Goal: Information Seeking & Learning: Learn about a topic

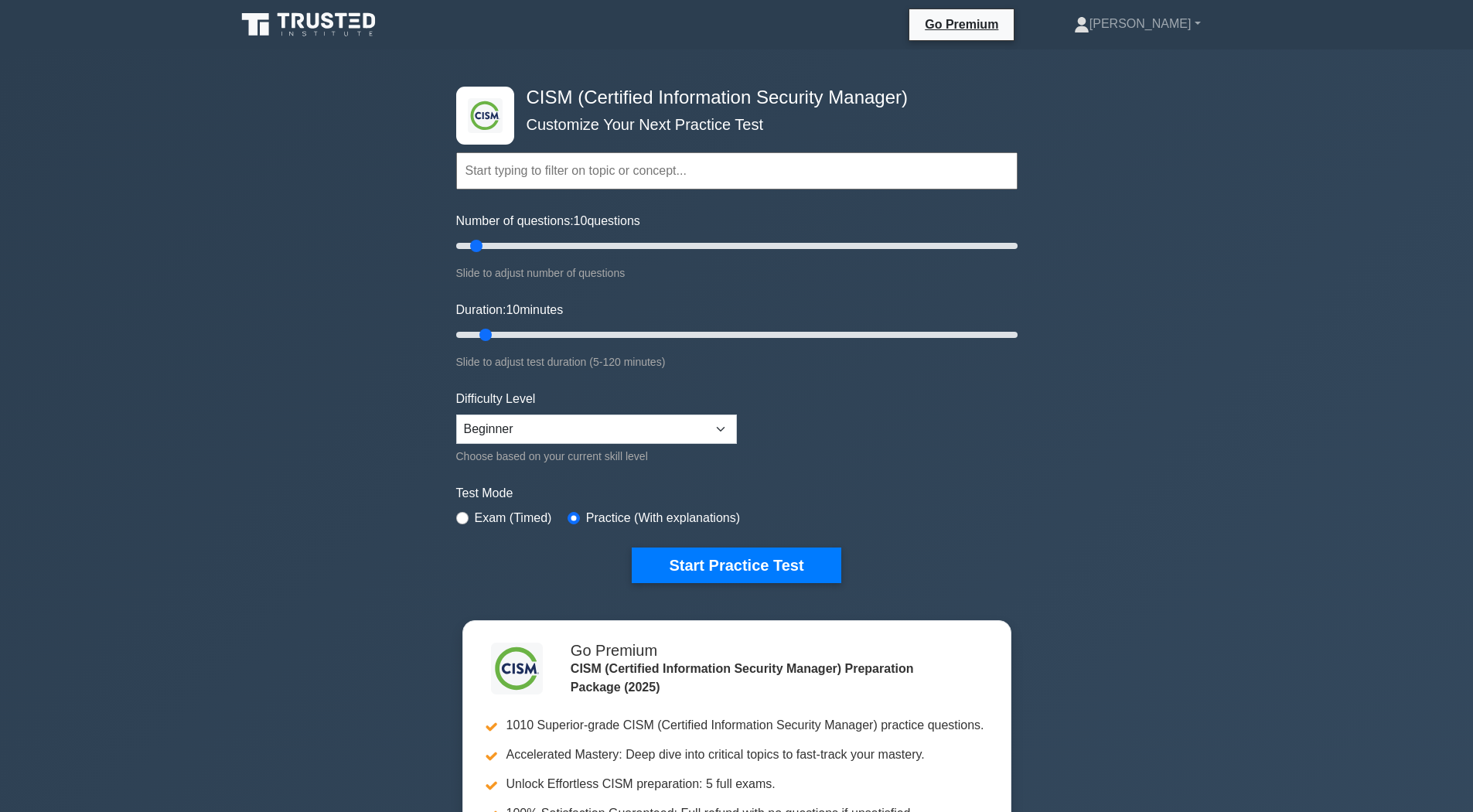
scroll to position [472, 0]
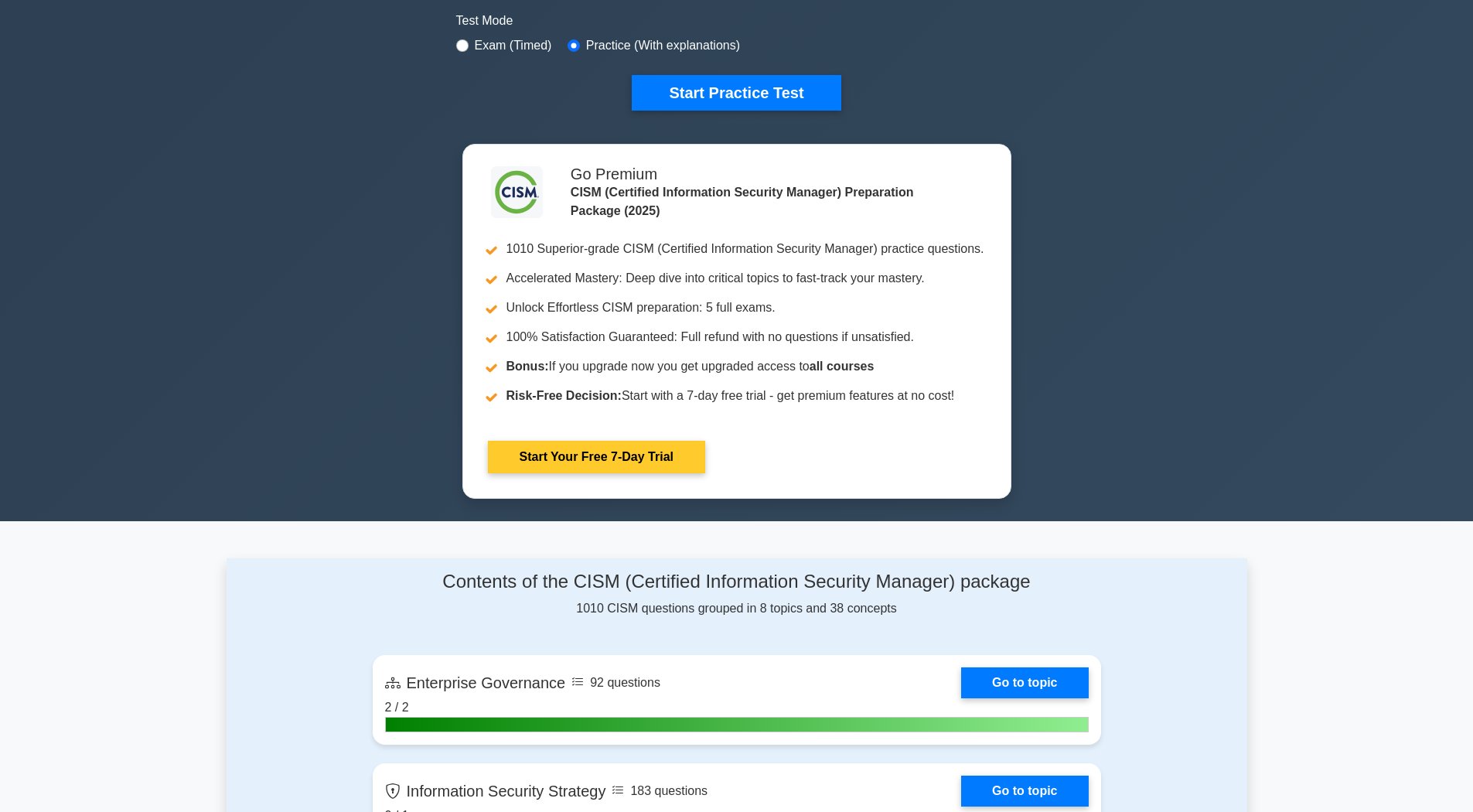
click at [547, 472] on link "Start Your Free 7-Day Trial" at bounding box center [597, 457] width 217 height 33
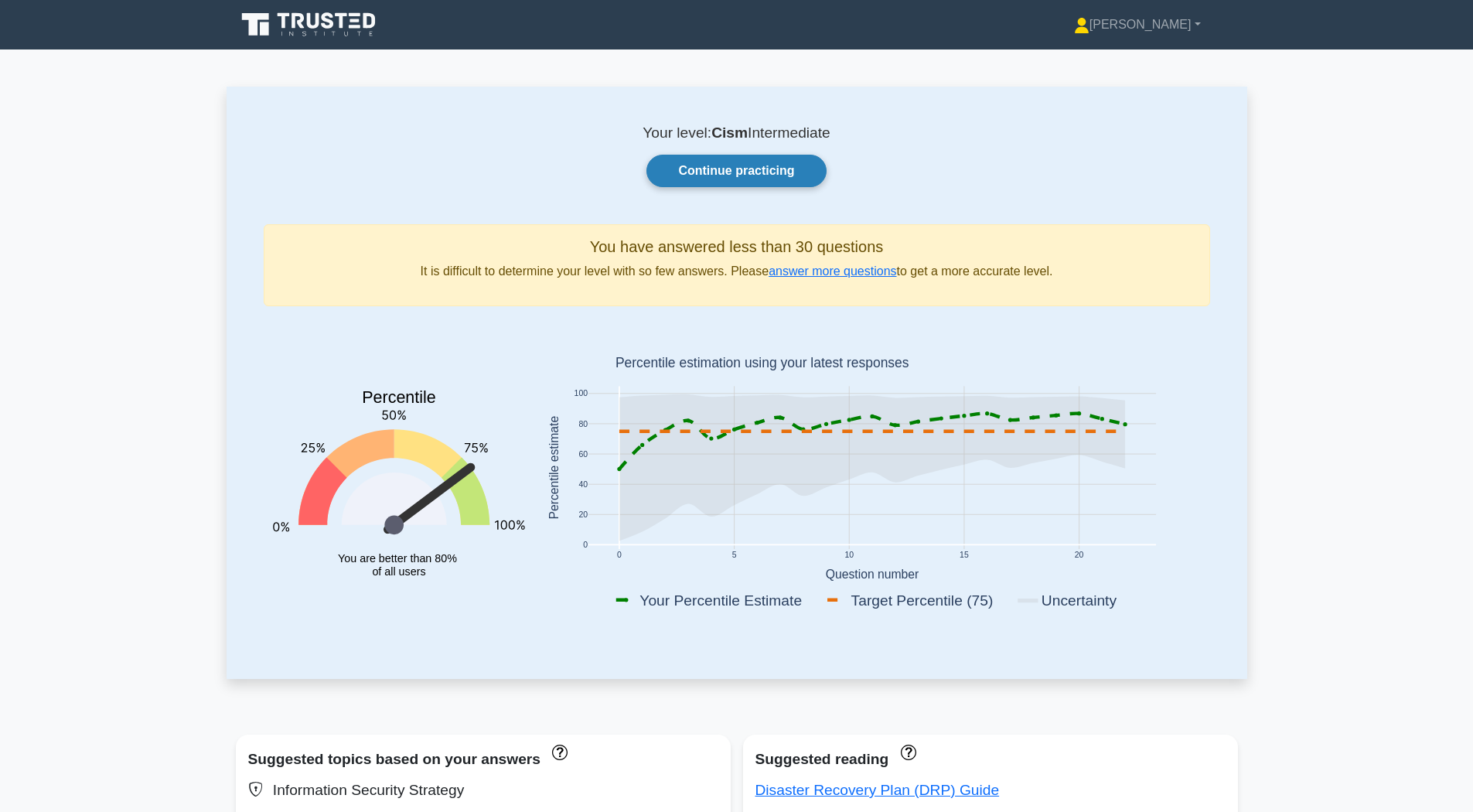
click at [778, 162] on link "Continue practicing" at bounding box center [736, 170] width 179 height 33
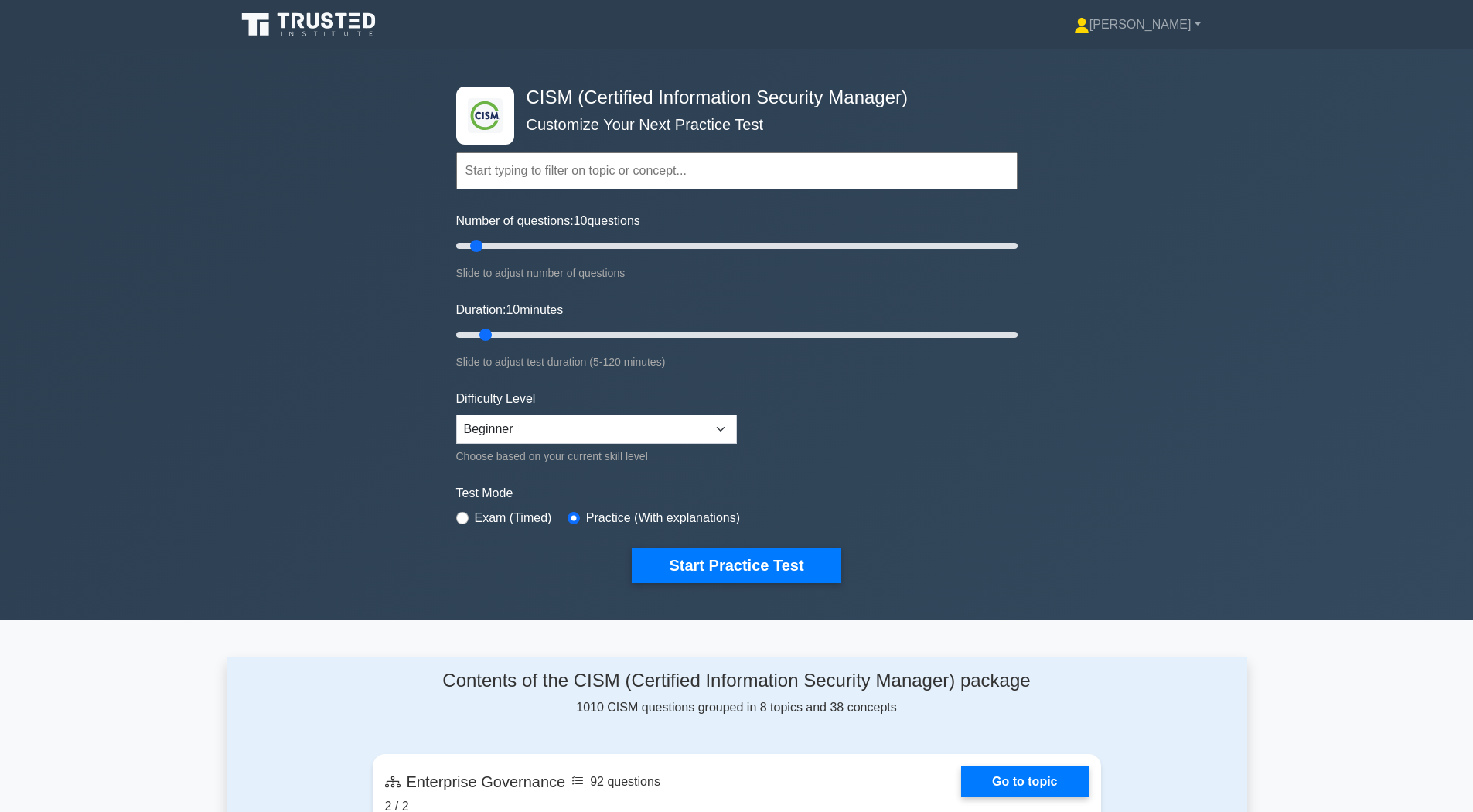
scroll to position [78, 0]
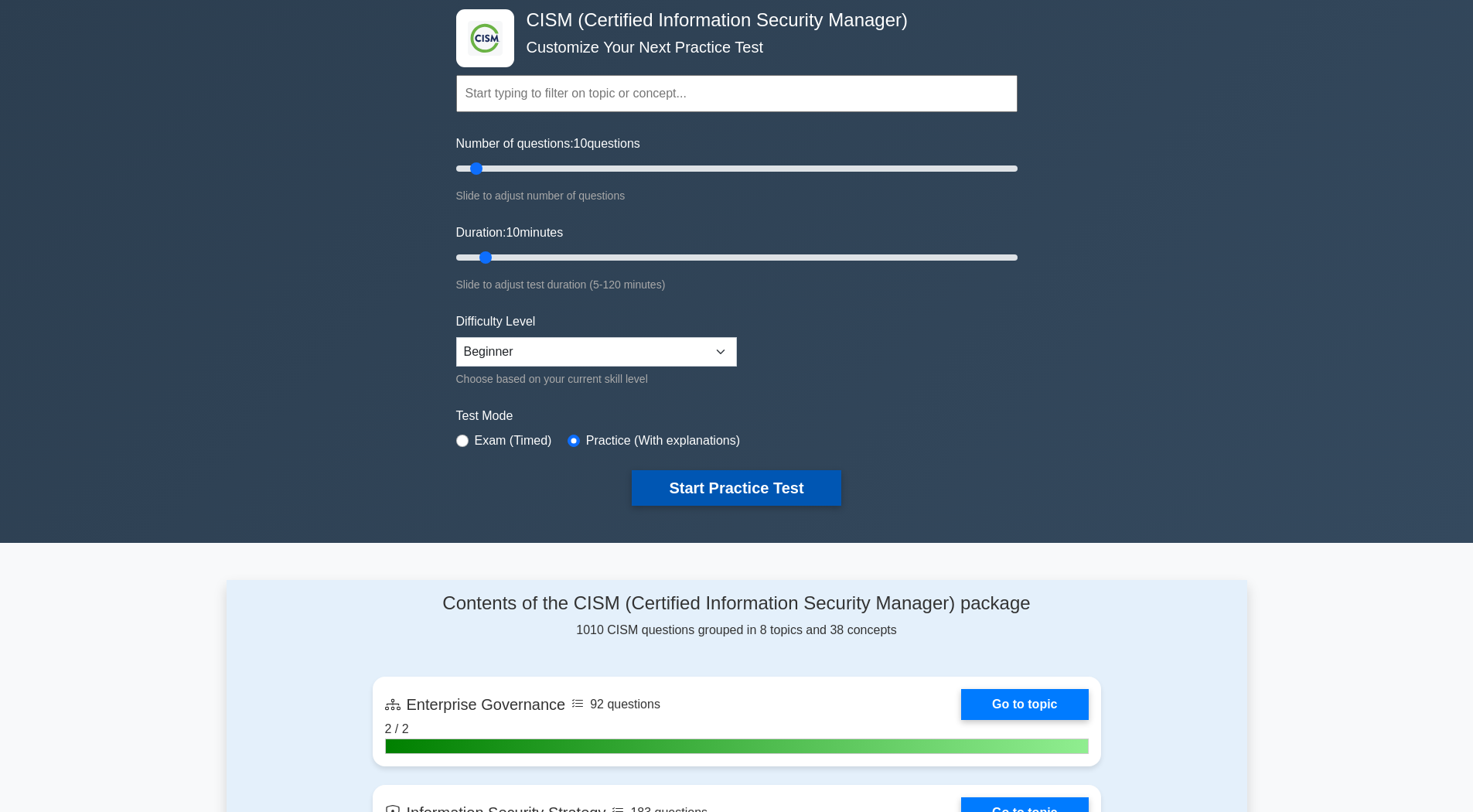
click at [770, 497] on button "Start Practice Test" at bounding box center [736, 488] width 209 height 35
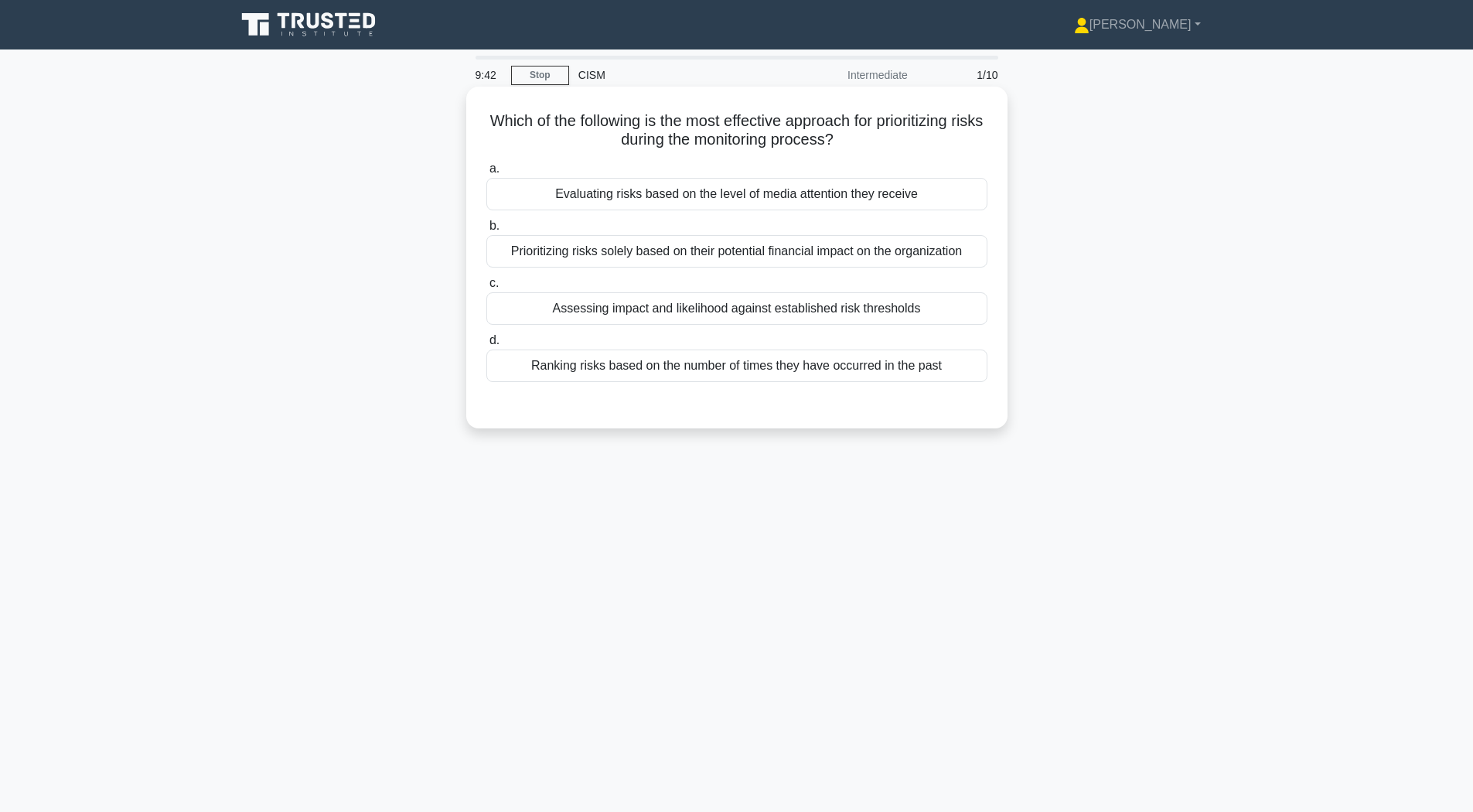
click at [614, 313] on div "Assessing impact and likelihood against established risk thresholds" at bounding box center [737, 308] width 501 height 33
click at [486, 289] on input "c. Assessing impact and likelihood against established risk thresholds" at bounding box center [486, 282] width 0 height 10
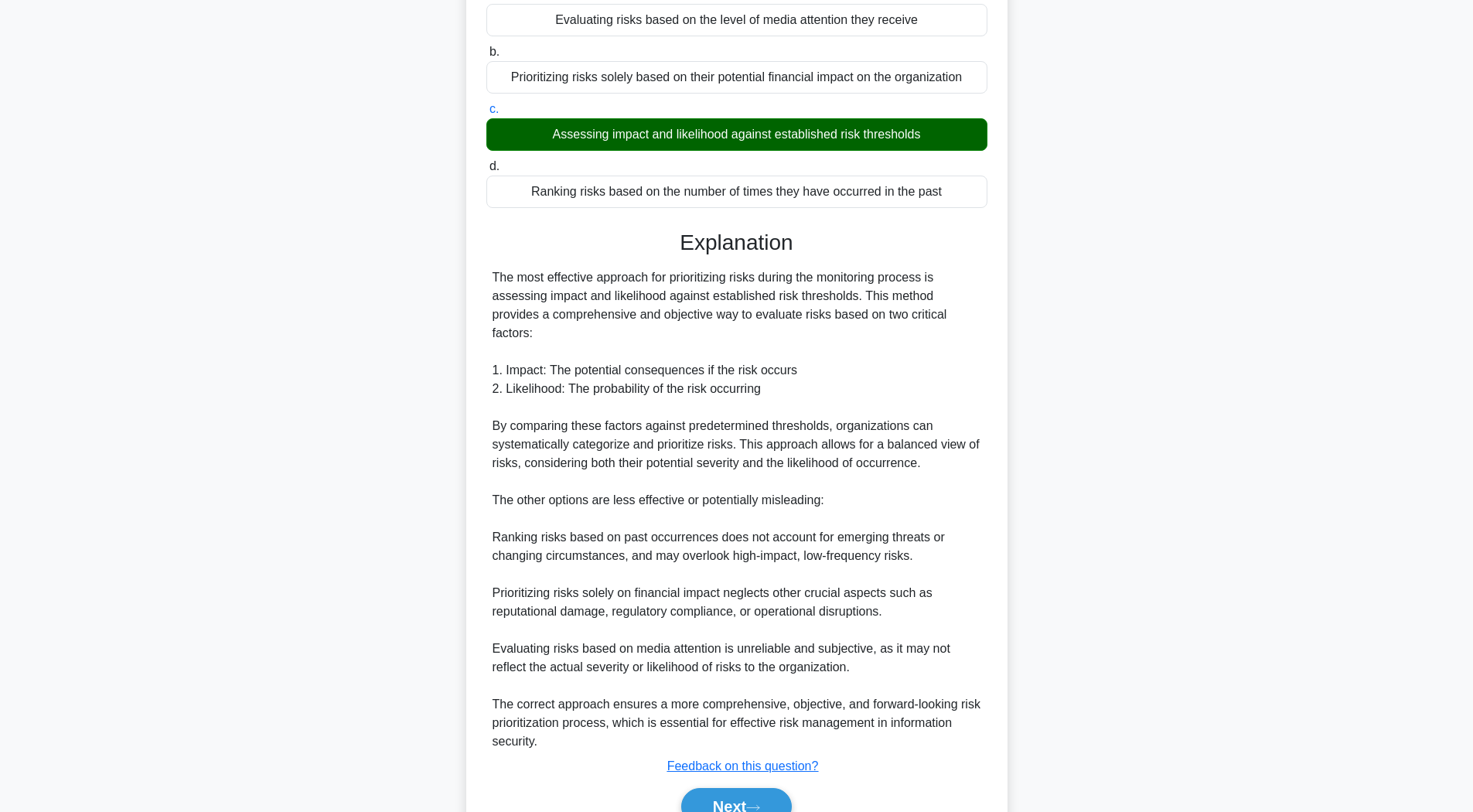
scroll to position [267, 0]
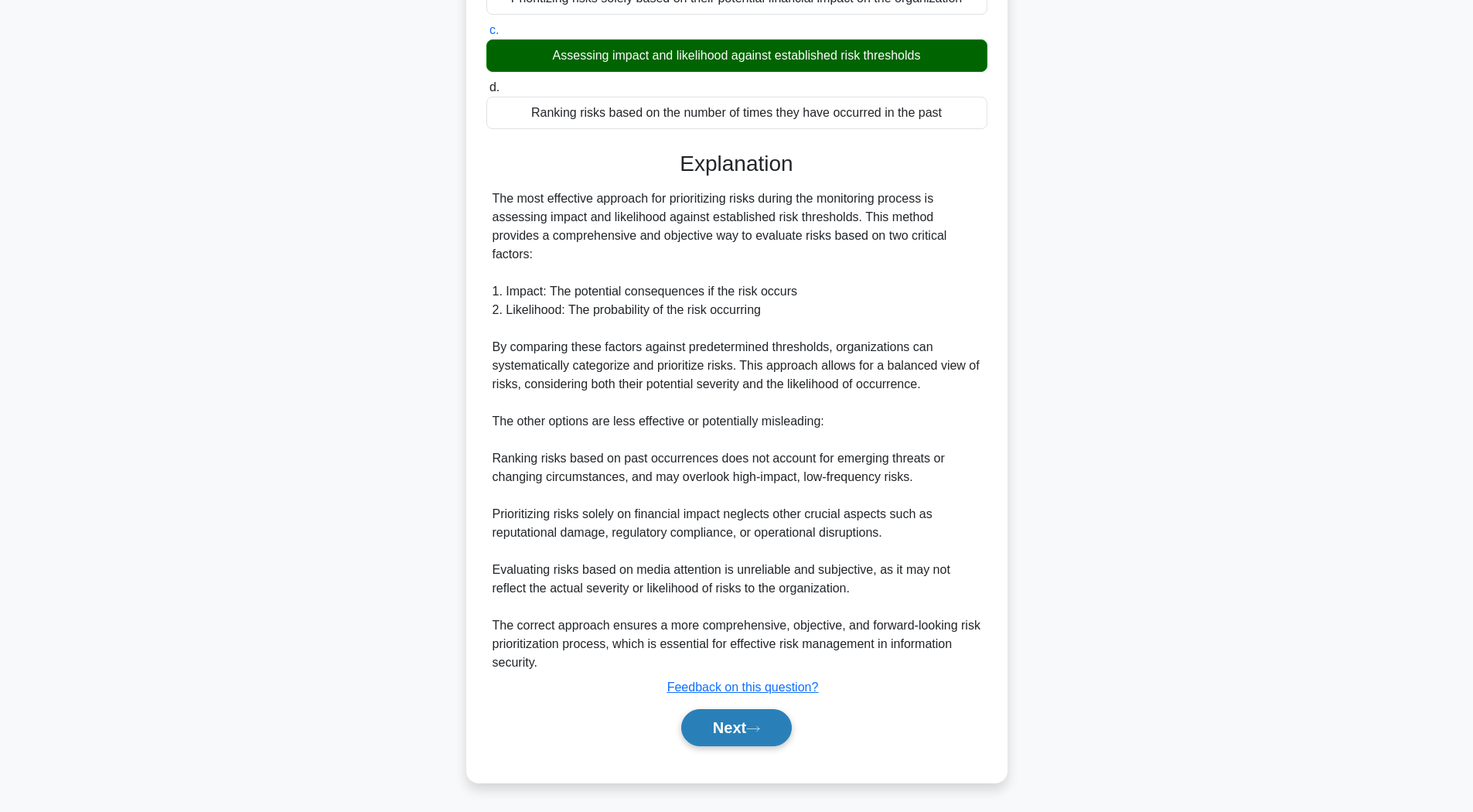
click at [731, 723] on button "Next" at bounding box center [736, 728] width 110 height 37
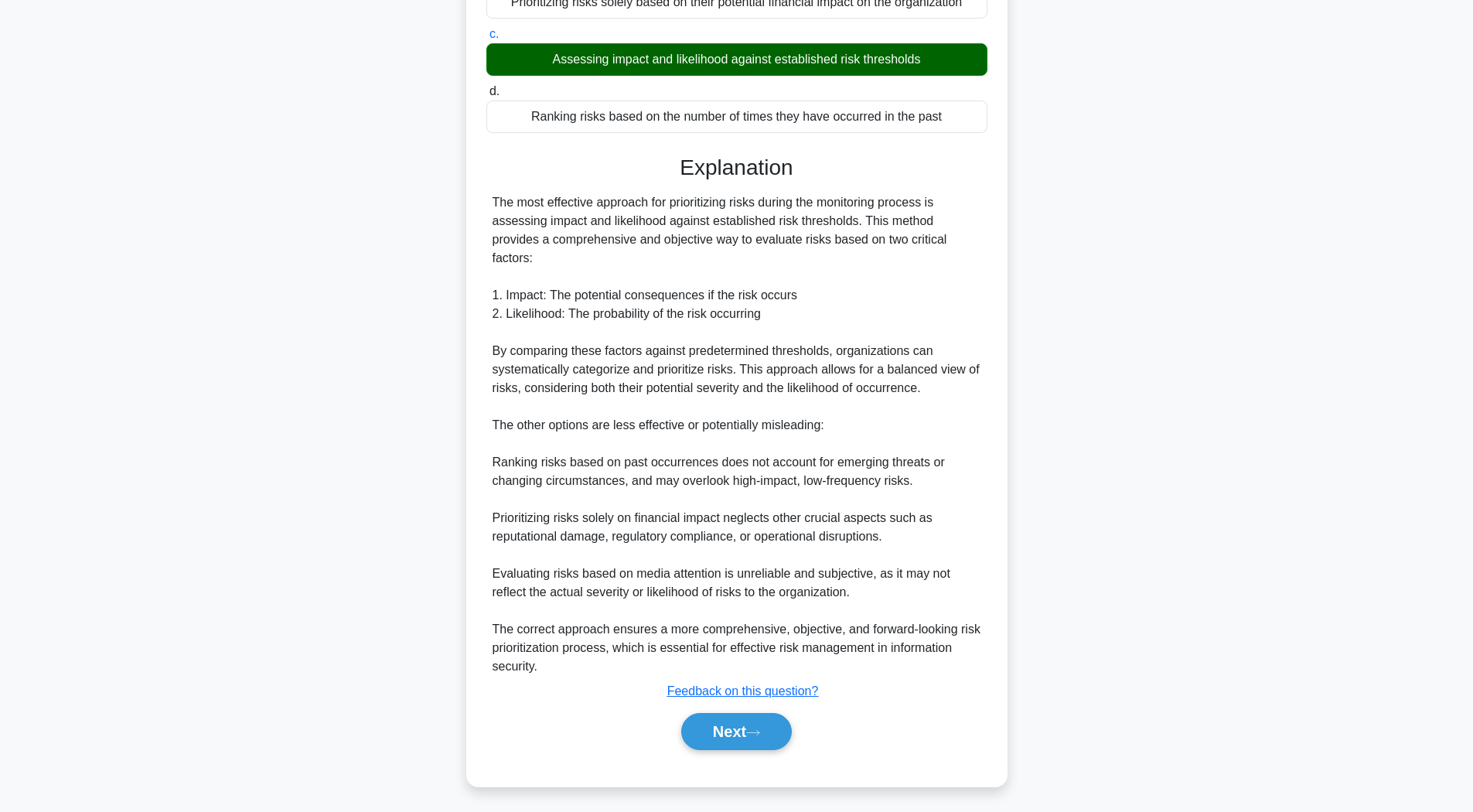
scroll to position [23, 0]
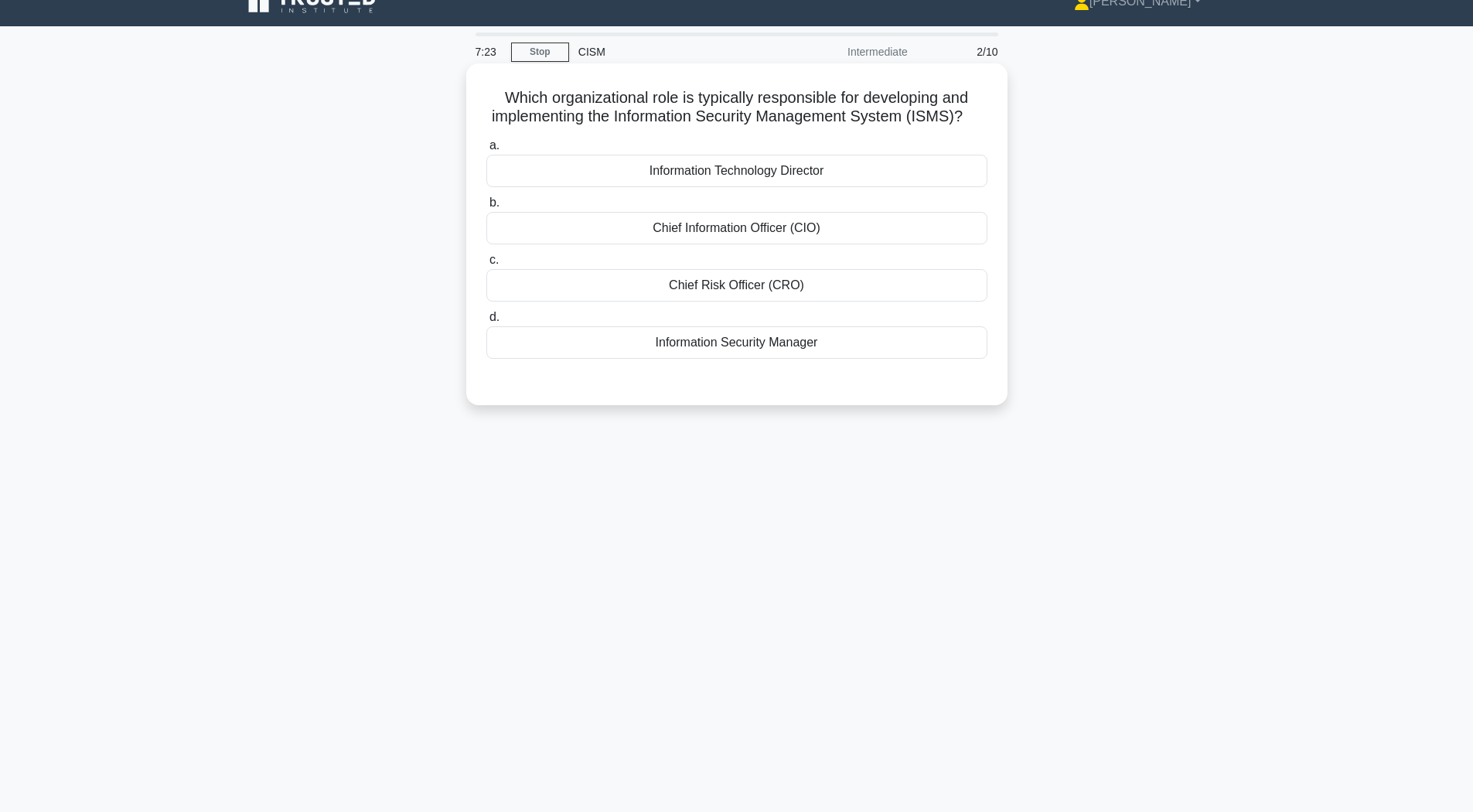
click at [841, 359] on div "Information Security Manager" at bounding box center [737, 342] width 501 height 33
click at [486, 322] on input "d. Information Security Manager" at bounding box center [486, 317] width 0 height 10
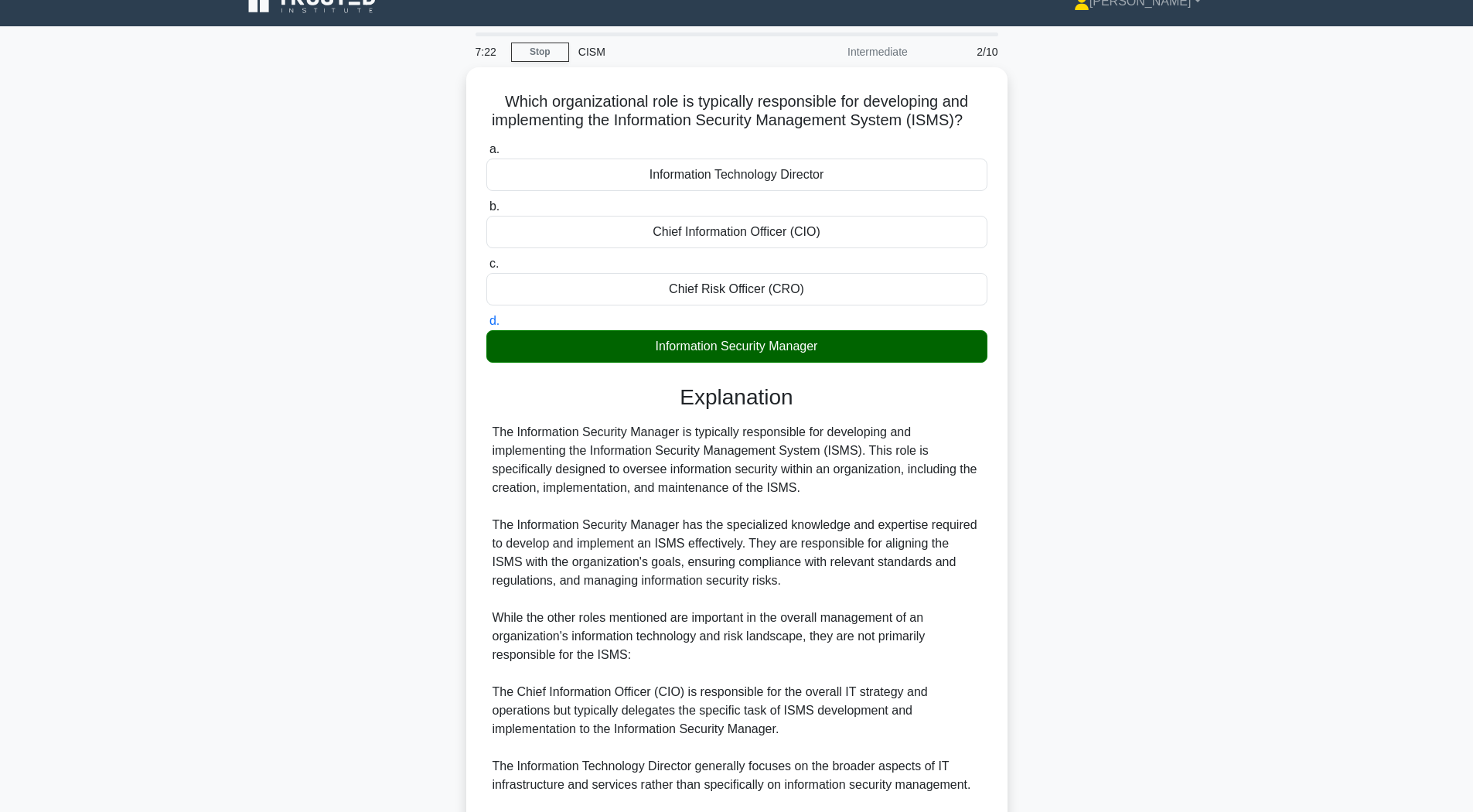
scroll to position [272, 0]
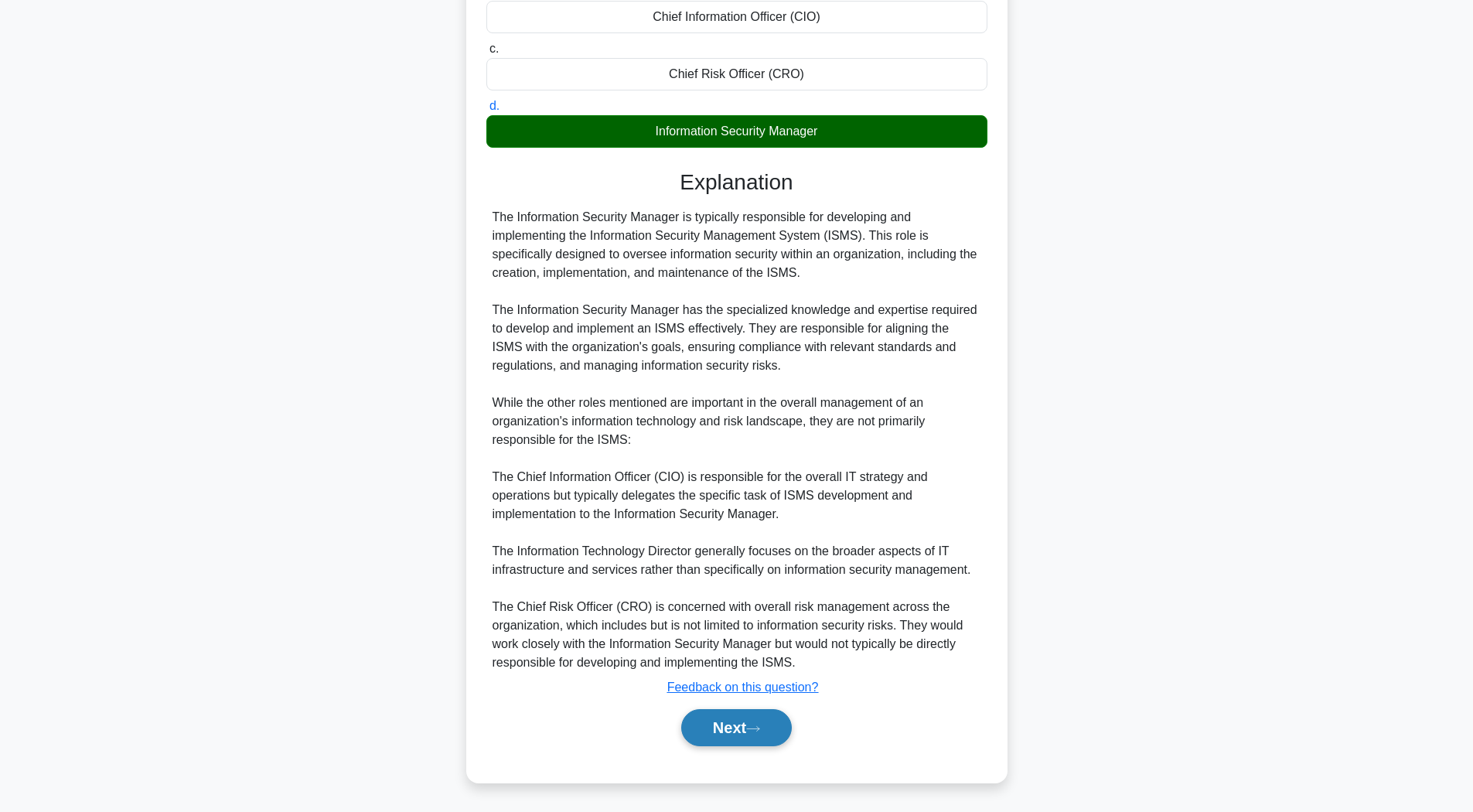
click at [749, 726] on button "Next" at bounding box center [736, 728] width 110 height 37
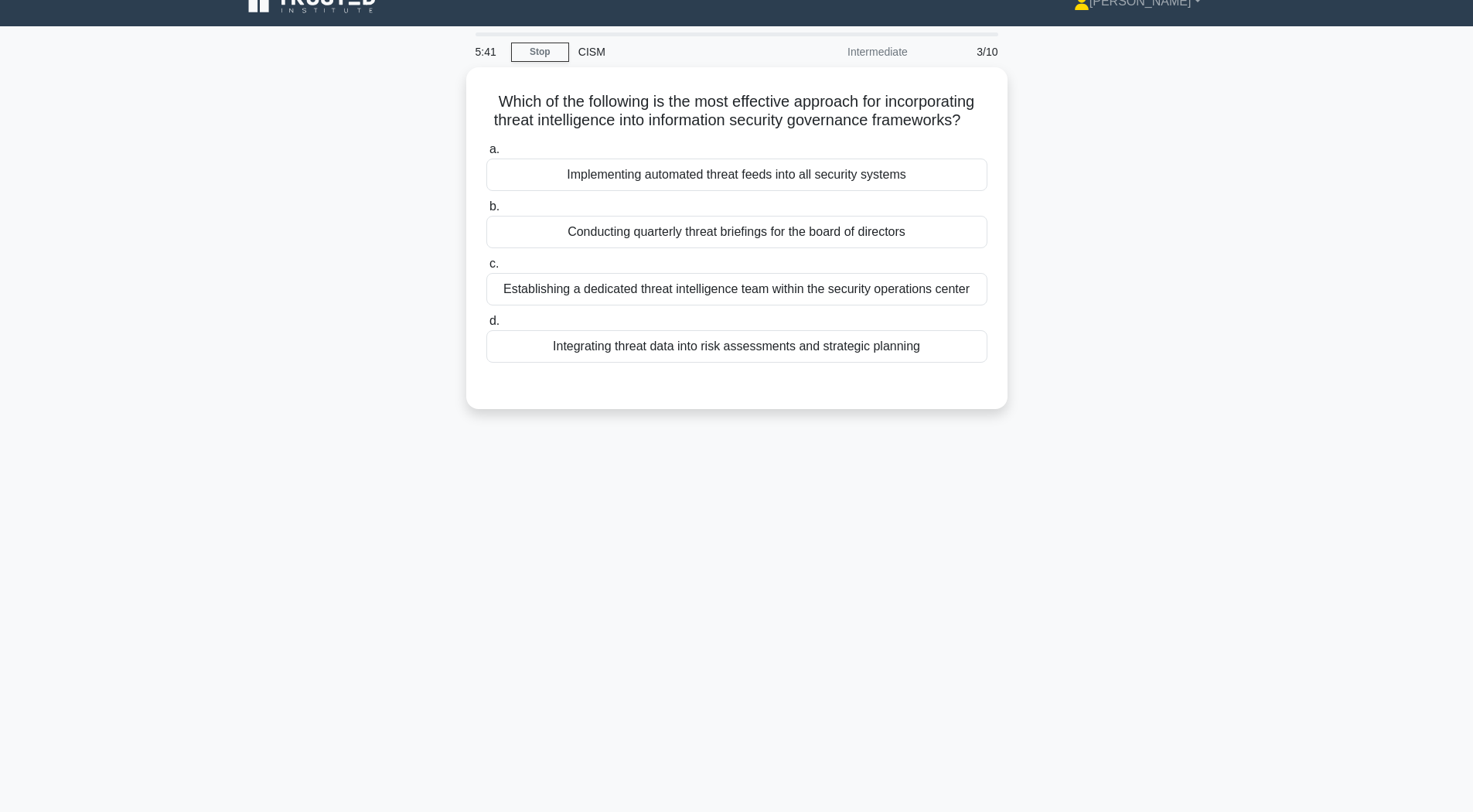
scroll to position [23, 0]
click at [576, 359] on div "Integrating threat data into risk assessments and strategic planning" at bounding box center [737, 342] width 501 height 33
click at [486, 322] on input "d. Integrating threat data into risk assessments and strategic planning" at bounding box center [486, 317] width 0 height 10
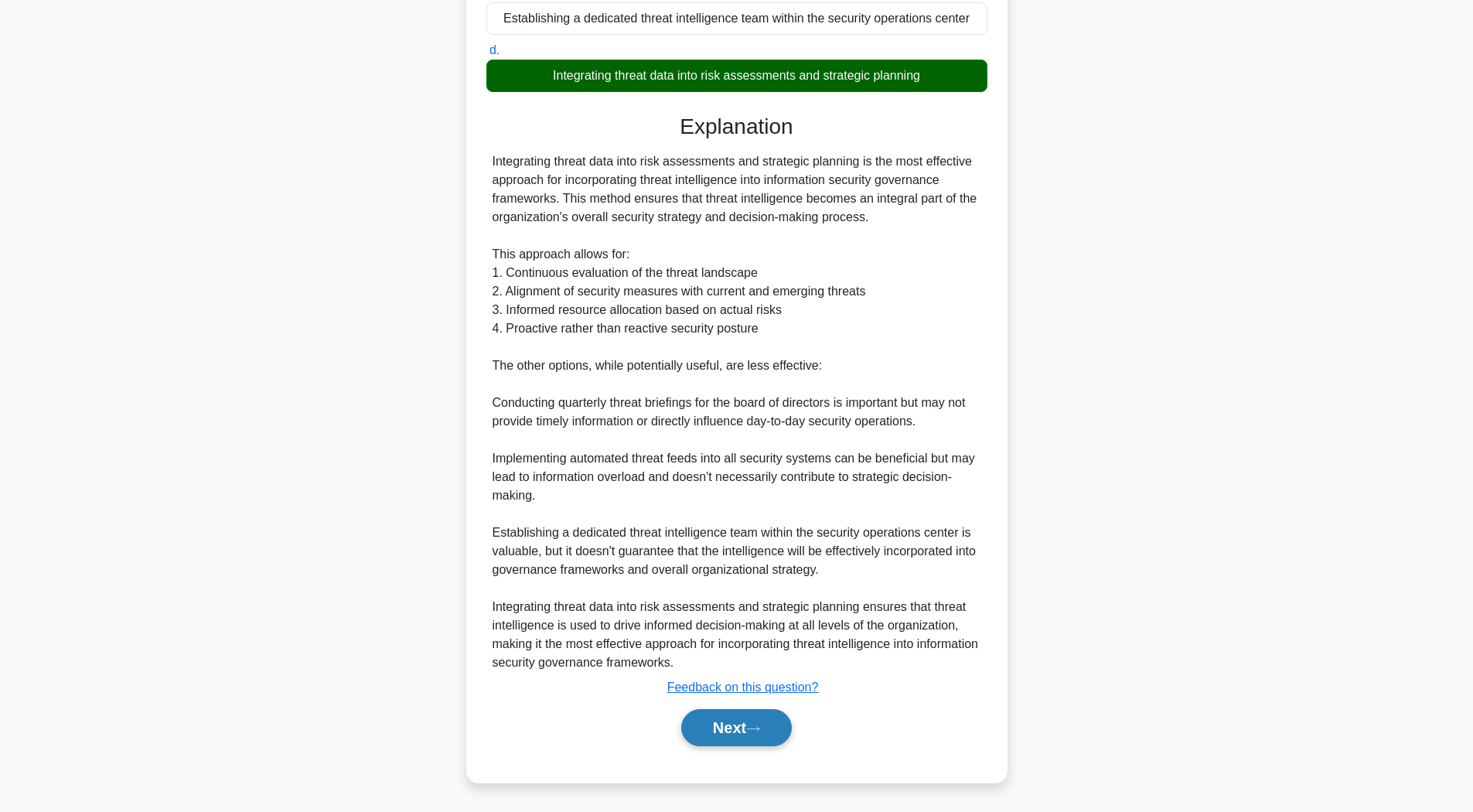
click at [778, 736] on button "Next" at bounding box center [736, 728] width 110 height 37
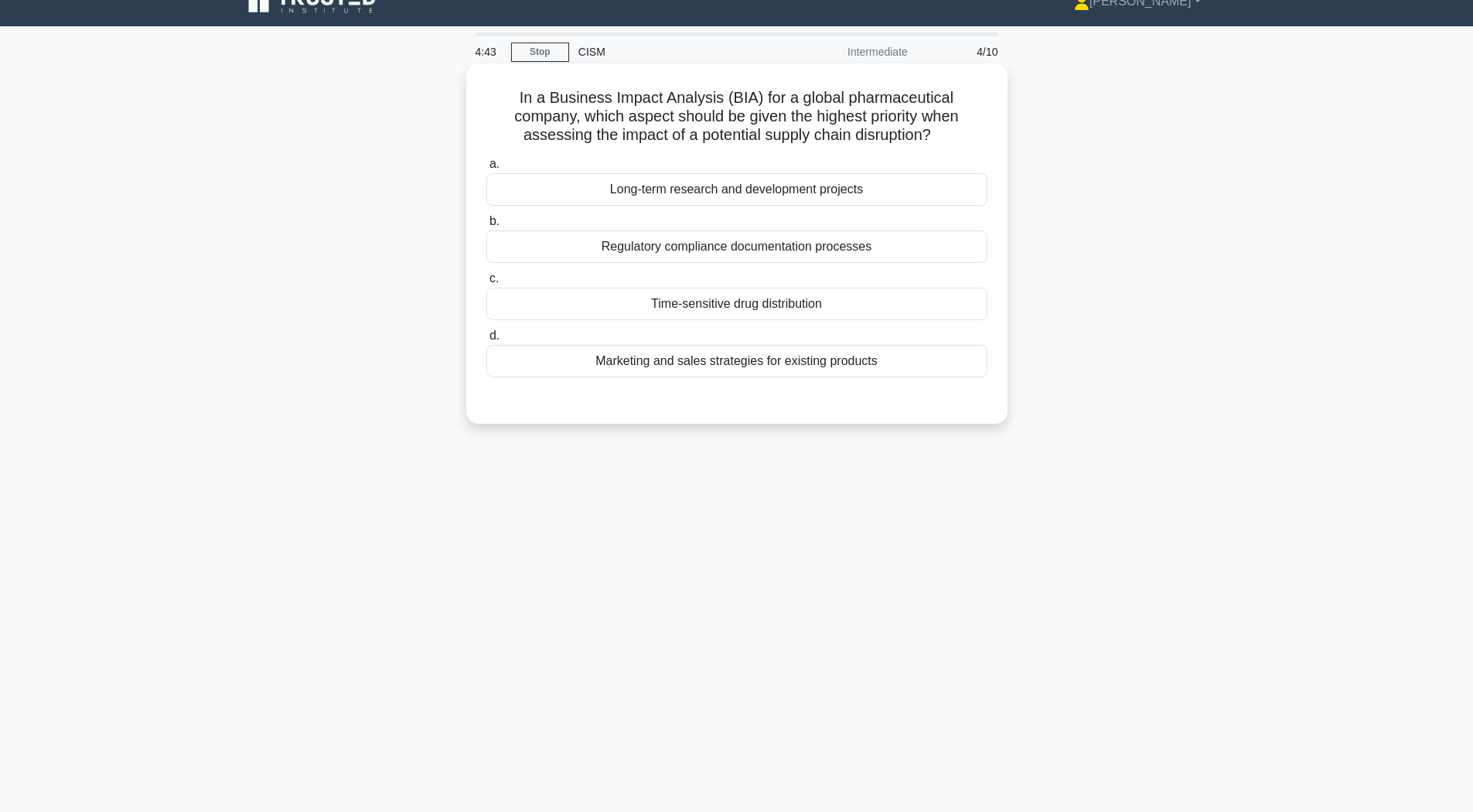
click at [819, 244] on div "Regulatory compliance documentation processes" at bounding box center [737, 246] width 501 height 33
click at [486, 227] on input "b. Regulatory compliance documentation processes" at bounding box center [486, 221] width 0 height 10
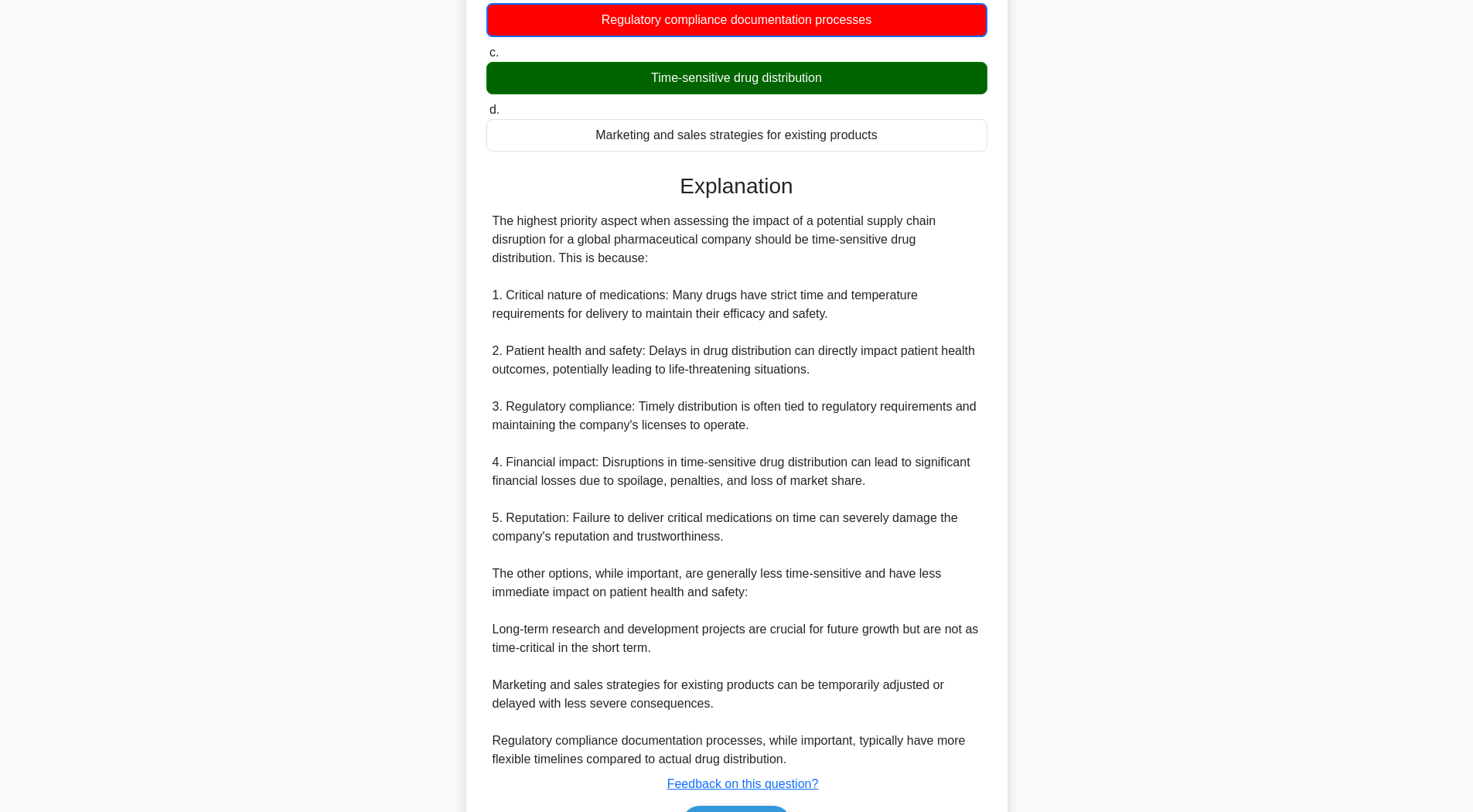
scroll to position [347, 0]
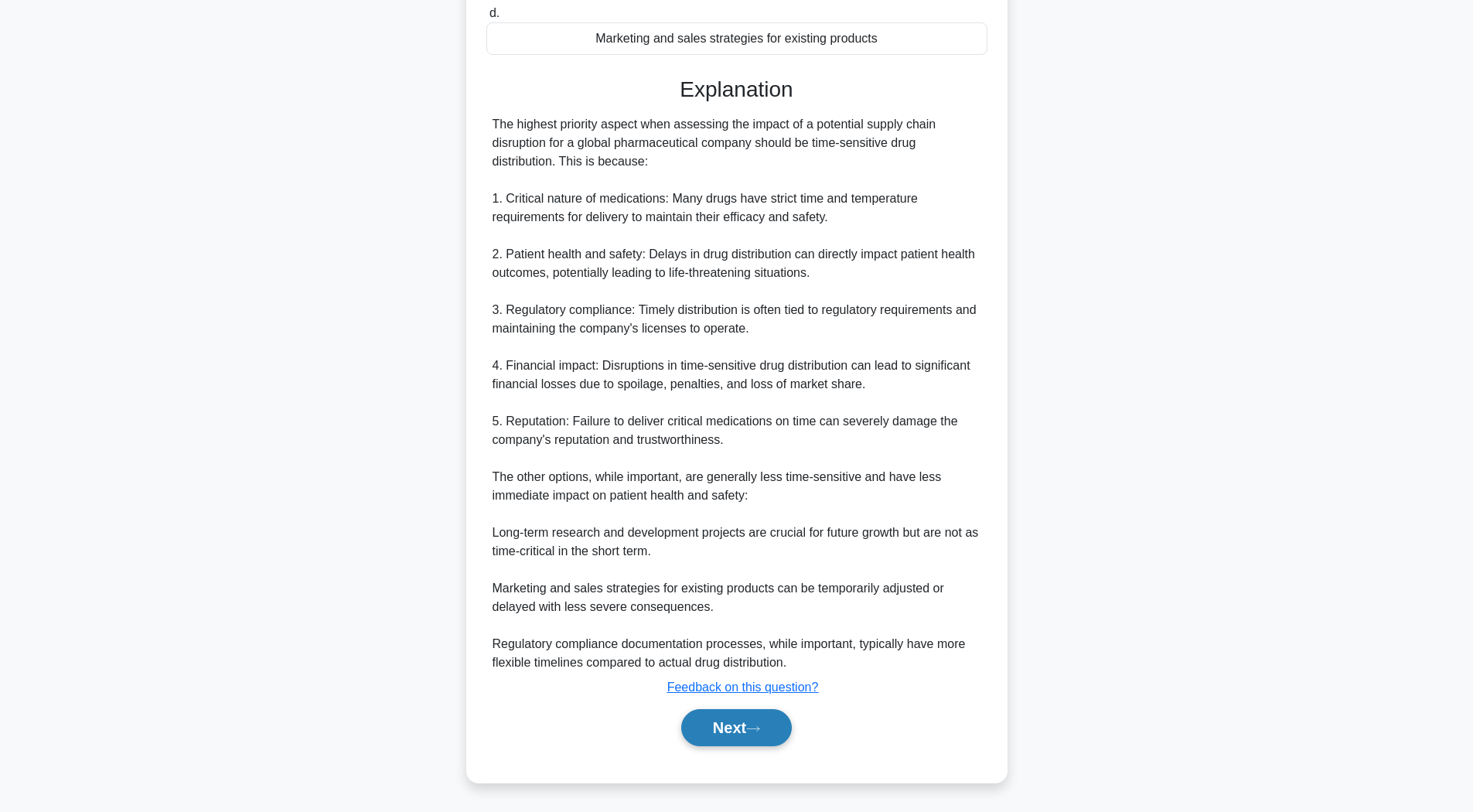
click at [748, 725] on button "Next" at bounding box center [736, 728] width 110 height 37
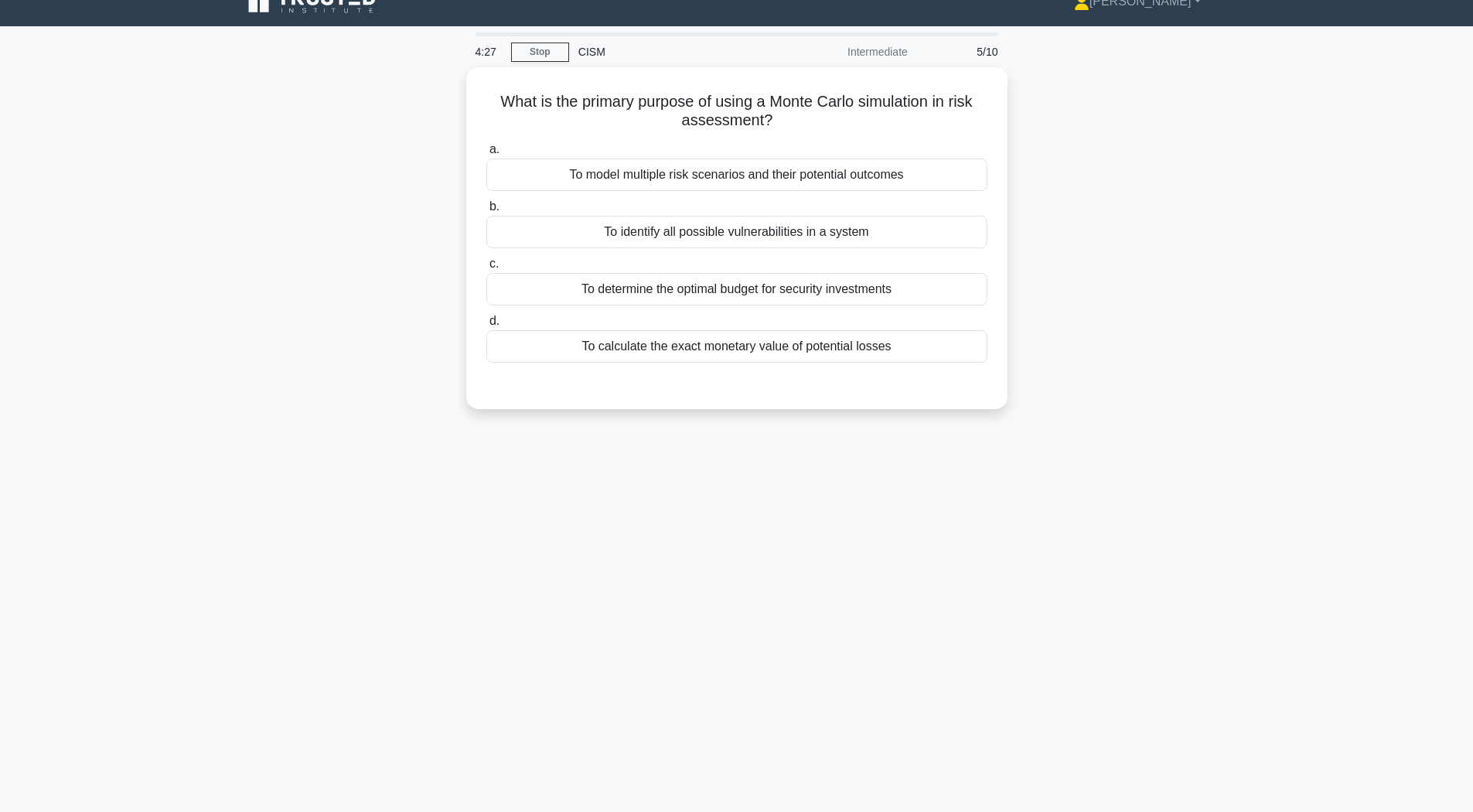
scroll to position [23, 0]
click at [810, 166] on div "To model multiple risk scenarios and their potential outcomes" at bounding box center [737, 170] width 501 height 33
click at [486, 151] on input "a. To model multiple risk scenarios and their potential outcomes" at bounding box center [486, 145] width 0 height 10
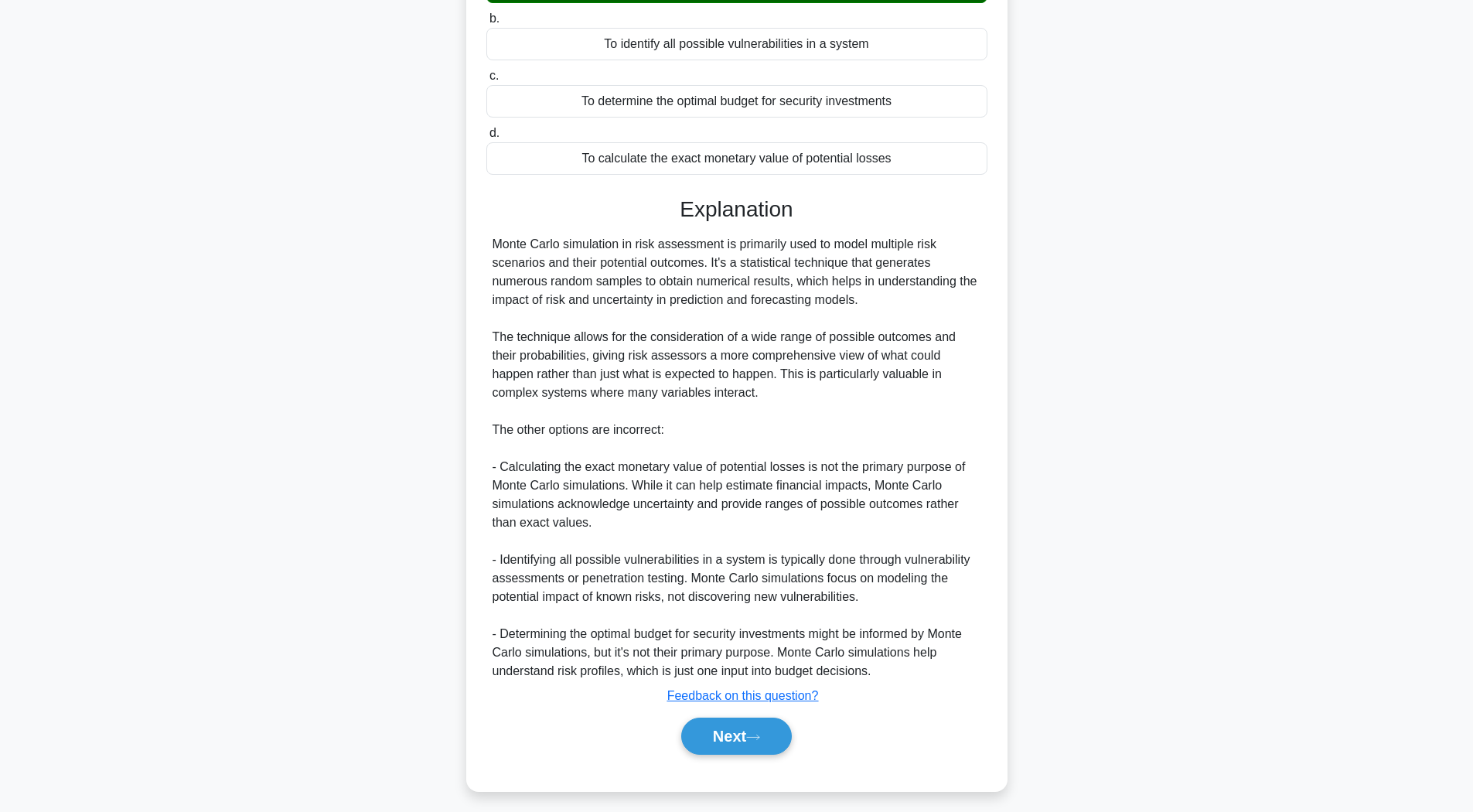
scroll to position [253, 0]
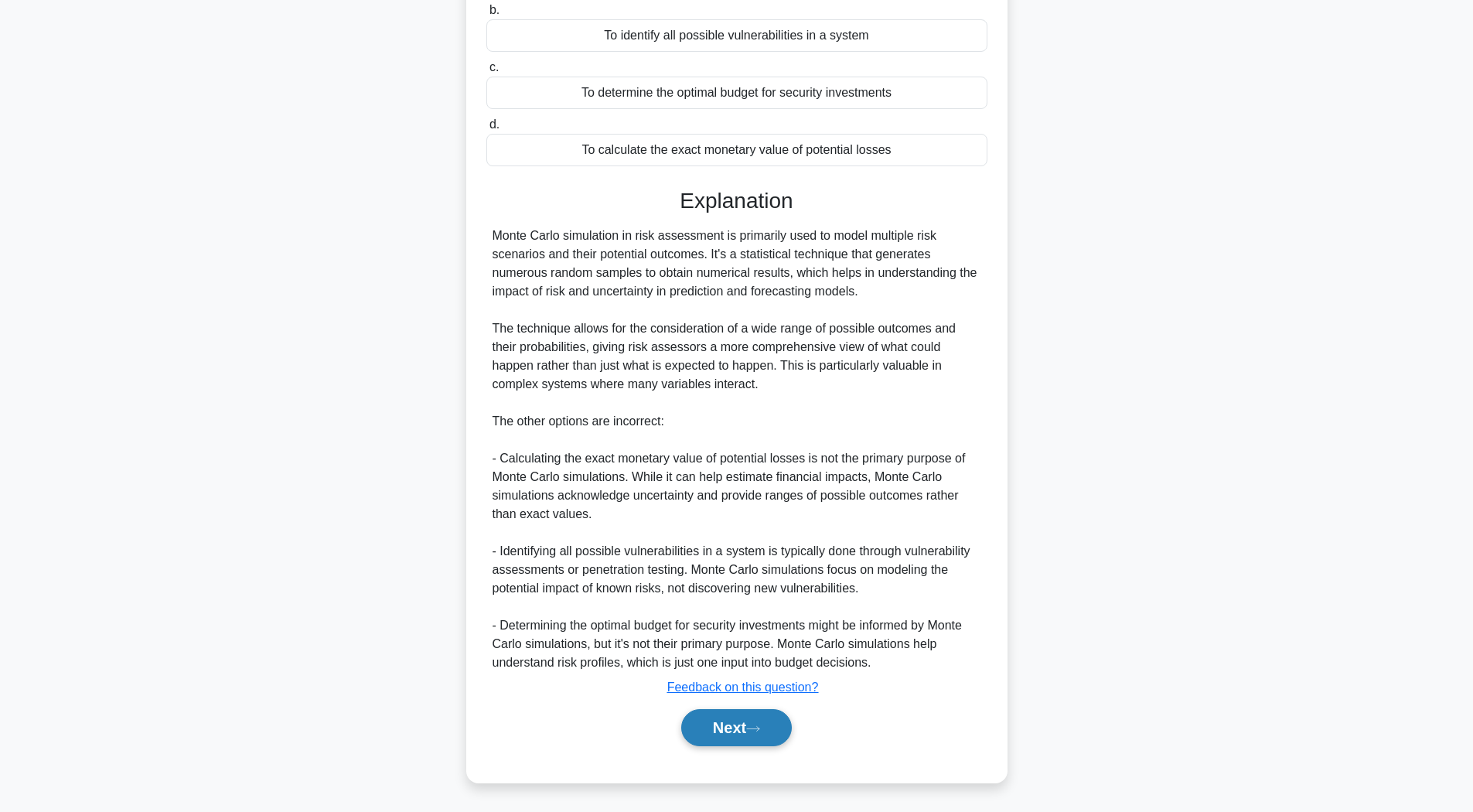
click at [737, 726] on button "Next" at bounding box center [736, 728] width 110 height 37
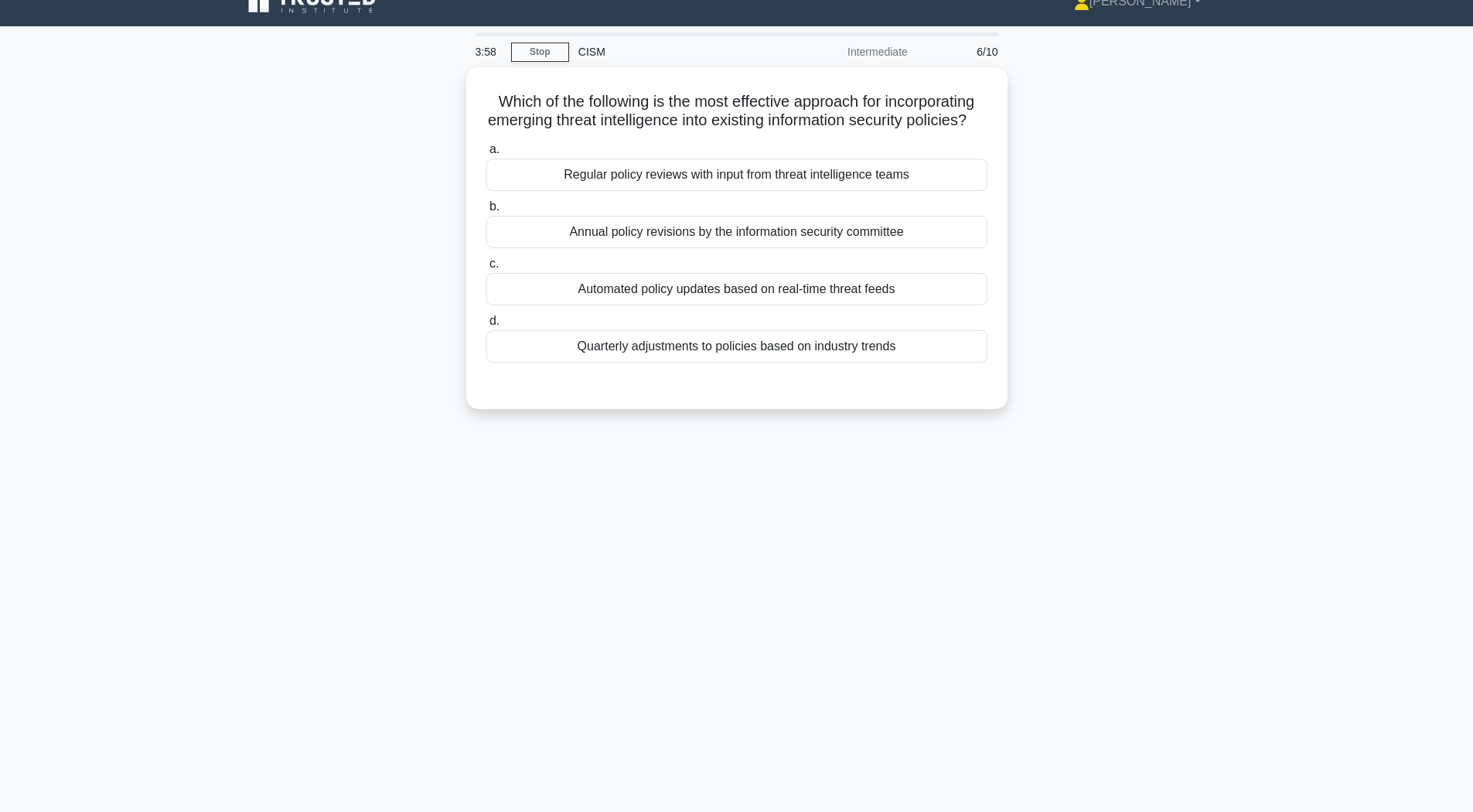
scroll to position [0, 0]
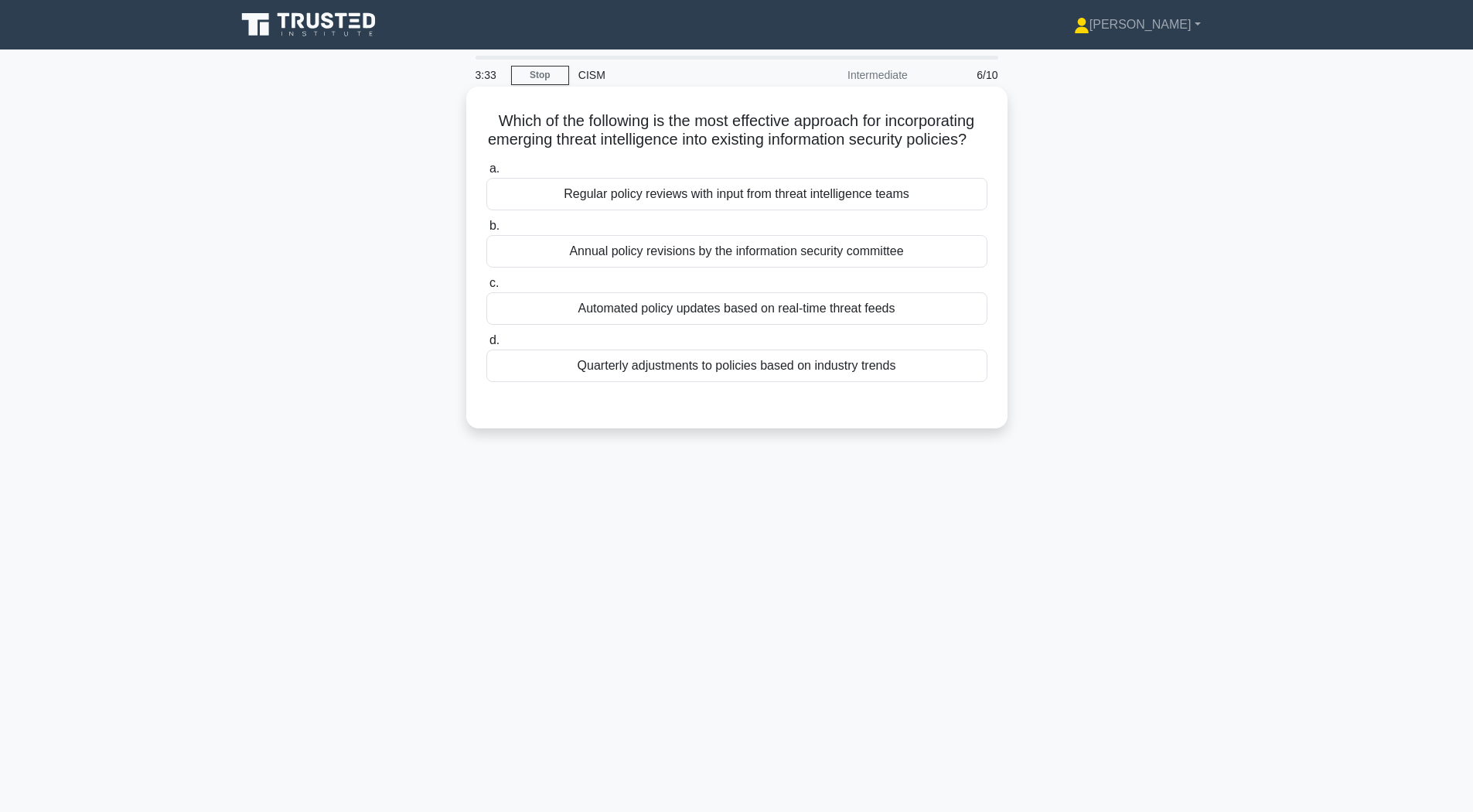
click at [679, 210] on div "Regular policy reviews with input from threat intelligence teams" at bounding box center [737, 194] width 501 height 33
click at [486, 174] on input "a. Regular policy reviews with input from threat intelligence teams" at bounding box center [486, 169] width 0 height 10
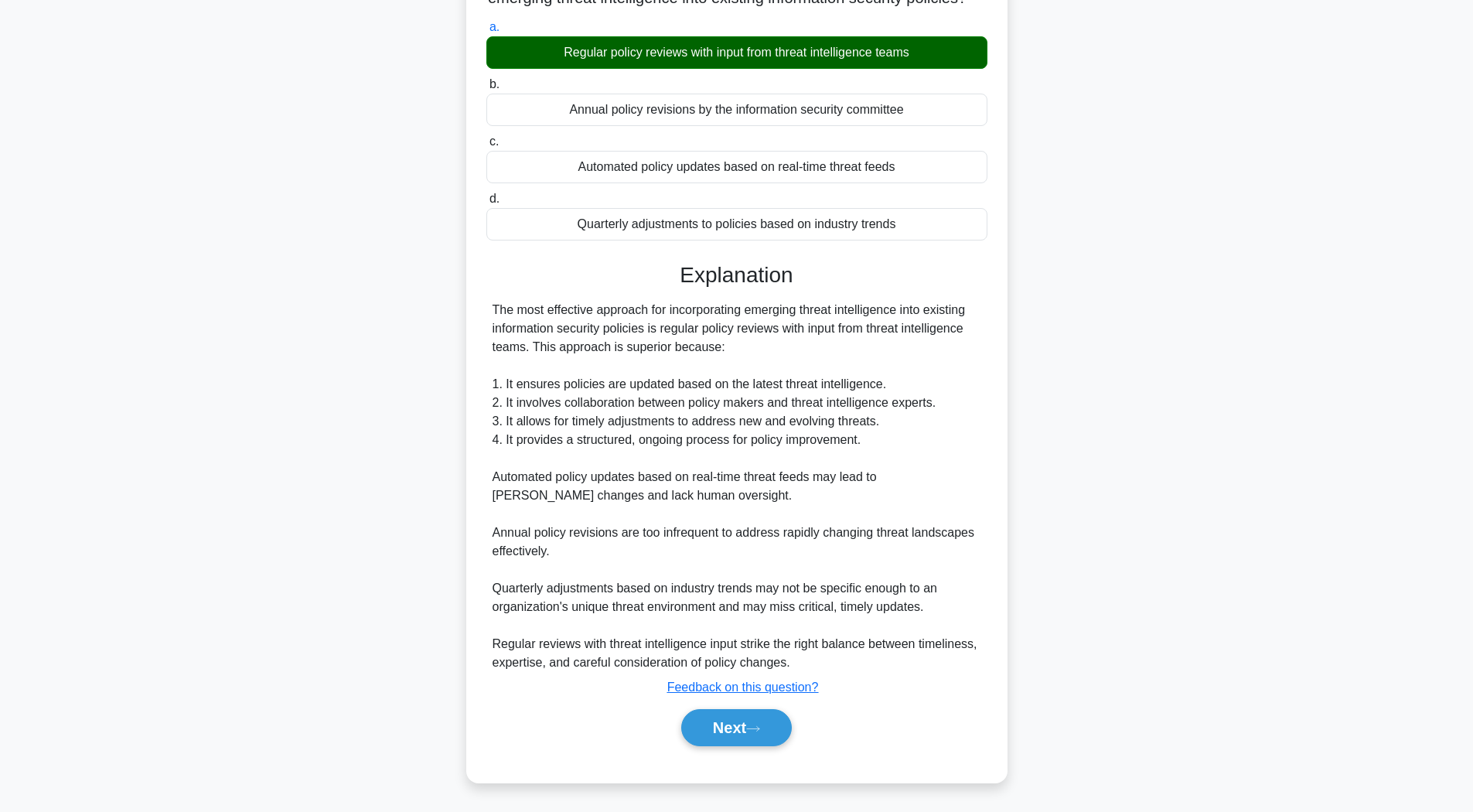
scroll to position [160, 0]
click at [714, 741] on button "Next" at bounding box center [736, 728] width 110 height 37
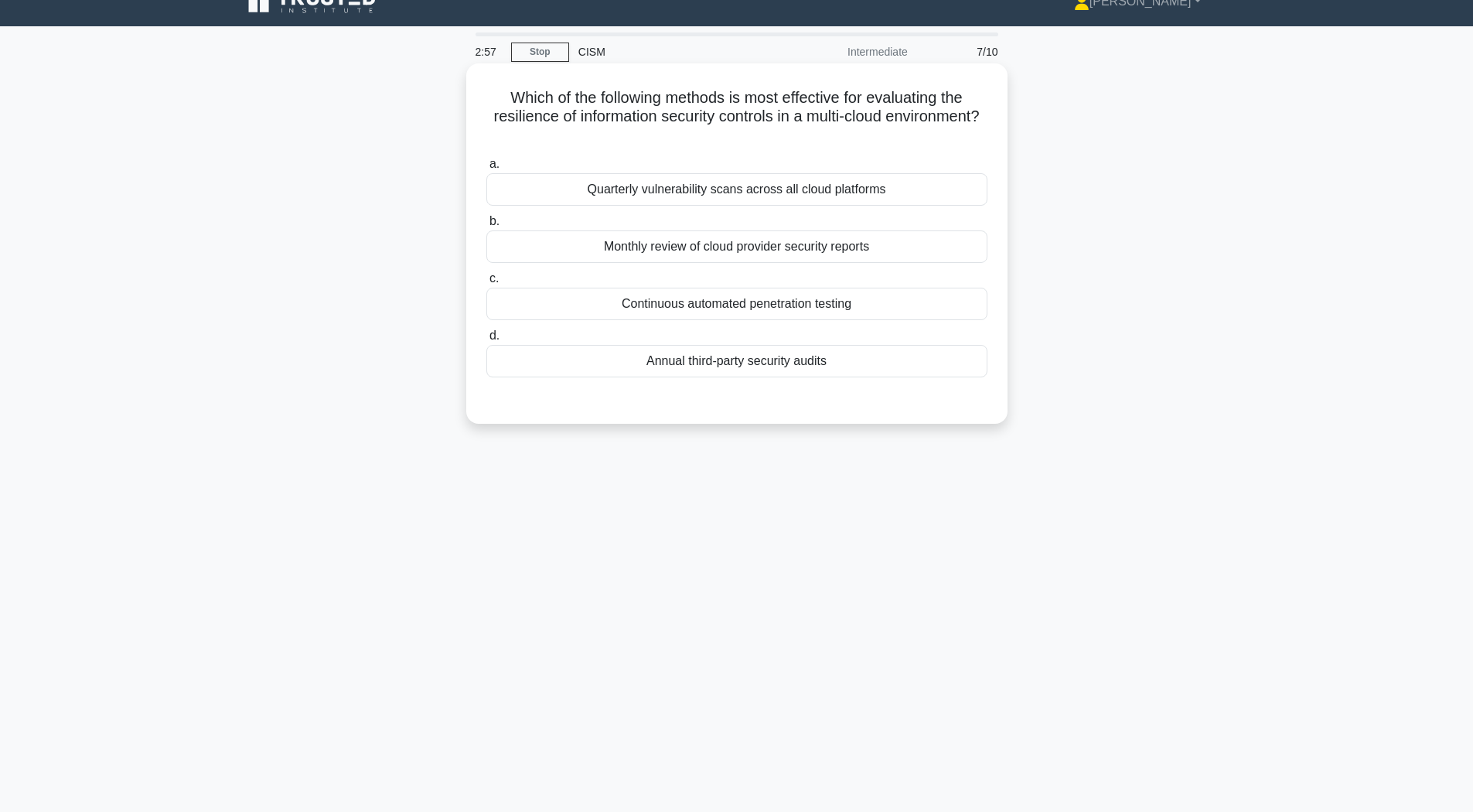
click at [897, 191] on div "Quarterly vulnerability scans across all cloud platforms" at bounding box center [737, 189] width 501 height 33
click at [486, 169] on input "a. Quarterly vulnerability scans across all cloud platforms" at bounding box center [486, 164] width 0 height 10
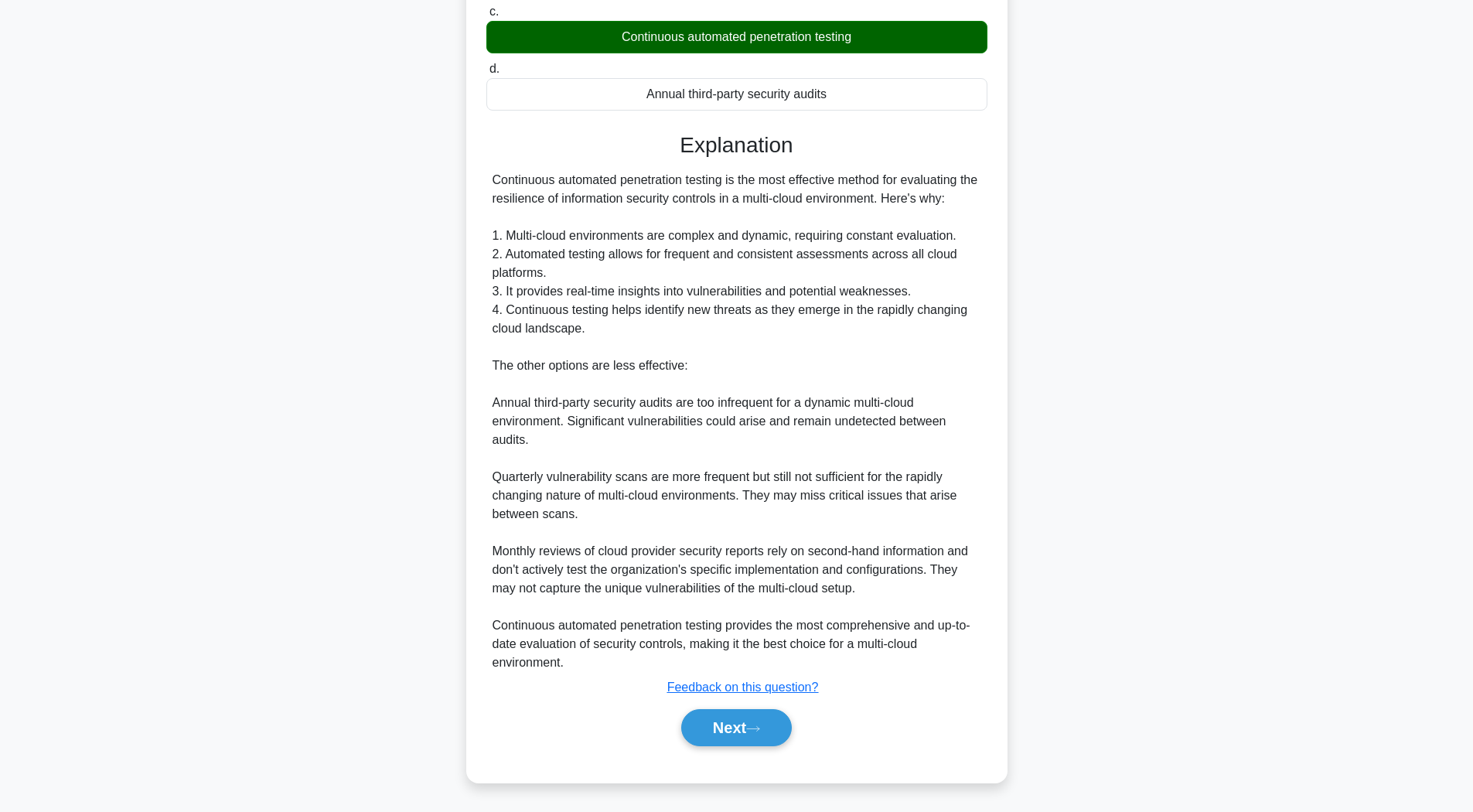
scroll to position [347, 0]
click at [756, 721] on button "Next" at bounding box center [736, 728] width 110 height 37
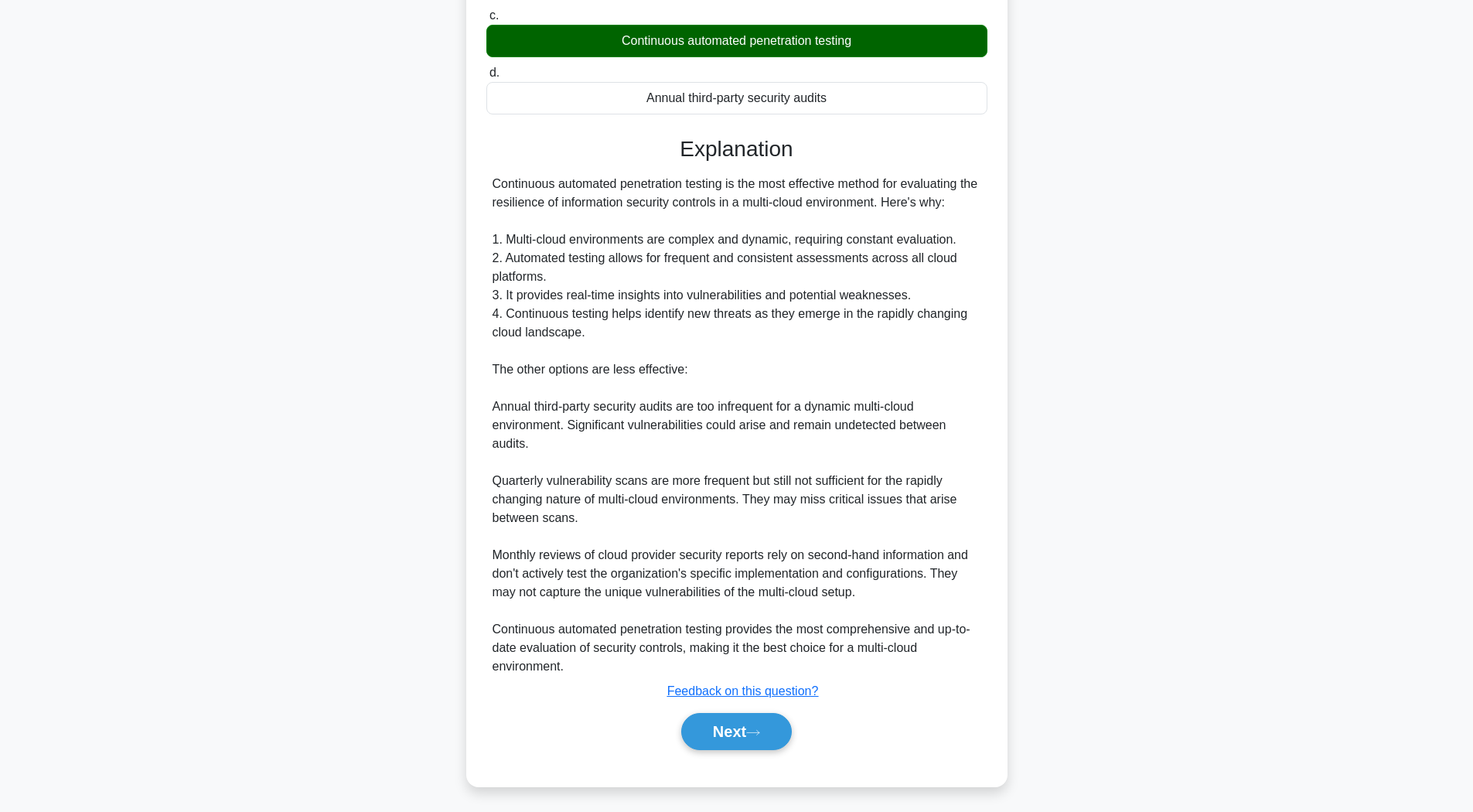
scroll to position [23, 0]
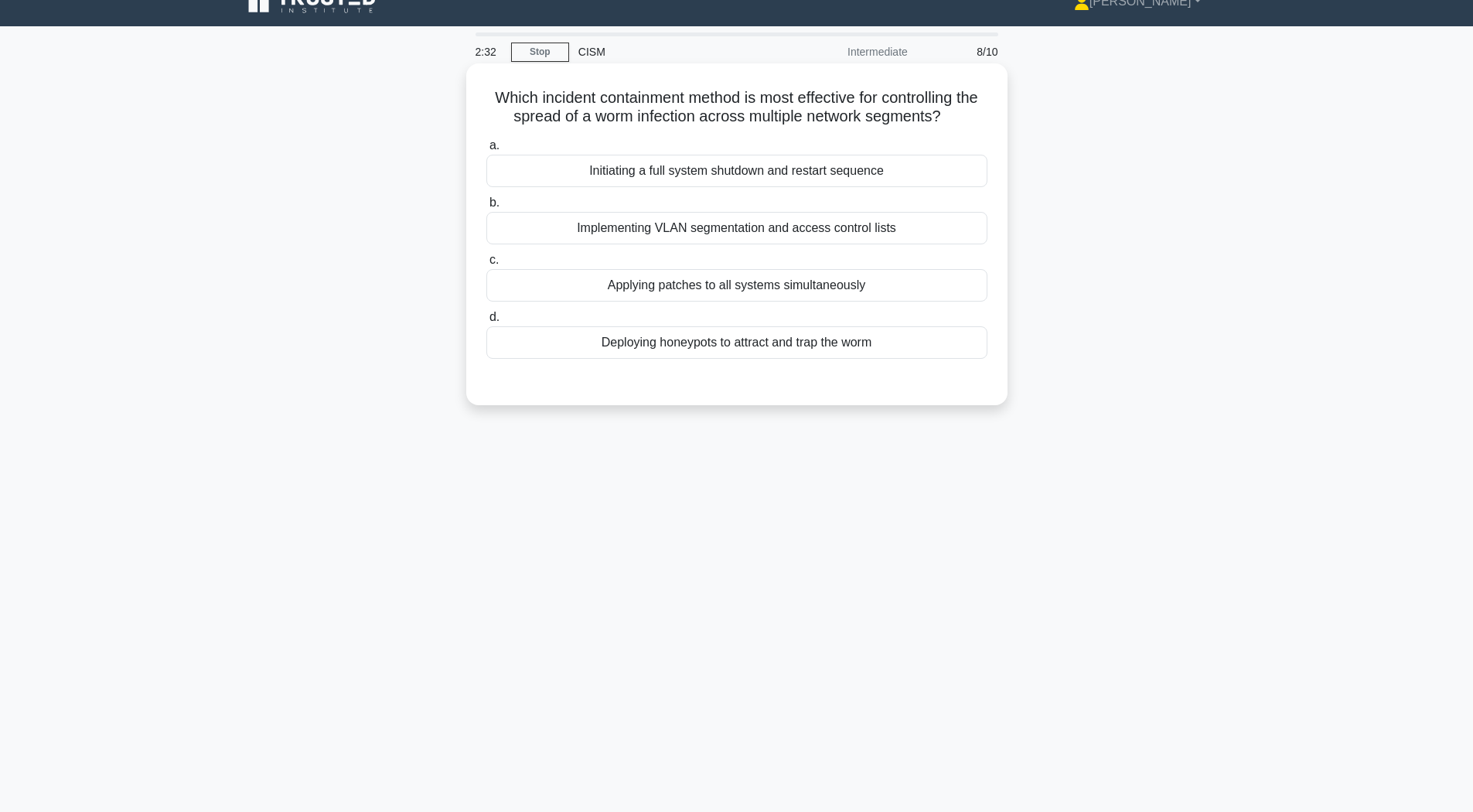
click at [936, 244] on div "Implementing VLAN segmentation and access control lists" at bounding box center [737, 228] width 501 height 33
click at [486, 208] on input "b. Implementing VLAN segmentation and access control lists" at bounding box center [486, 202] width 0 height 10
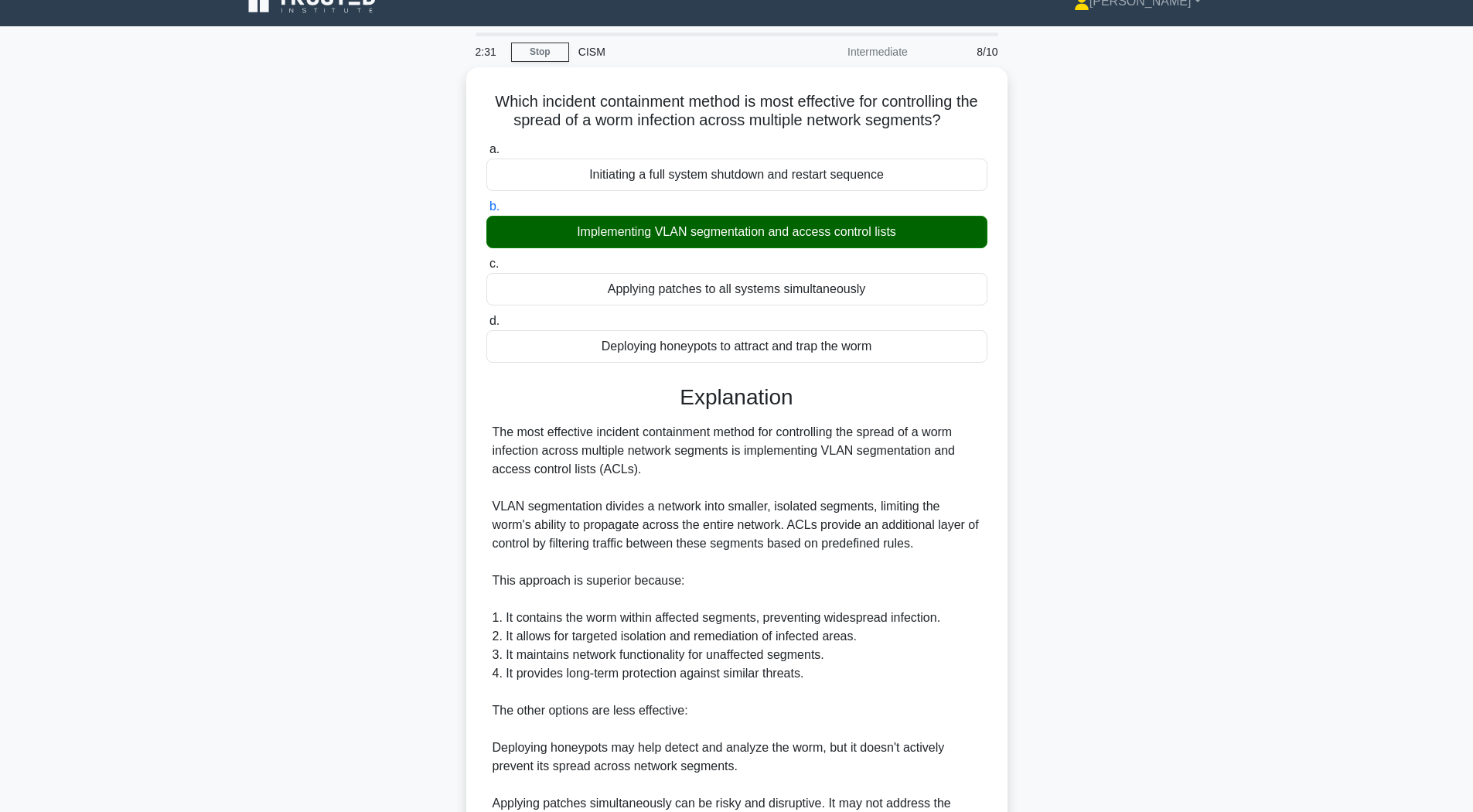
scroll to position [309, 0]
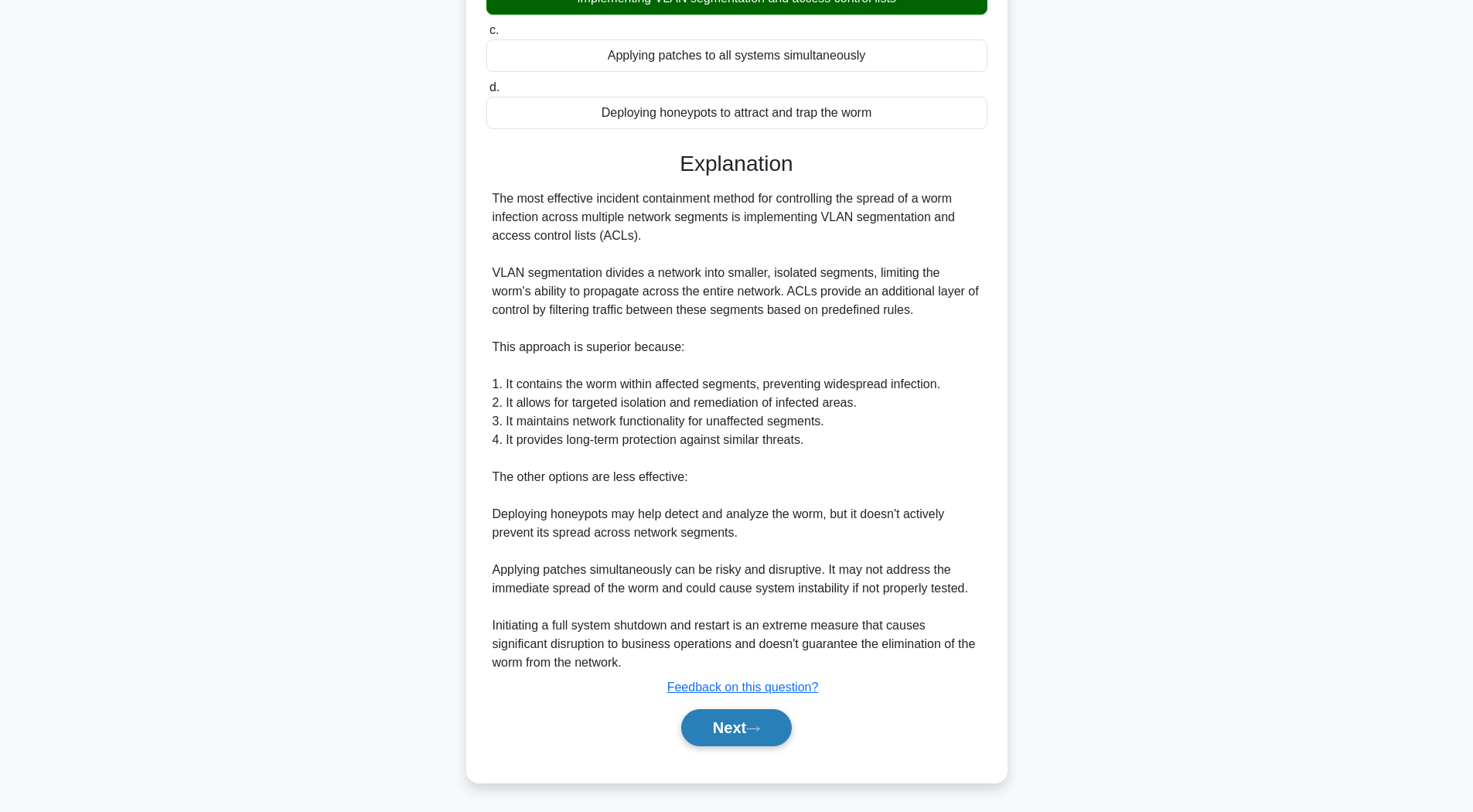
click at [764, 723] on button "Next" at bounding box center [736, 728] width 110 height 37
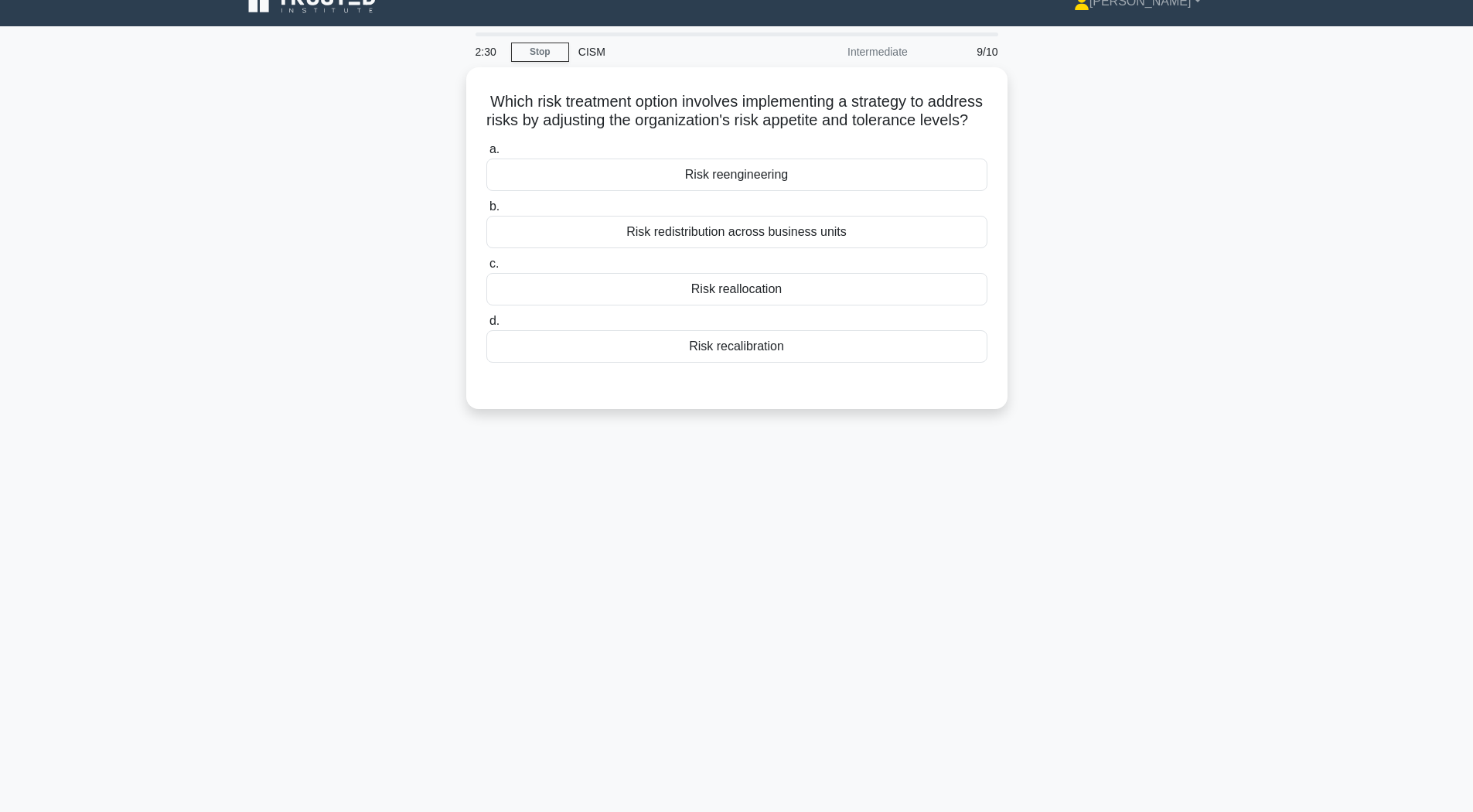
scroll to position [23, 0]
click at [844, 347] on div "Risk recalibration" at bounding box center [737, 342] width 501 height 33
click at [486, 322] on input "d. Risk recalibration" at bounding box center [486, 317] width 0 height 10
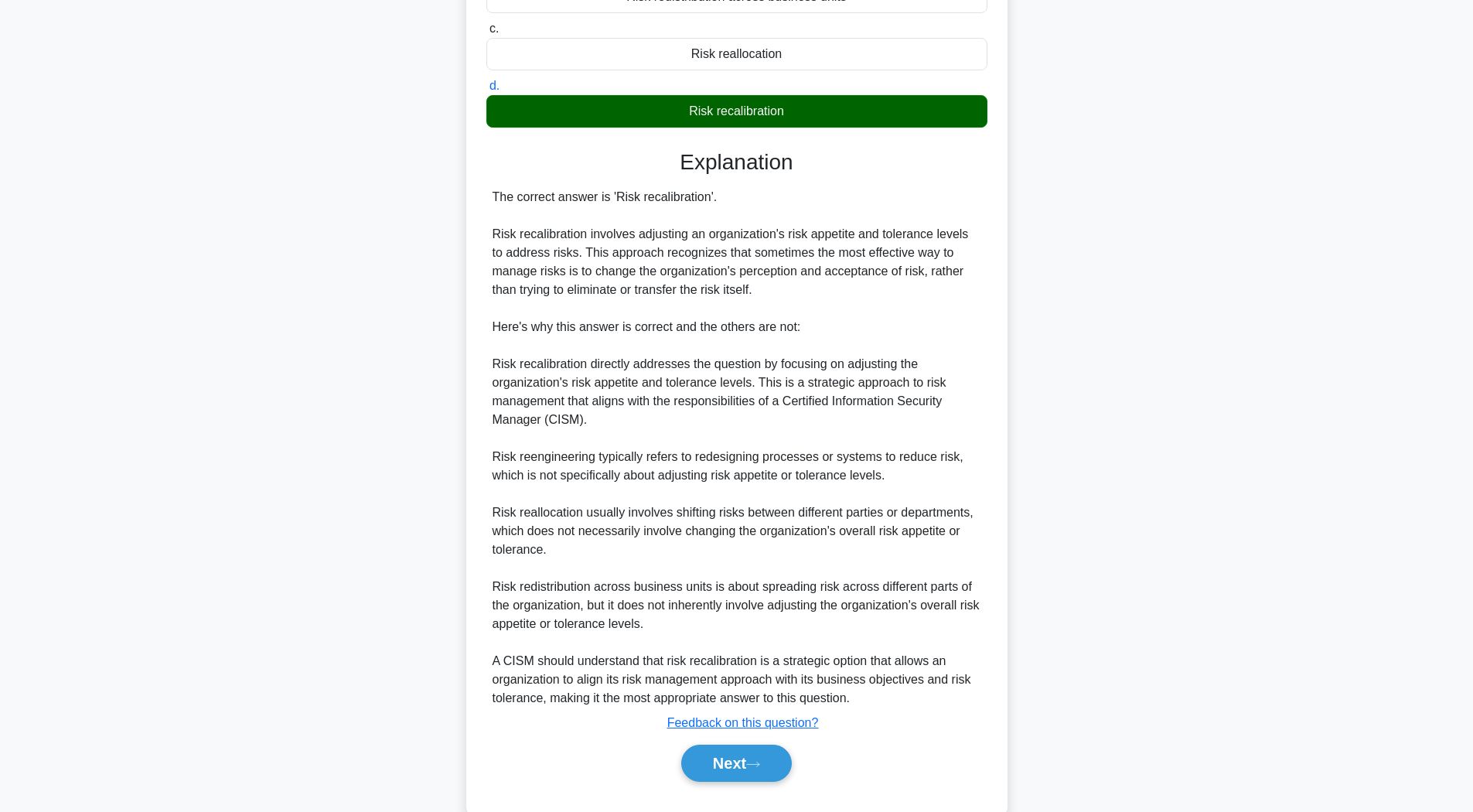
scroll to position [309, 0]
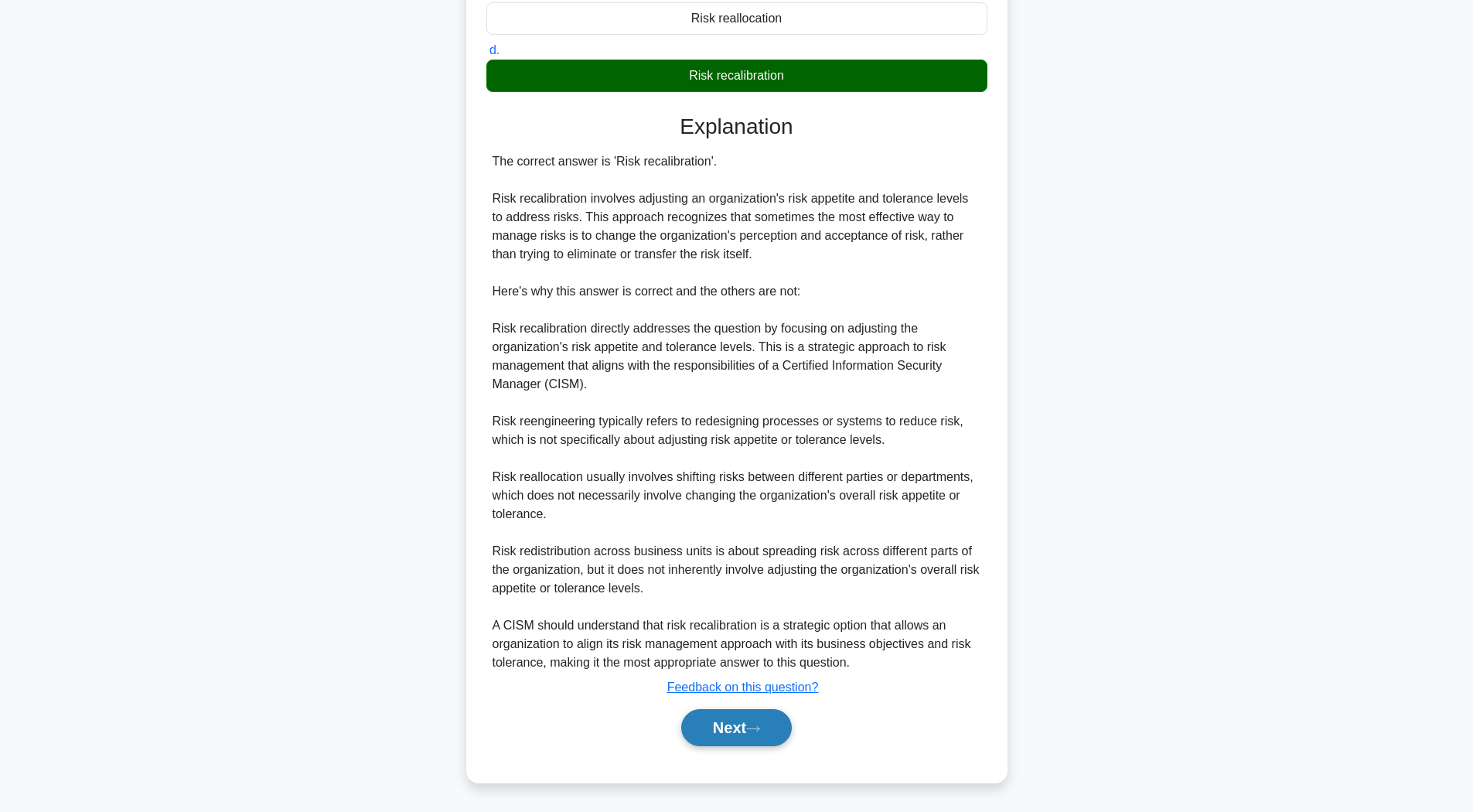
click at [744, 723] on button "Next" at bounding box center [736, 728] width 110 height 37
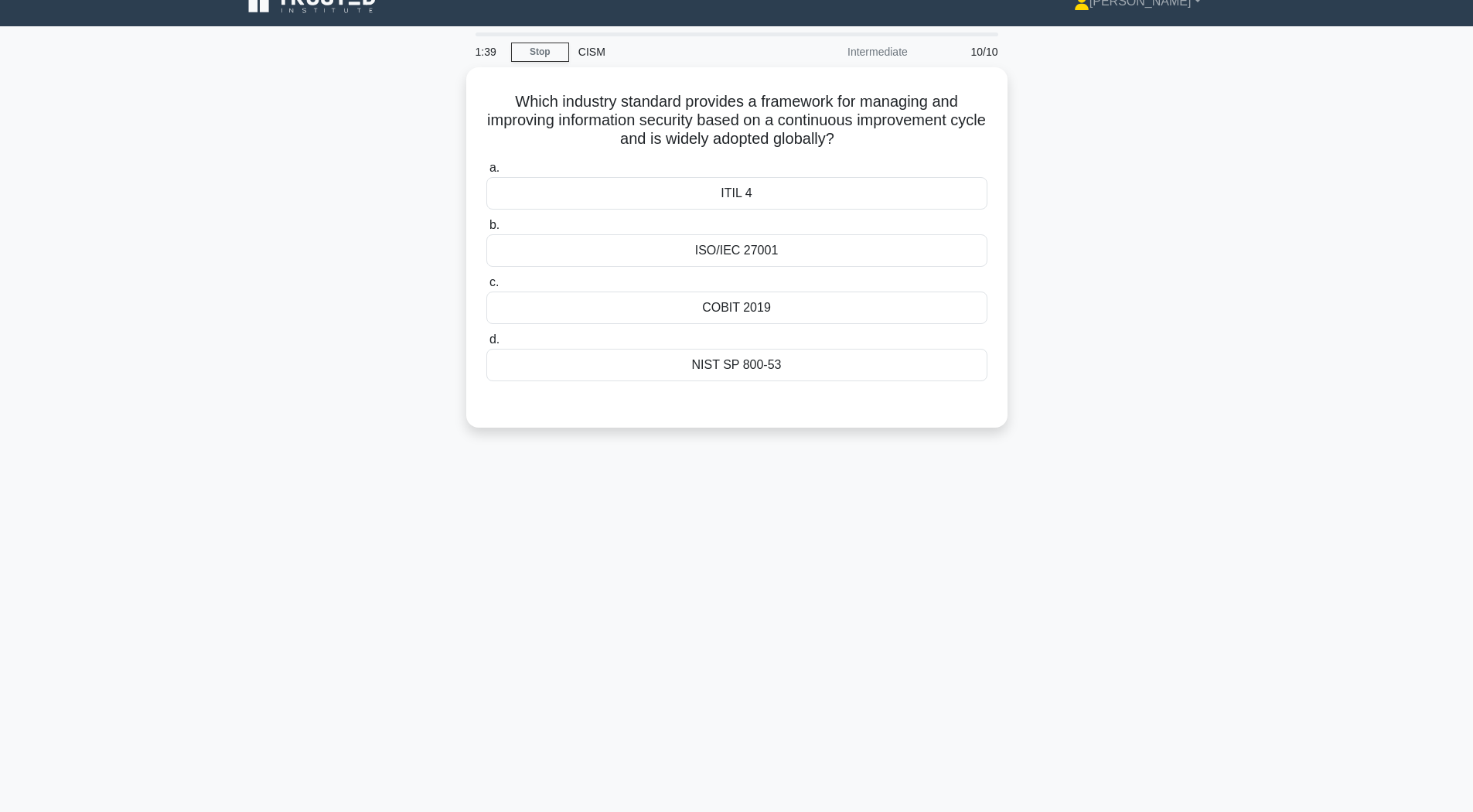
scroll to position [23, 0]
click at [768, 242] on div "ISO/IEC 27001" at bounding box center [737, 246] width 501 height 33
click at [486, 227] on input "b. ISO/IEC 27001" at bounding box center [486, 221] width 0 height 10
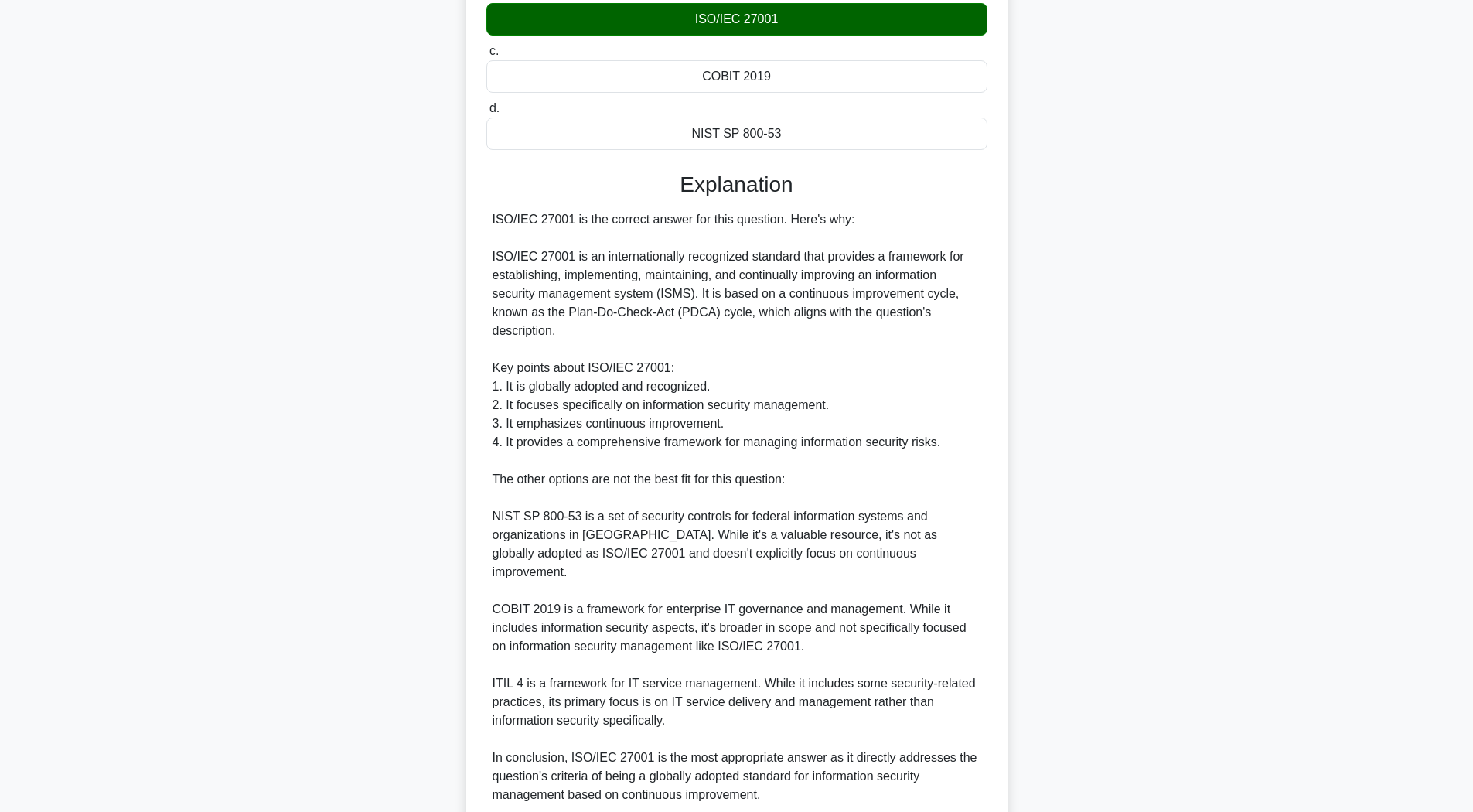
scroll to position [332, 0]
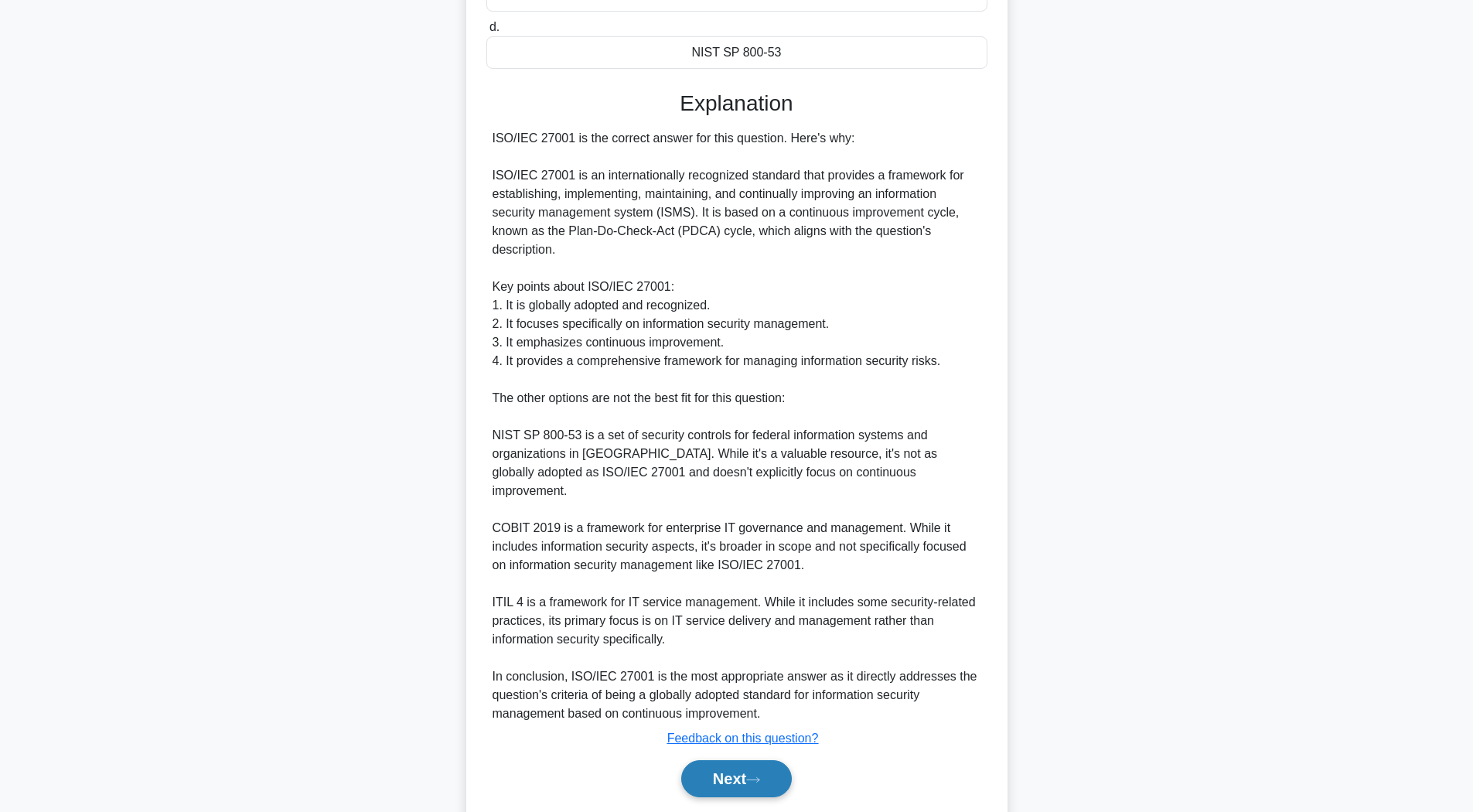
click at [756, 776] on icon at bounding box center [754, 780] width 14 height 9
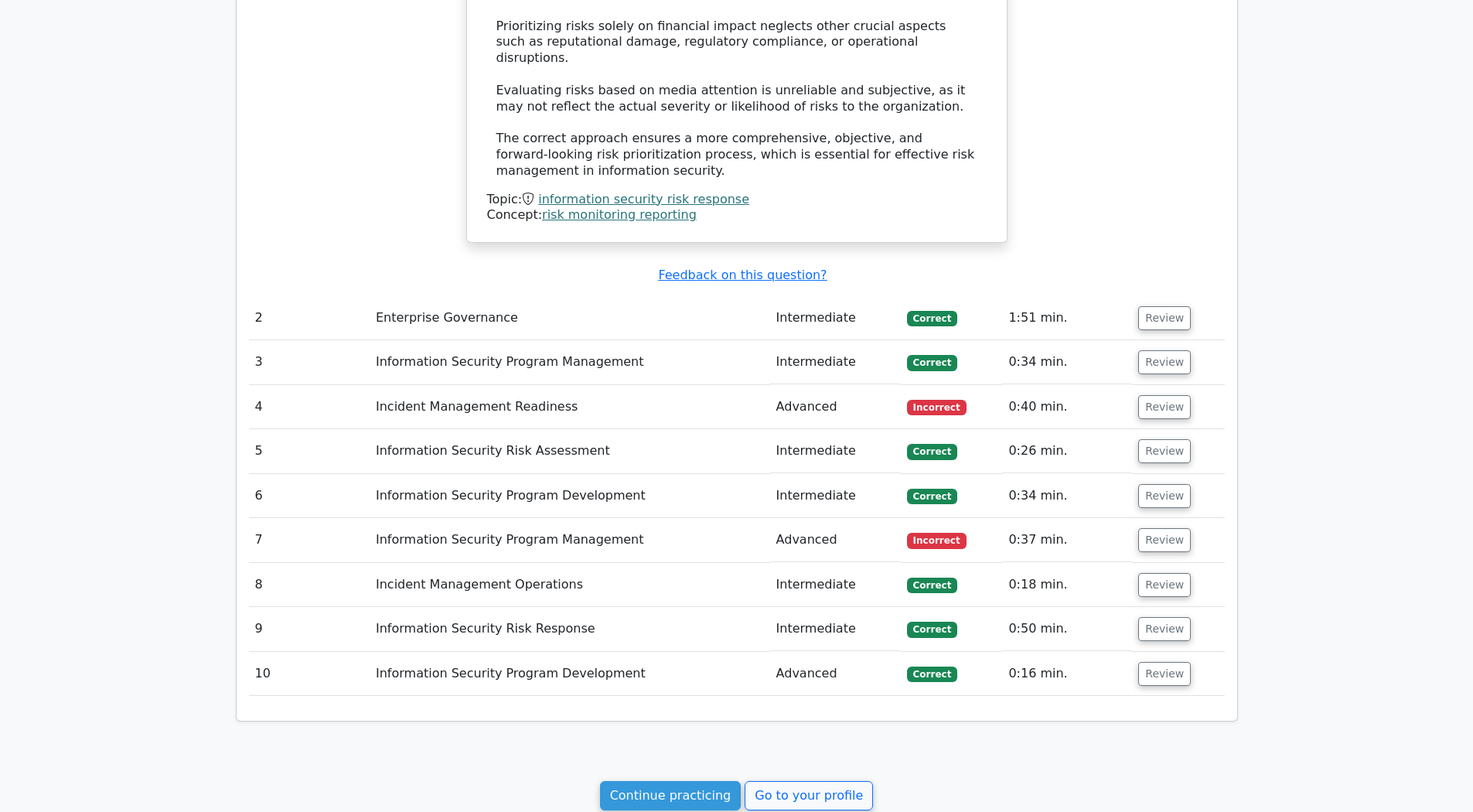
scroll to position [1583, 0]
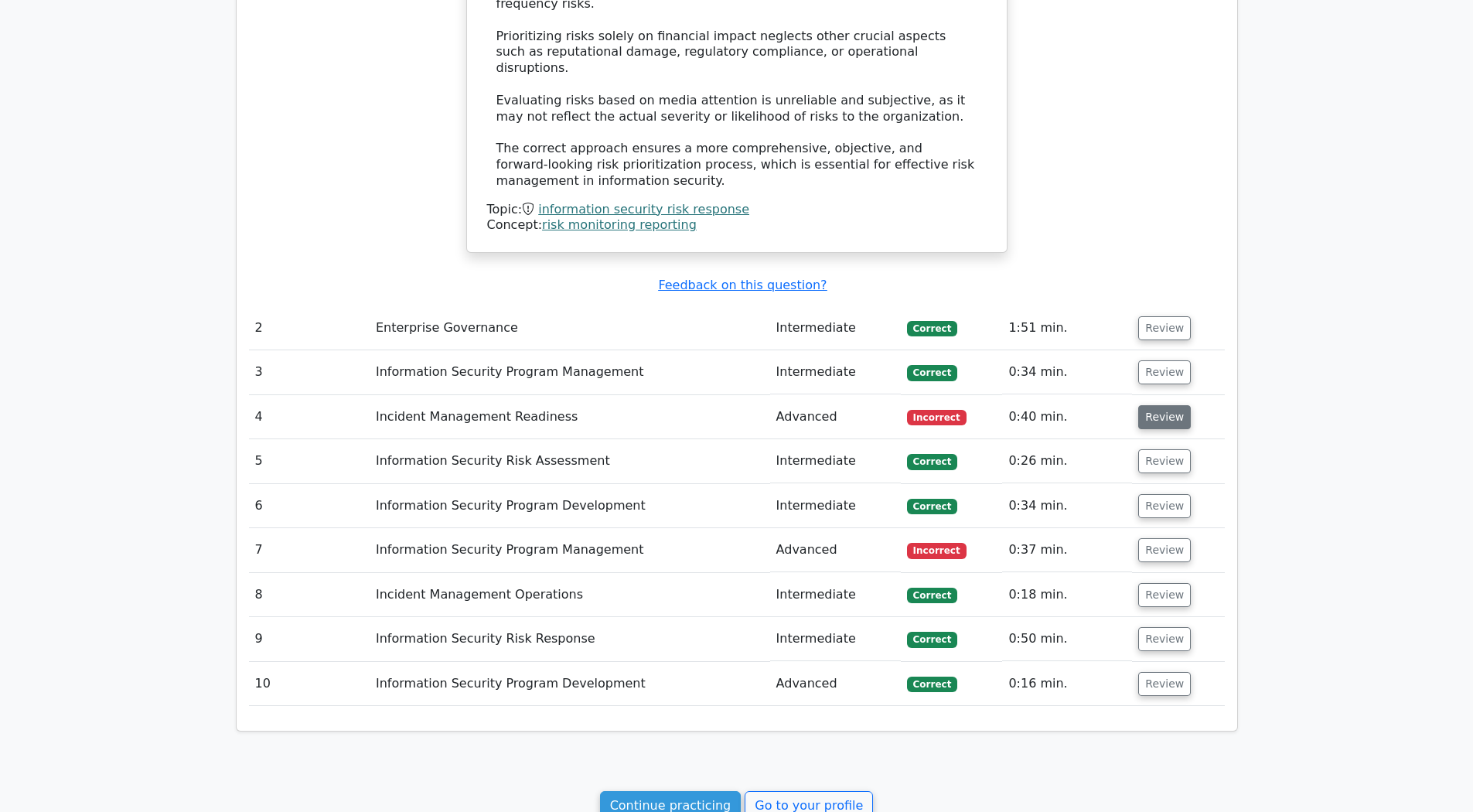
click at [1172, 419] on button "Review" at bounding box center [1165, 417] width 53 height 24
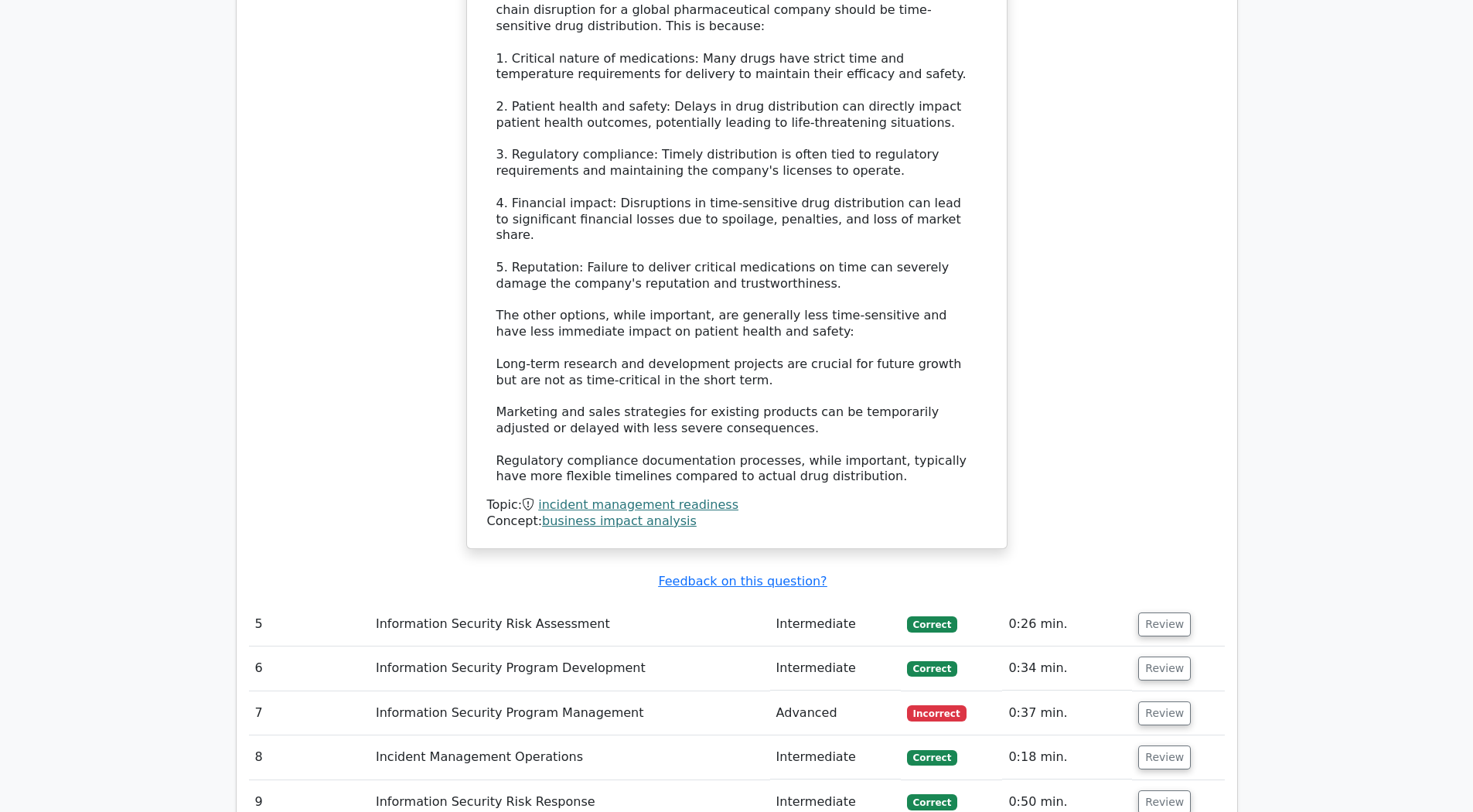
scroll to position [2785, 0]
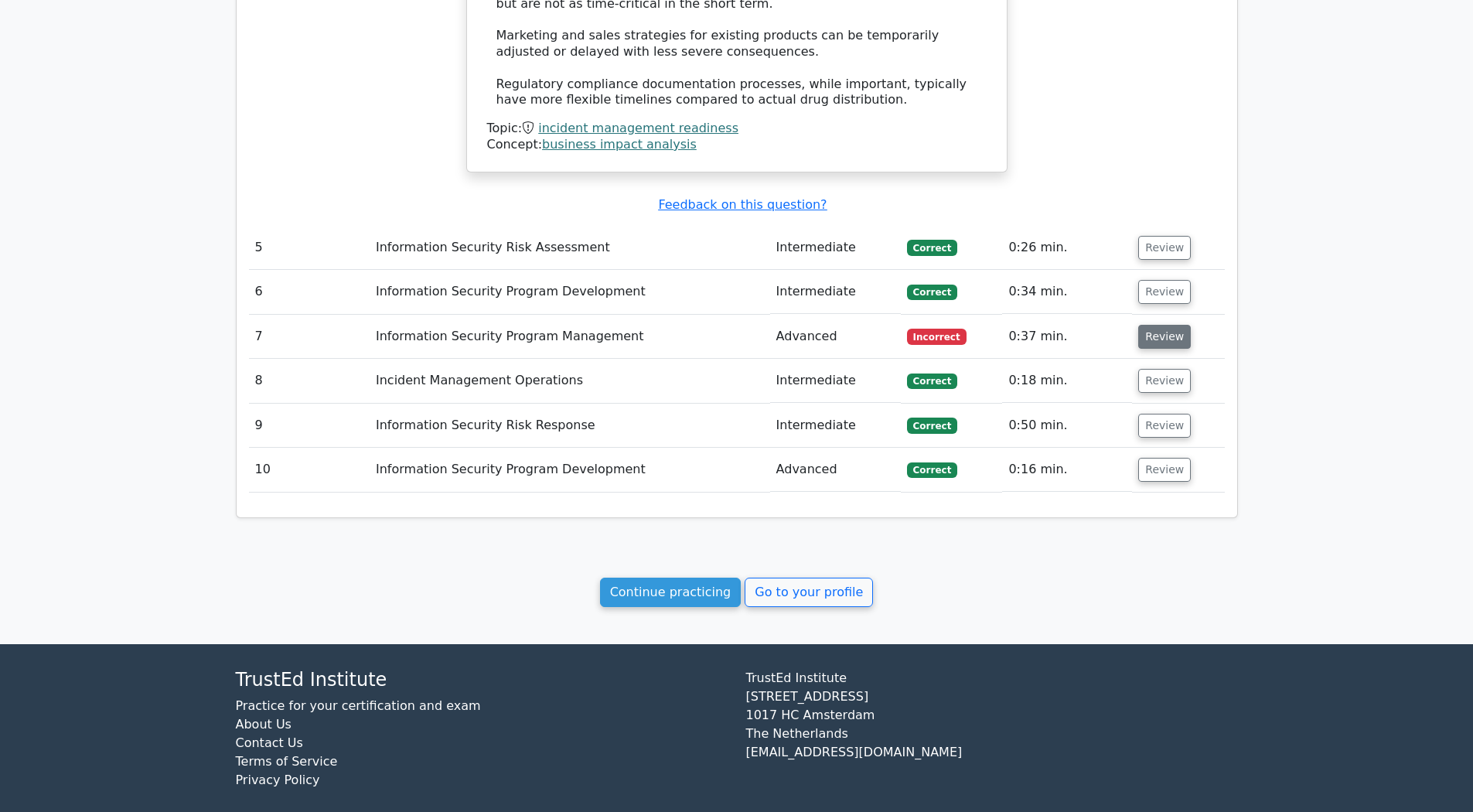
click at [1161, 342] on button "Review" at bounding box center [1165, 336] width 53 height 24
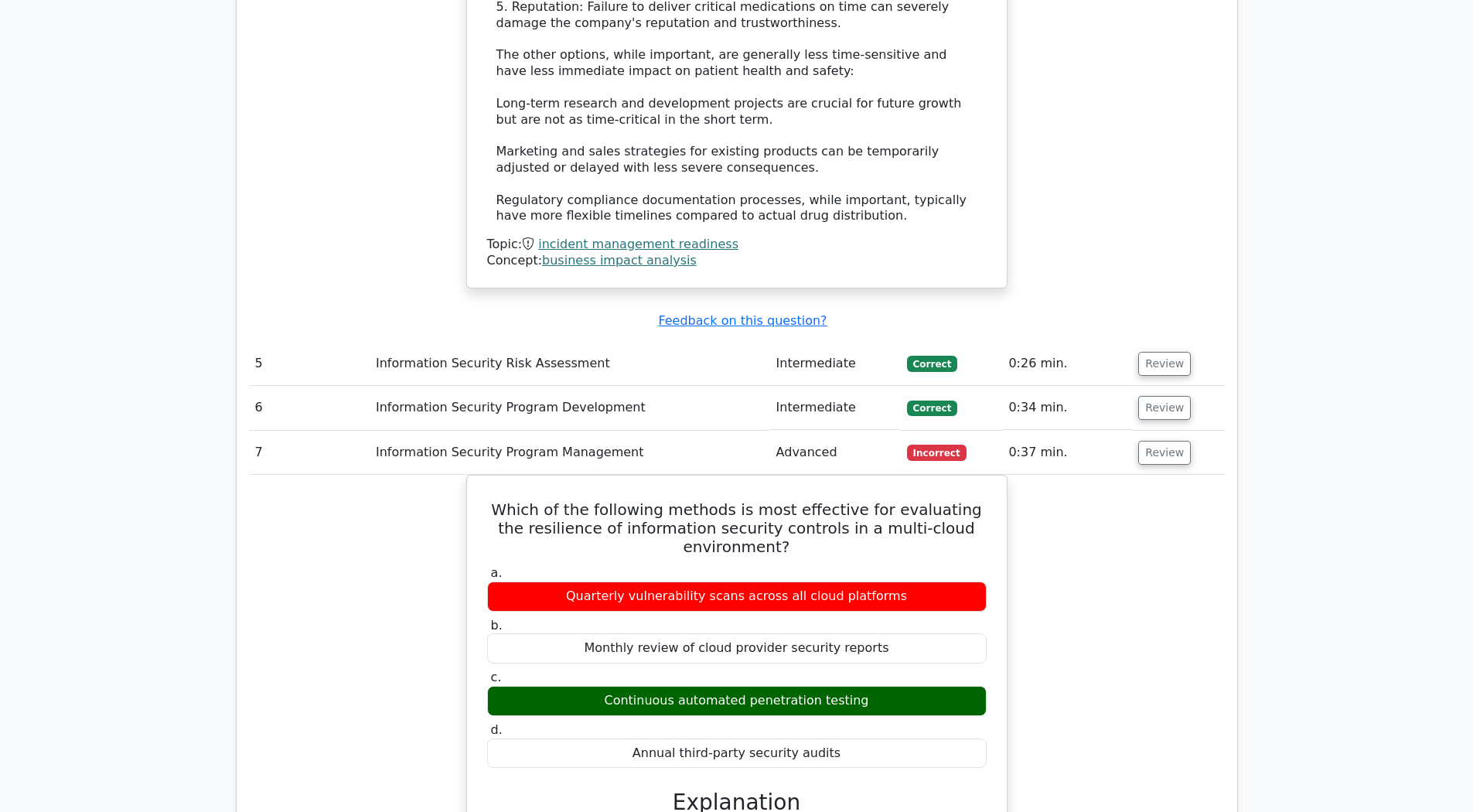
scroll to position [3764, 0]
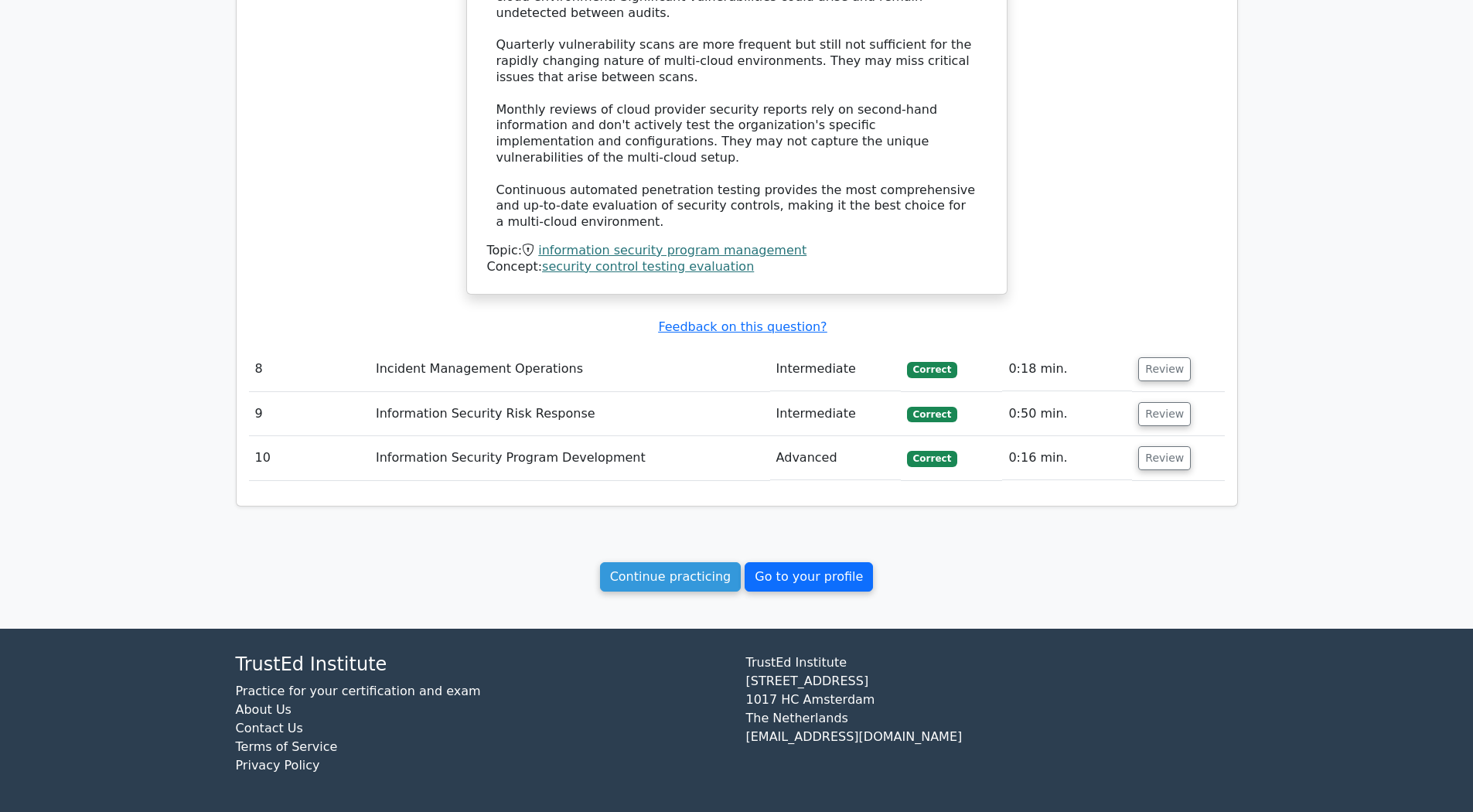
click at [788, 576] on link "Go to your profile" at bounding box center [808, 576] width 128 height 29
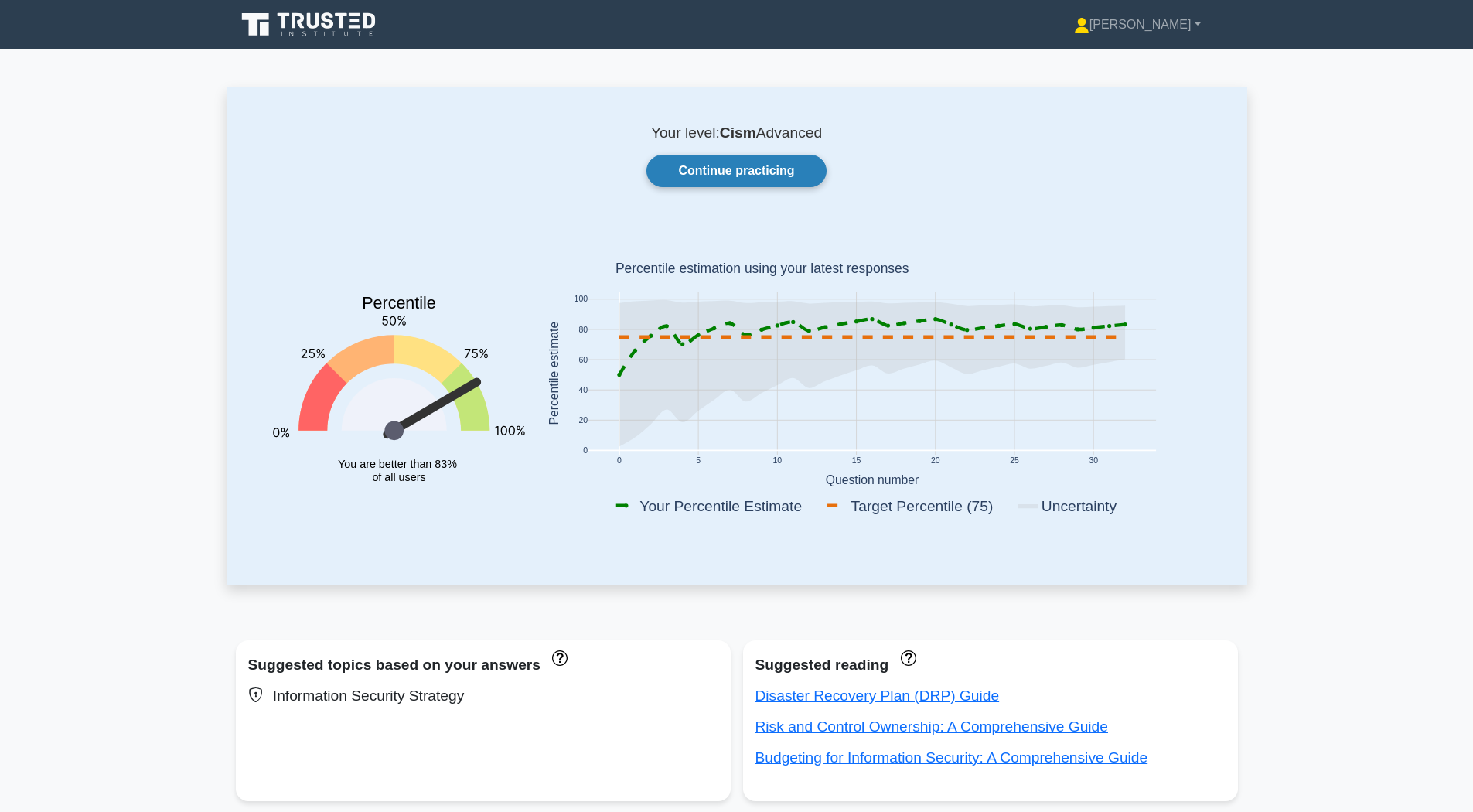
click at [735, 167] on link "Continue practicing" at bounding box center [736, 170] width 179 height 33
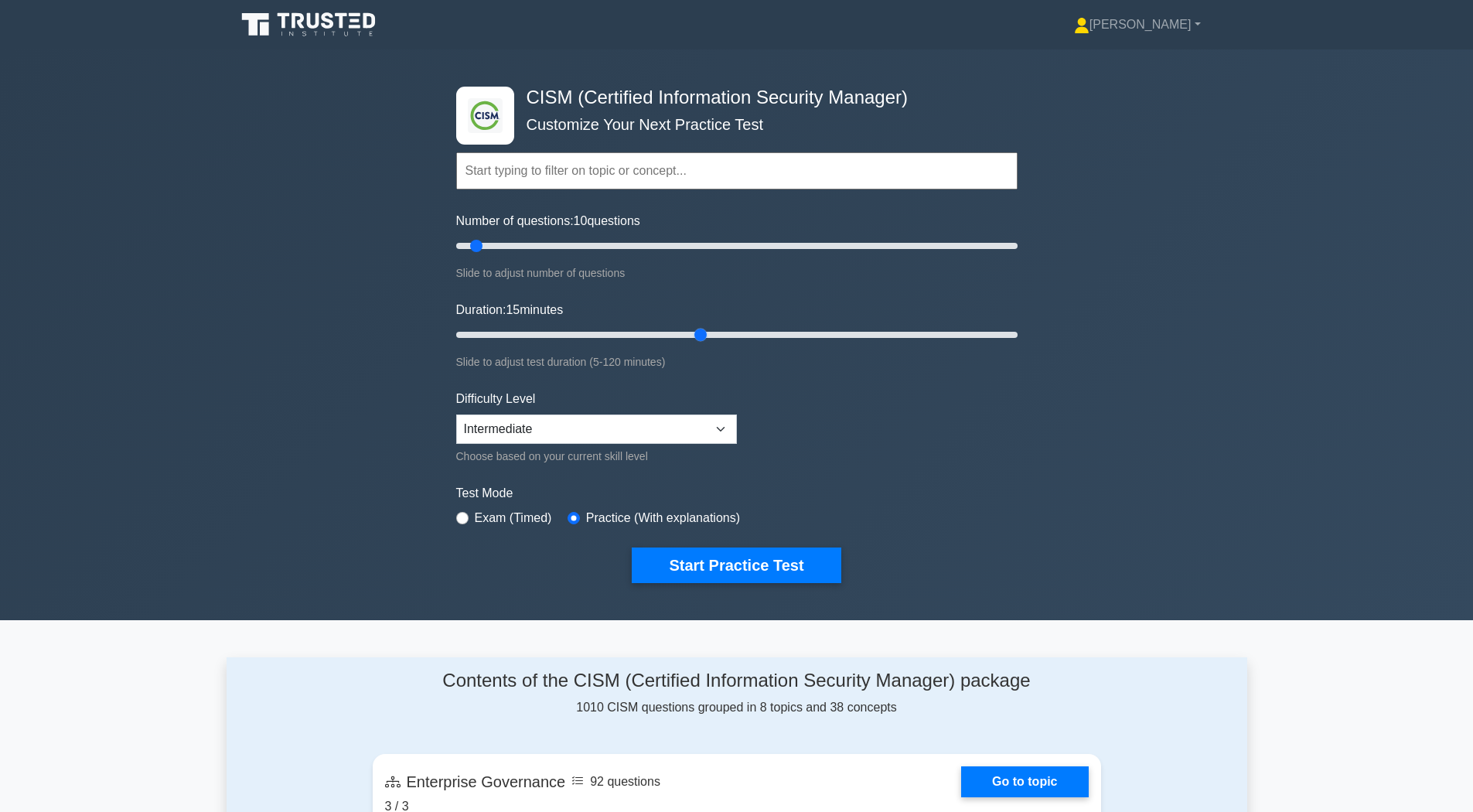
drag, startPoint x: 491, startPoint y: 335, endPoint x: 705, endPoint y: 332, distance: 214.0
click at [705, 332] on input "Duration: 15 minutes" at bounding box center [737, 335] width 561 height 19
type input "30"
drag, startPoint x: 705, startPoint y: 332, endPoint x: 574, endPoint y: 326, distance: 131.1
click at [574, 326] on input "Duration: 30 minutes" at bounding box center [737, 335] width 561 height 19
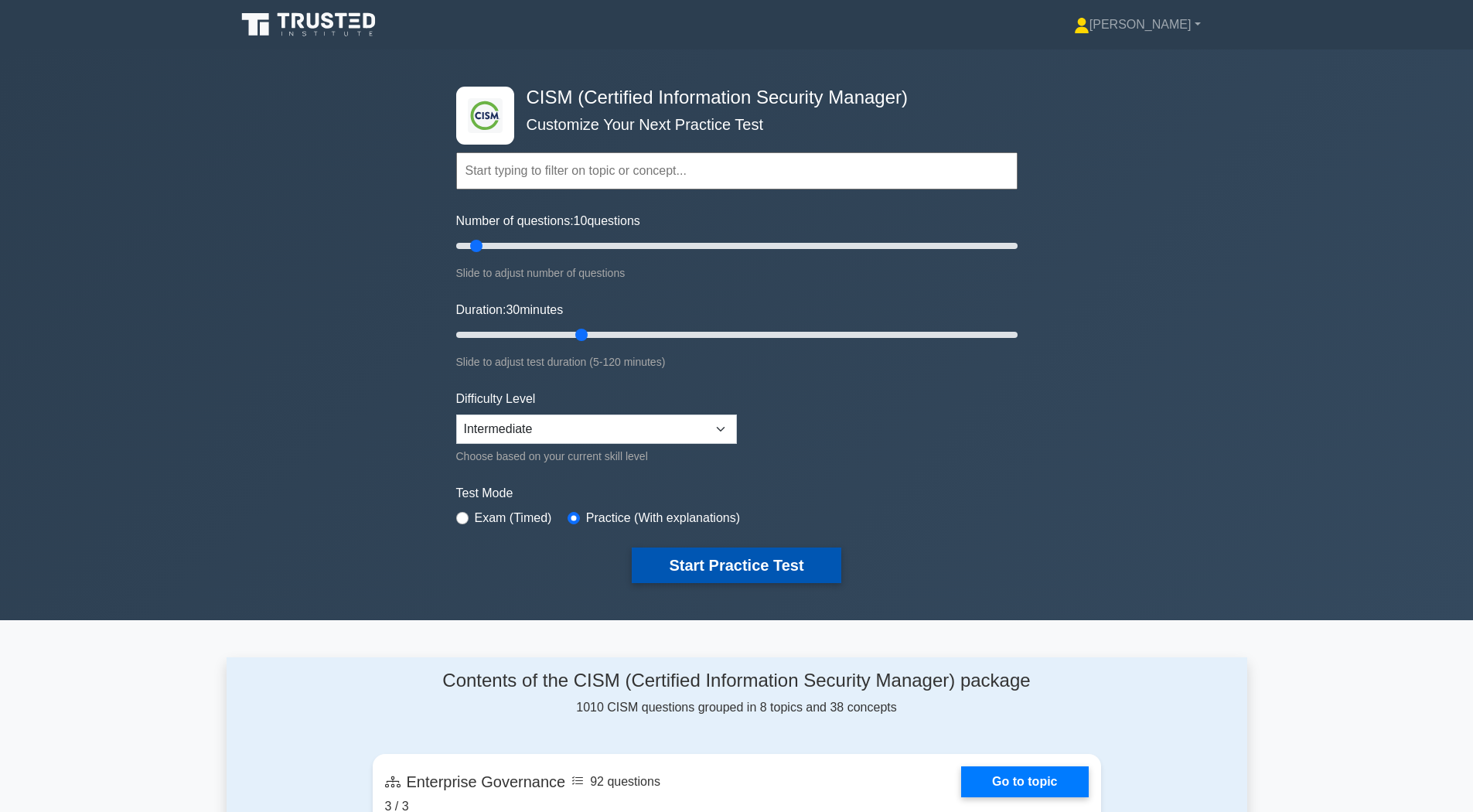
click at [715, 575] on button "Start Practice Test" at bounding box center [736, 565] width 209 height 35
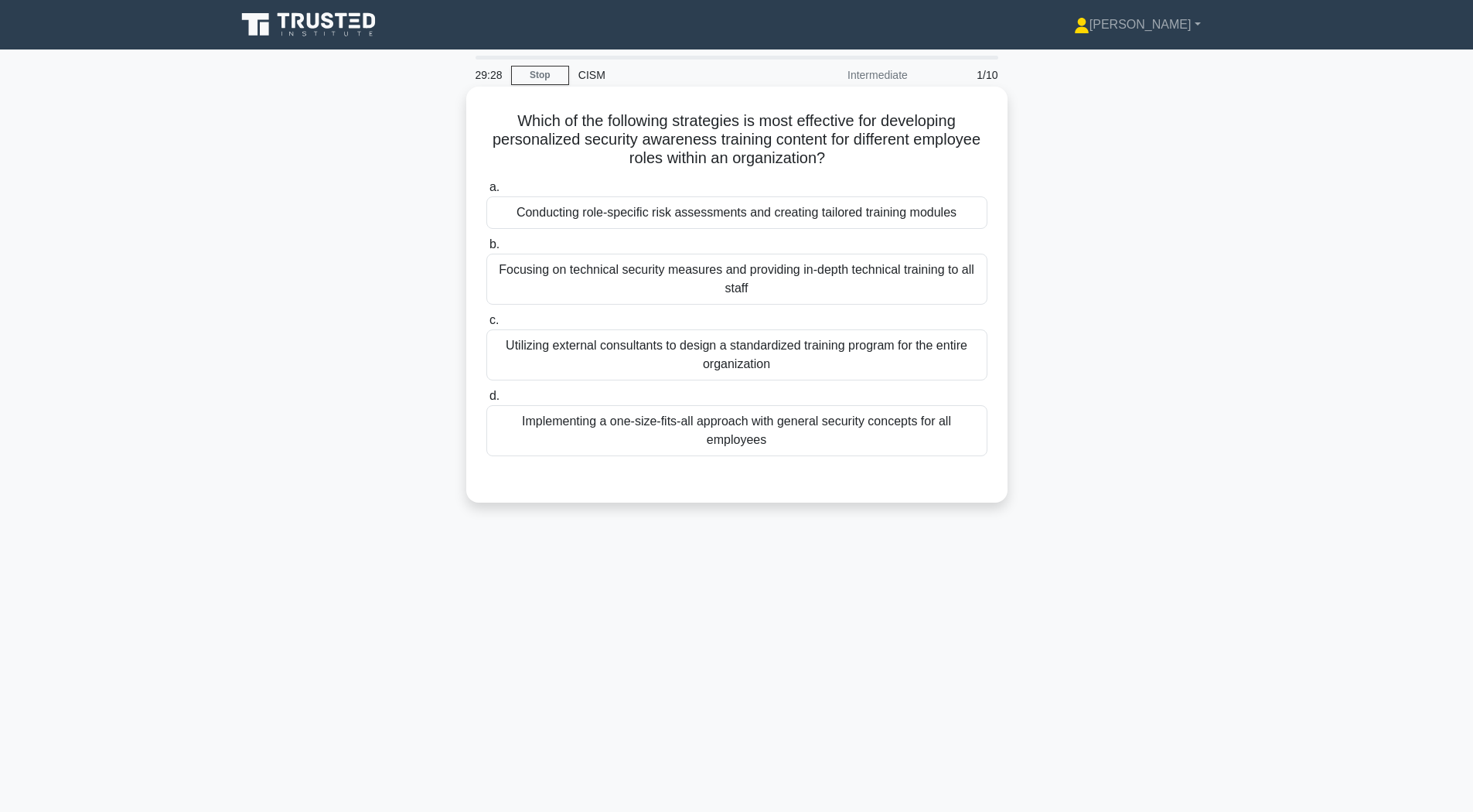
click at [646, 215] on div "Conducting role-specific risk assessments and creating tailored training modules" at bounding box center [737, 213] width 501 height 33
click at [486, 192] on input "a. Conducting role-specific risk assessments and creating tailored training mod…" at bounding box center [486, 187] width 0 height 10
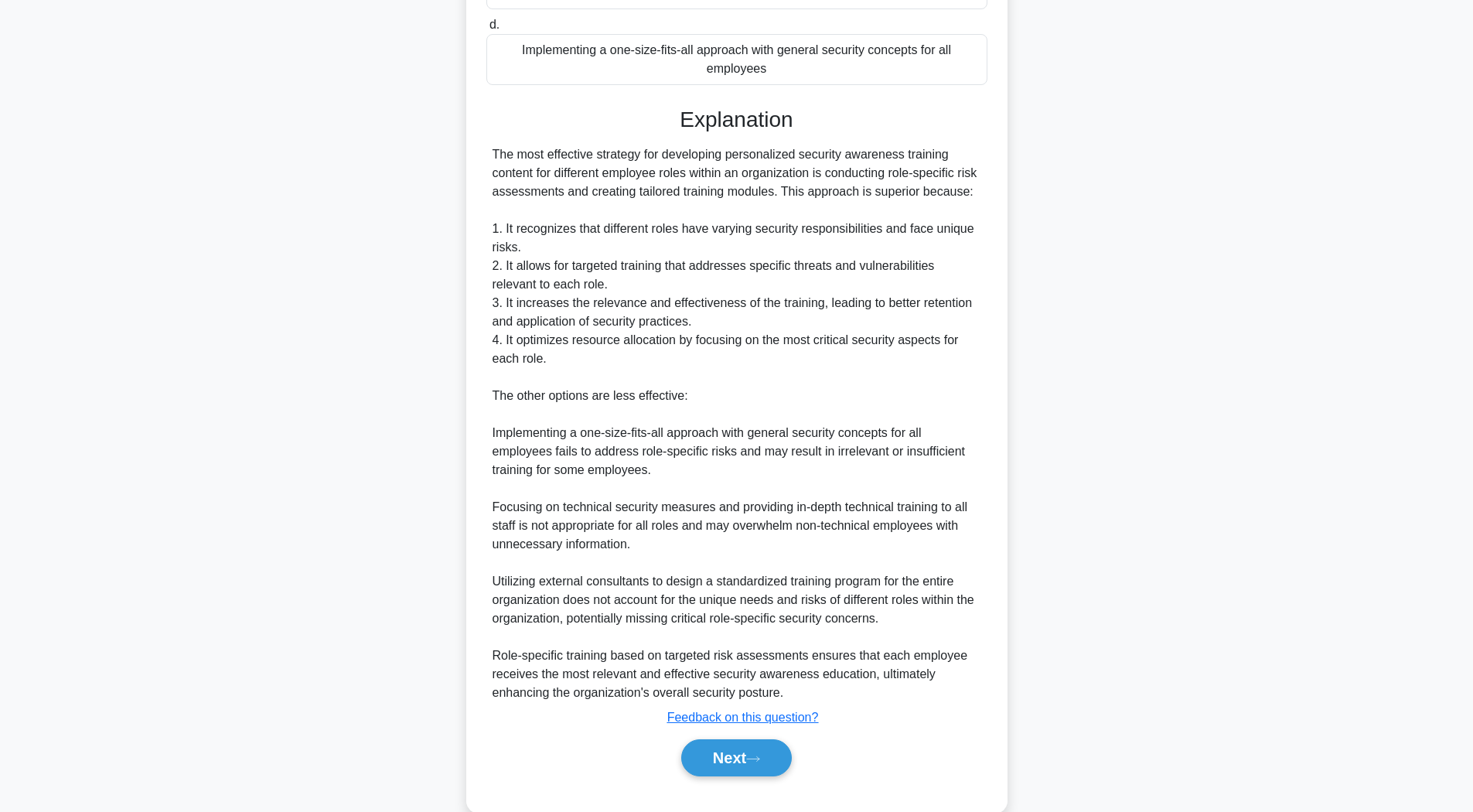
scroll to position [439, 0]
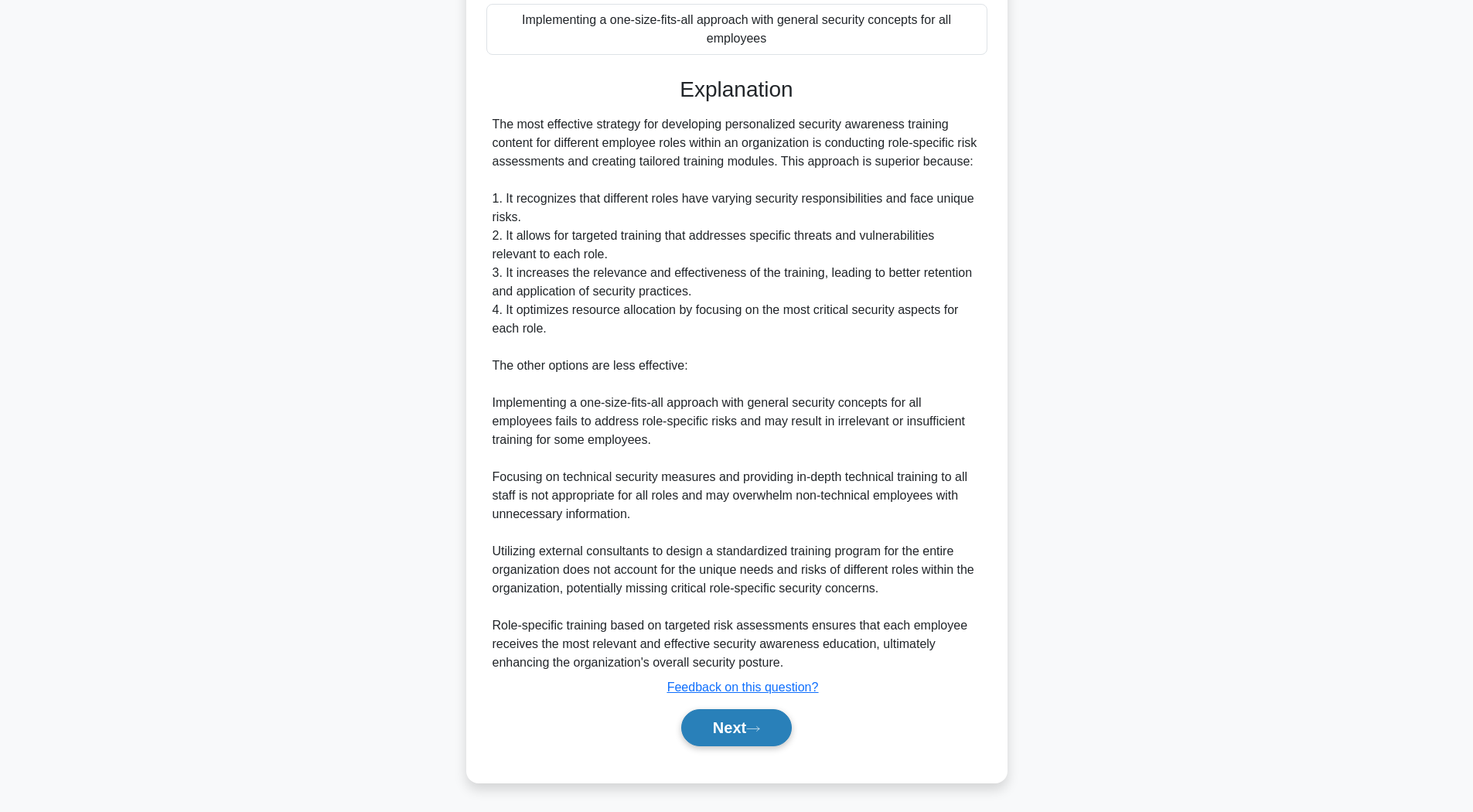
click at [730, 743] on button "Next" at bounding box center [736, 728] width 110 height 37
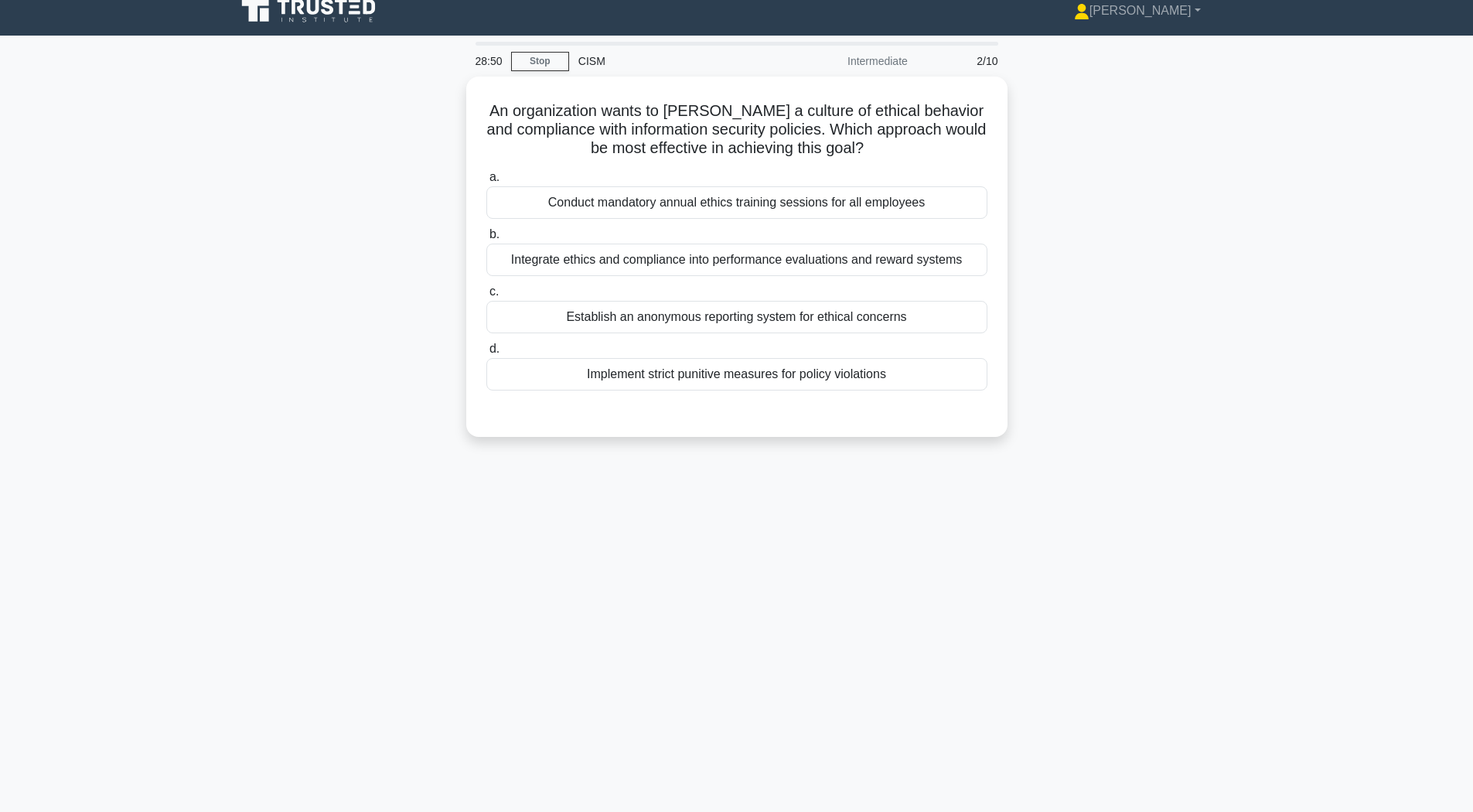
scroll to position [0, 0]
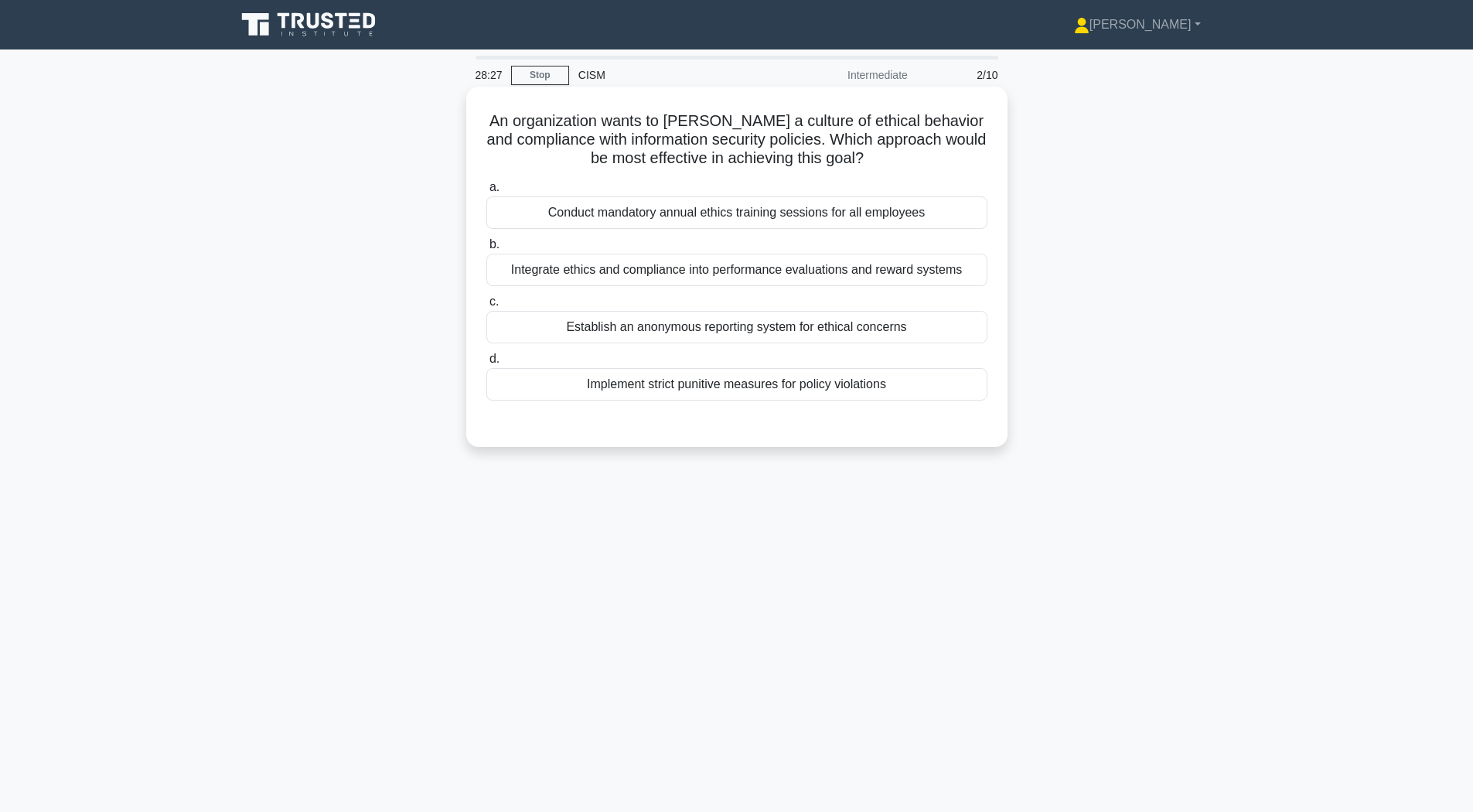
click at [578, 274] on div "Integrate ethics and compliance into performance evaluations and reward systems" at bounding box center [737, 269] width 501 height 33
click at [486, 250] on input "b. Integrate ethics and compliance into performance evaluations and reward syst…" at bounding box center [486, 244] width 0 height 10
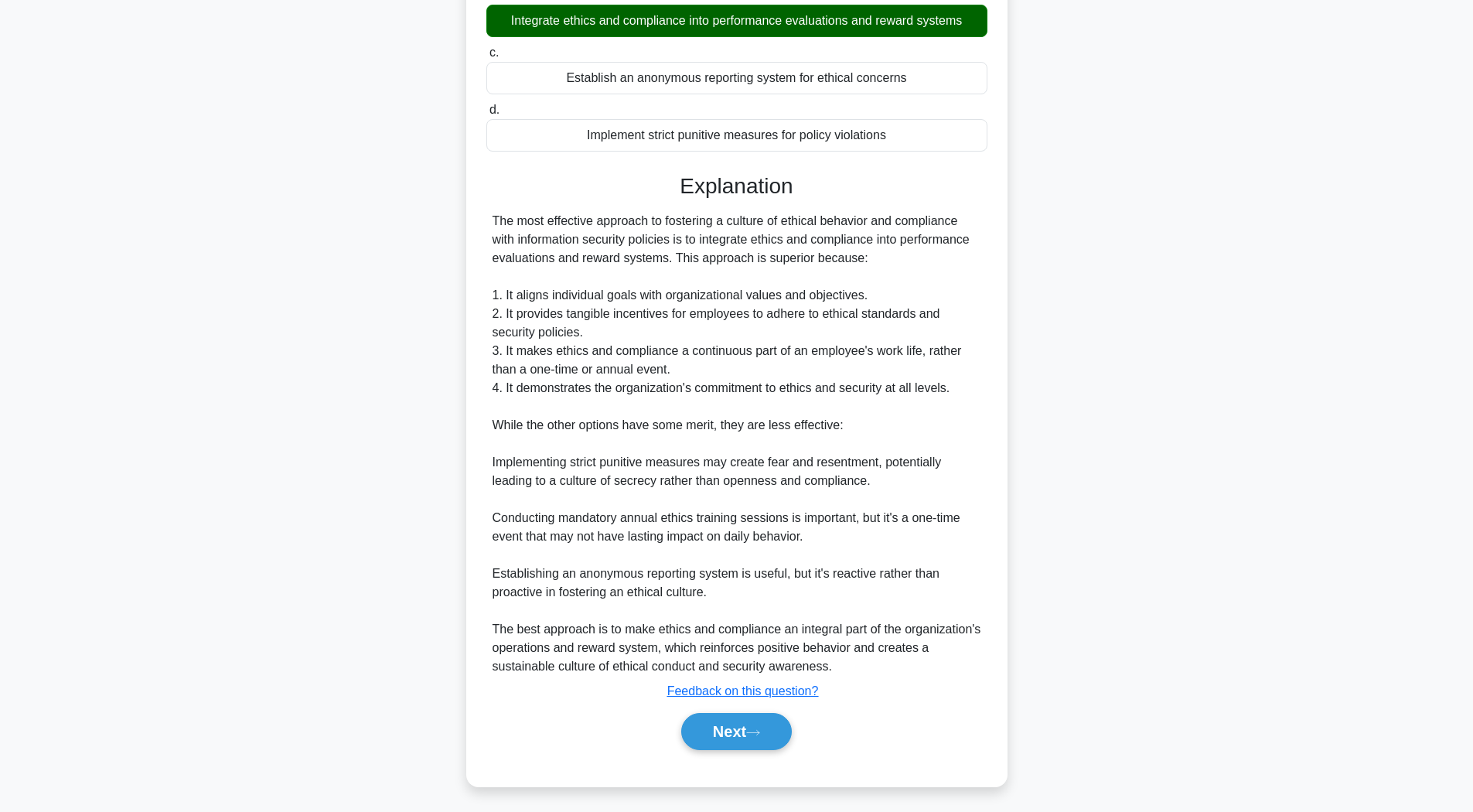
scroll to position [290, 0]
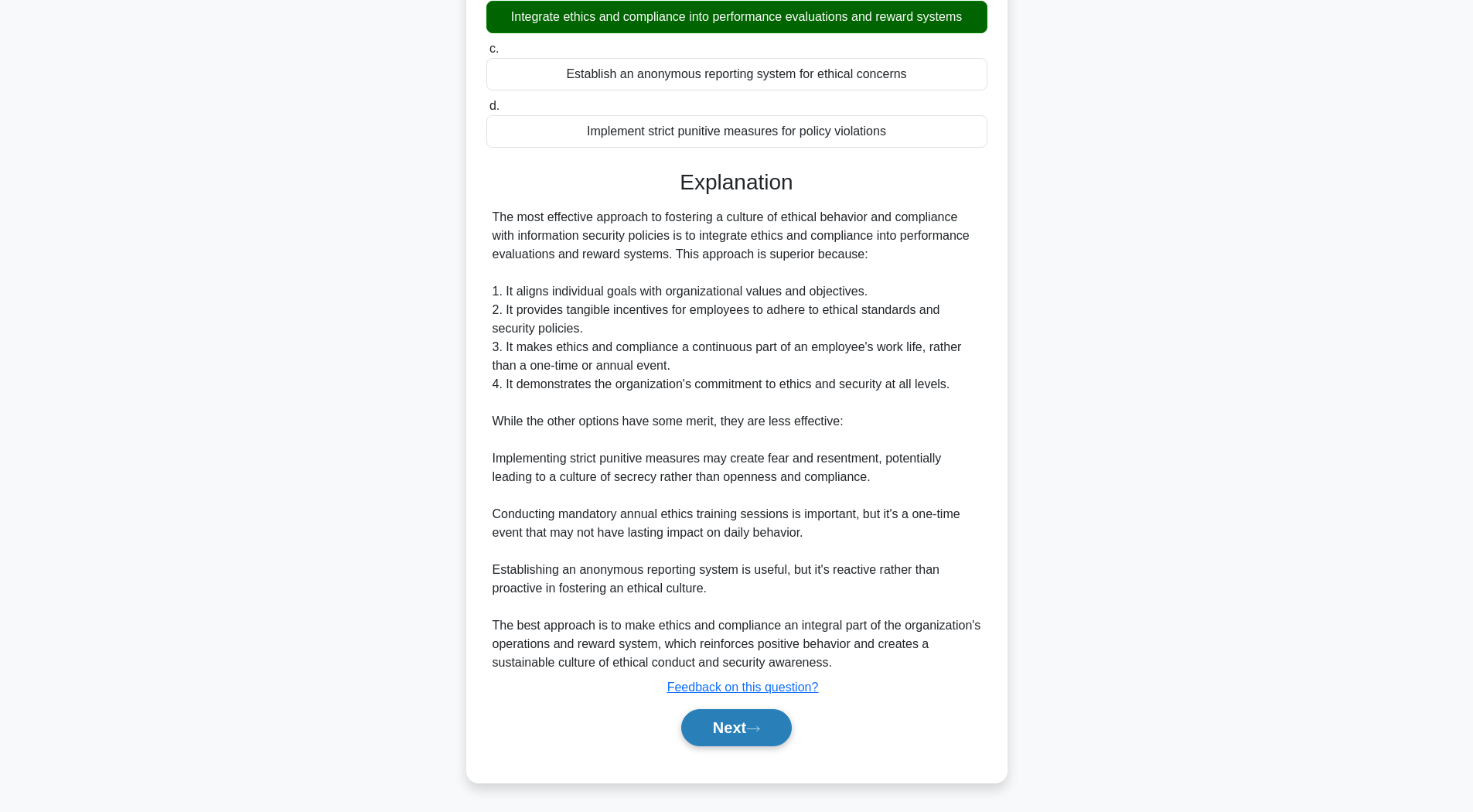
click at [741, 719] on button "Next" at bounding box center [736, 728] width 110 height 37
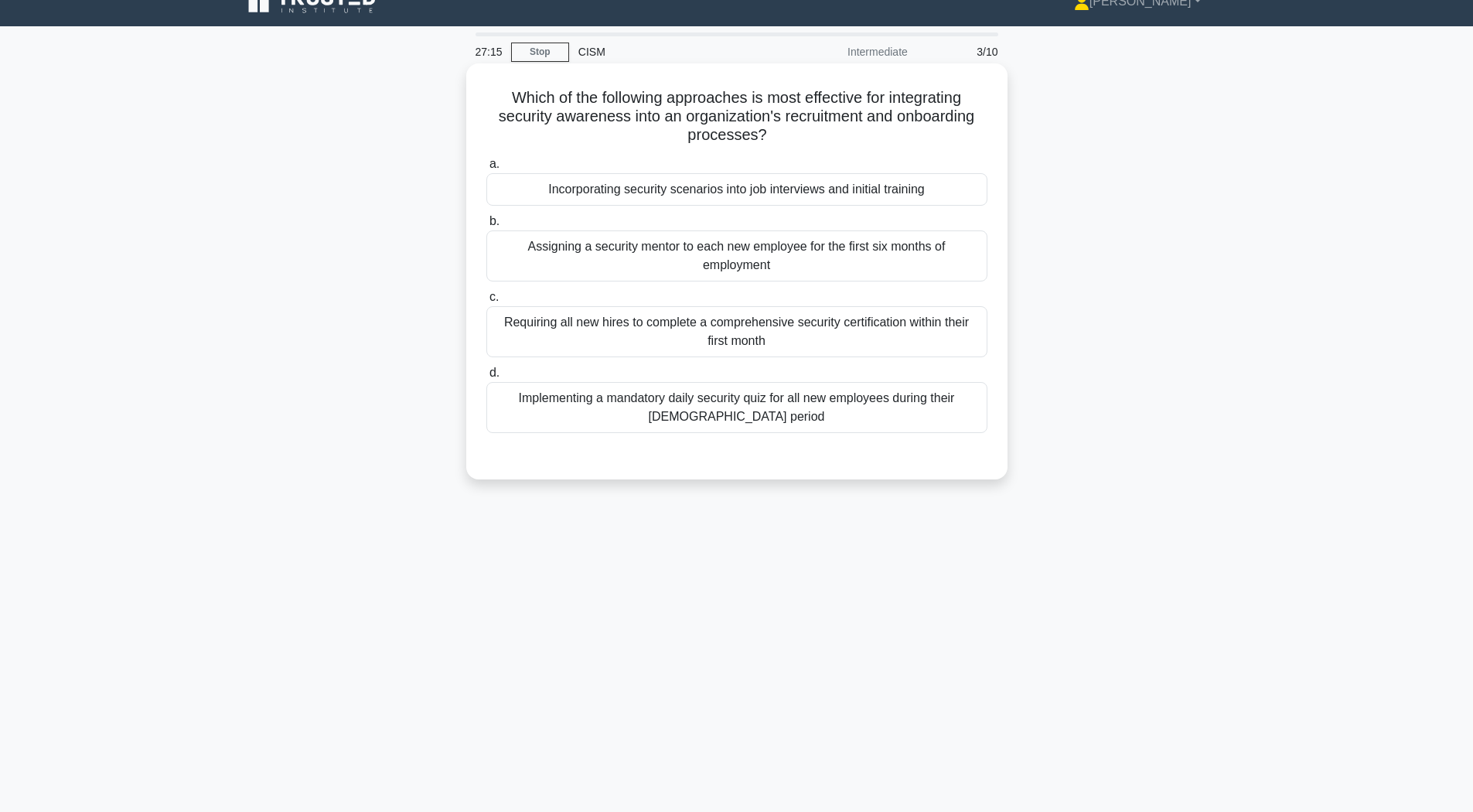
click at [723, 188] on div "Incorporating security scenarios into job interviews and initial training" at bounding box center [737, 189] width 501 height 33
click at [486, 169] on input "a. Incorporating security scenarios into job interviews and initial training" at bounding box center [486, 164] width 0 height 10
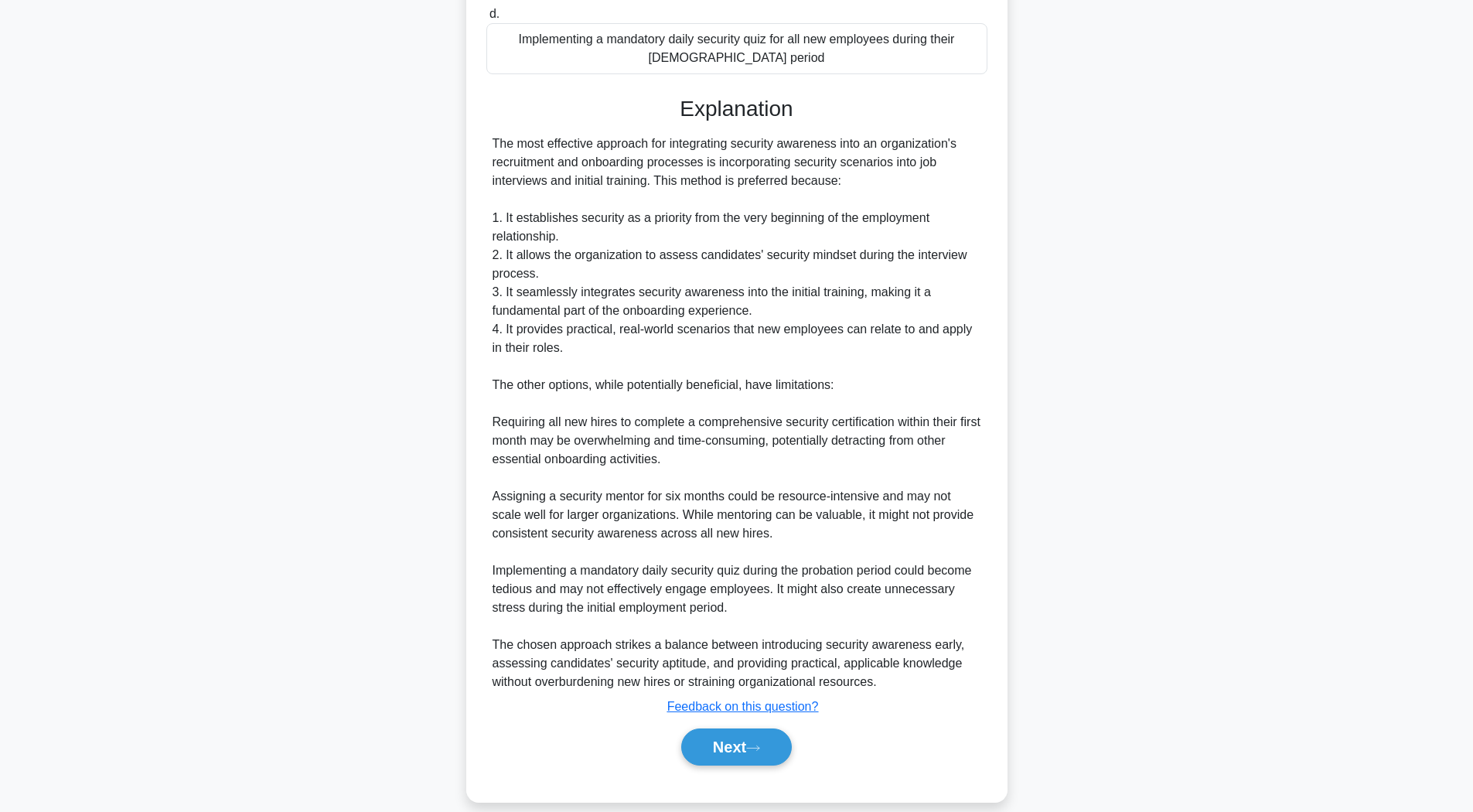
scroll to position [402, 0]
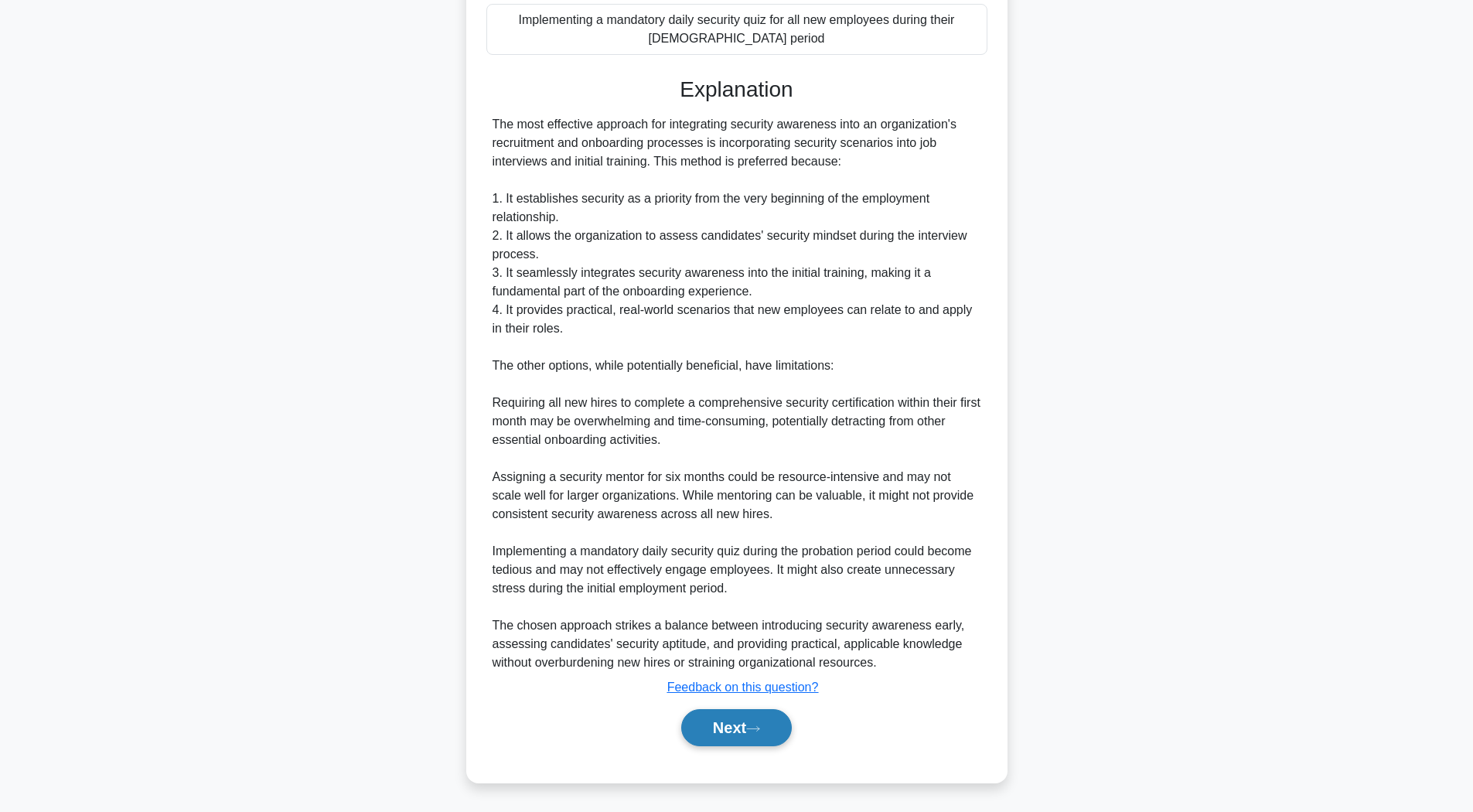
click at [760, 731] on icon at bounding box center [754, 729] width 14 height 9
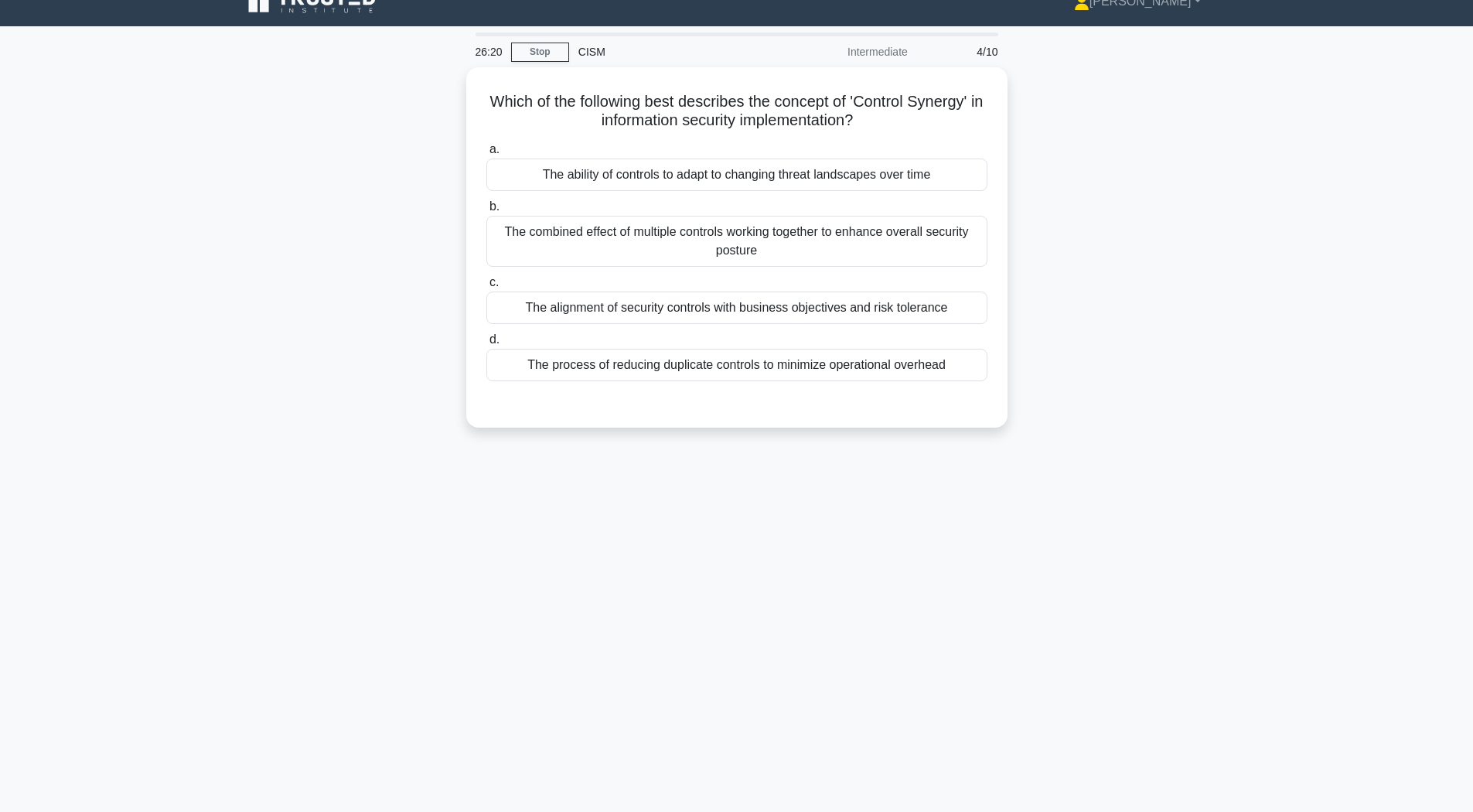
scroll to position [23, 0]
click at [610, 299] on div "The alignment of security controls with business objectives and risk tolerance" at bounding box center [737, 304] width 501 height 33
click at [486, 284] on input "c. The alignment of security controls with business objectives and risk toleran…" at bounding box center [486, 278] width 0 height 10
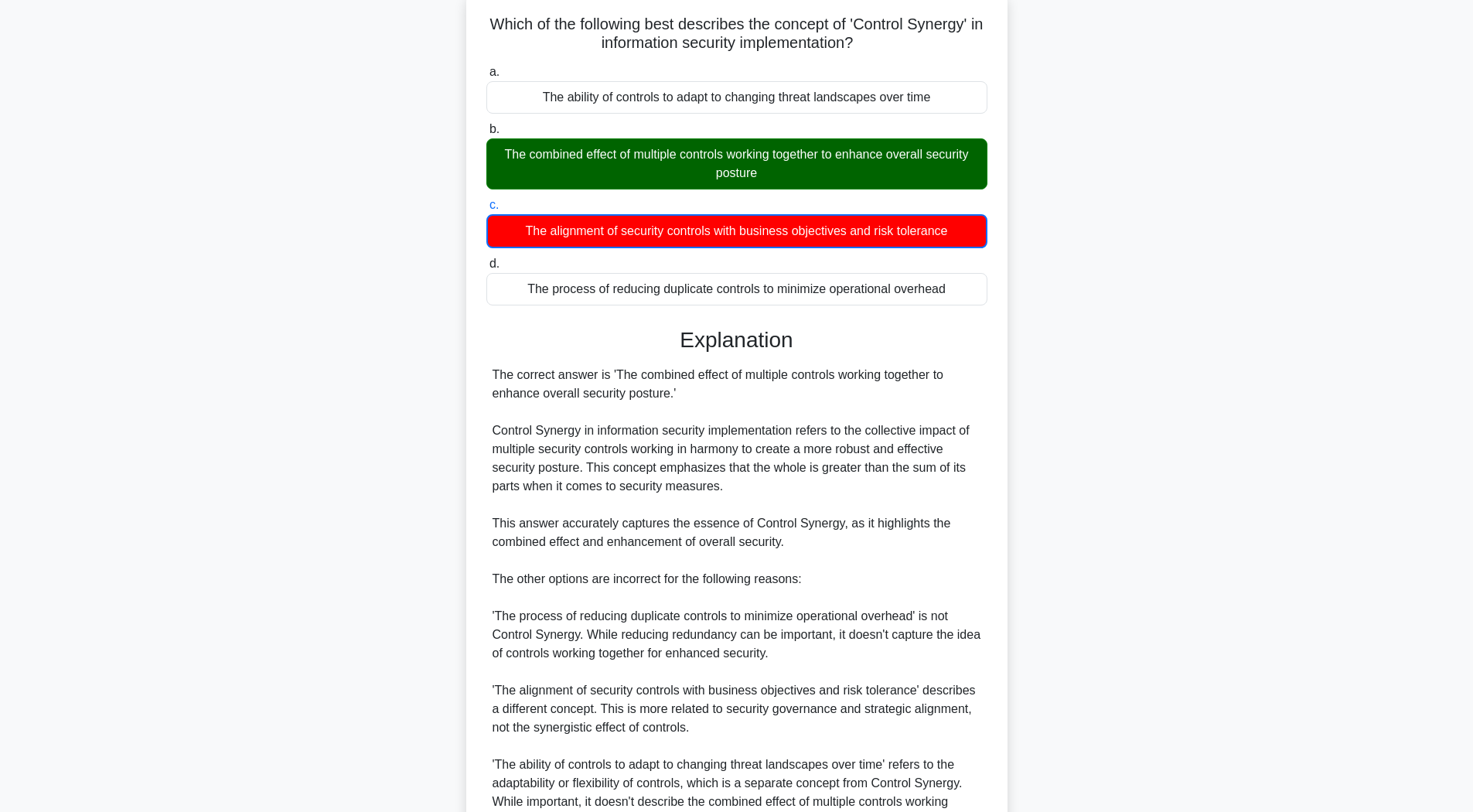
scroll to position [254, 0]
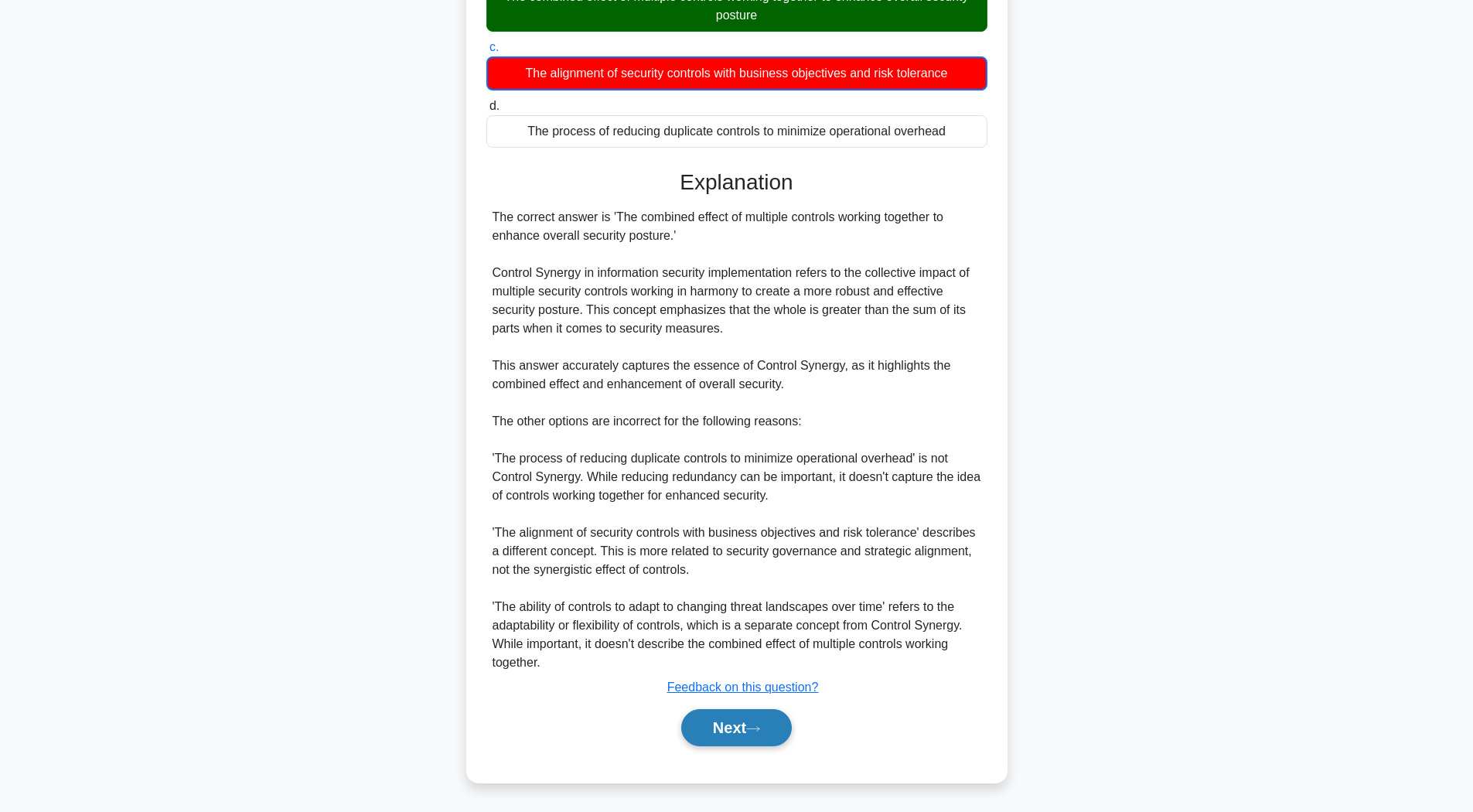
click at [710, 727] on button "Next" at bounding box center [736, 728] width 110 height 37
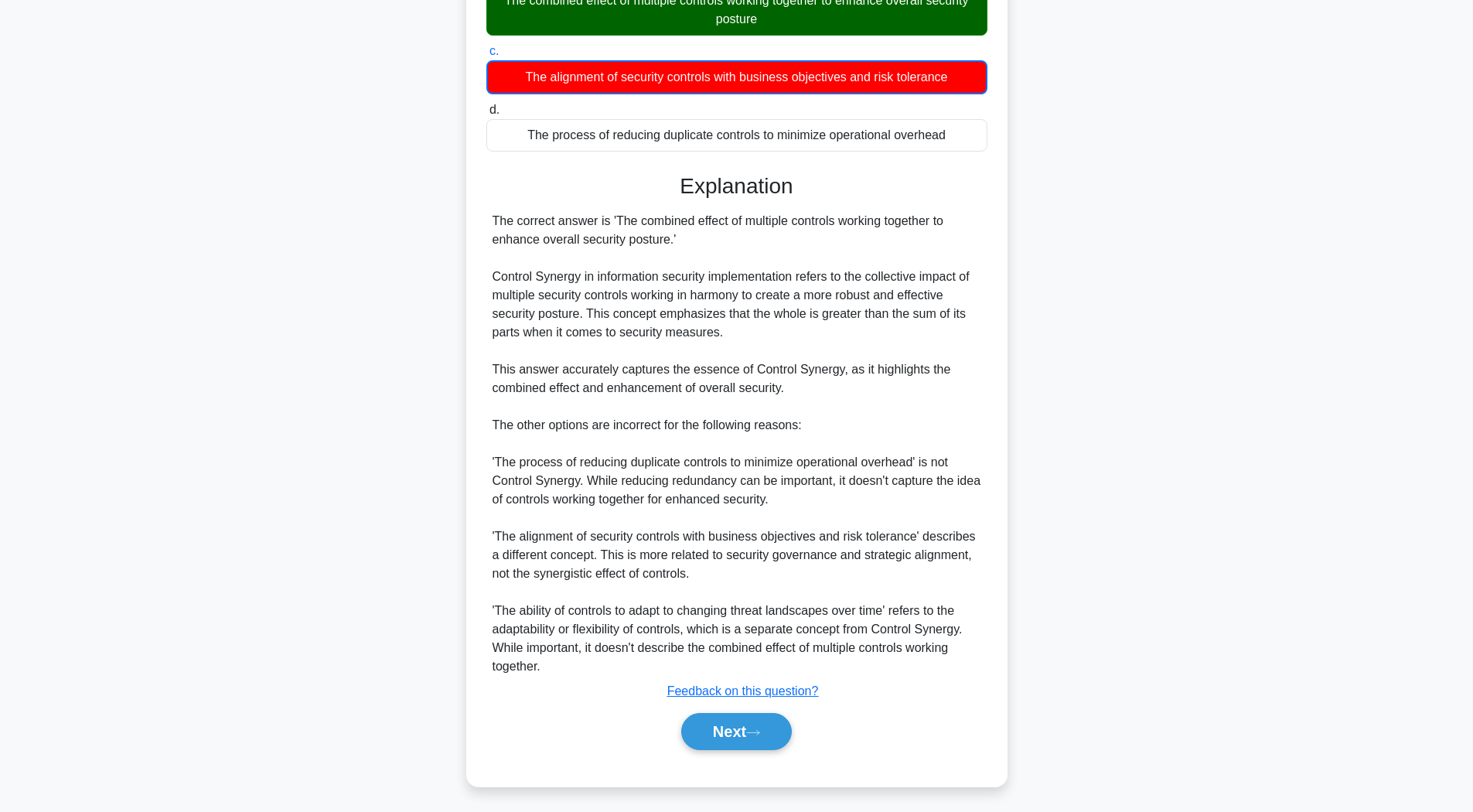
scroll to position [23, 0]
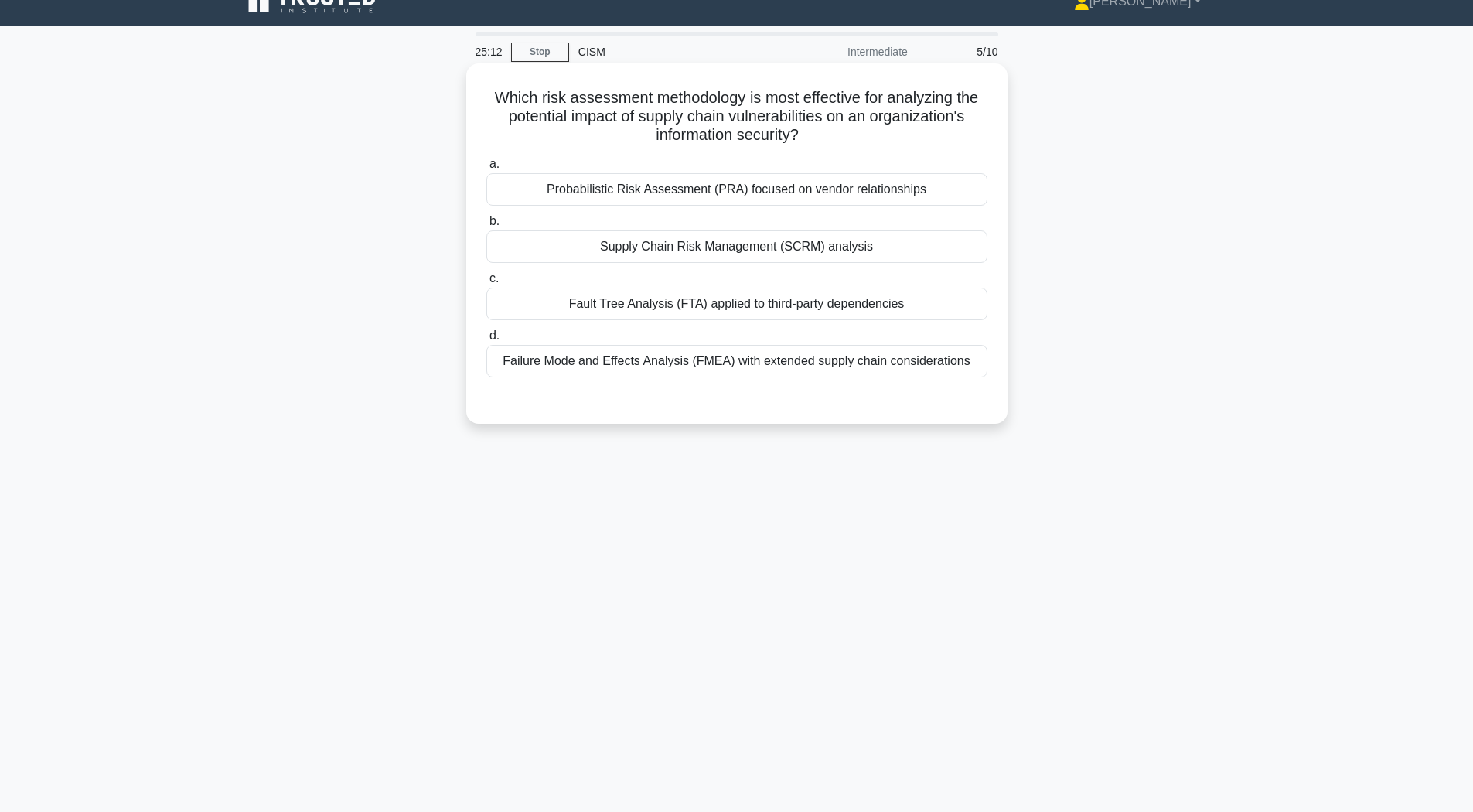
click at [631, 236] on div "Supply Chain Risk Management (SCRM) analysis" at bounding box center [737, 246] width 501 height 33
click at [486, 227] on input "b. Supply Chain Risk Management (SCRM) analysis" at bounding box center [486, 221] width 0 height 10
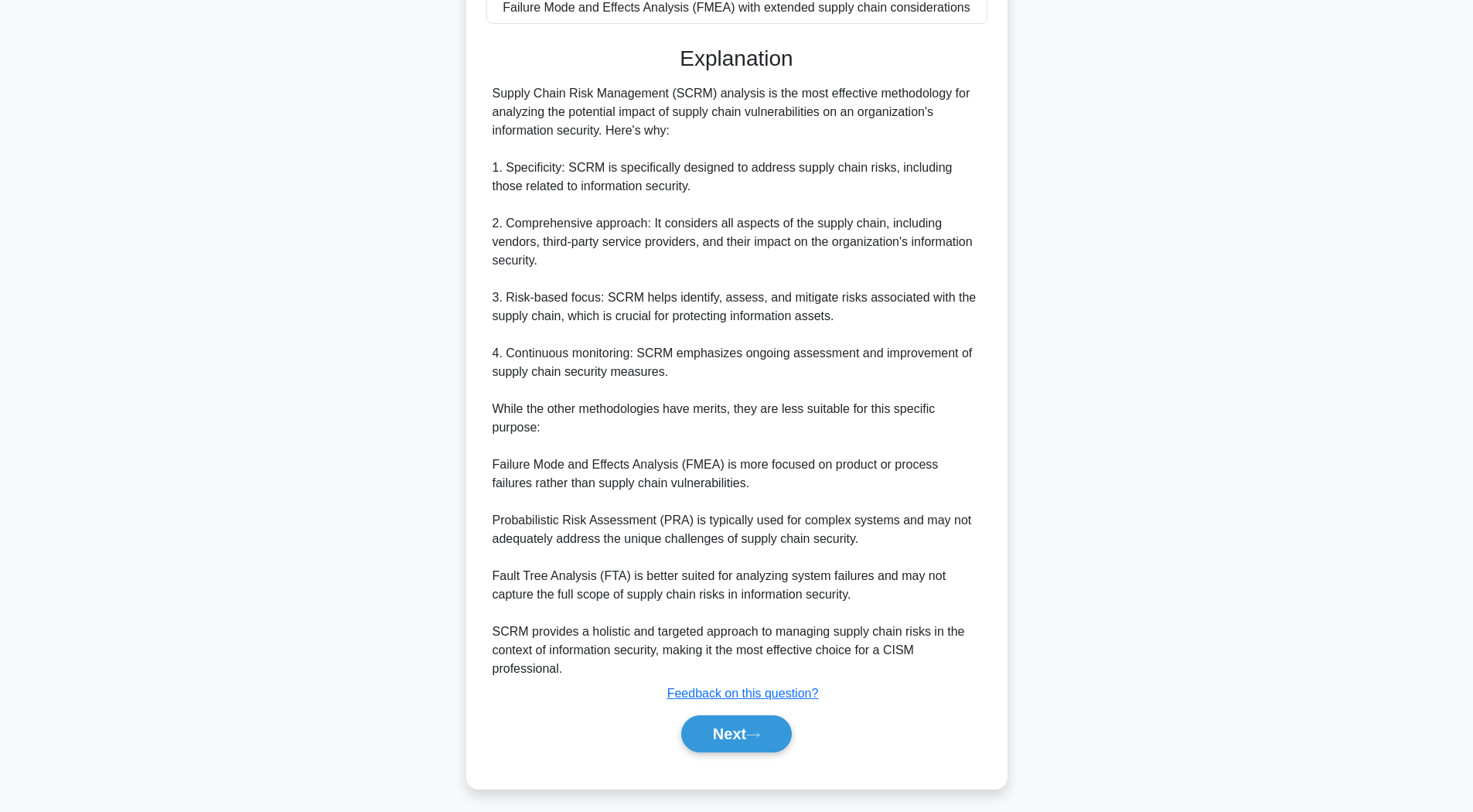
scroll to position [383, 0]
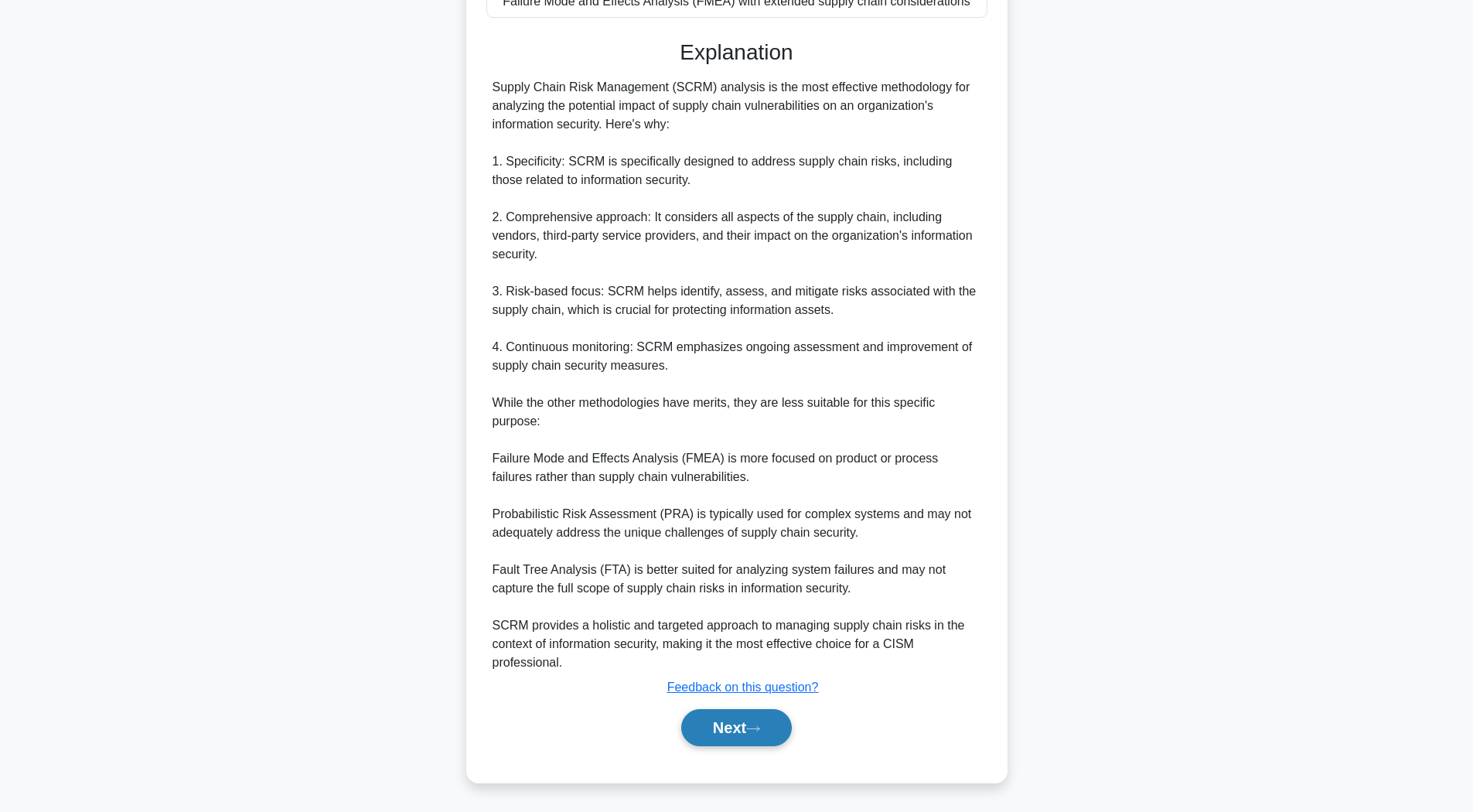
click at [760, 741] on button "Next" at bounding box center [736, 728] width 110 height 37
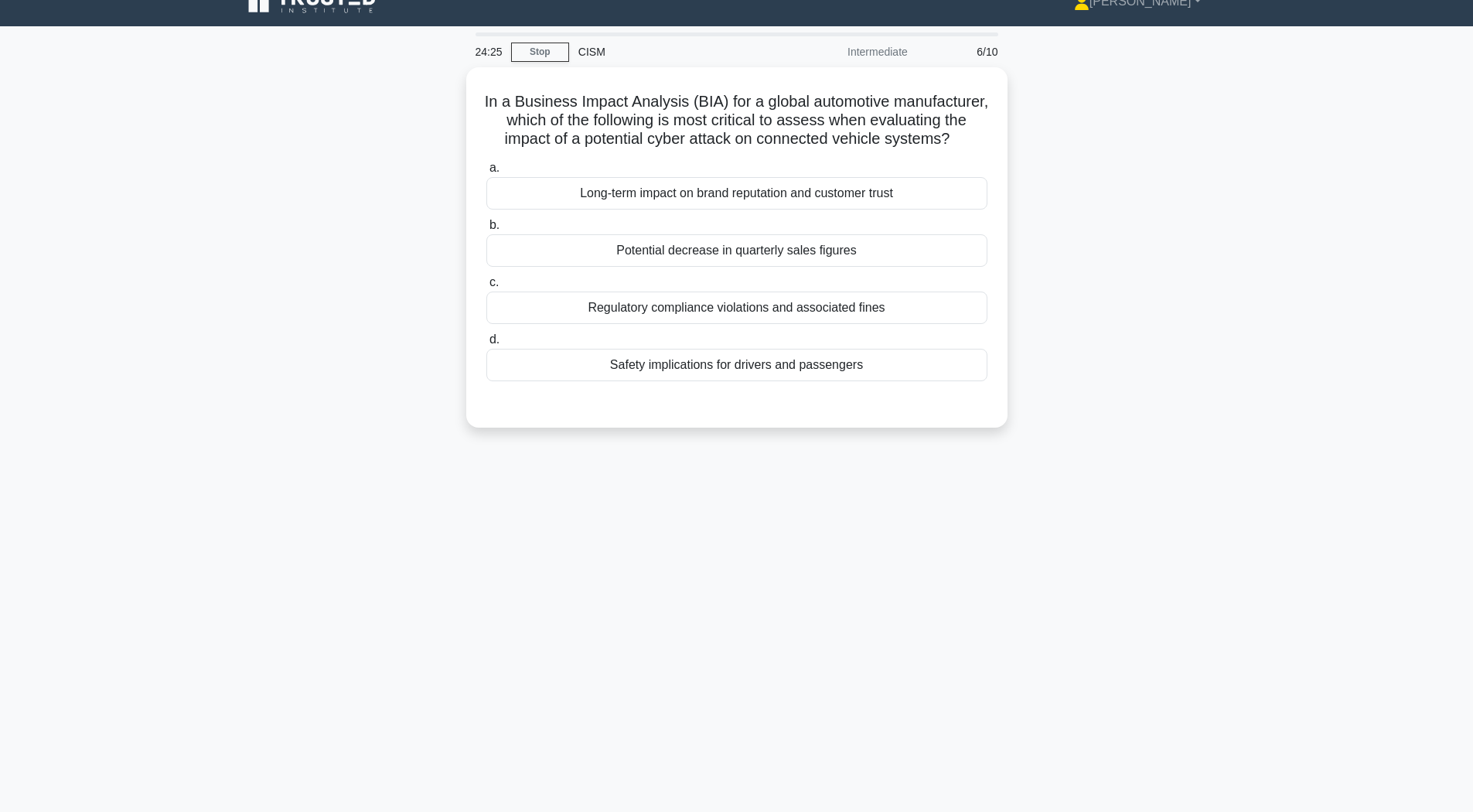
scroll to position [23, 0]
click at [567, 377] on div "Safety implications for drivers and passengers" at bounding box center [737, 361] width 501 height 33
click at [486, 341] on input "d. Safety implications for drivers and passengers" at bounding box center [486, 335] width 0 height 10
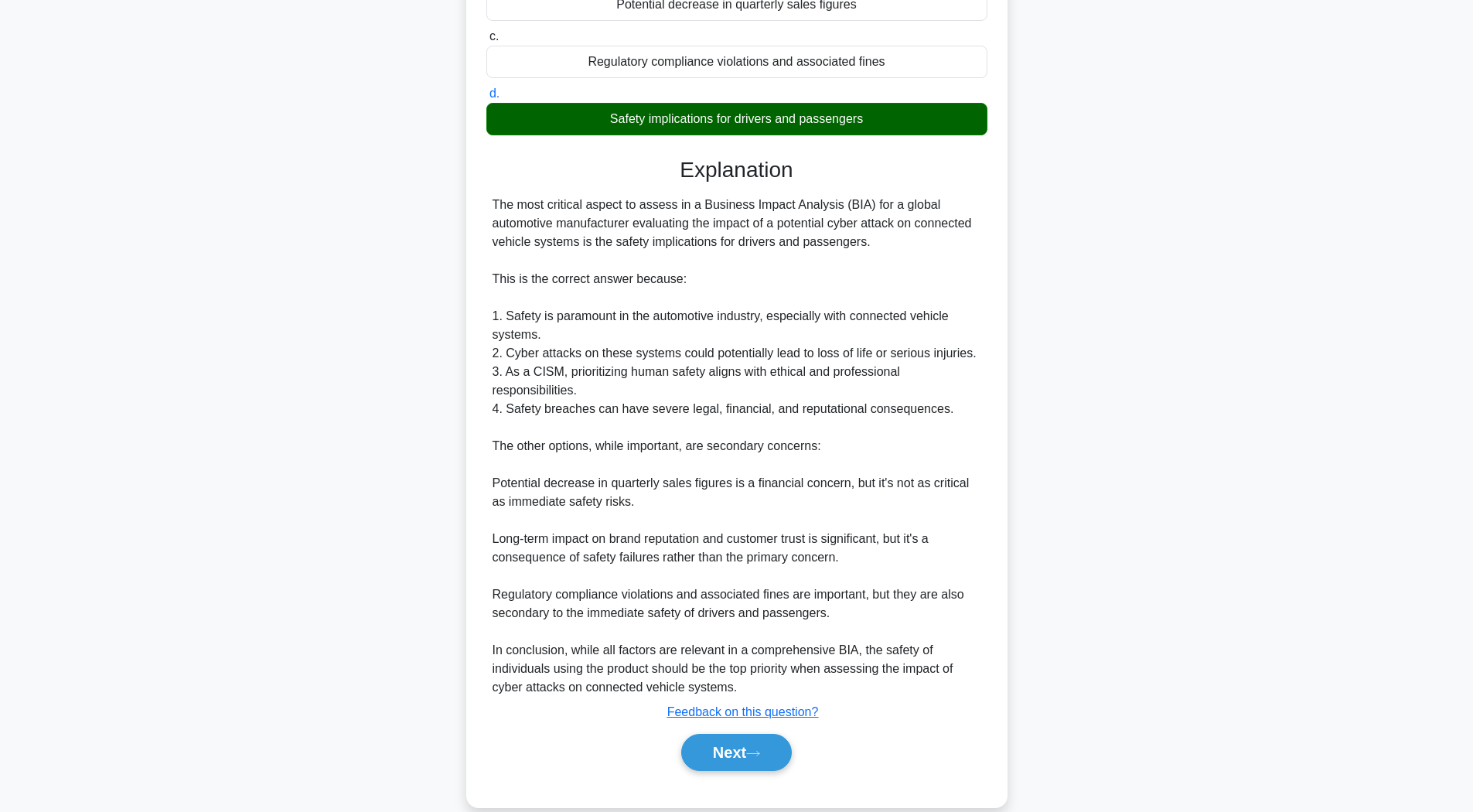
scroll to position [327, 0]
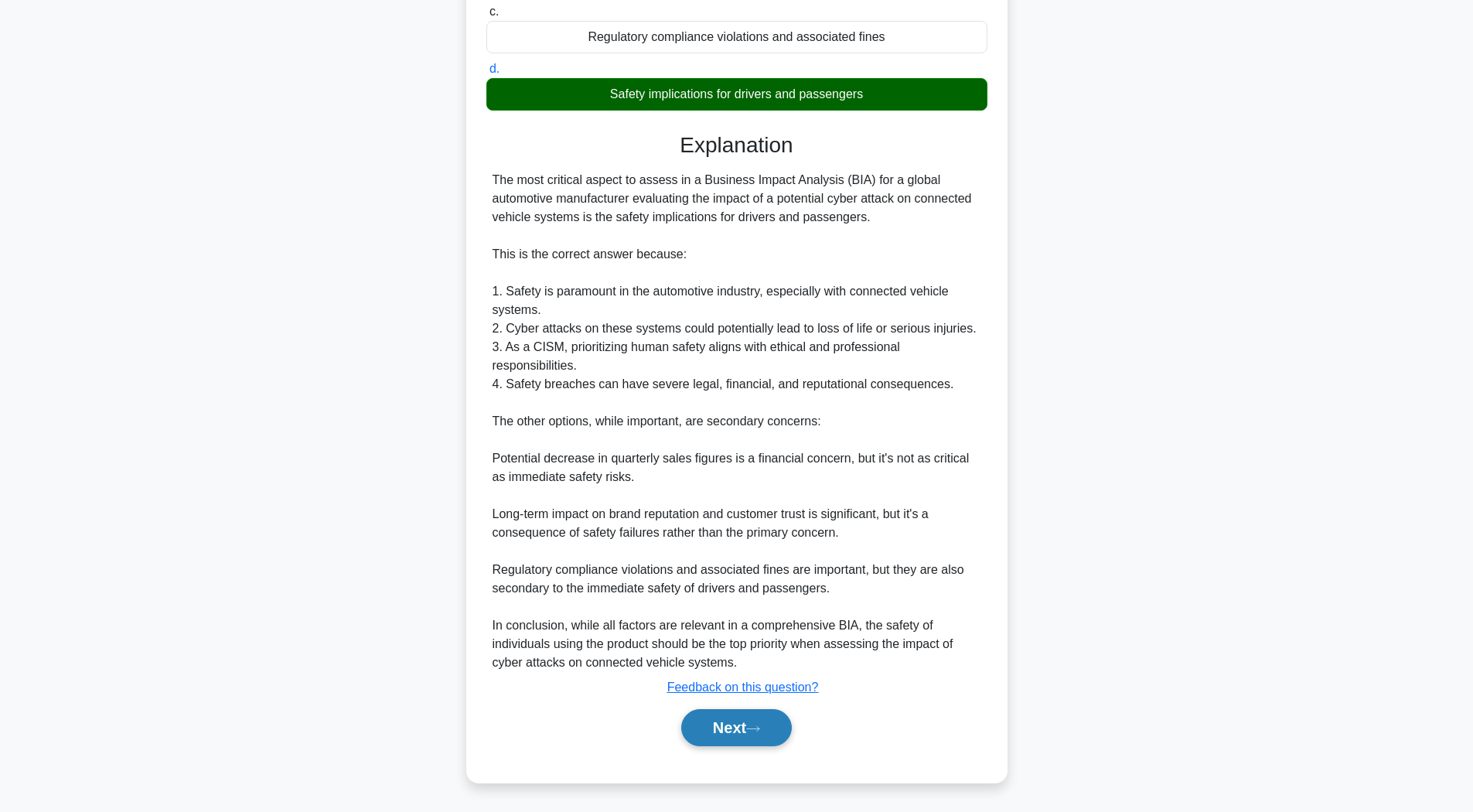
click at [747, 723] on button "Next" at bounding box center [736, 728] width 110 height 37
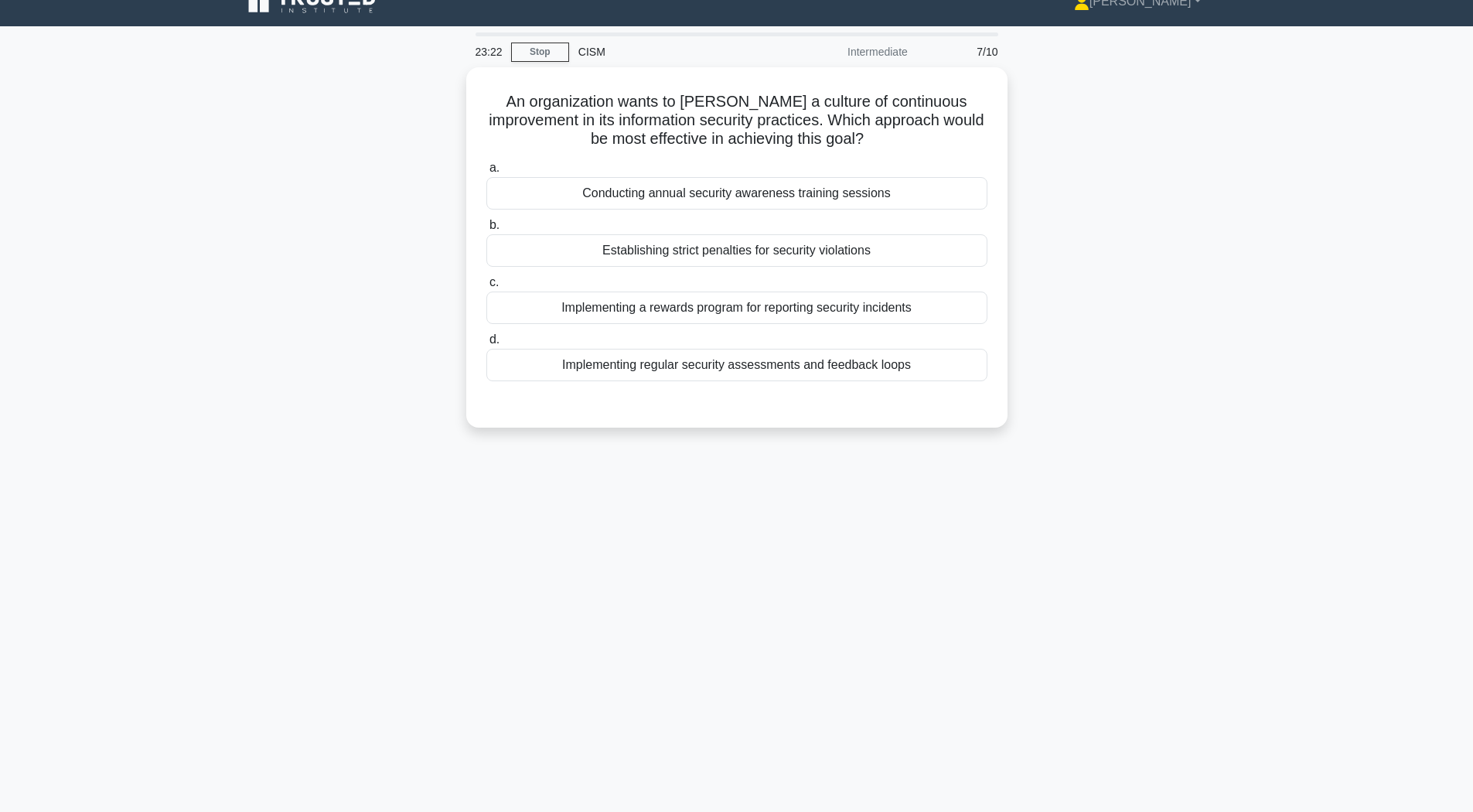
scroll to position [23, 0]
click at [711, 310] on div "Implementing a rewards program for reporting security incidents" at bounding box center [737, 304] width 501 height 33
click at [486, 284] on input "c. Implementing a rewards program for reporting security incidents" at bounding box center [486, 278] width 0 height 10
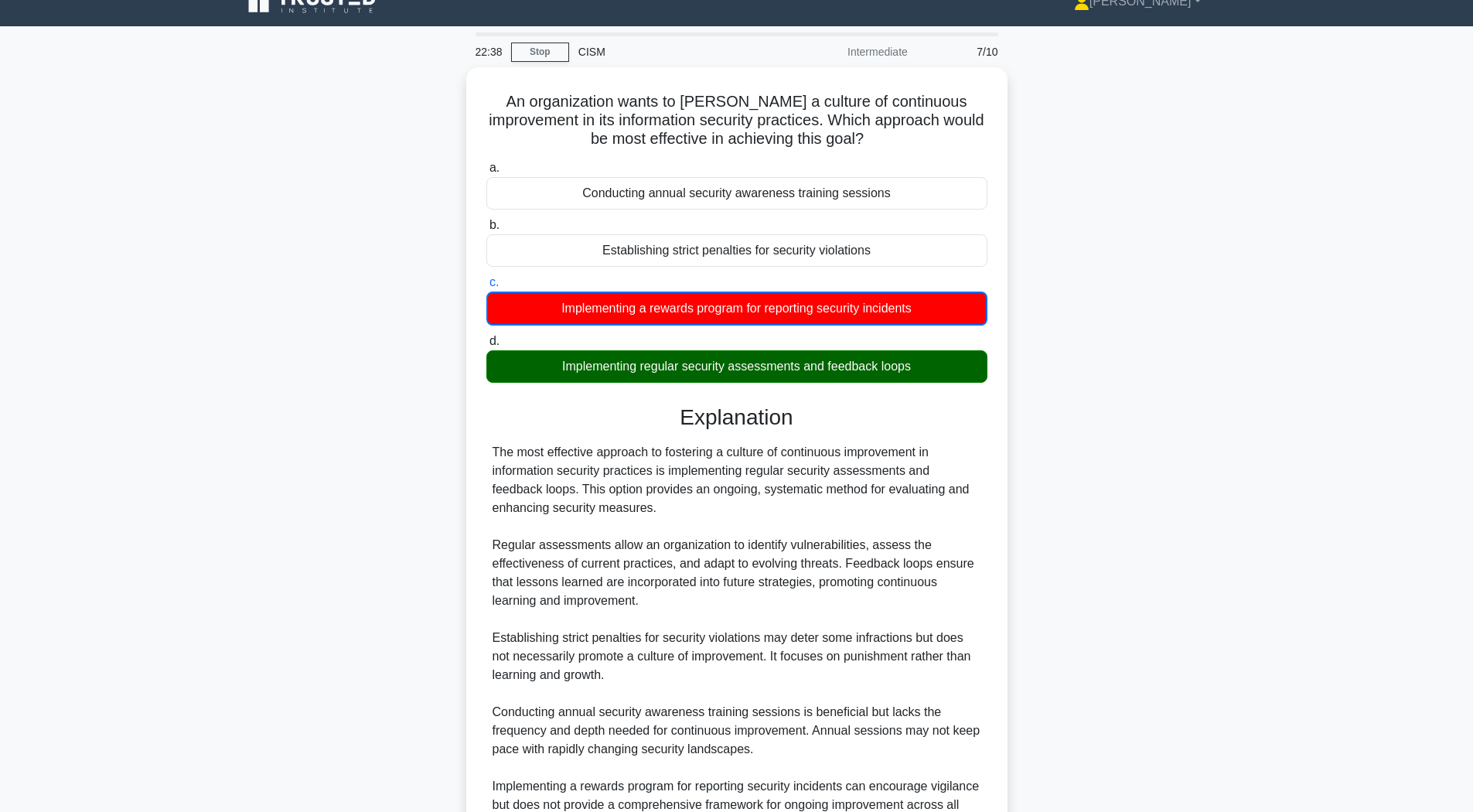
scroll to position [254, 0]
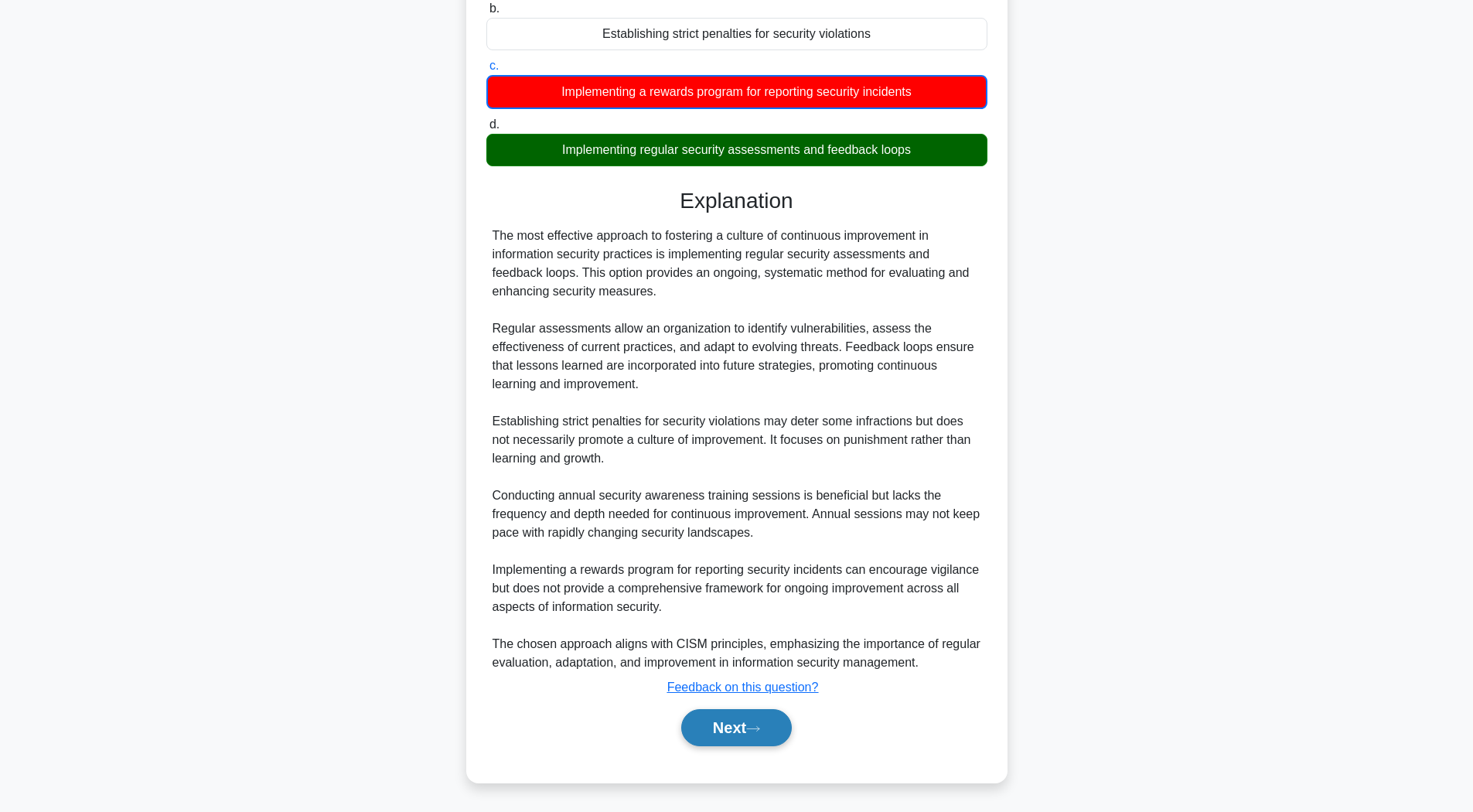
click at [716, 723] on button "Next" at bounding box center [736, 728] width 110 height 37
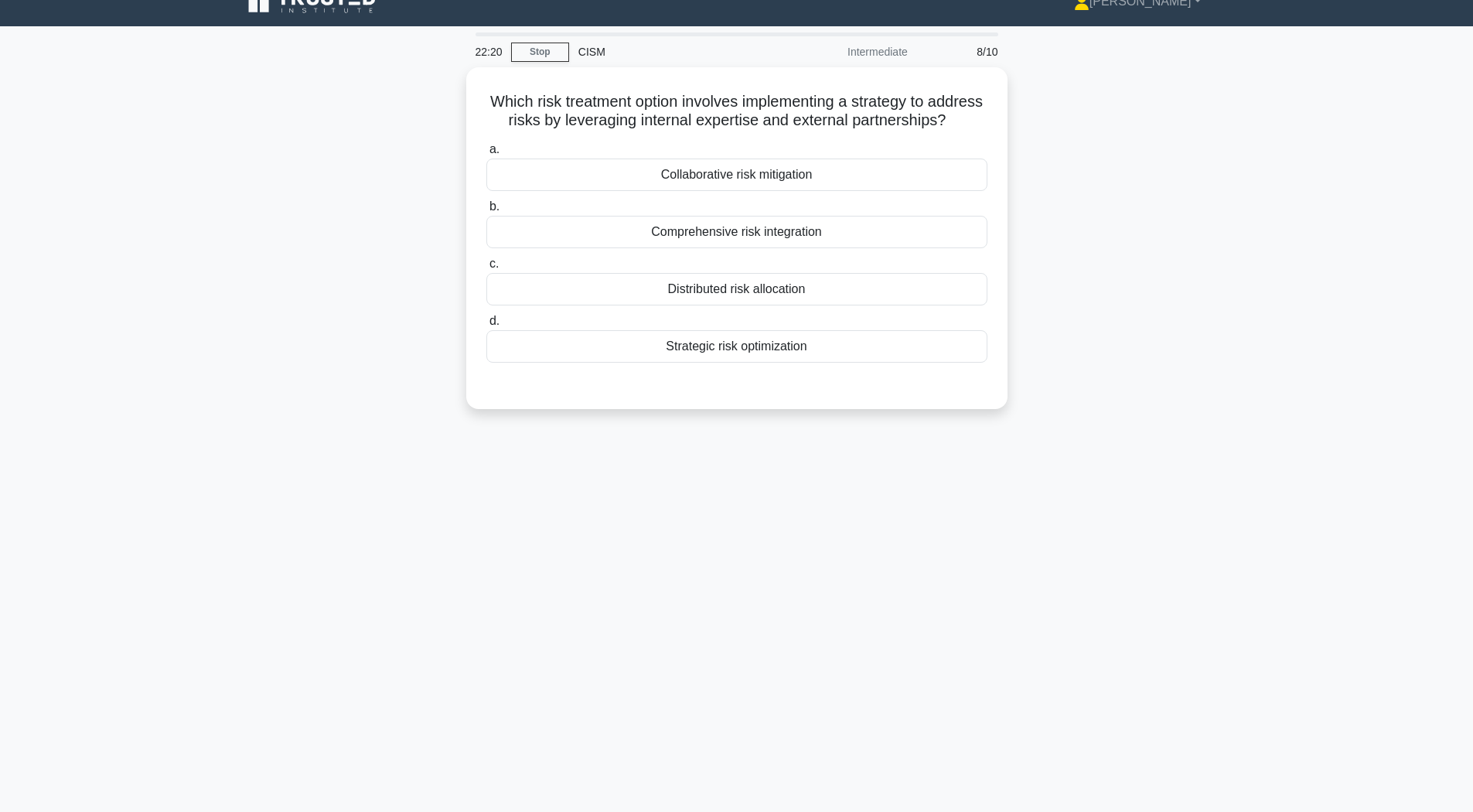
scroll to position [23, 0]
click at [615, 186] on div "Collaborative risk mitigation" at bounding box center [737, 170] width 501 height 33
click at [486, 151] on input "a. Collaborative risk mitigation" at bounding box center [486, 145] width 0 height 10
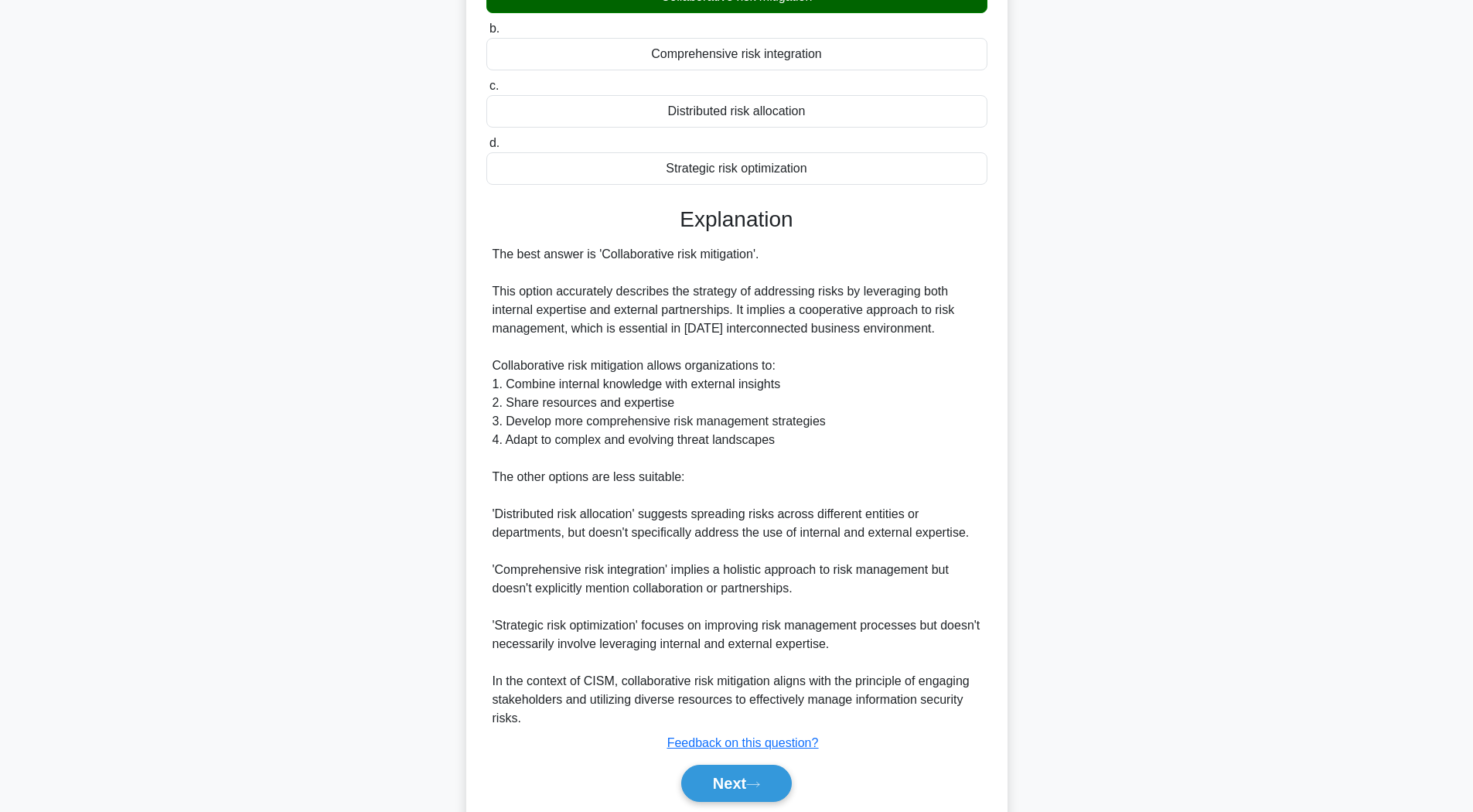
scroll to position [309, 0]
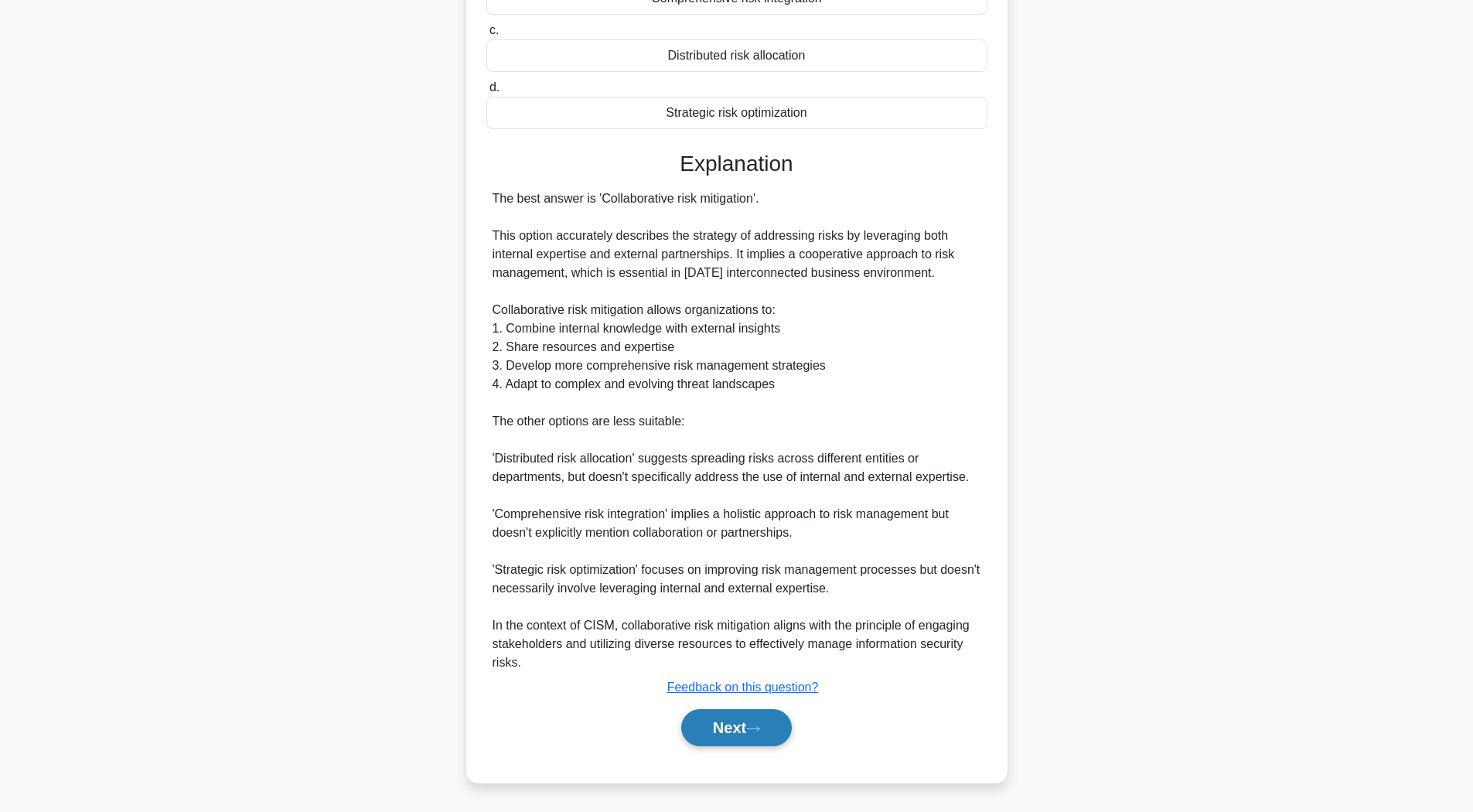
click at [741, 718] on button "Next" at bounding box center [736, 728] width 110 height 37
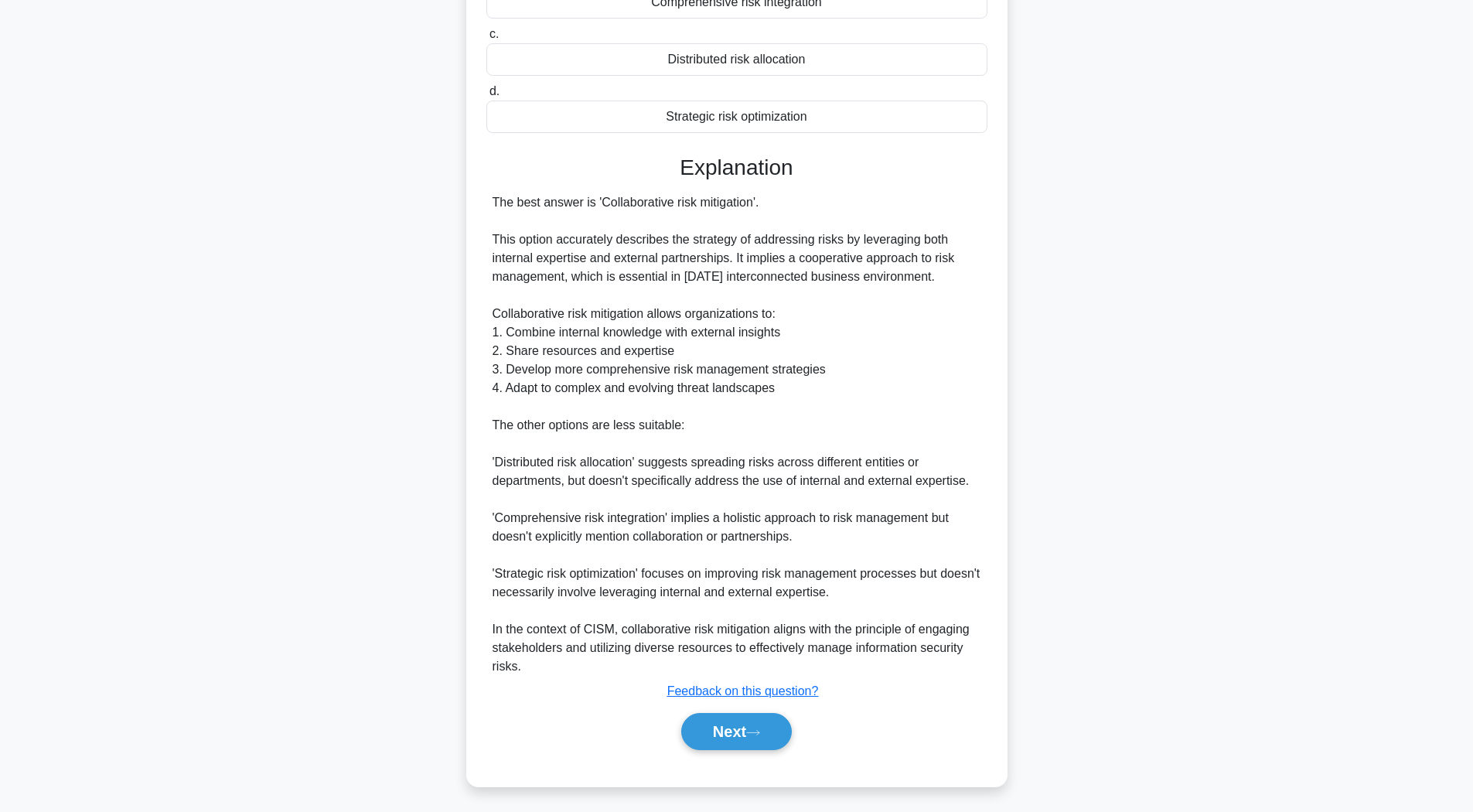
scroll to position [23, 0]
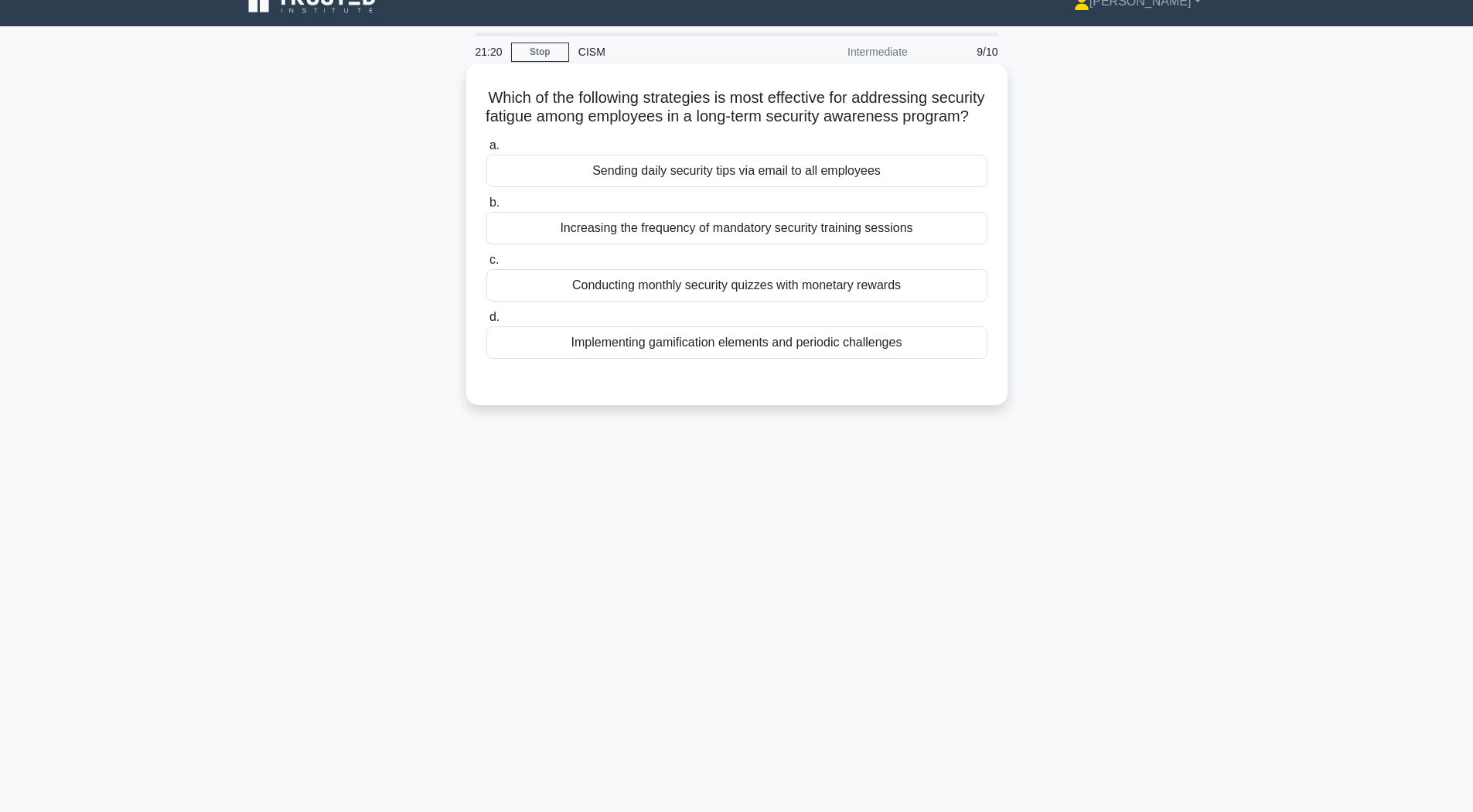
click at [624, 354] on div "Implementing gamification elements and periodic challenges" at bounding box center [737, 342] width 501 height 33
click at [486, 322] on input "d. Implementing gamification elements and periodic challenges" at bounding box center [486, 317] width 0 height 10
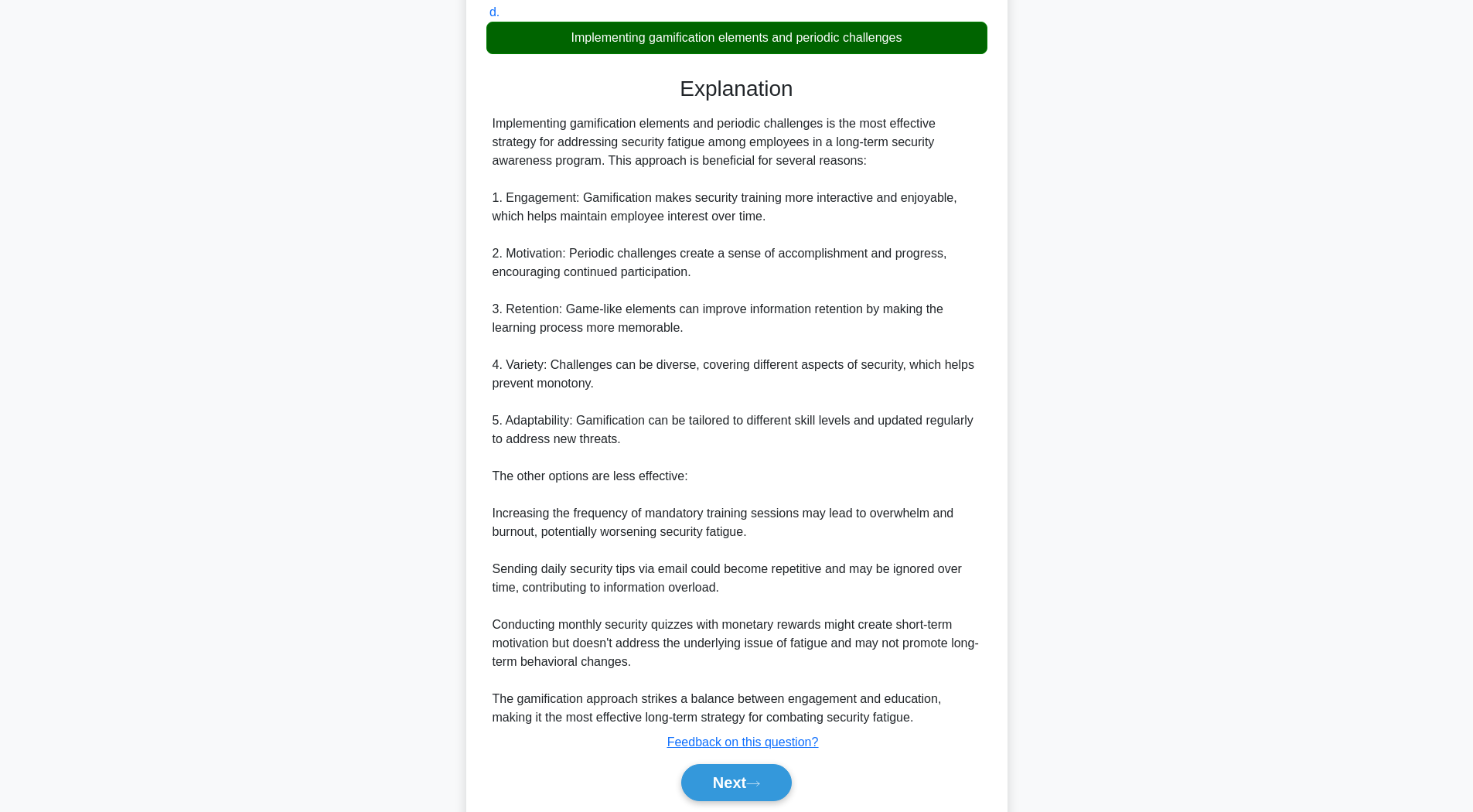
scroll to position [402, 0]
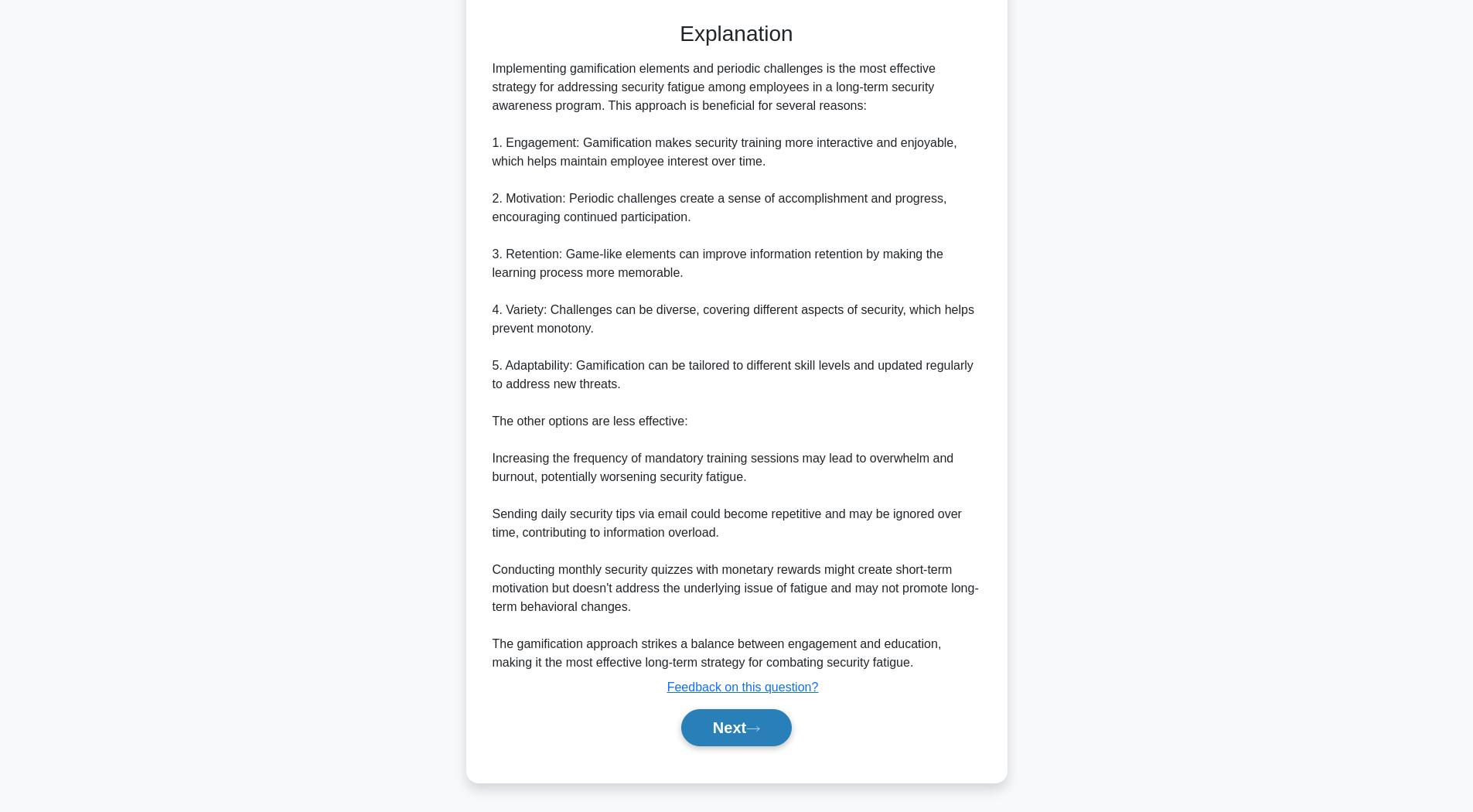
click at [741, 729] on button "Next" at bounding box center [736, 728] width 110 height 37
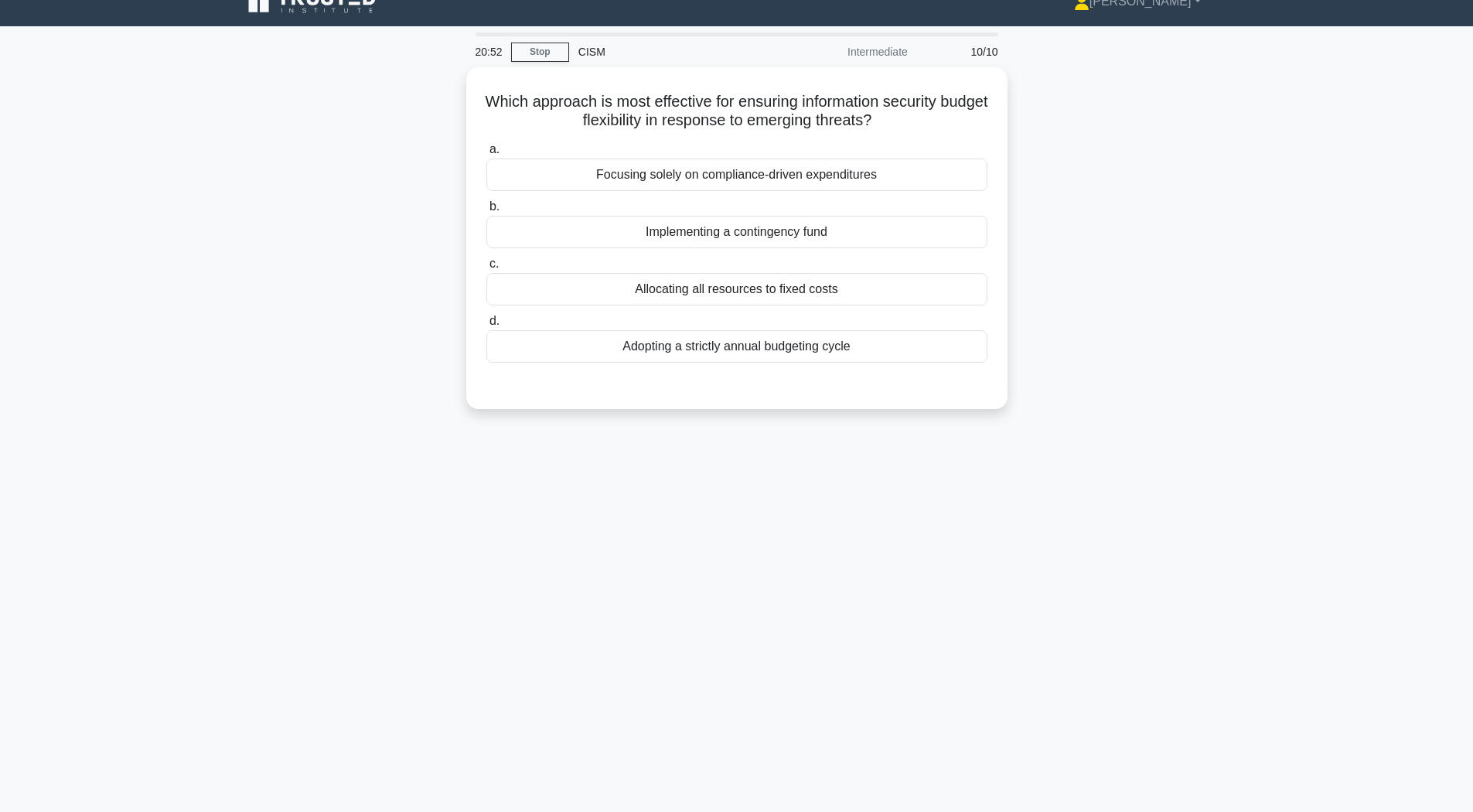
scroll to position [23, 0]
click at [529, 235] on div "Implementing a contingency fund" at bounding box center [737, 228] width 501 height 33
click at [486, 208] on input "b. Implementing a contingency fund" at bounding box center [486, 202] width 0 height 10
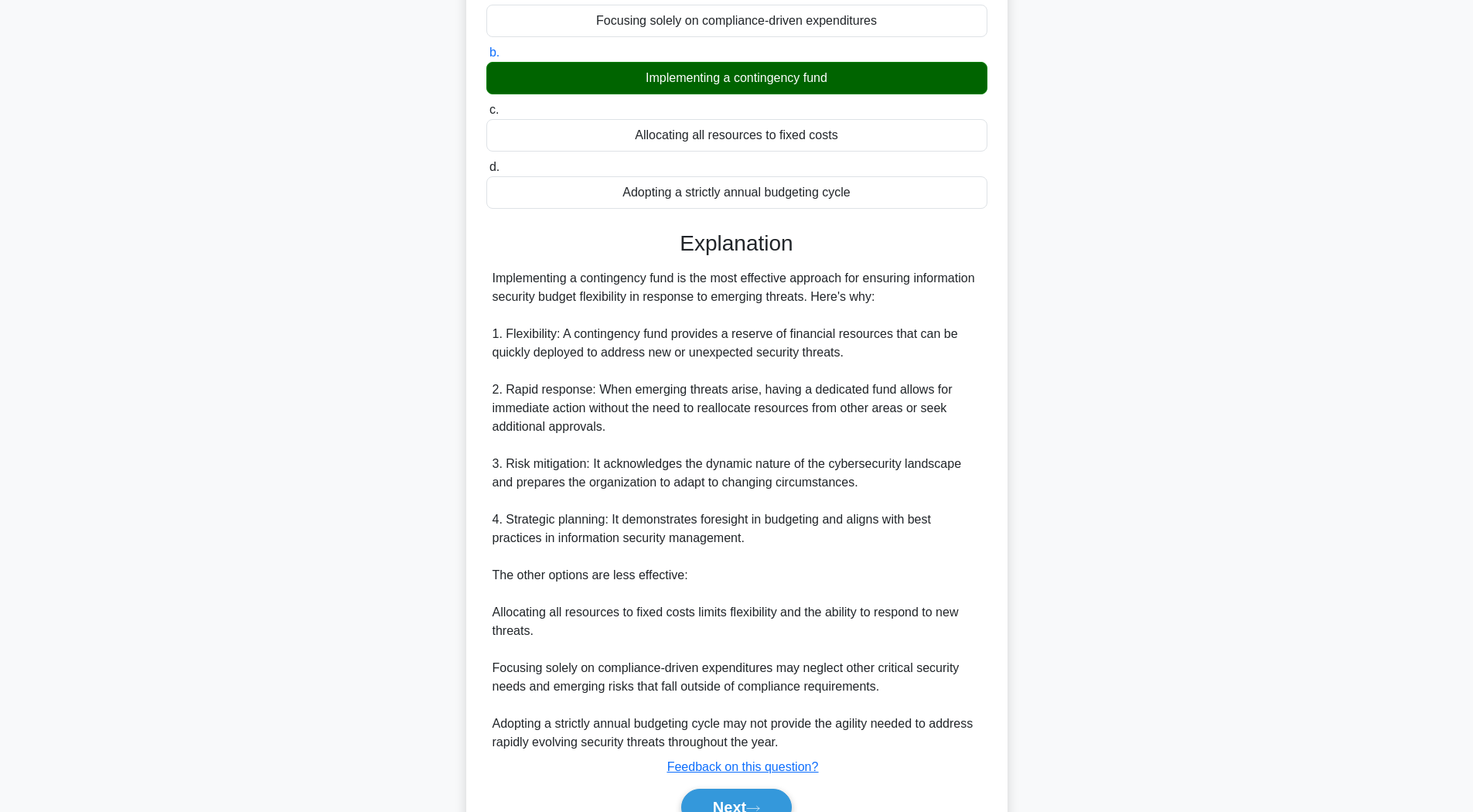
scroll to position [253, 0]
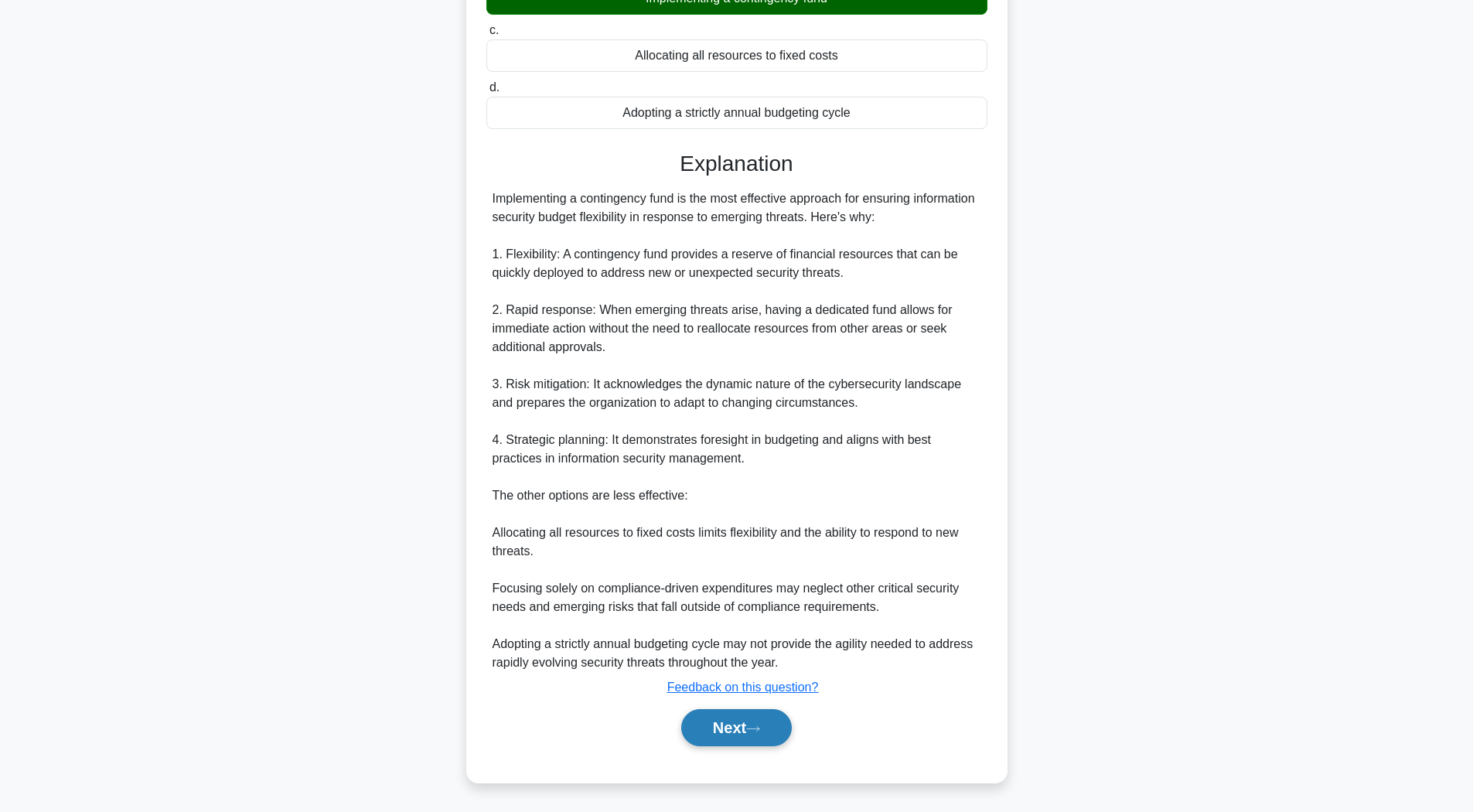
click at [727, 723] on button "Next" at bounding box center [736, 728] width 110 height 37
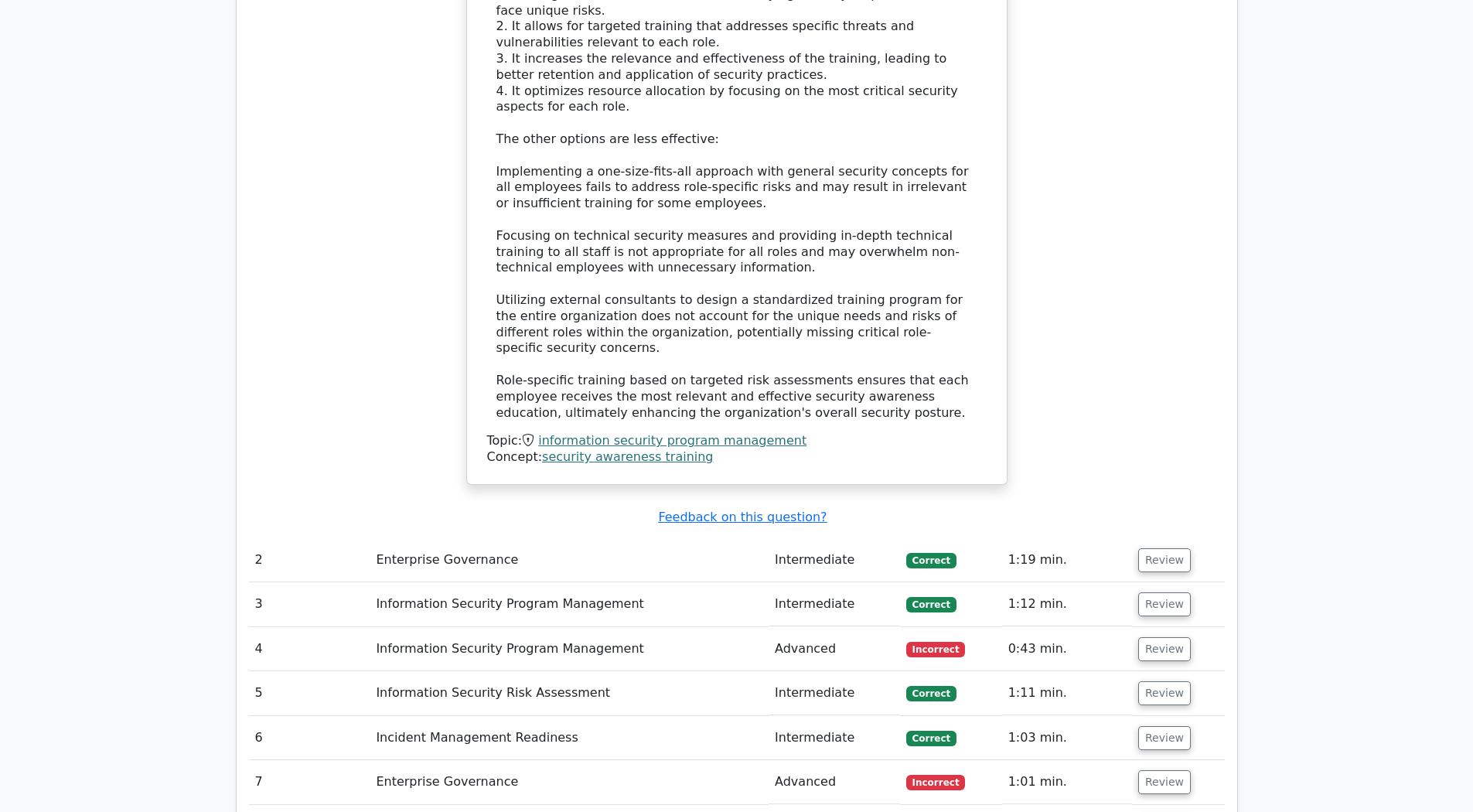
scroll to position [1739, 0]
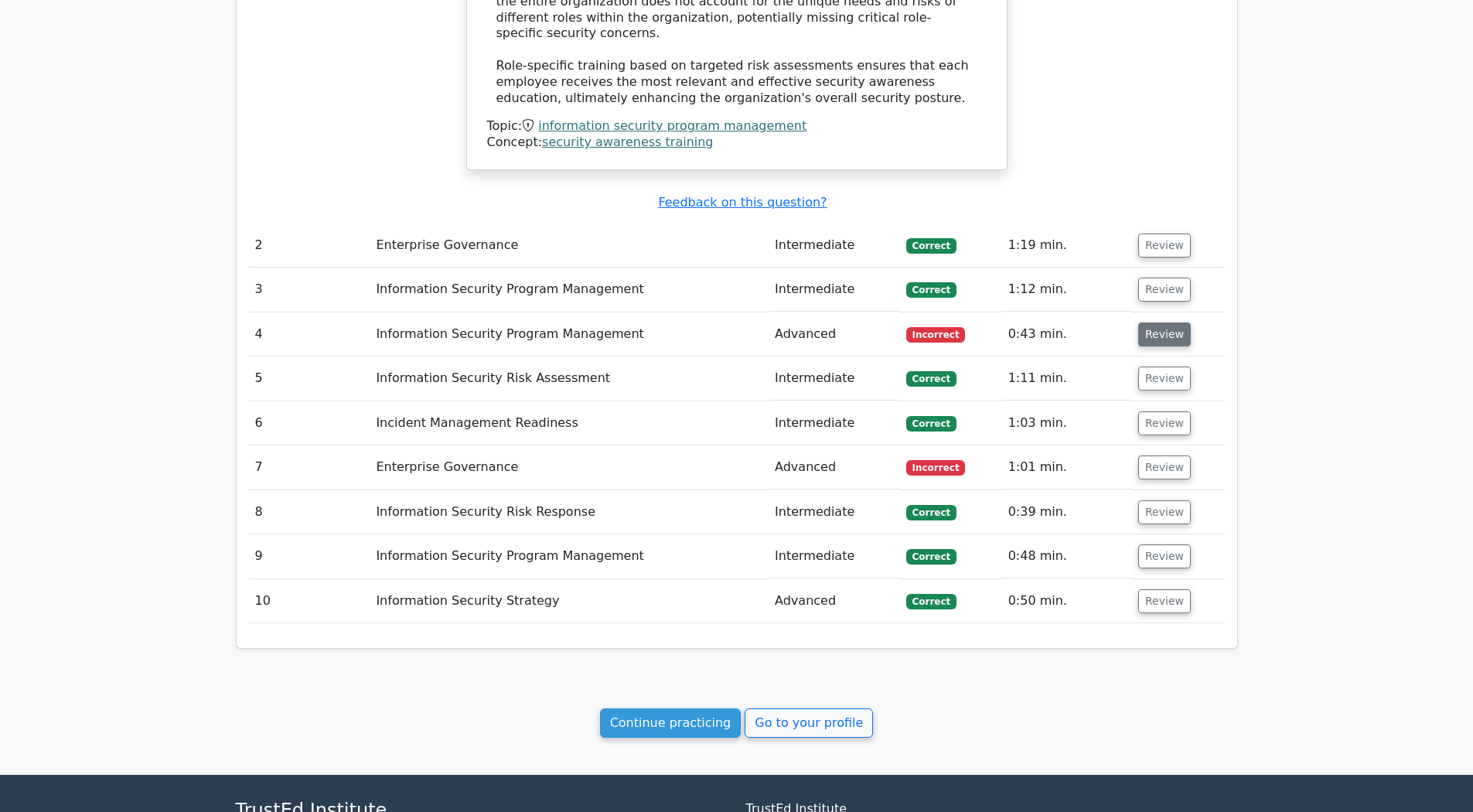
click at [1159, 337] on button "Review" at bounding box center [1165, 334] width 53 height 24
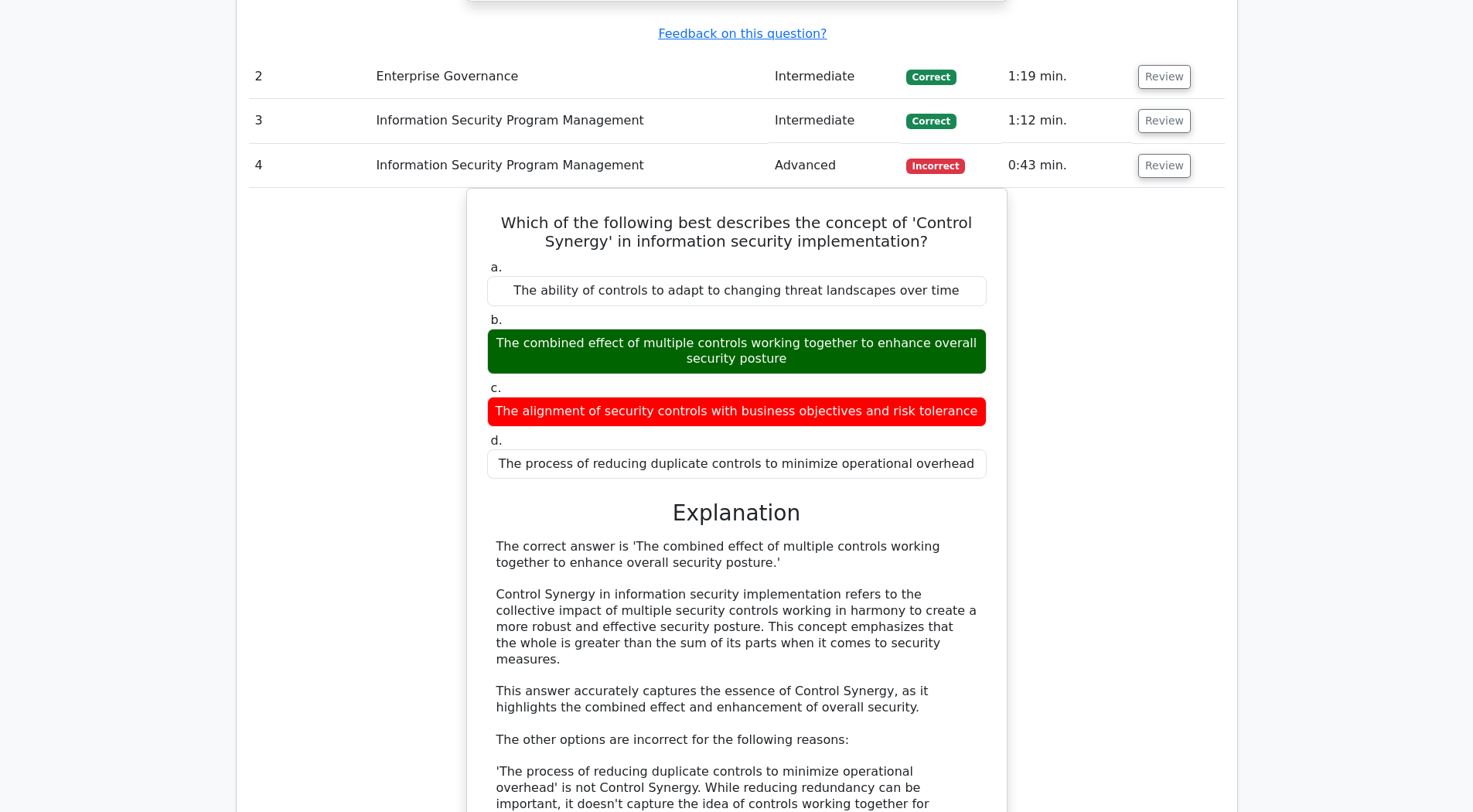
scroll to position [2541, 0]
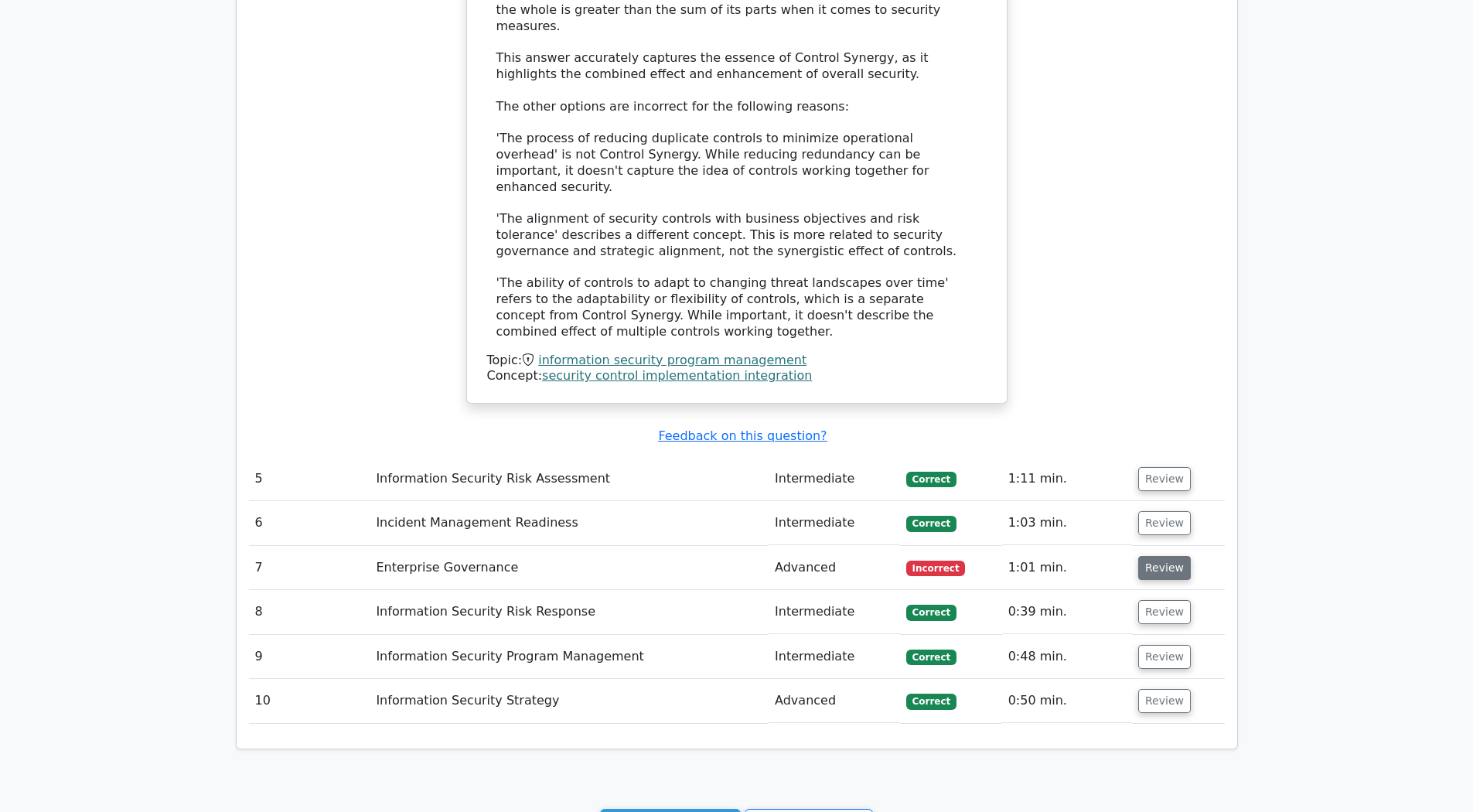
click at [1170, 567] on button "Review" at bounding box center [1165, 568] width 53 height 24
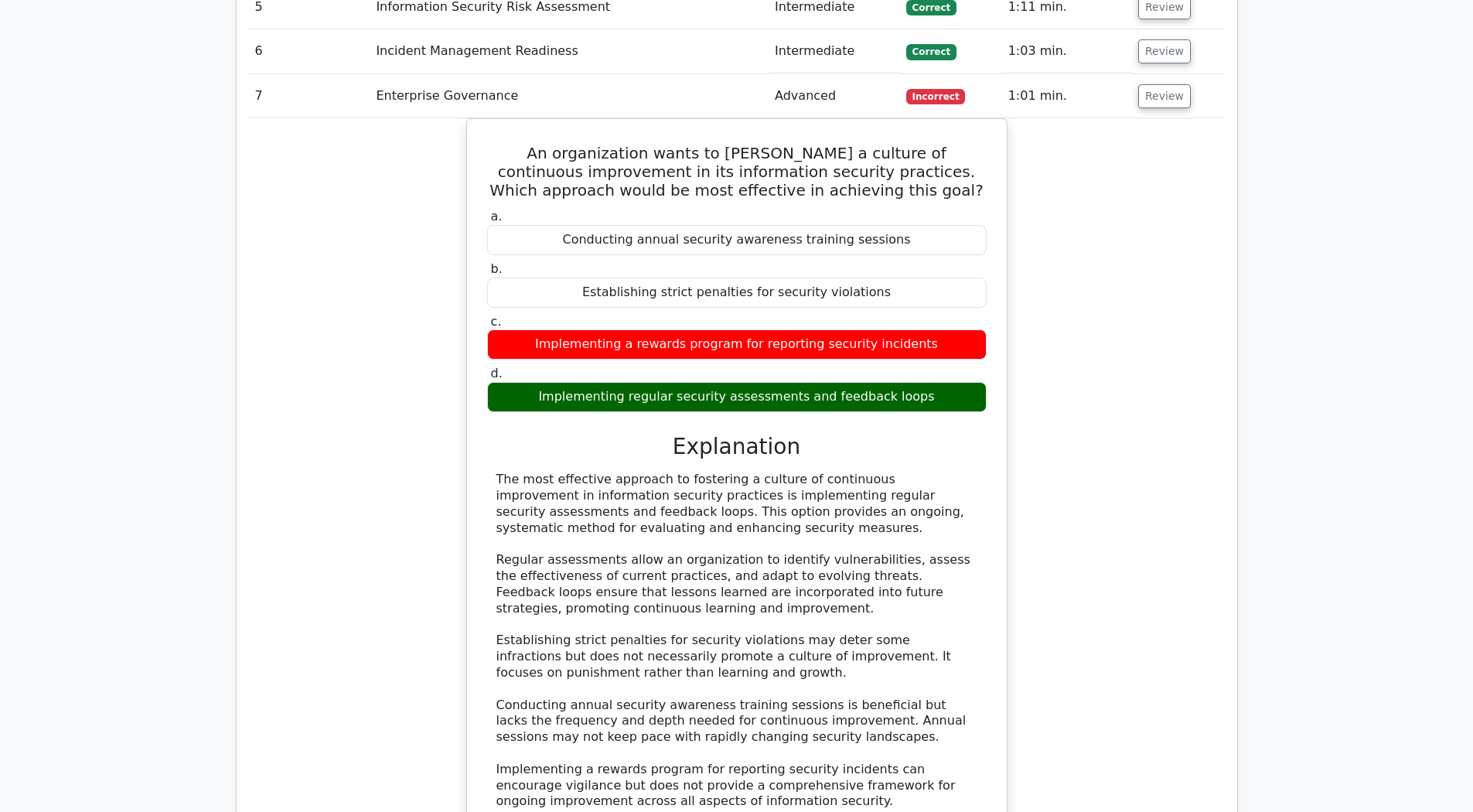
scroll to position [3672, 0]
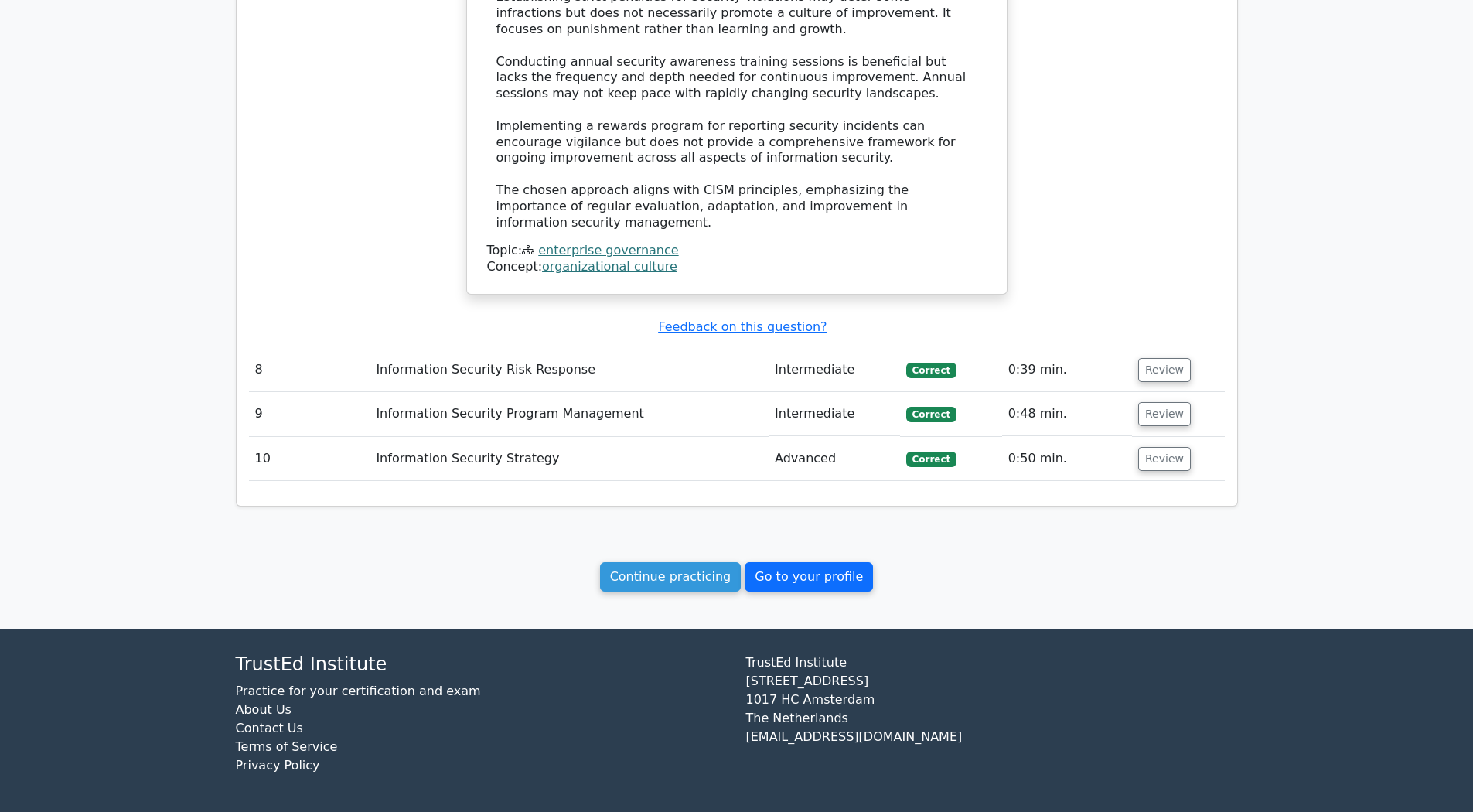
click at [804, 576] on link "Go to your profile" at bounding box center [808, 576] width 128 height 29
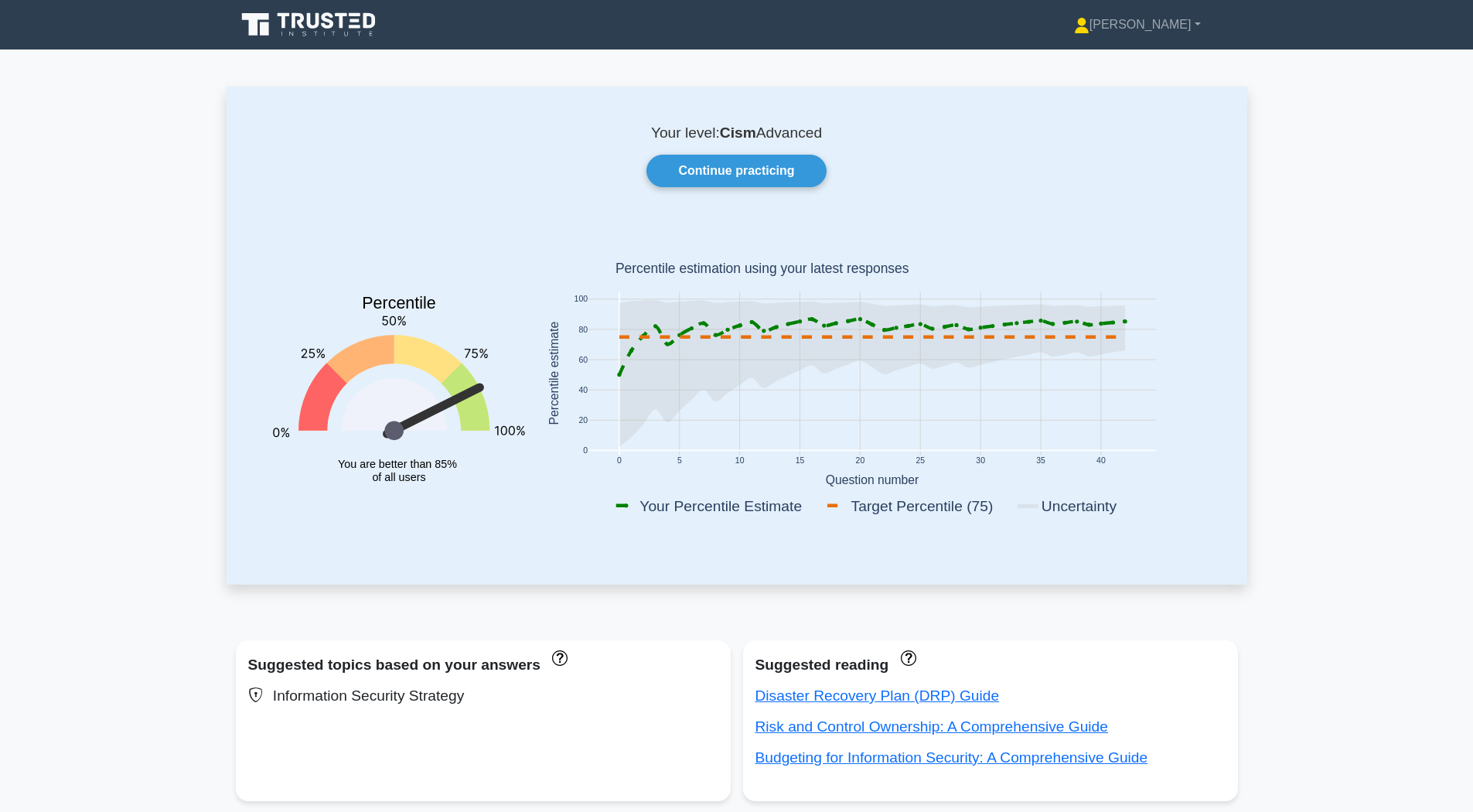
click at [763, 145] on div "Your level: Cism Advanced Continue practicing Percentile You are better than 85…" at bounding box center [737, 335] width 1021 height 497
click at [752, 167] on link "Continue practicing" at bounding box center [736, 170] width 179 height 33
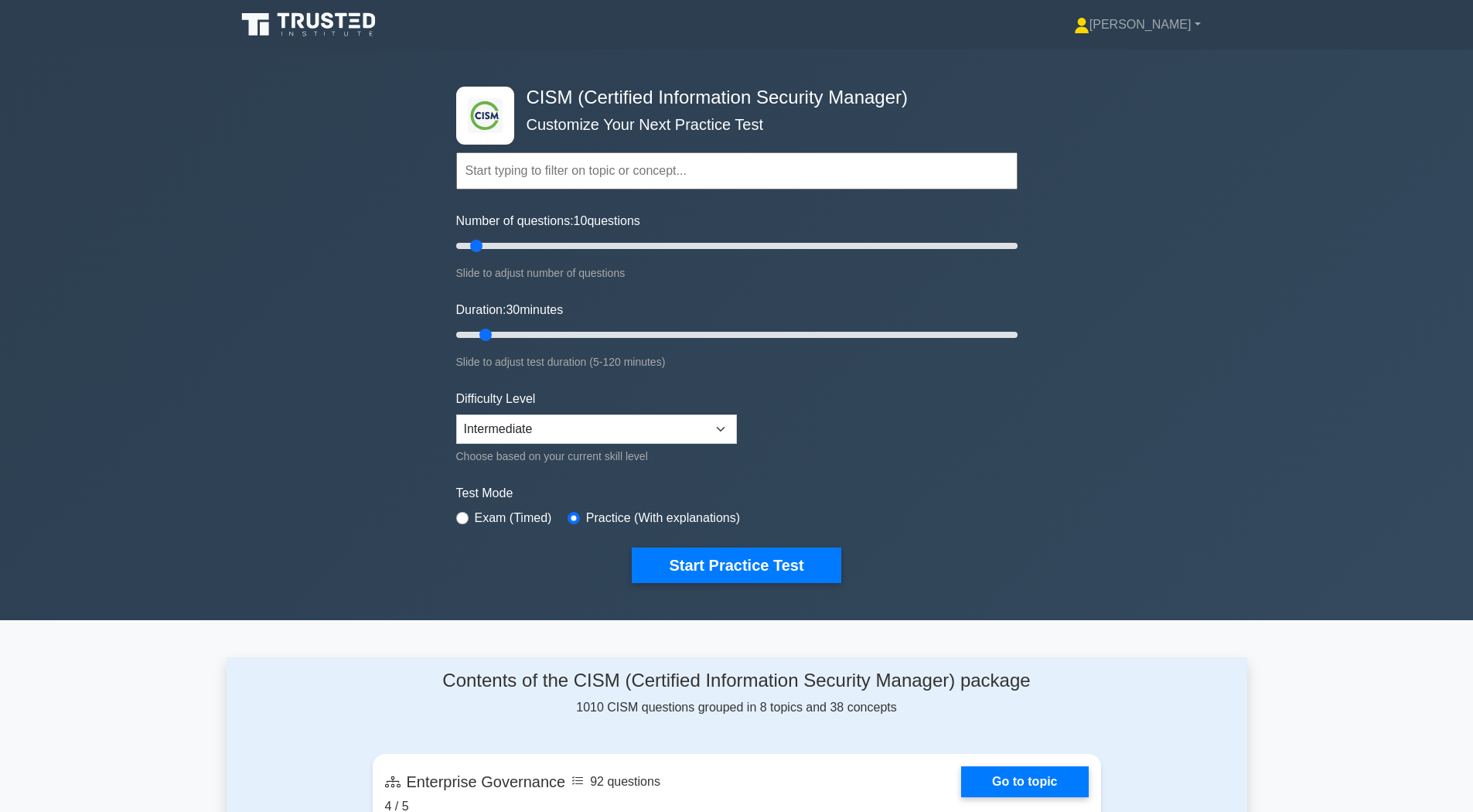
type input "30"
drag, startPoint x: 491, startPoint y: 328, endPoint x: 579, endPoint y: 331, distance: 88.1
click at [579, 331] on input "Duration: 30 minutes" at bounding box center [737, 335] width 561 height 19
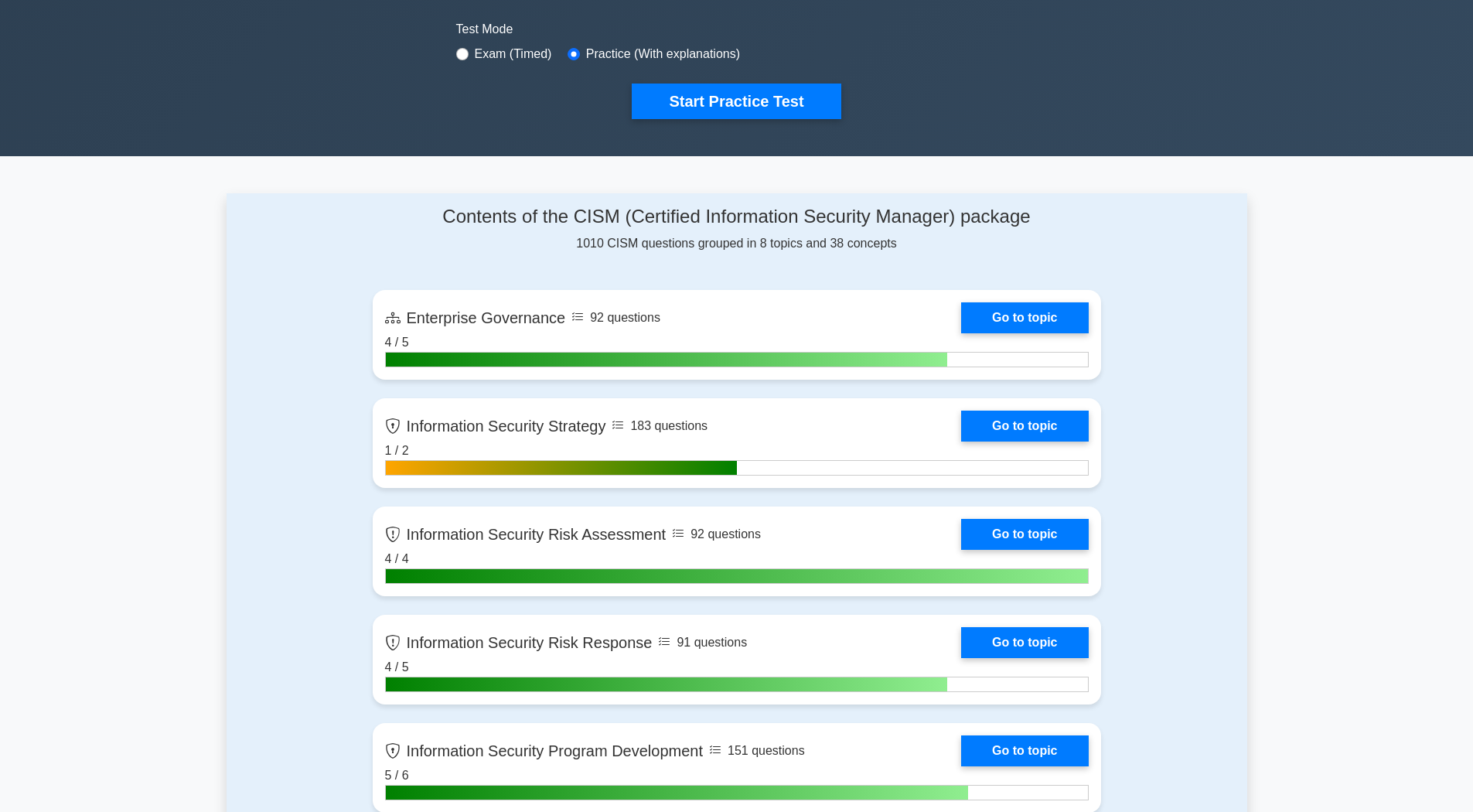
scroll to position [310, 0]
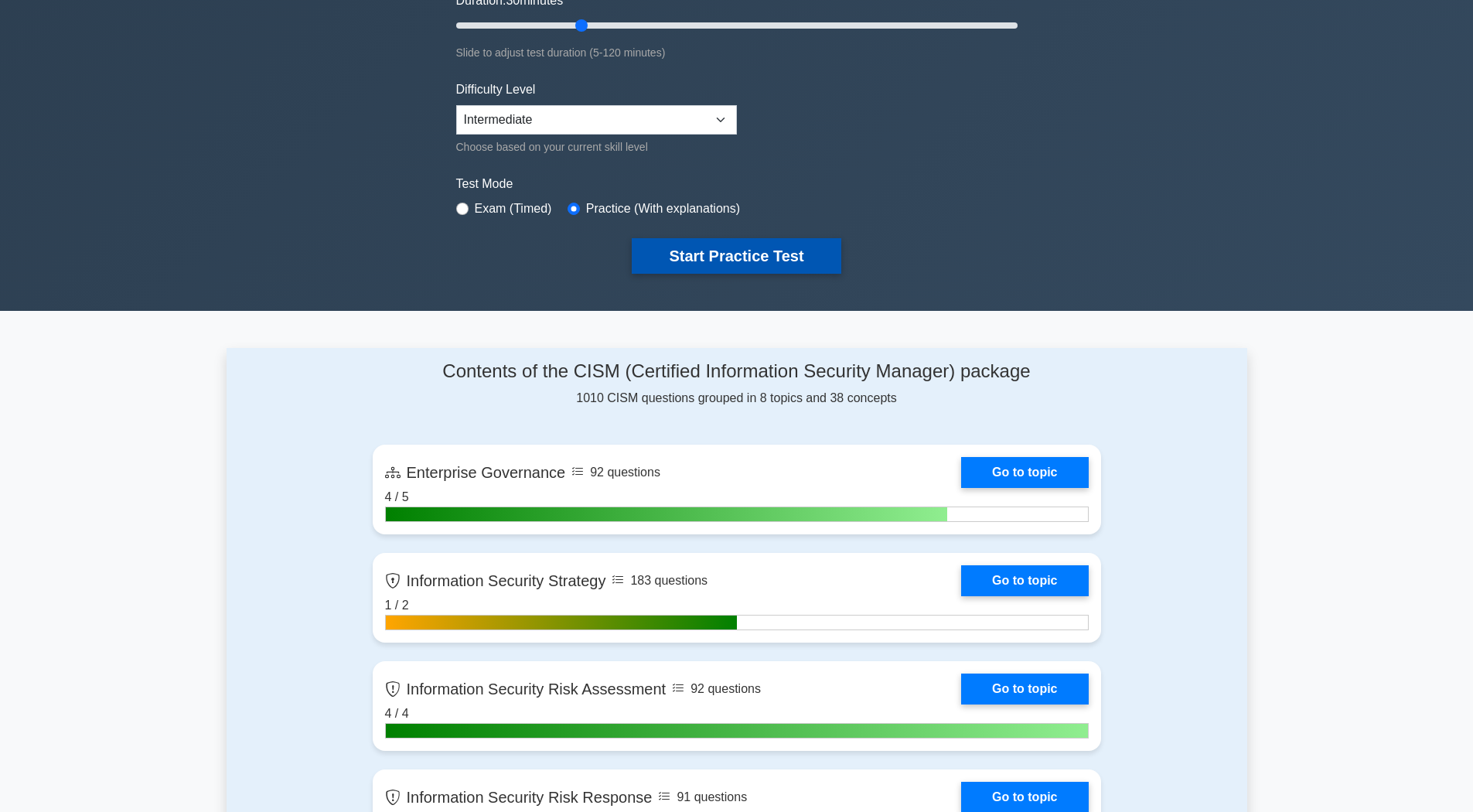
click at [792, 259] on button "Start Practice Test" at bounding box center [736, 256] width 209 height 35
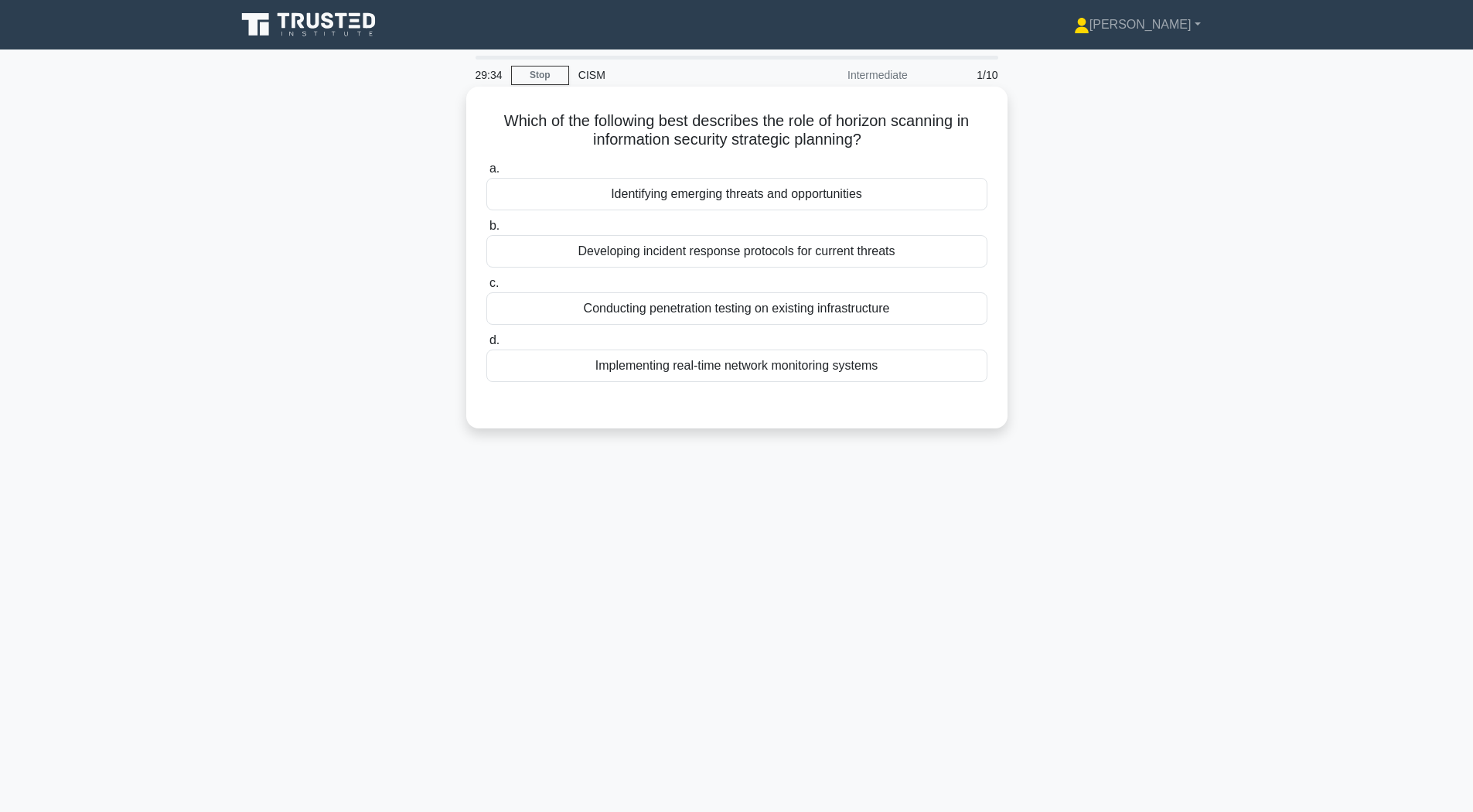
click at [547, 195] on div "Identifying emerging threats and opportunities" at bounding box center [737, 194] width 501 height 33
click at [486, 174] on input "a. Identifying emerging threats and opportunities" at bounding box center [486, 169] width 0 height 10
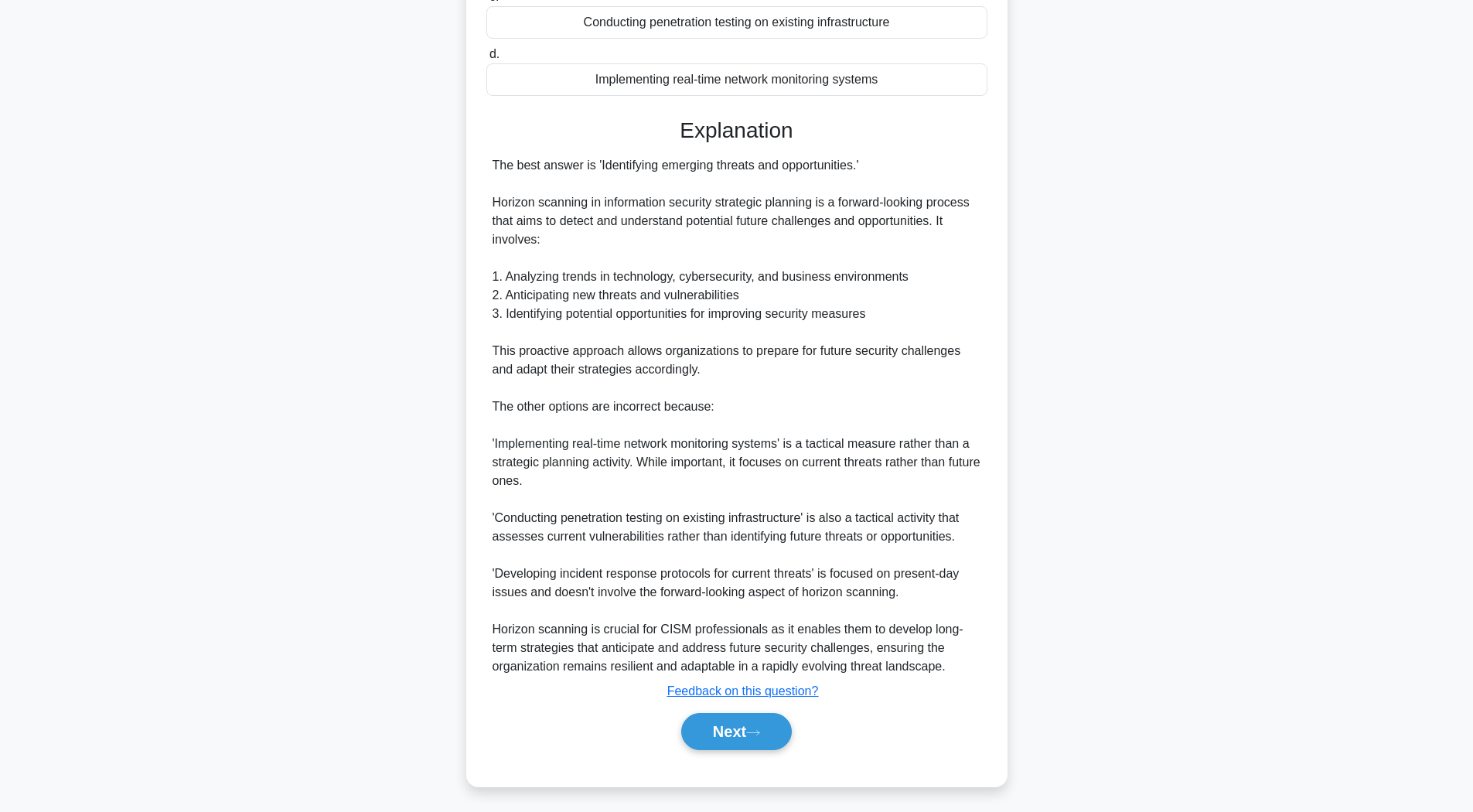
scroll to position [327, 0]
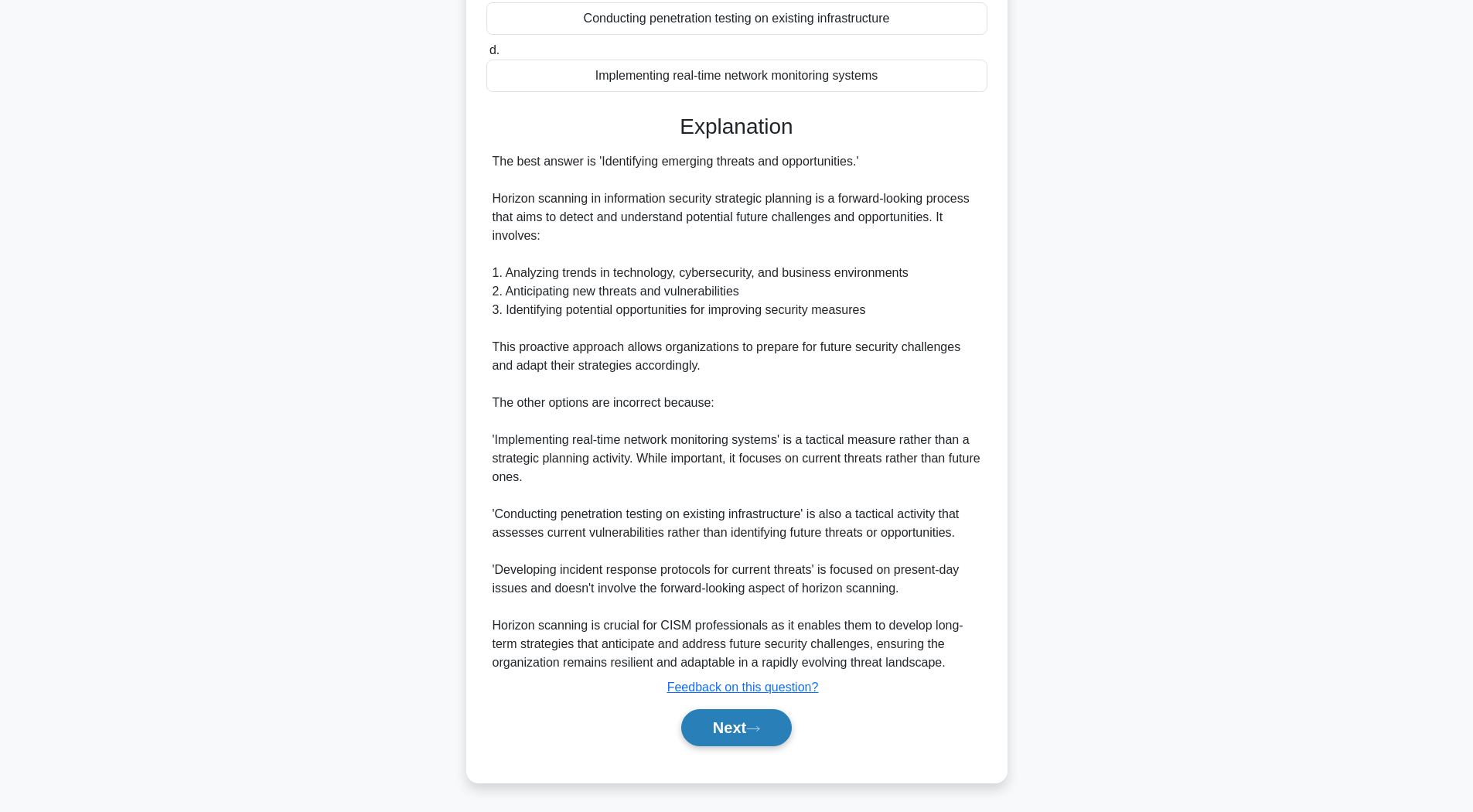
click at [710, 736] on button "Next" at bounding box center [736, 728] width 110 height 37
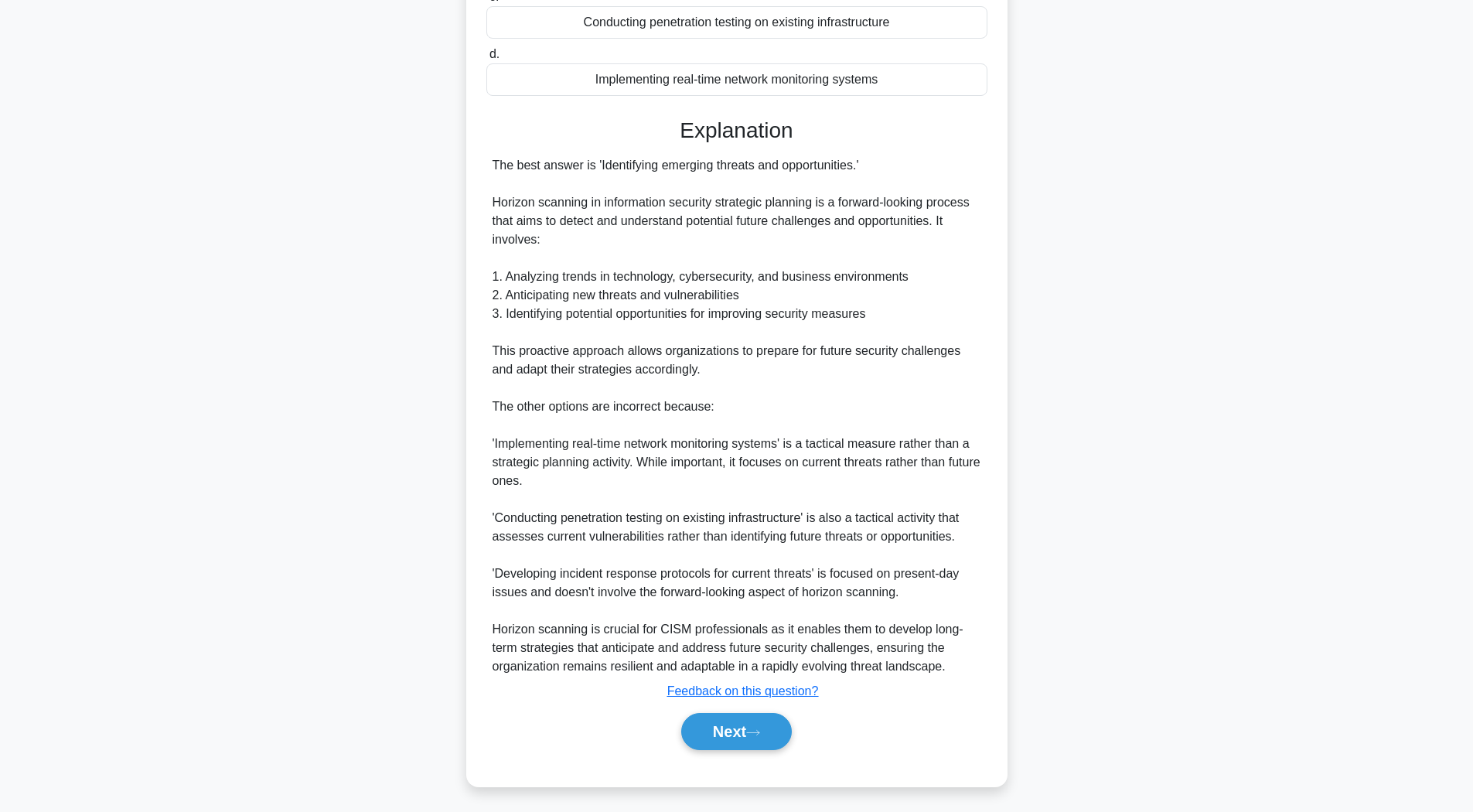
scroll to position [23, 0]
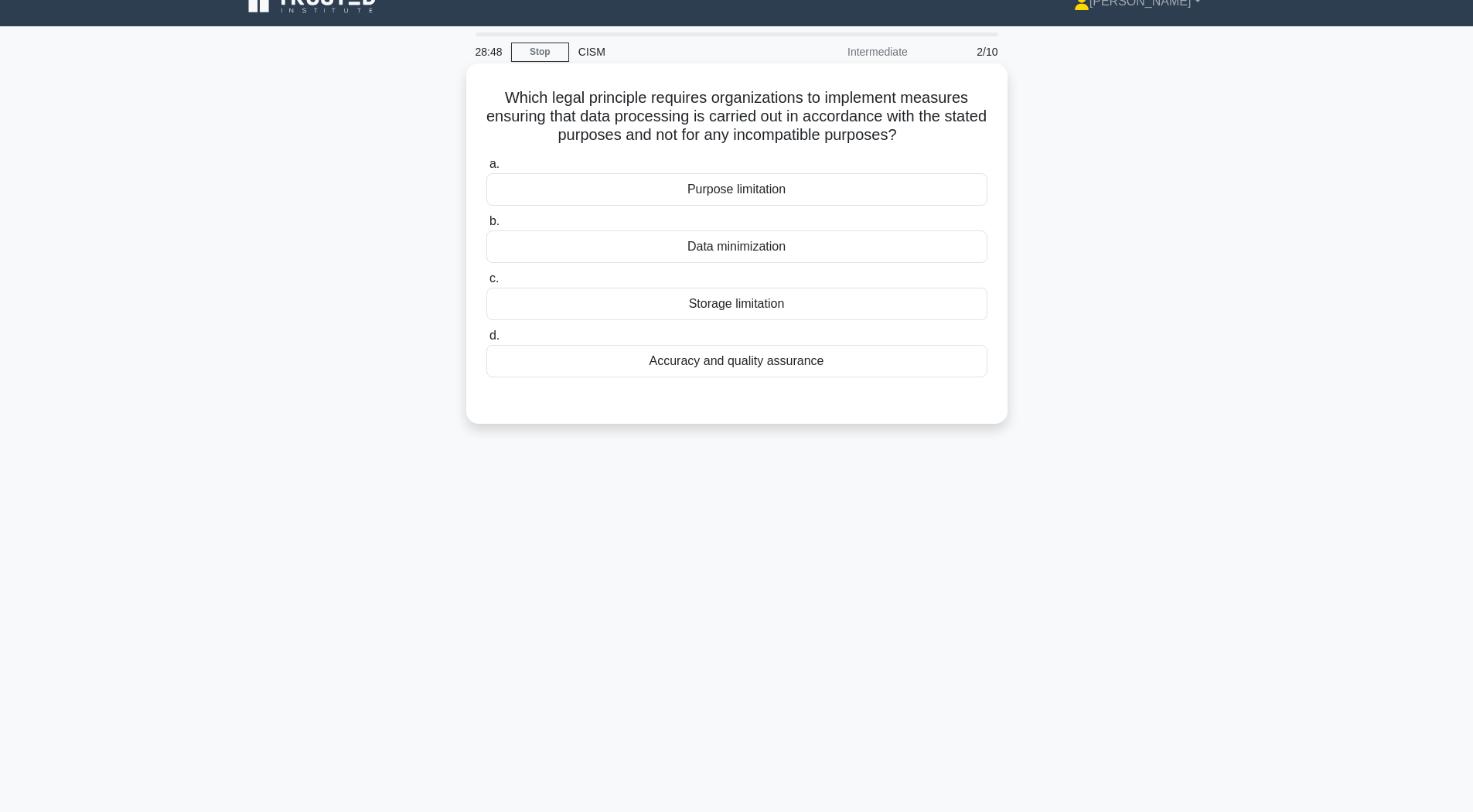
click at [665, 199] on div "Purpose limitation" at bounding box center [737, 189] width 501 height 33
click at [486, 169] on input "a. Purpose limitation" at bounding box center [486, 164] width 0 height 10
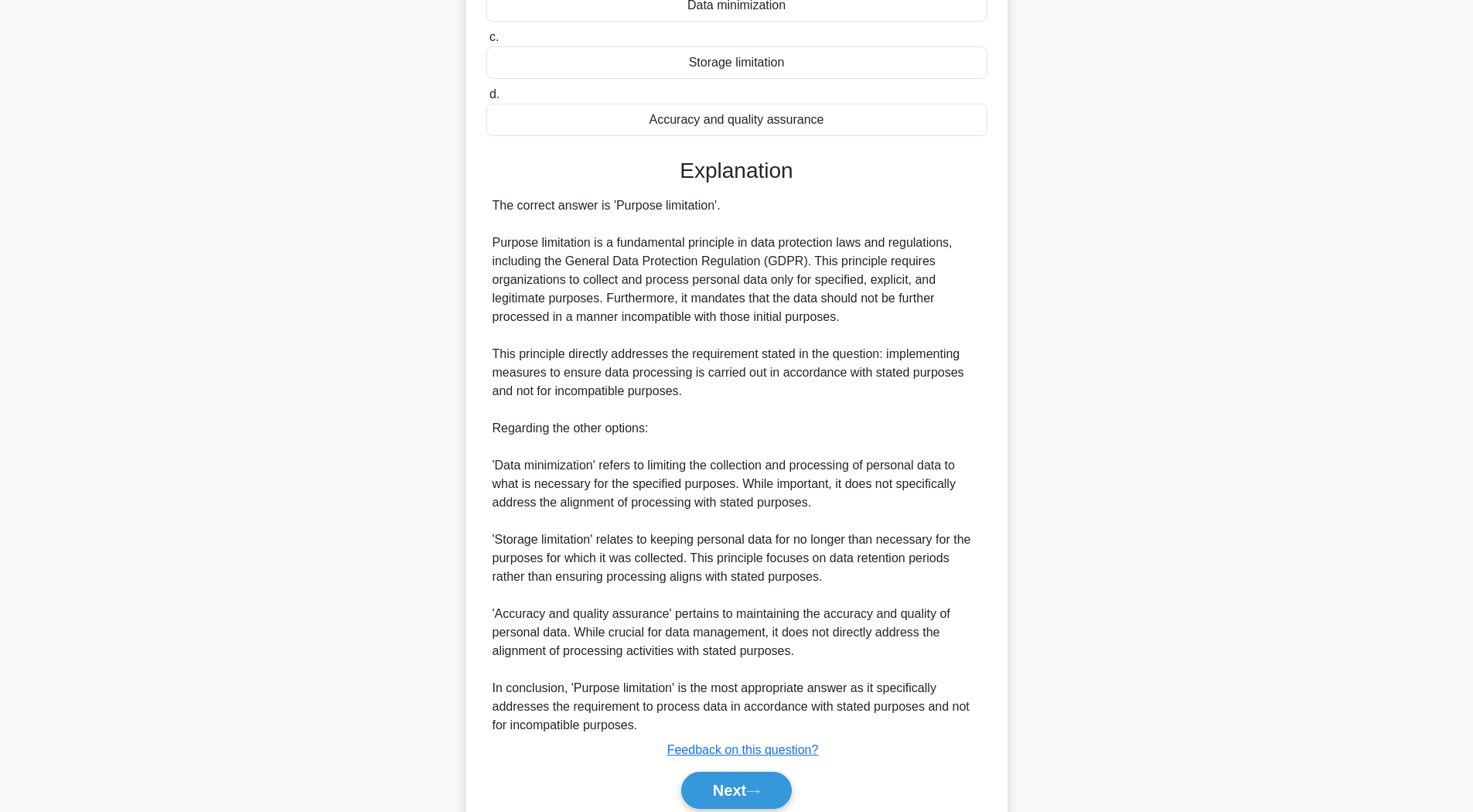
scroll to position [346, 0]
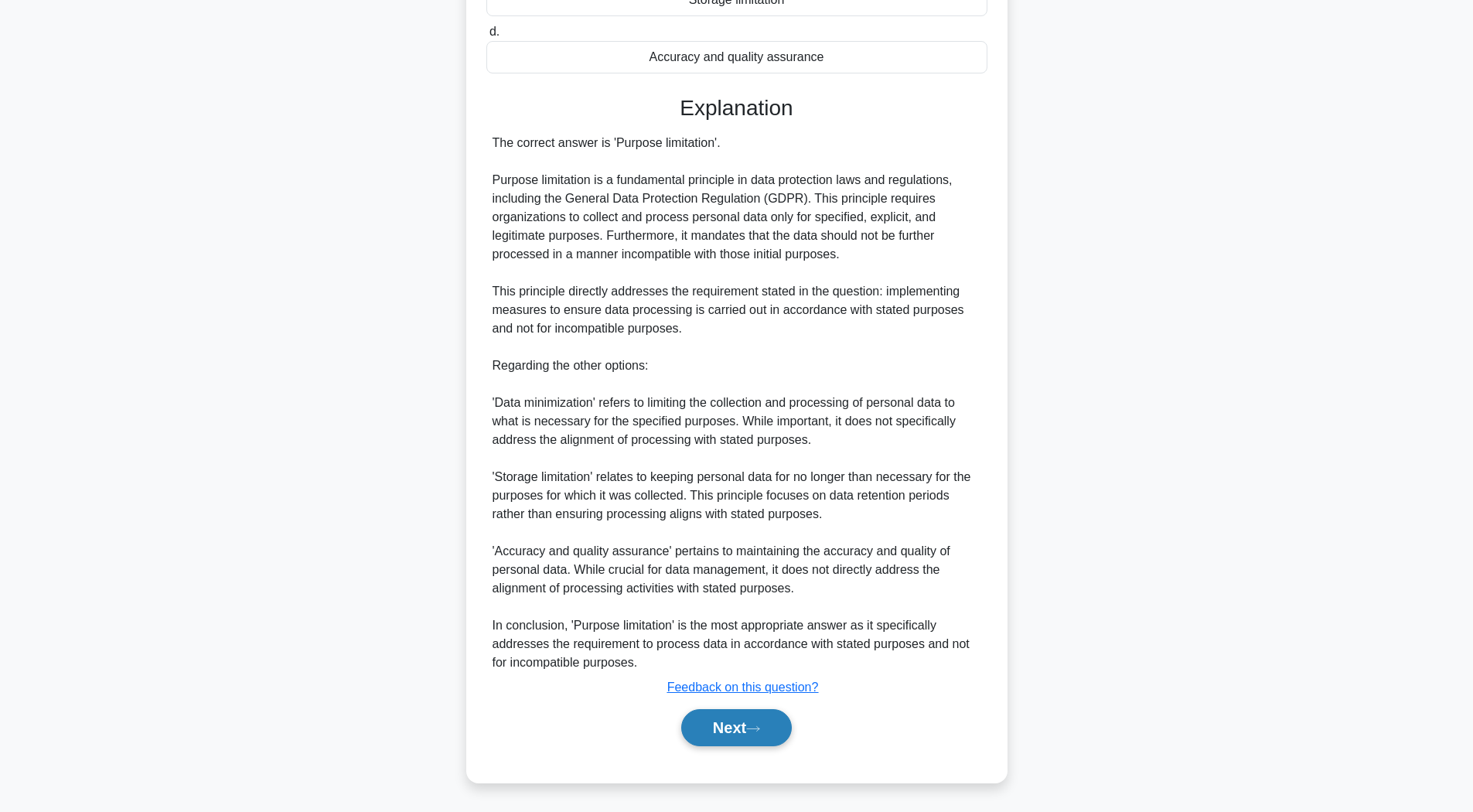
click at [735, 735] on button "Next" at bounding box center [736, 728] width 110 height 37
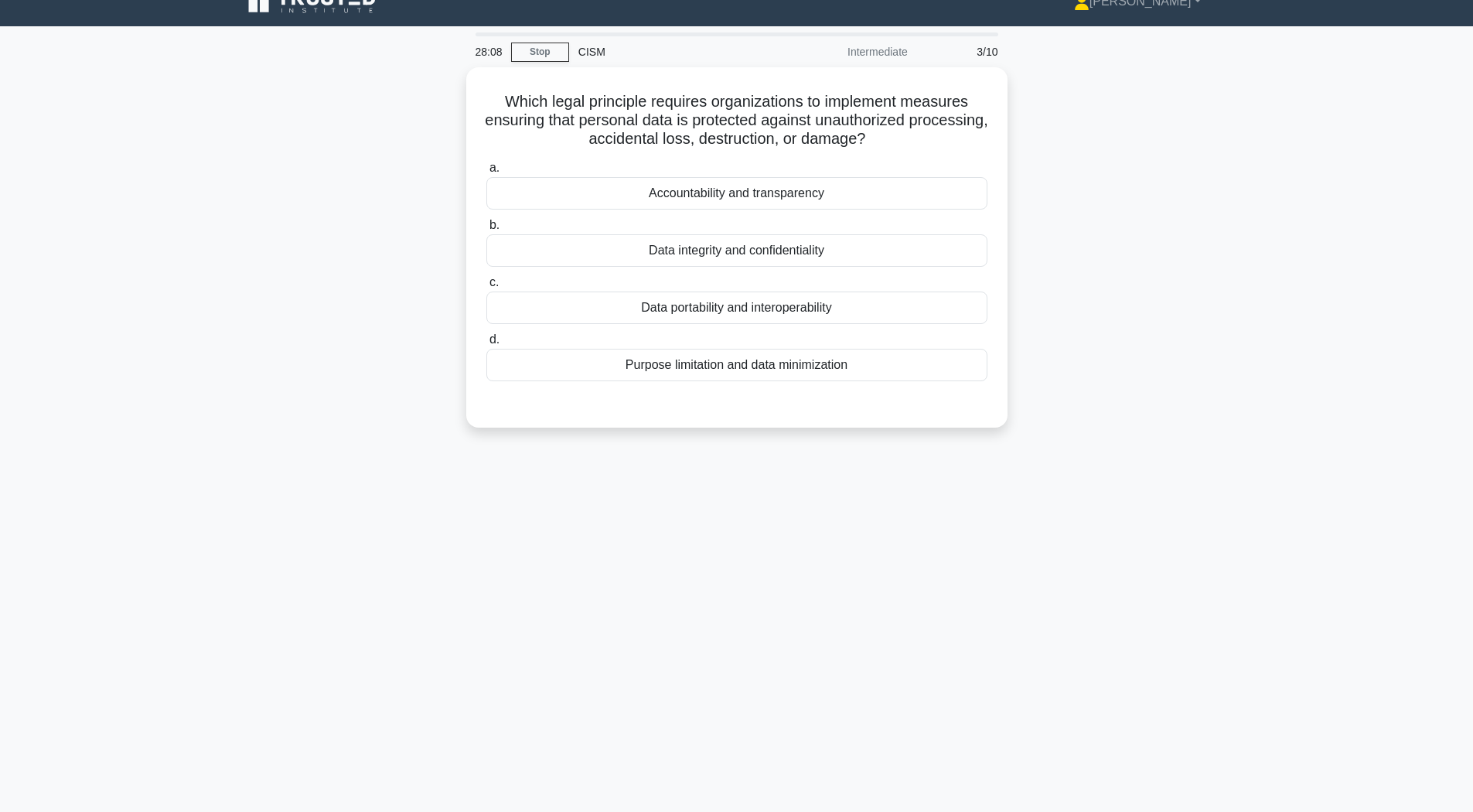
scroll to position [0, 0]
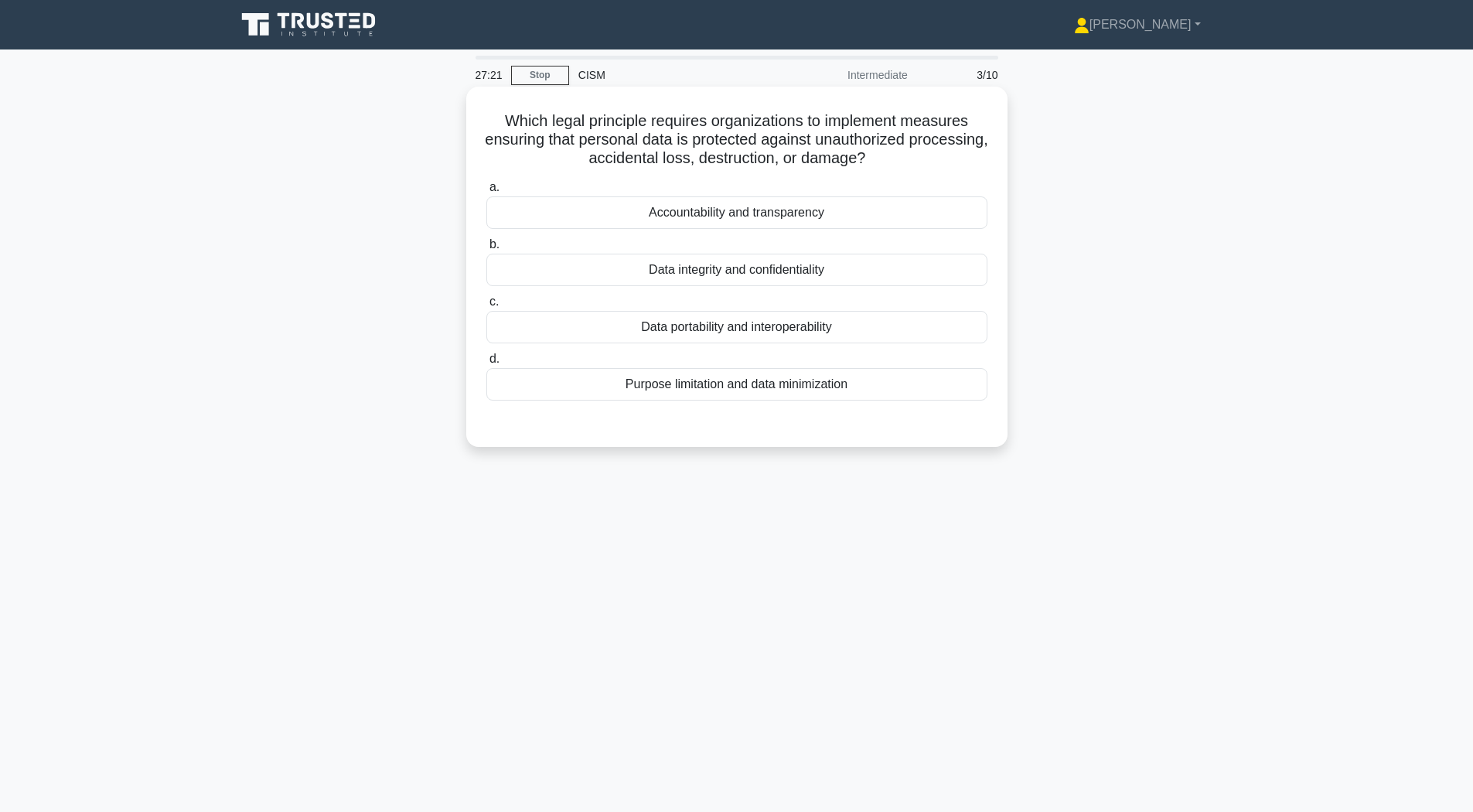
click at [555, 284] on div "Data integrity and confidentiality" at bounding box center [737, 269] width 501 height 33
click at [486, 250] on input "b. Data integrity and confidentiality" at bounding box center [486, 244] width 0 height 10
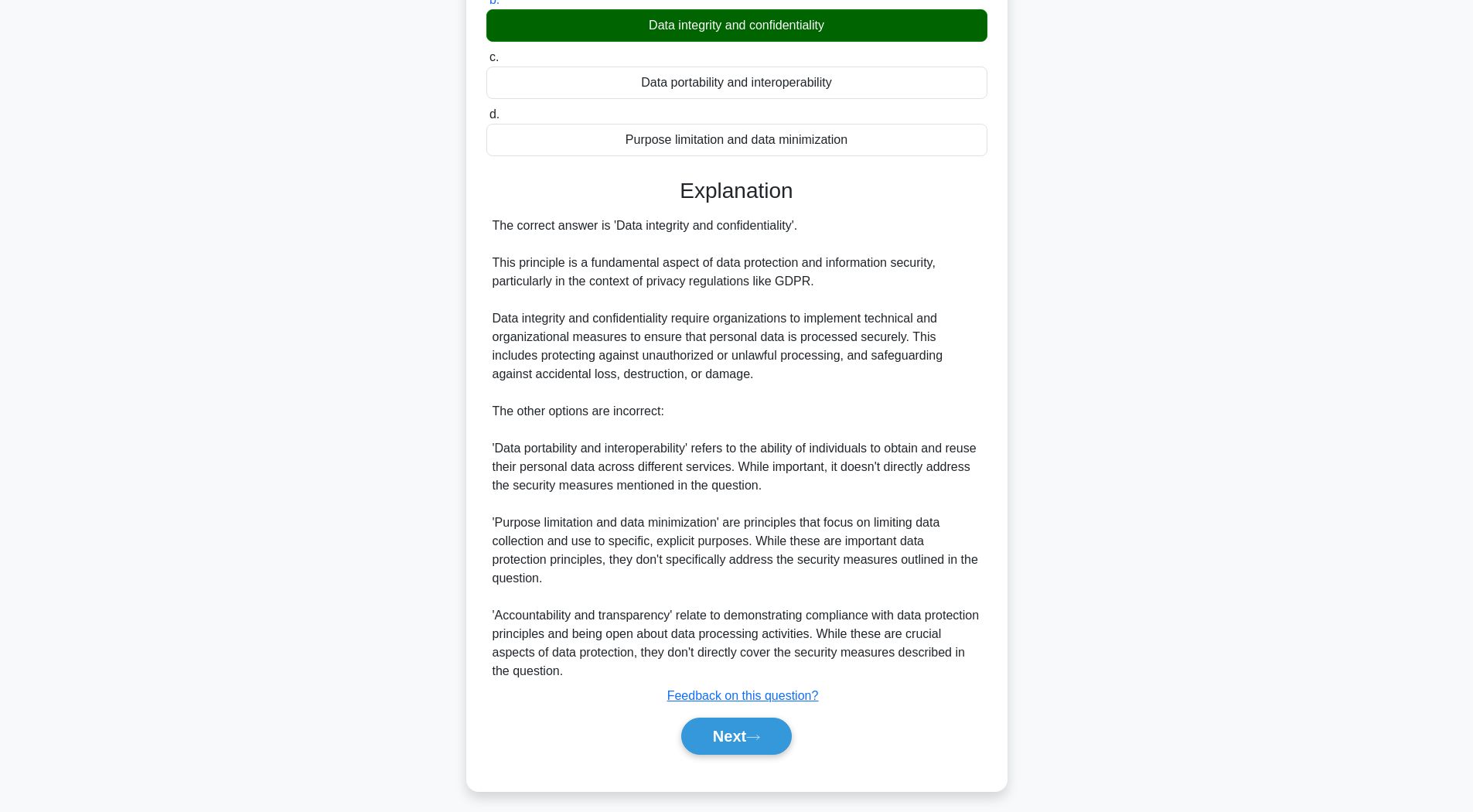
scroll to position [272, 0]
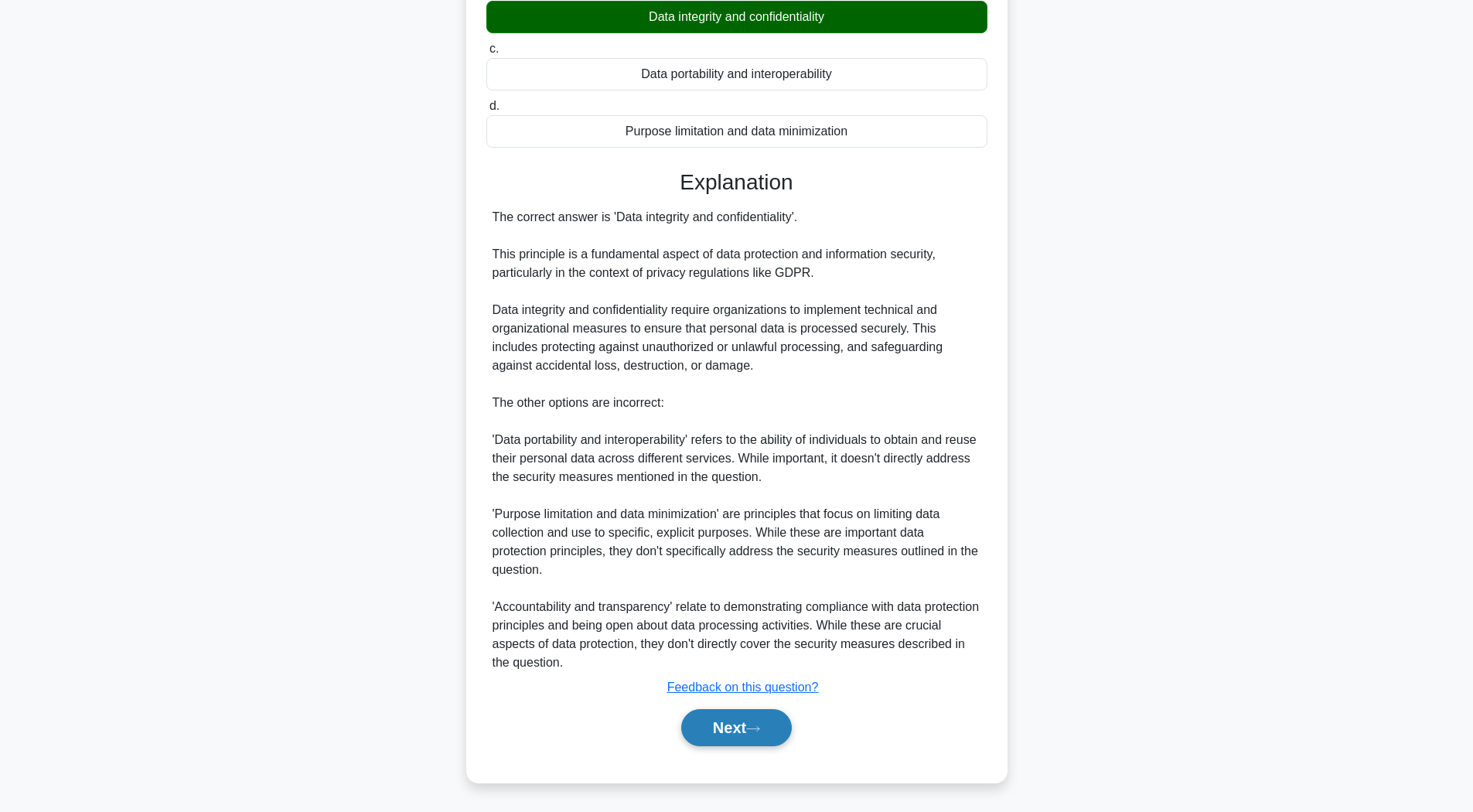
click at [738, 728] on button "Next" at bounding box center [736, 728] width 110 height 37
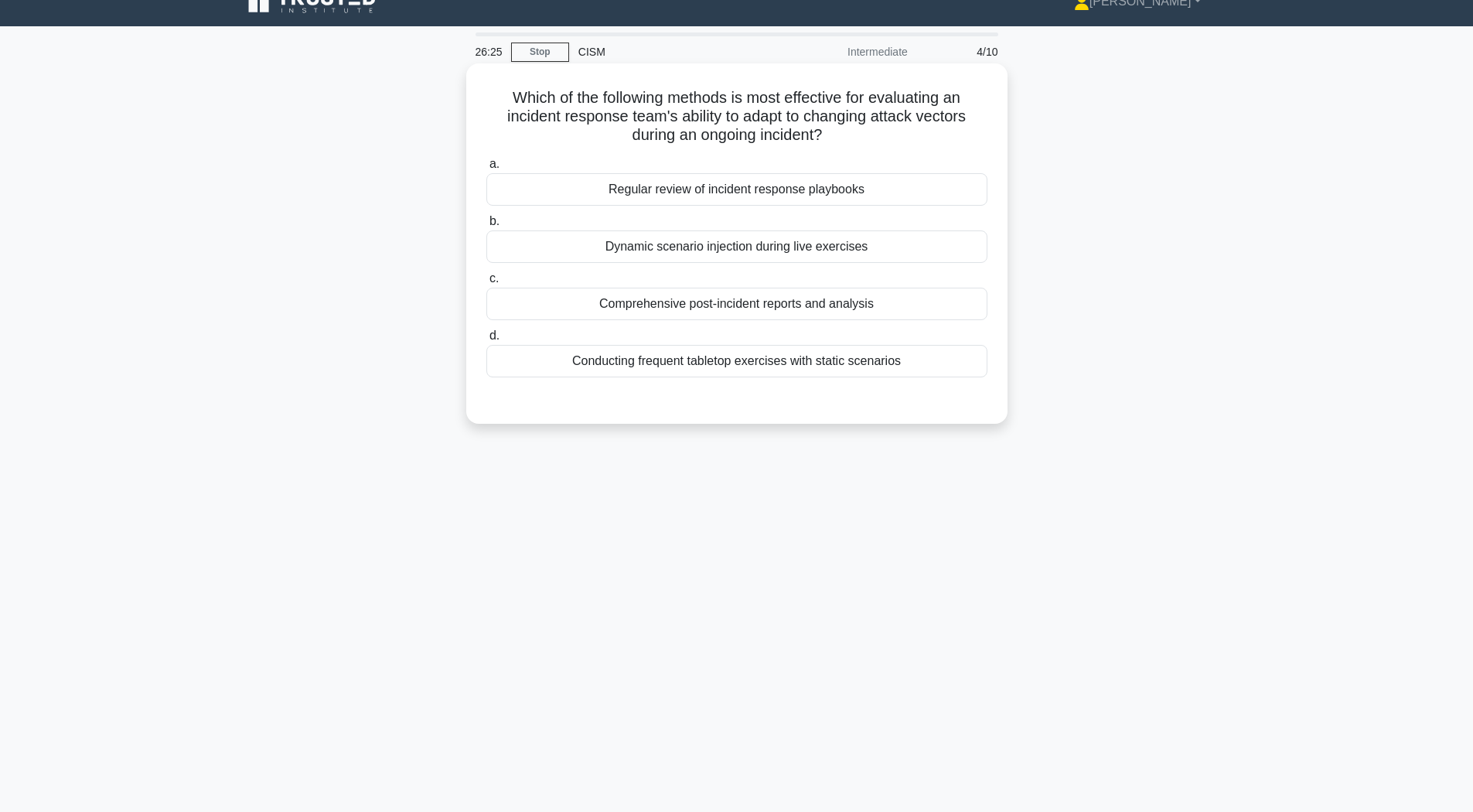
click at [915, 253] on div "Dynamic scenario injection during live exercises" at bounding box center [737, 246] width 501 height 33
click at [486, 227] on input "b. Dynamic scenario injection during live exercises" at bounding box center [486, 221] width 0 height 10
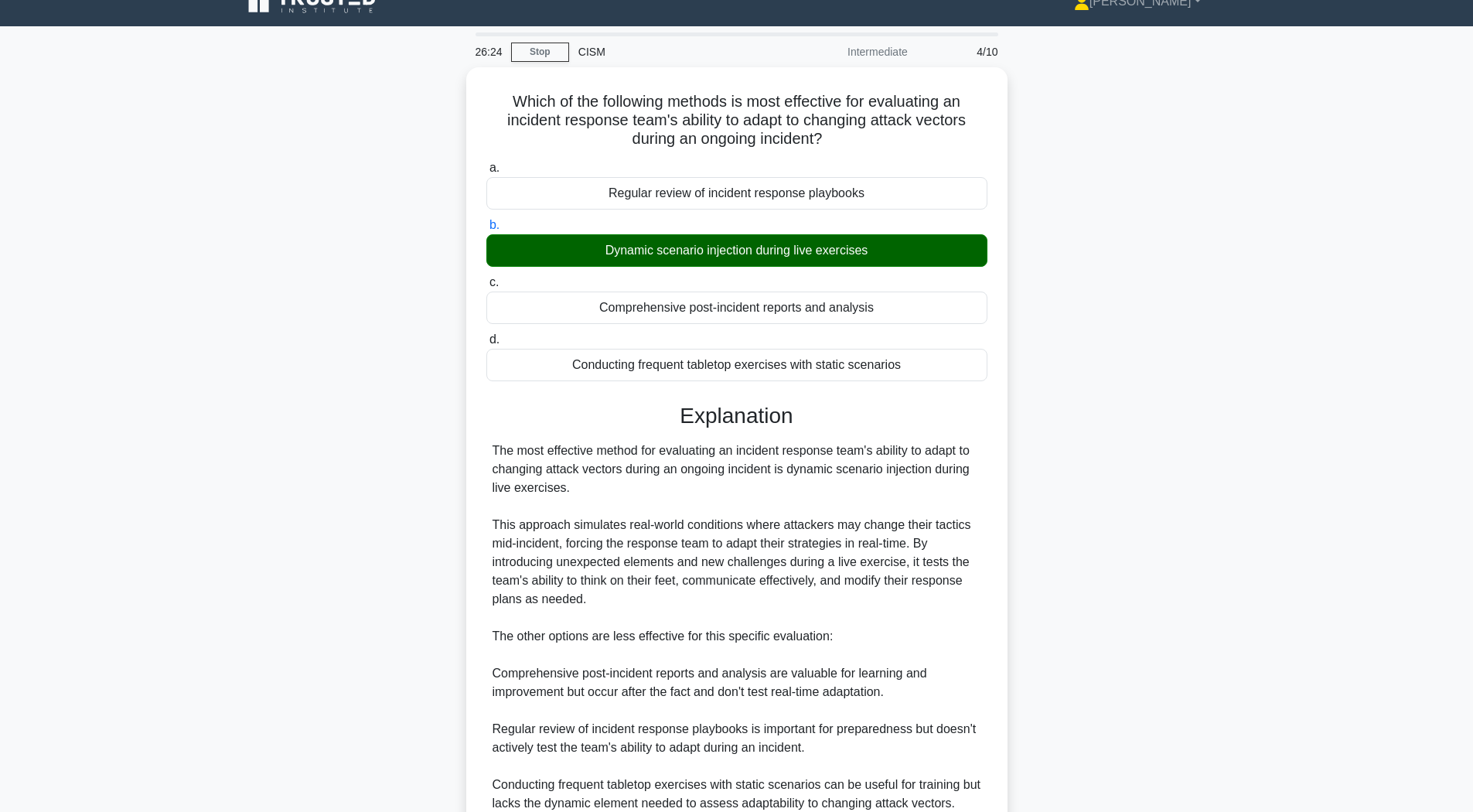
scroll to position [178, 0]
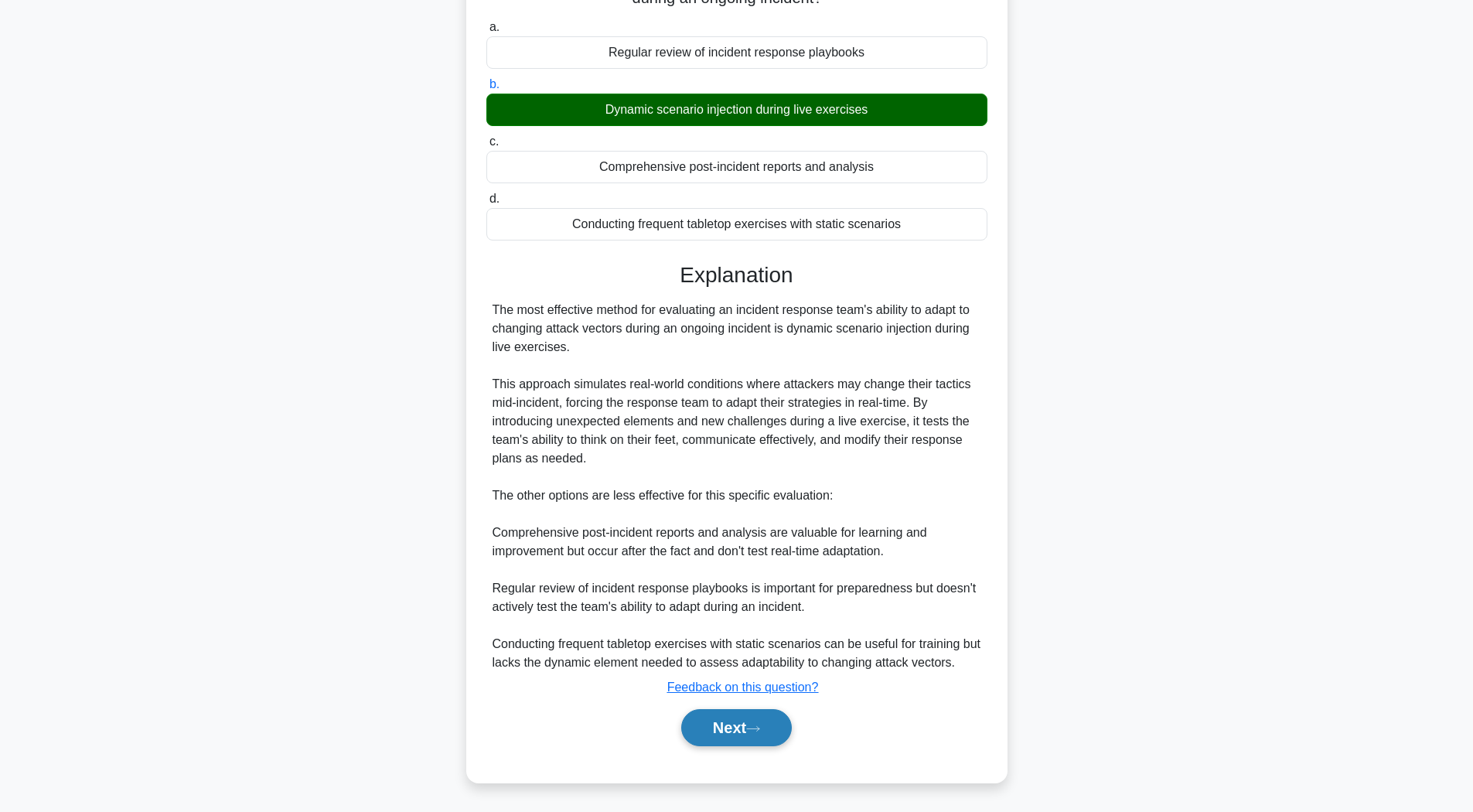
click at [726, 741] on button "Next" at bounding box center [736, 728] width 110 height 37
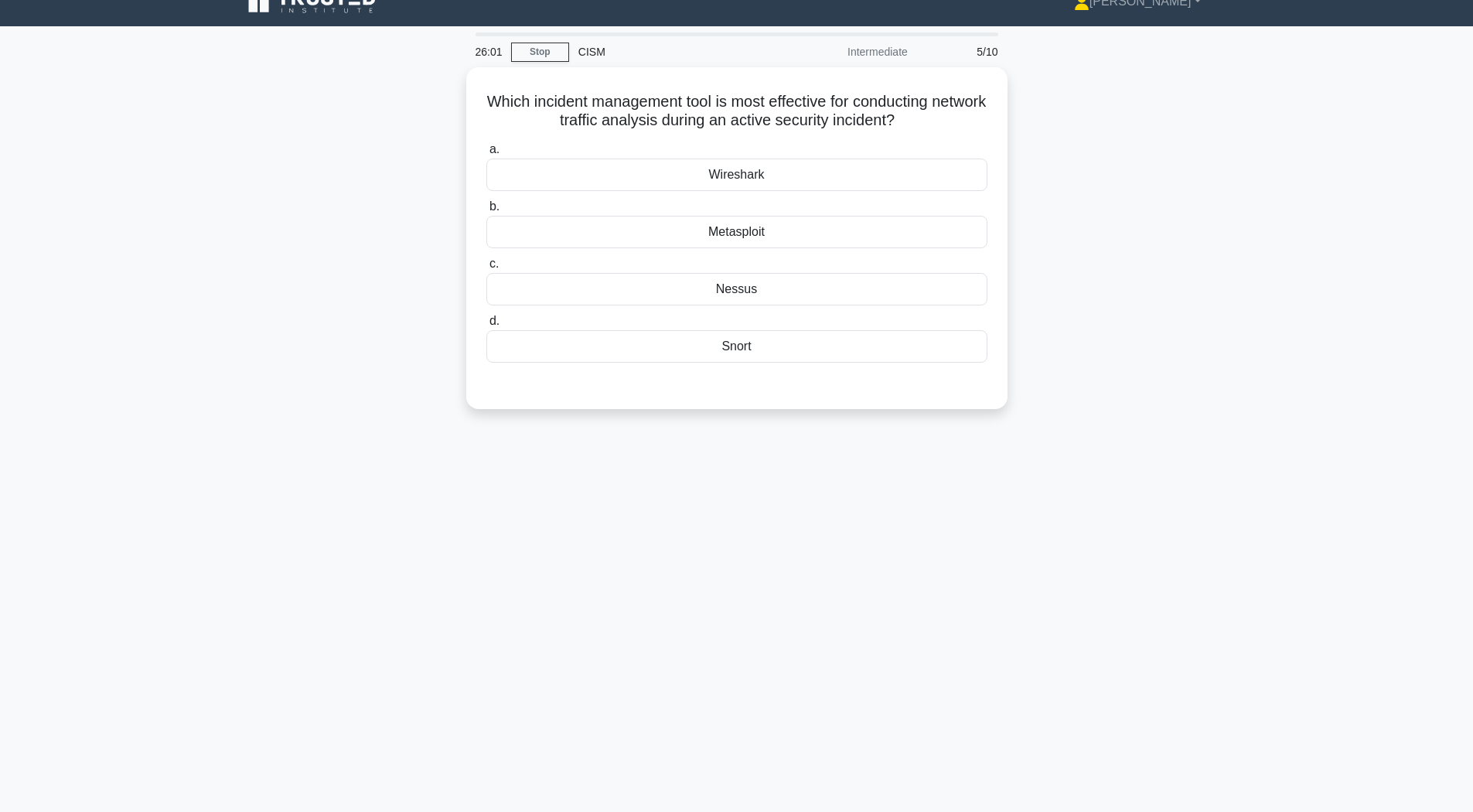
scroll to position [0, 0]
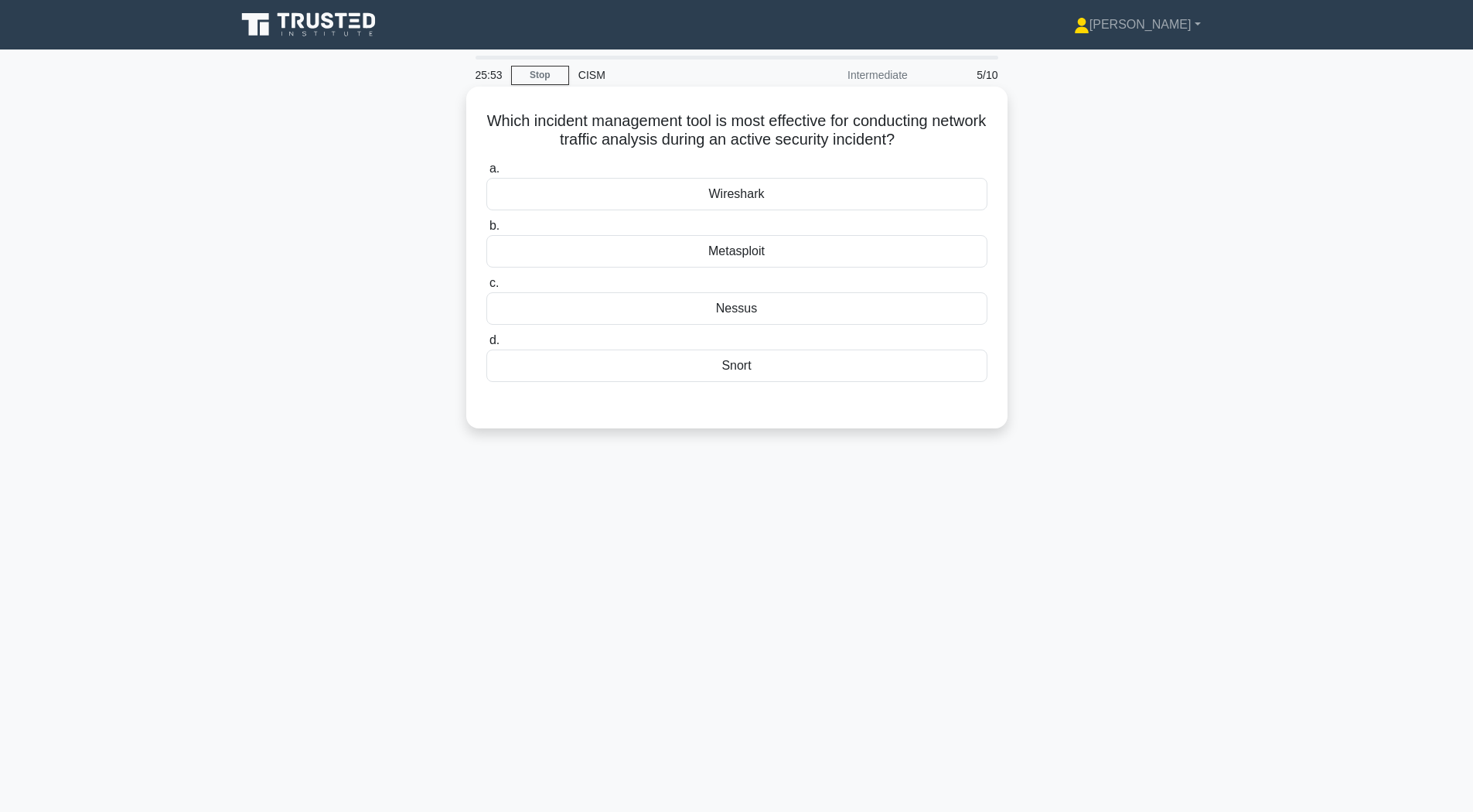
click at [575, 202] on div "Wireshark" at bounding box center [737, 194] width 501 height 33
click at [486, 174] on input "a. Wireshark" at bounding box center [486, 169] width 0 height 10
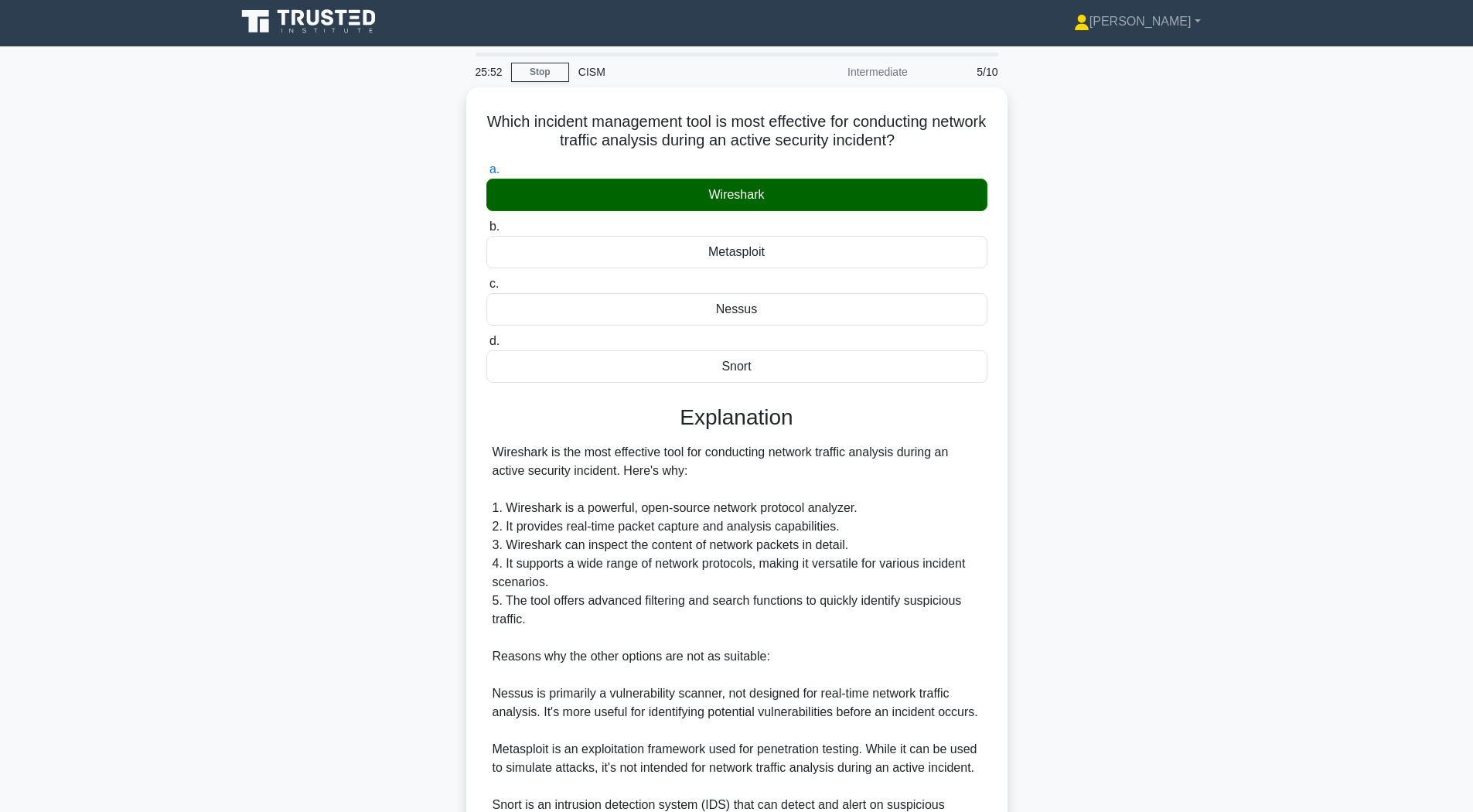
scroll to position [290, 0]
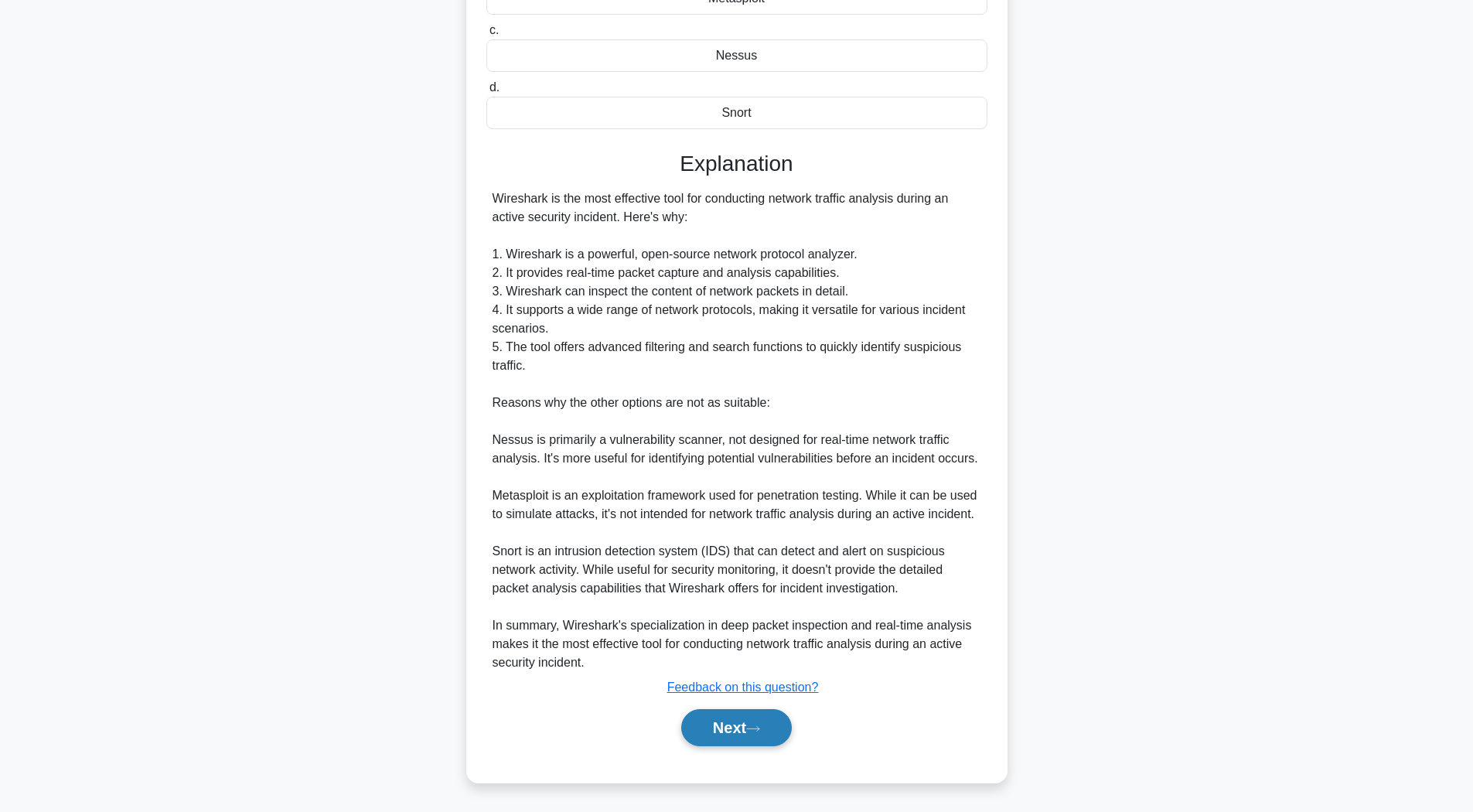
click at [760, 728] on icon at bounding box center [754, 729] width 14 height 9
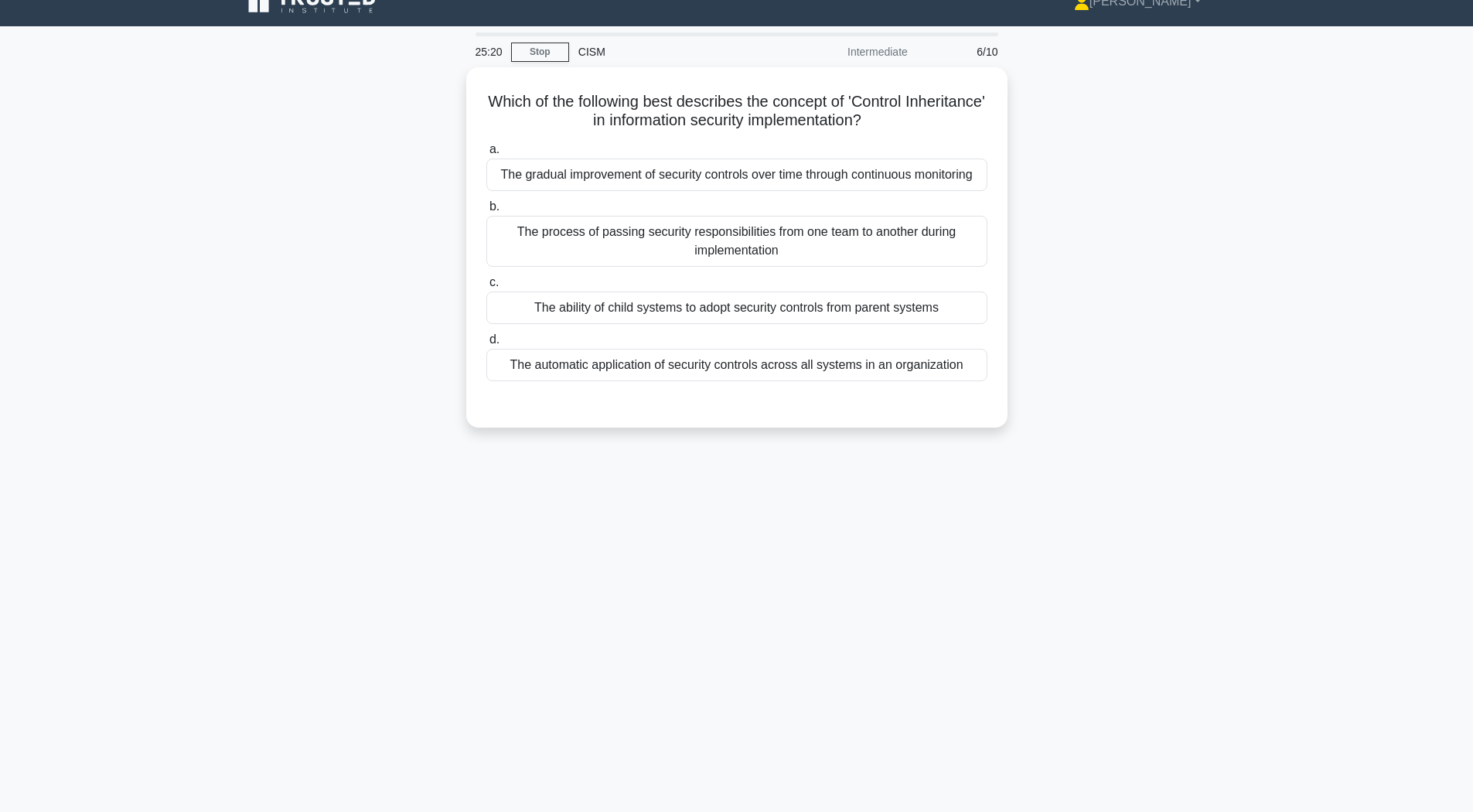
scroll to position [0, 0]
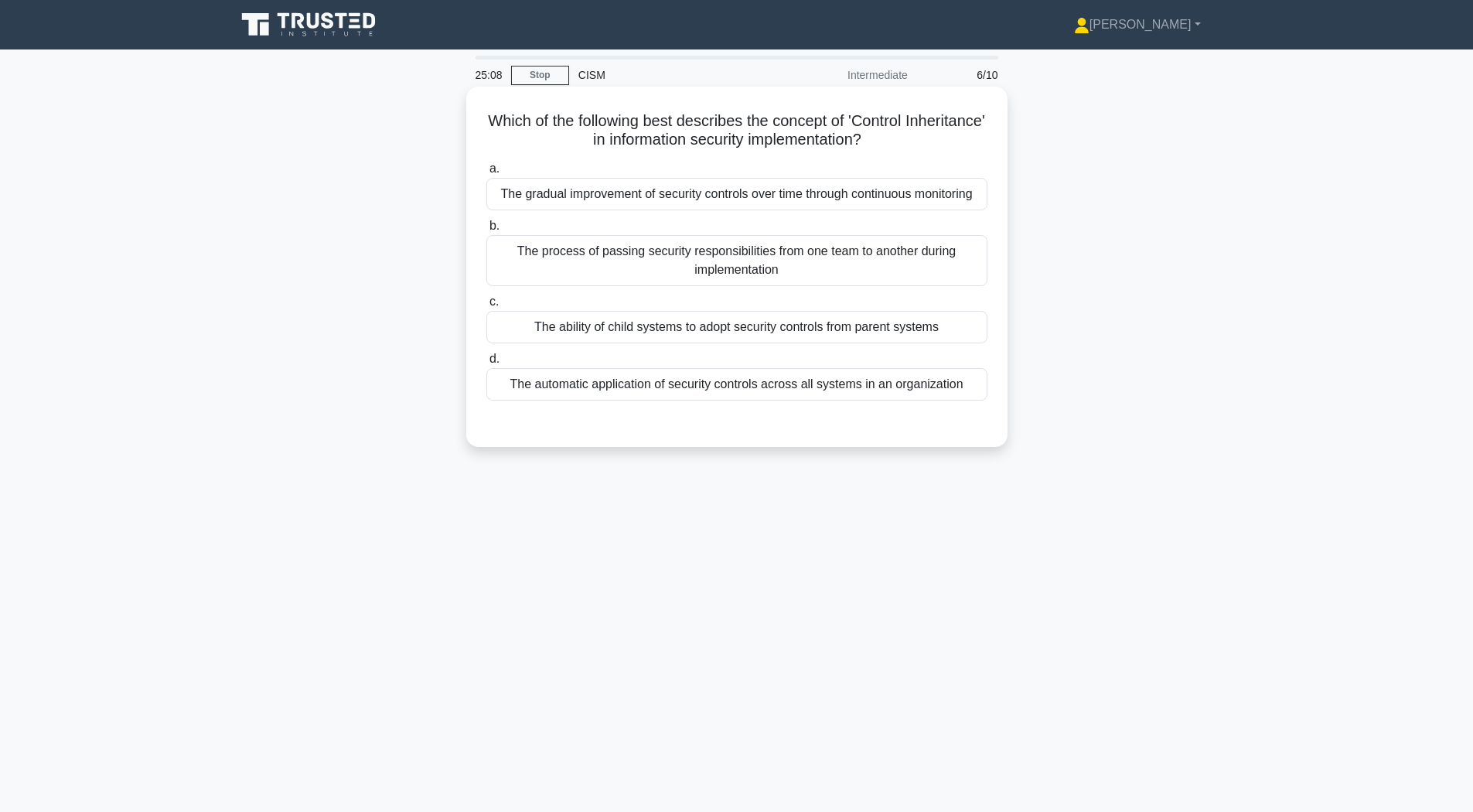
click at [530, 343] on div "The ability of child systems to adopt security controls from parent systems" at bounding box center [737, 327] width 501 height 33
click at [486, 307] on input "c. The ability of child systems to adopt security controls from parent systems" at bounding box center [486, 302] width 0 height 10
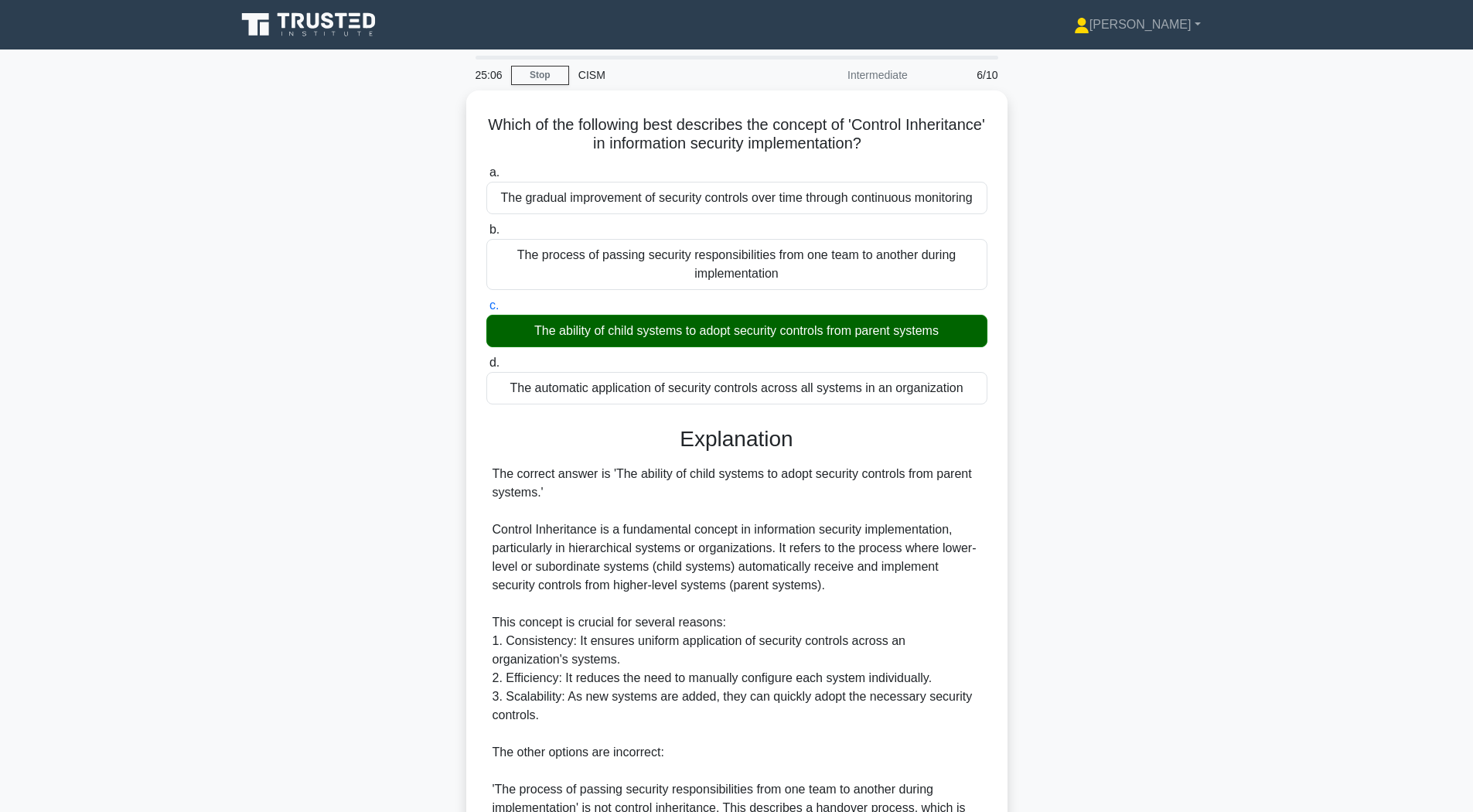
scroll to position [365, 0]
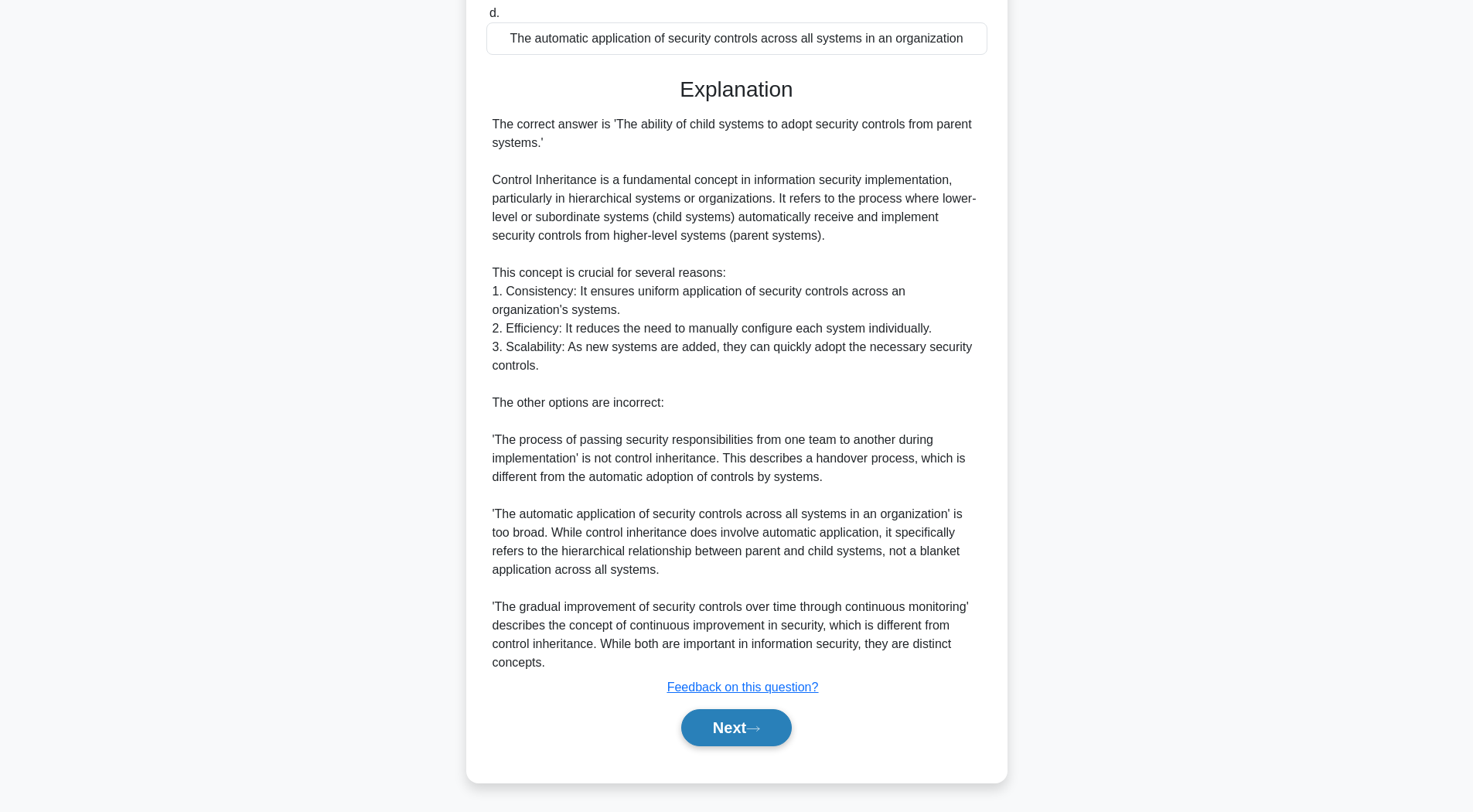
click at [741, 738] on button "Next" at bounding box center [736, 728] width 110 height 37
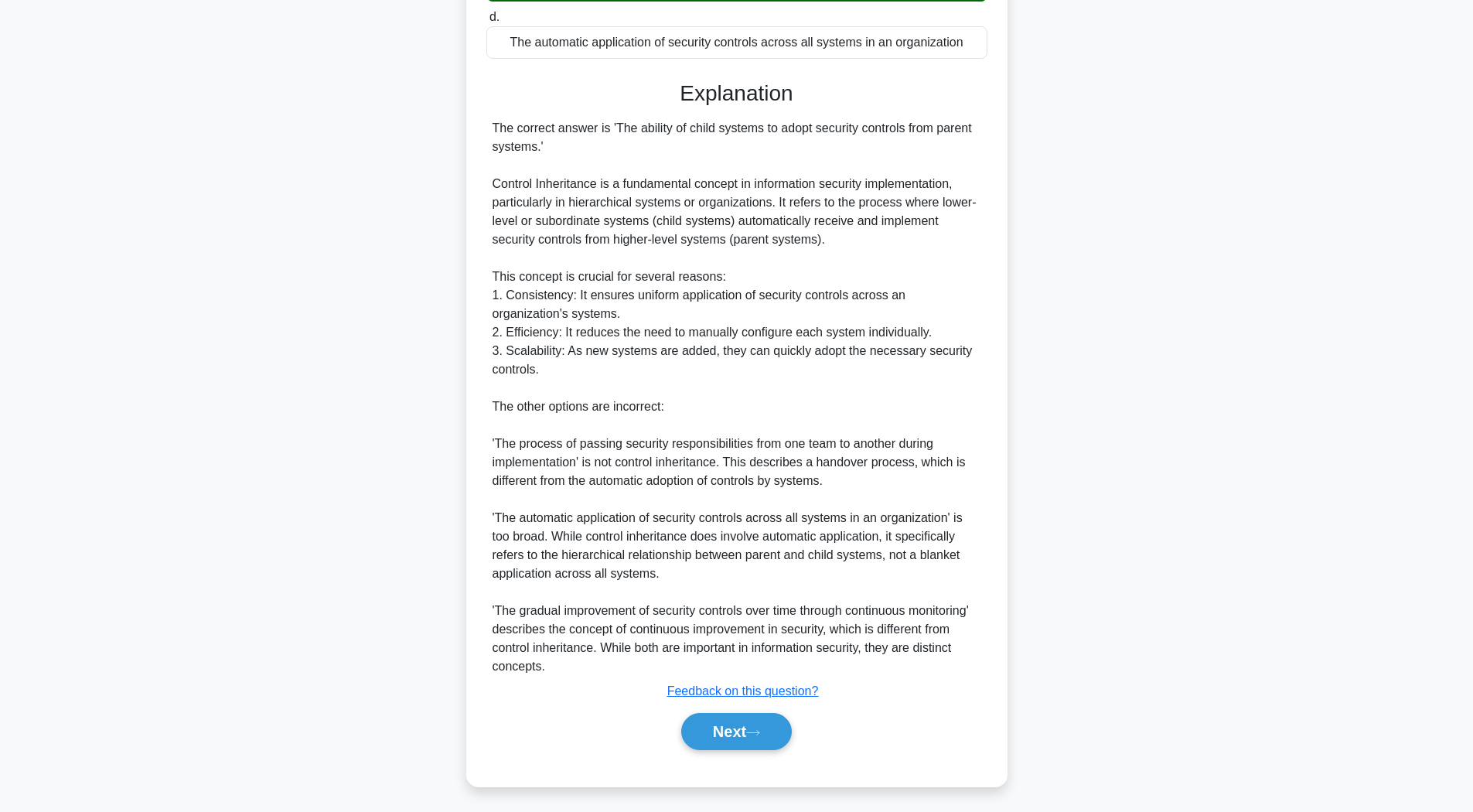
scroll to position [23, 0]
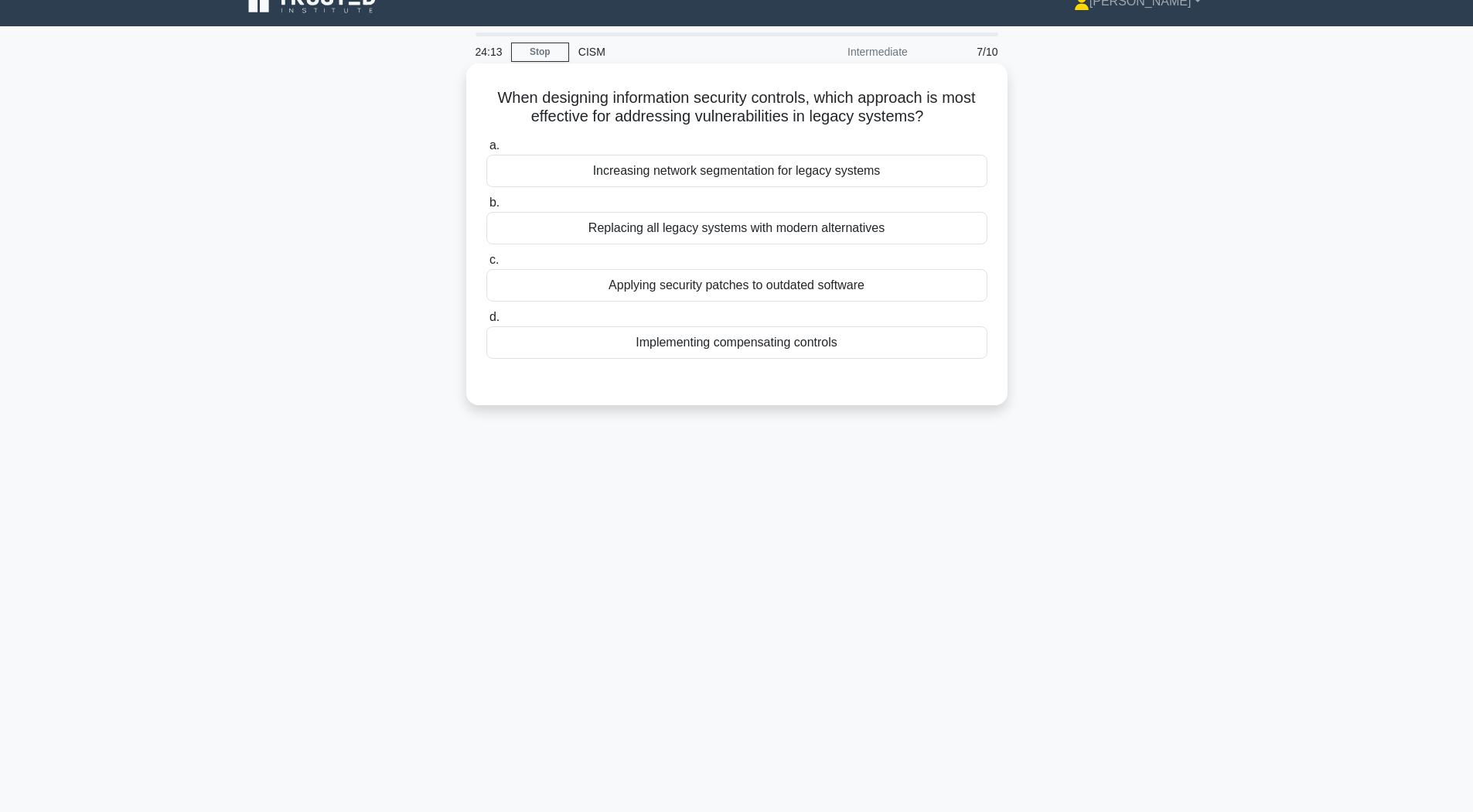
click at [710, 170] on div "Increasing network segmentation for legacy systems" at bounding box center [737, 170] width 501 height 33
click at [486, 151] on input "a. Increasing network segmentation for legacy systems" at bounding box center [486, 145] width 0 height 10
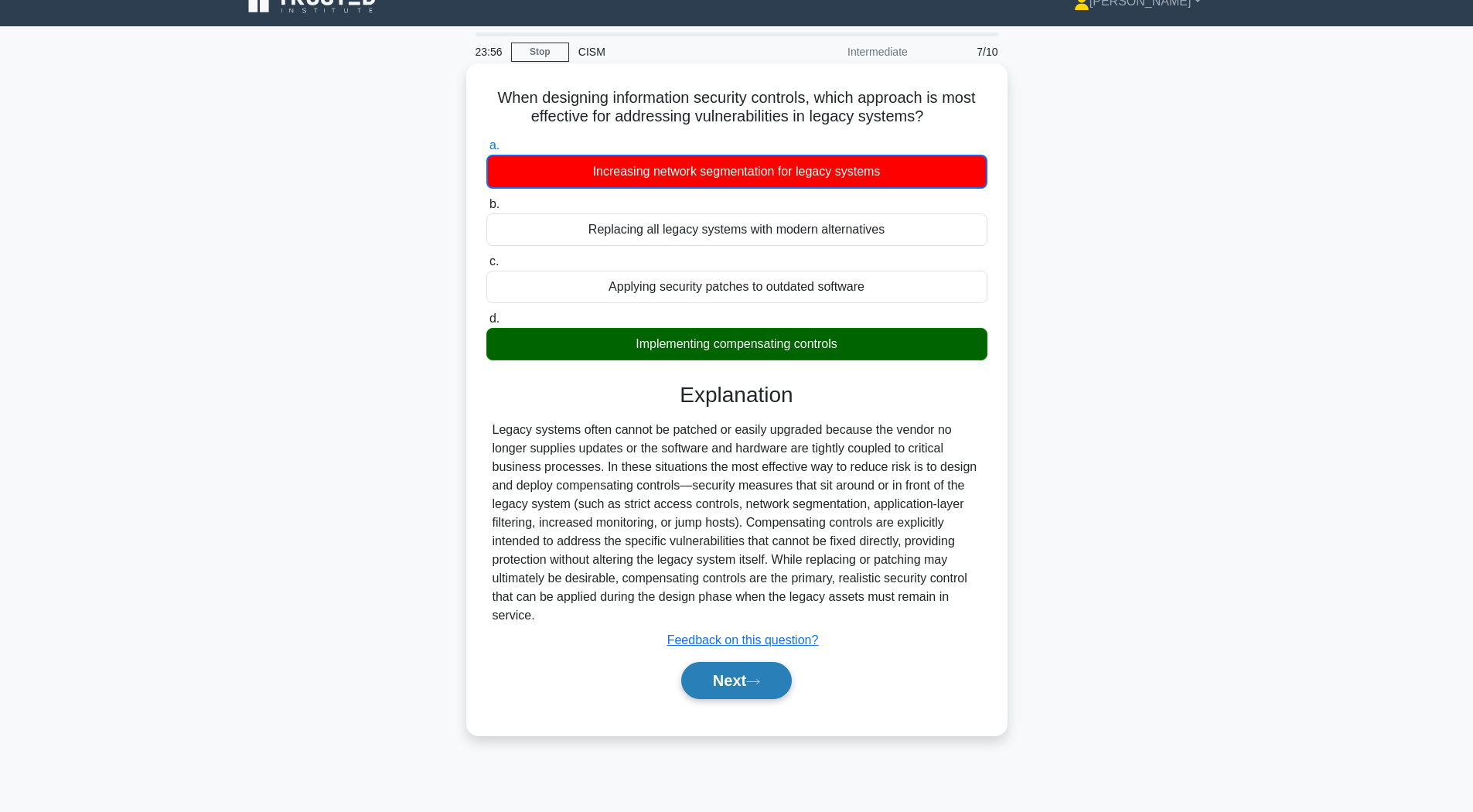
click at [703, 688] on button "Next" at bounding box center [736, 680] width 110 height 37
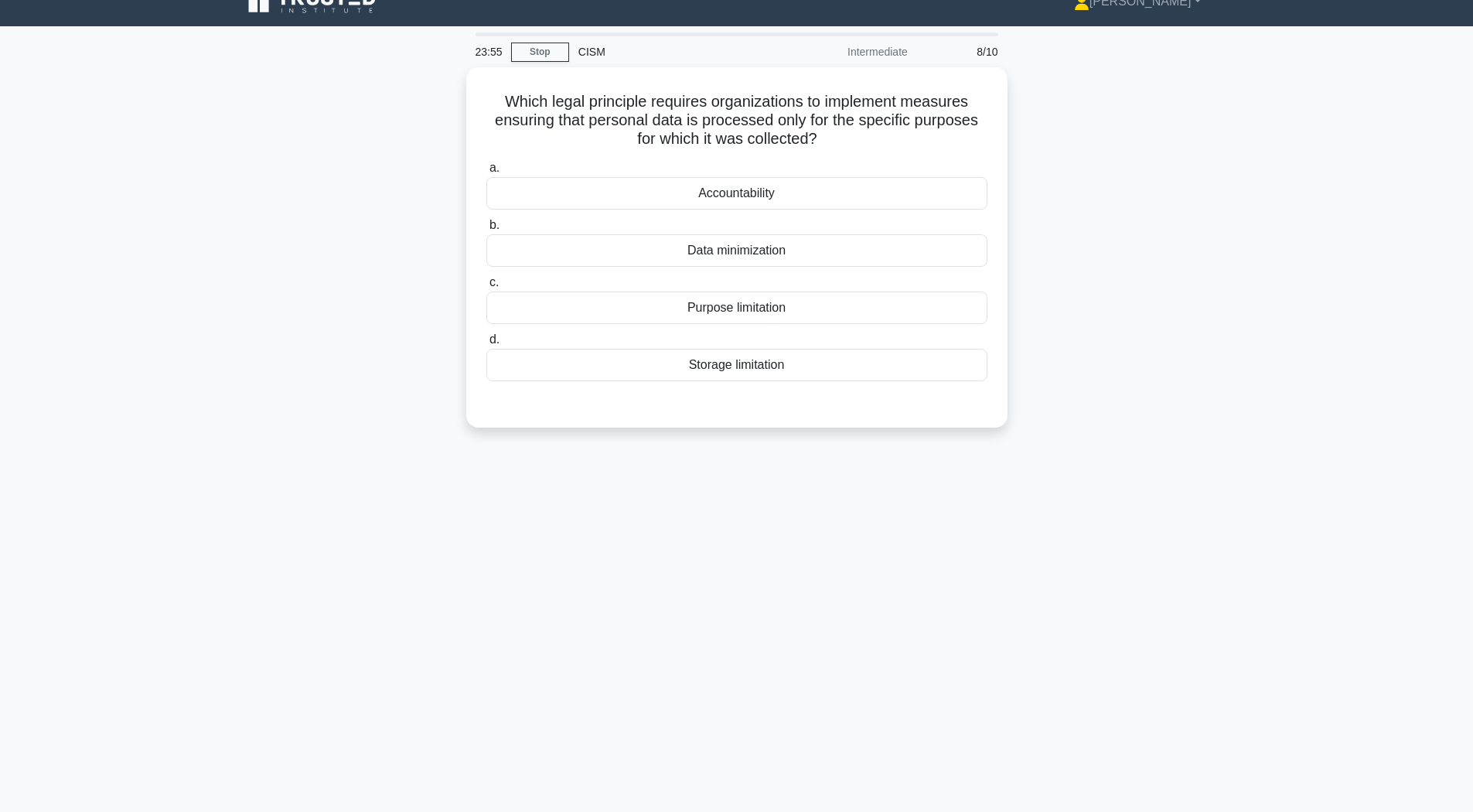
scroll to position [0, 0]
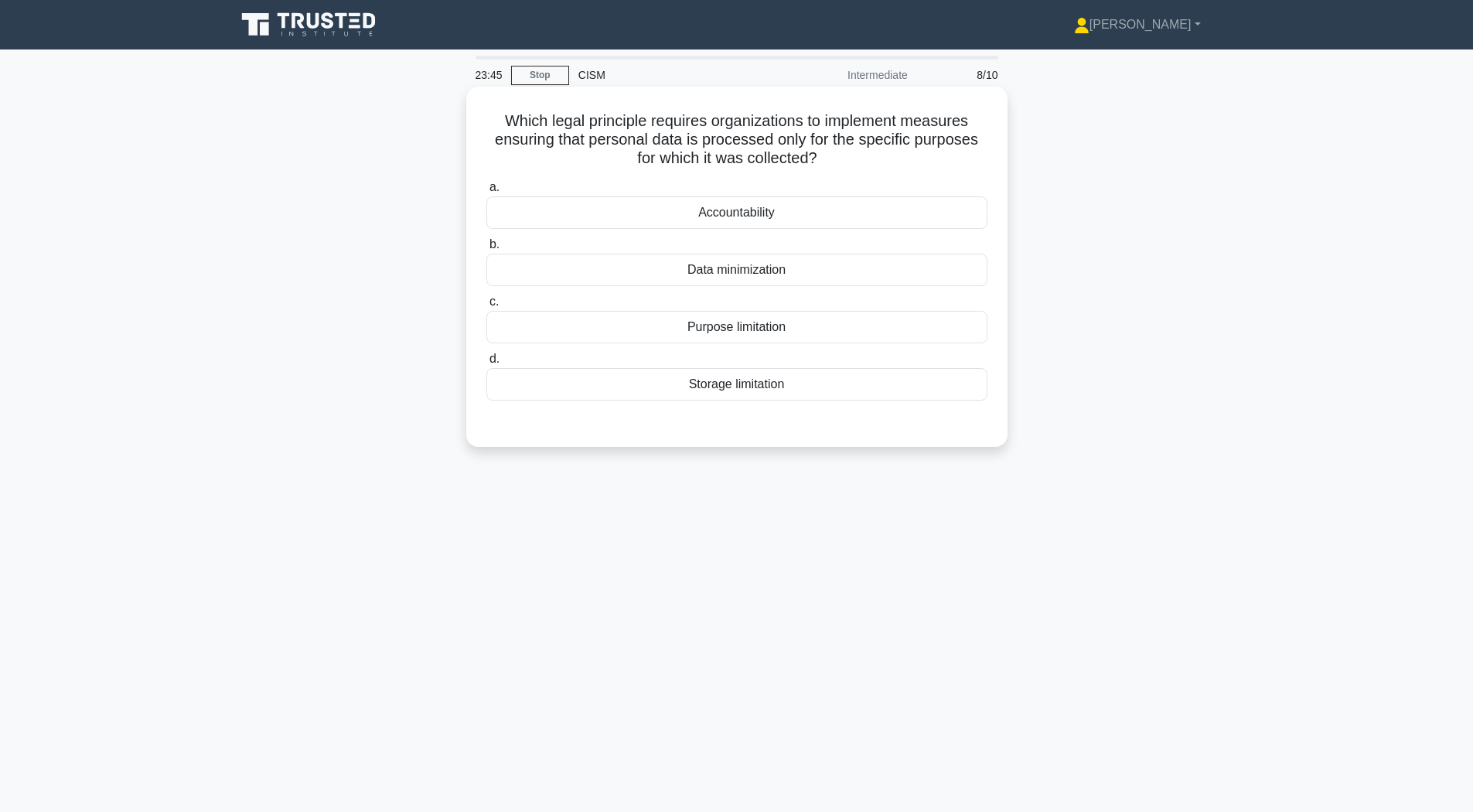
click at [612, 335] on div "Purpose limitation" at bounding box center [737, 327] width 501 height 33
click at [486, 307] on input "c. Purpose limitation" at bounding box center [486, 302] width 0 height 10
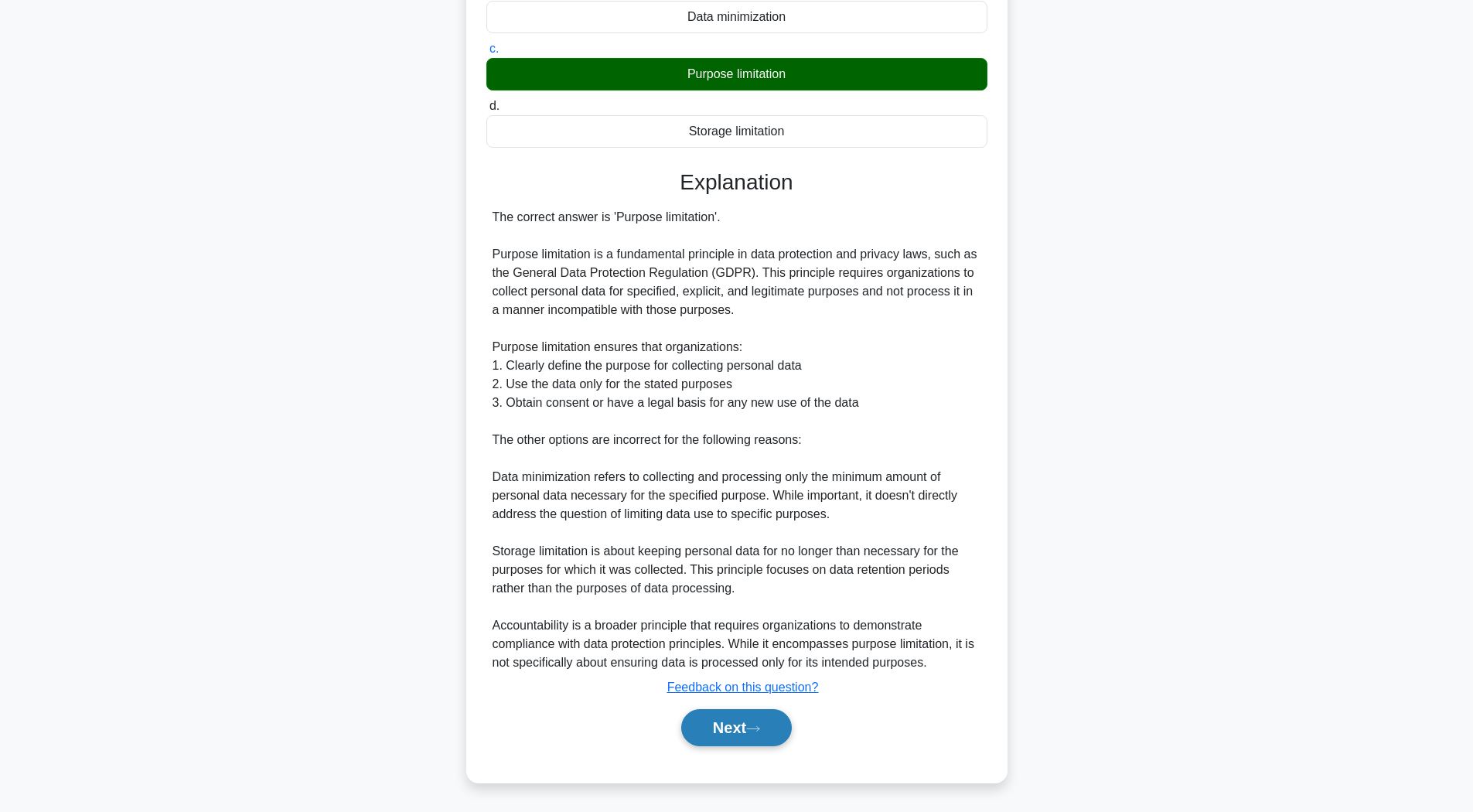
click at [760, 725] on icon at bounding box center [754, 729] width 14 height 9
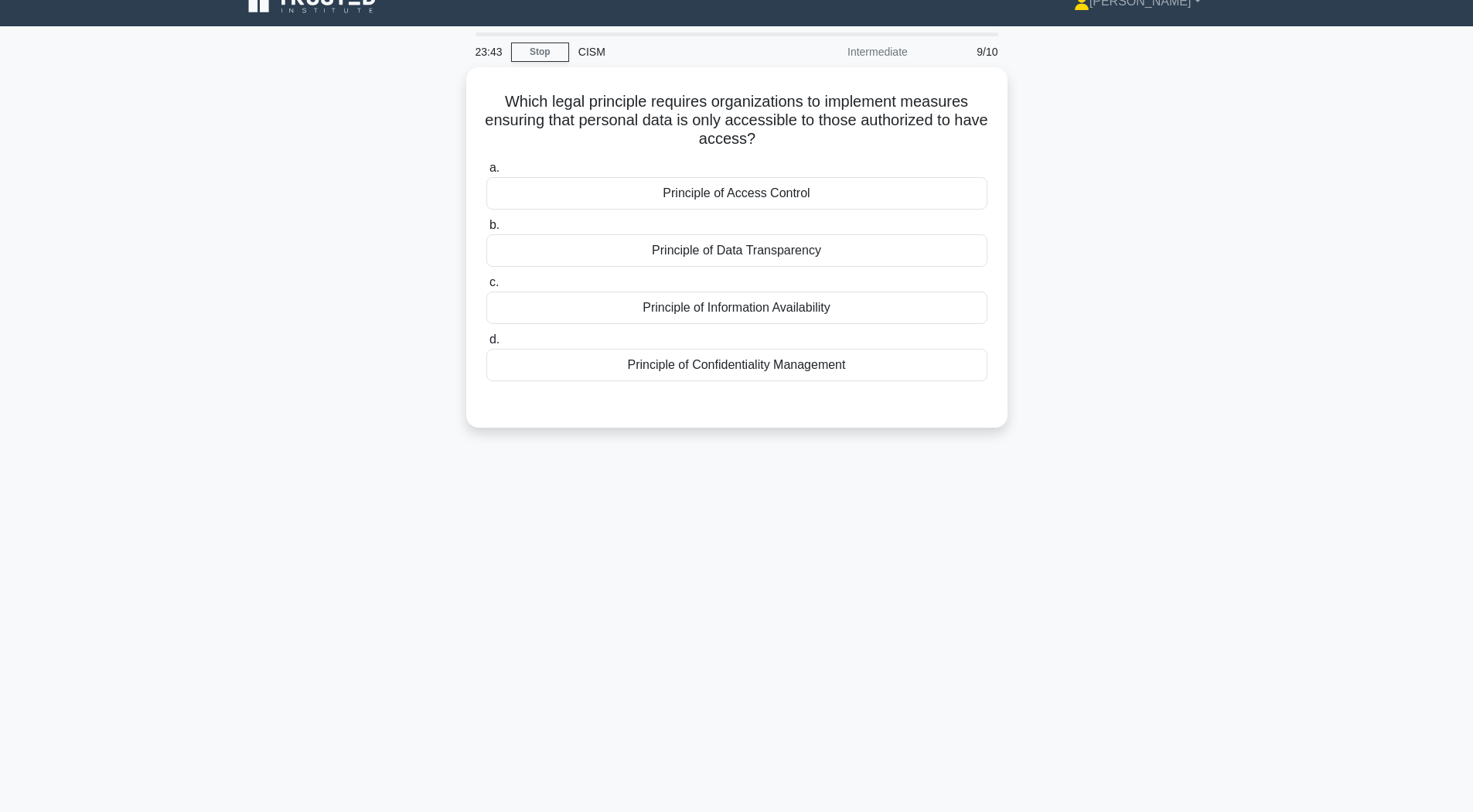
scroll to position [23, 0]
click at [622, 178] on div "Principle of Access Control" at bounding box center [737, 189] width 501 height 33
click at [486, 169] on input "a. Principle of Access Control" at bounding box center [486, 164] width 0 height 10
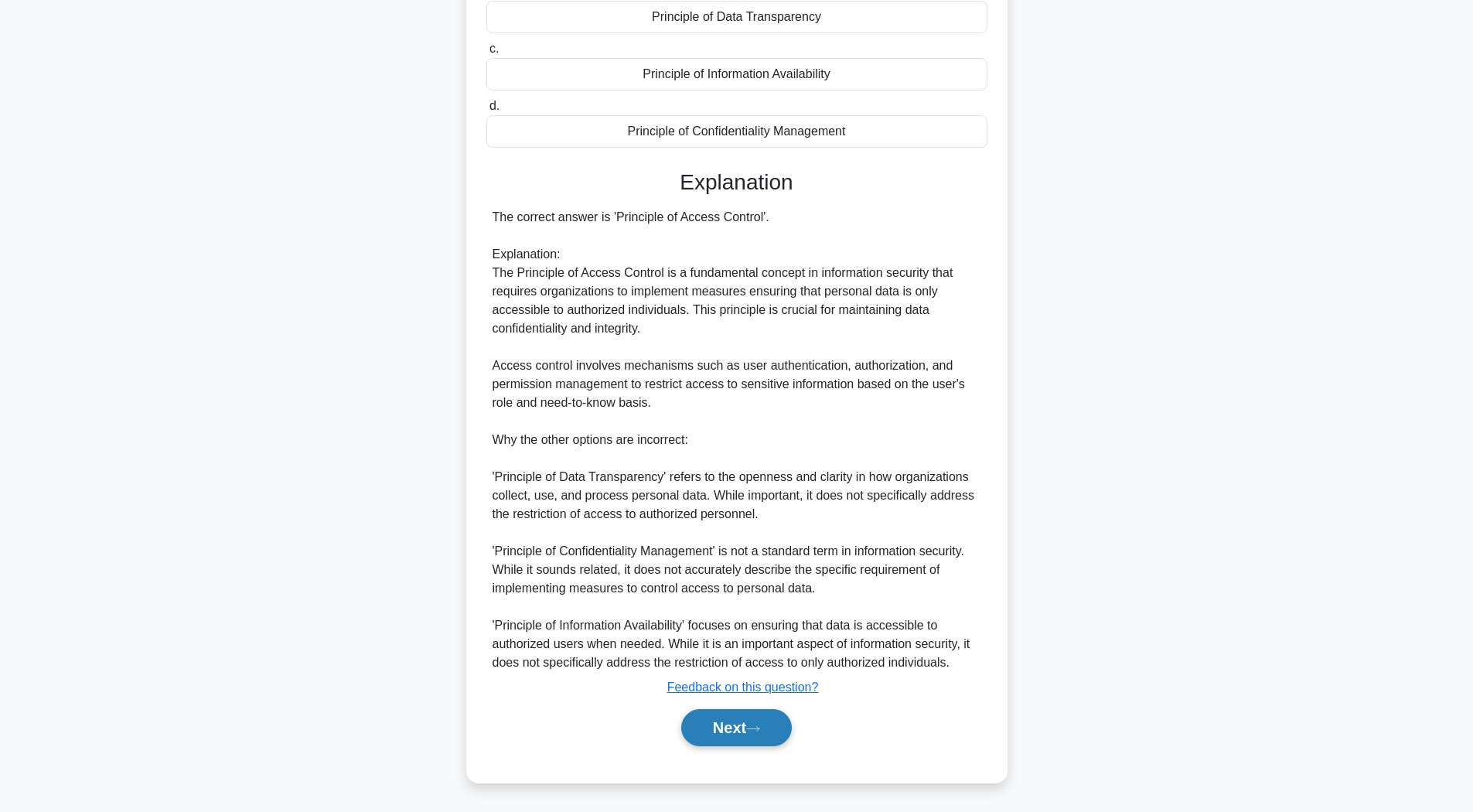
click at [740, 745] on button "Next" at bounding box center [736, 728] width 110 height 37
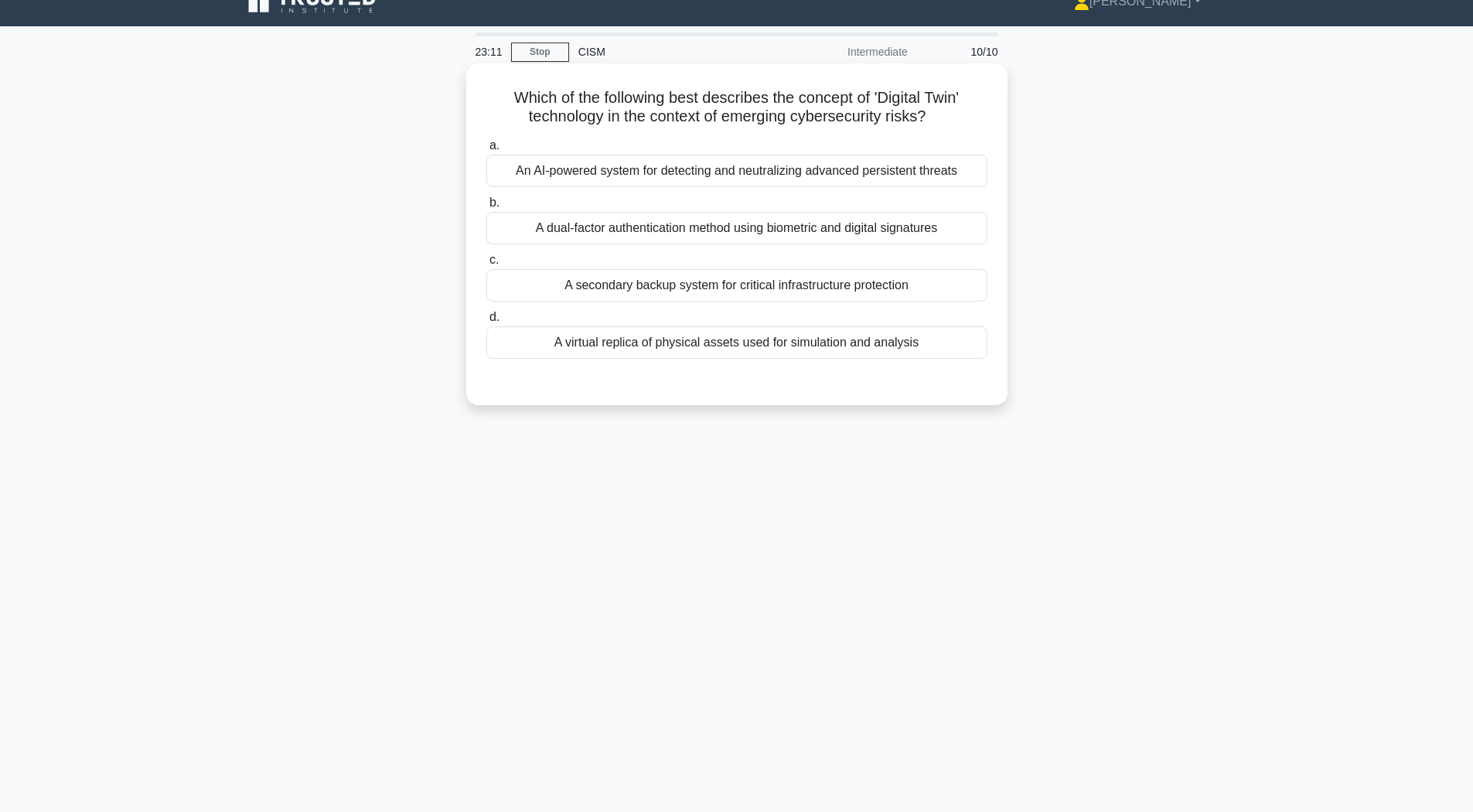
click at [600, 344] on div "A virtual replica of physical assets used for simulation and analysis" at bounding box center [737, 342] width 501 height 33
click at [486, 322] on input "d. A virtual replica of physical assets used for simulation and analysis" at bounding box center [486, 317] width 0 height 10
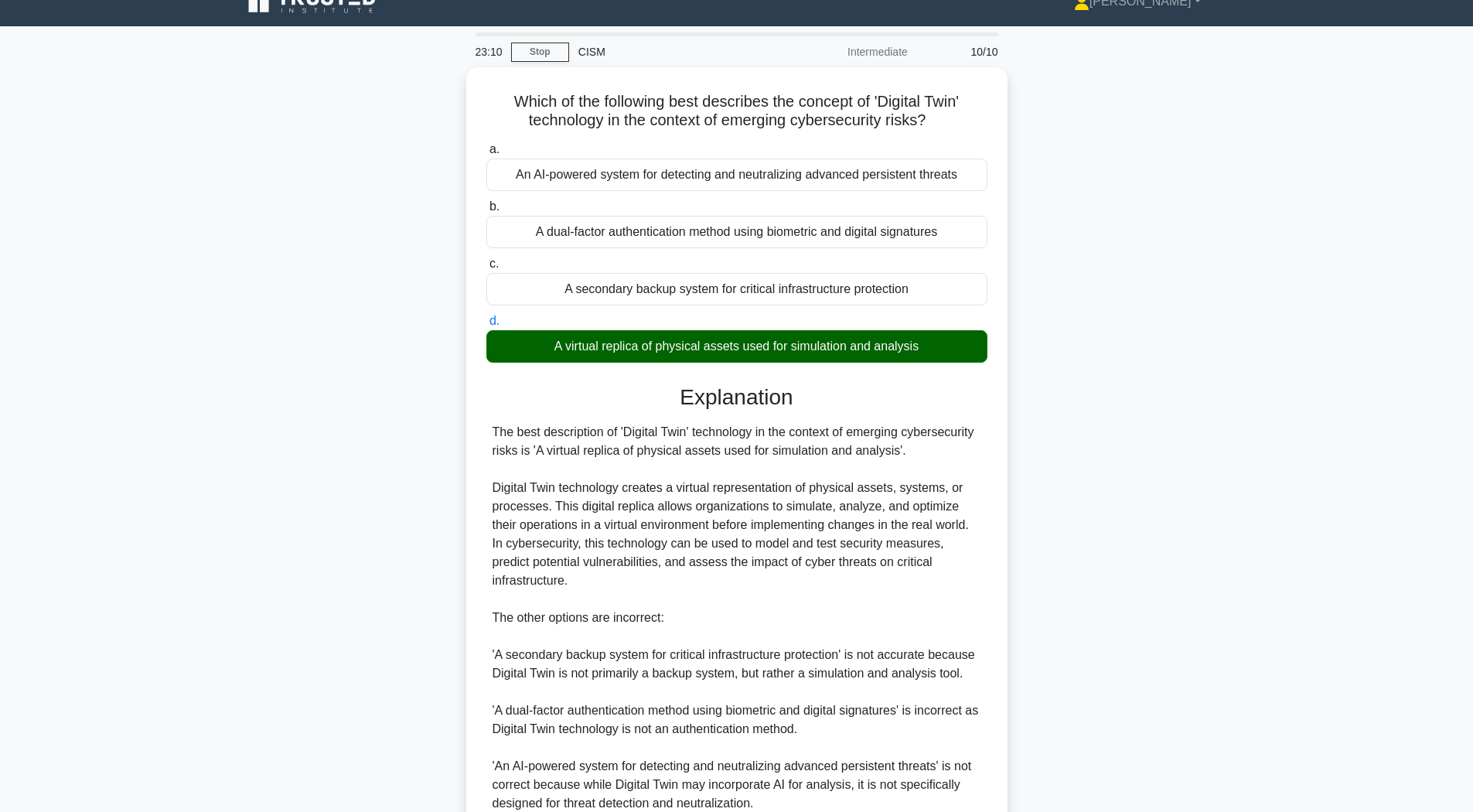
scroll to position [197, 0]
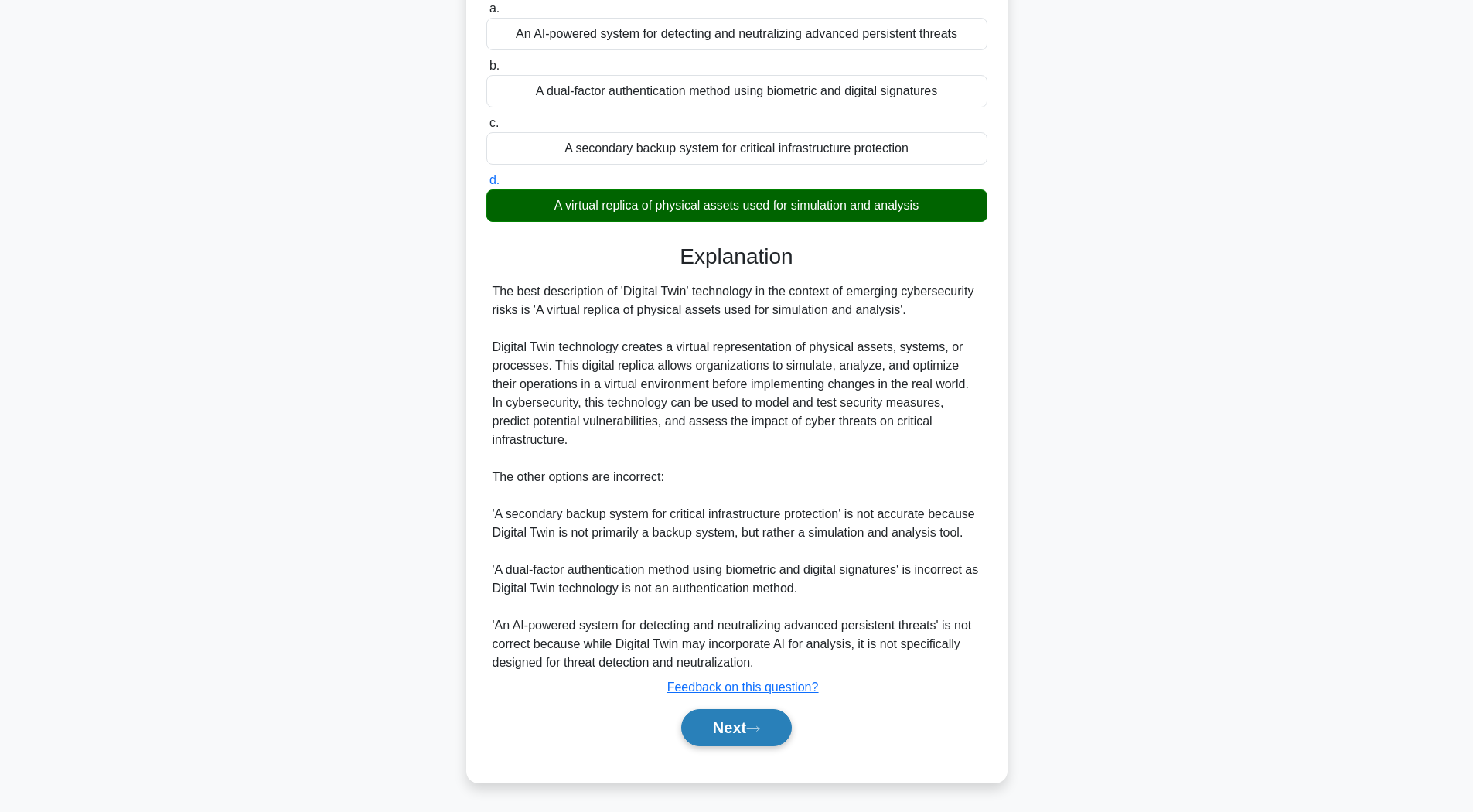
click at [745, 720] on button "Next" at bounding box center [736, 728] width 110 height 37
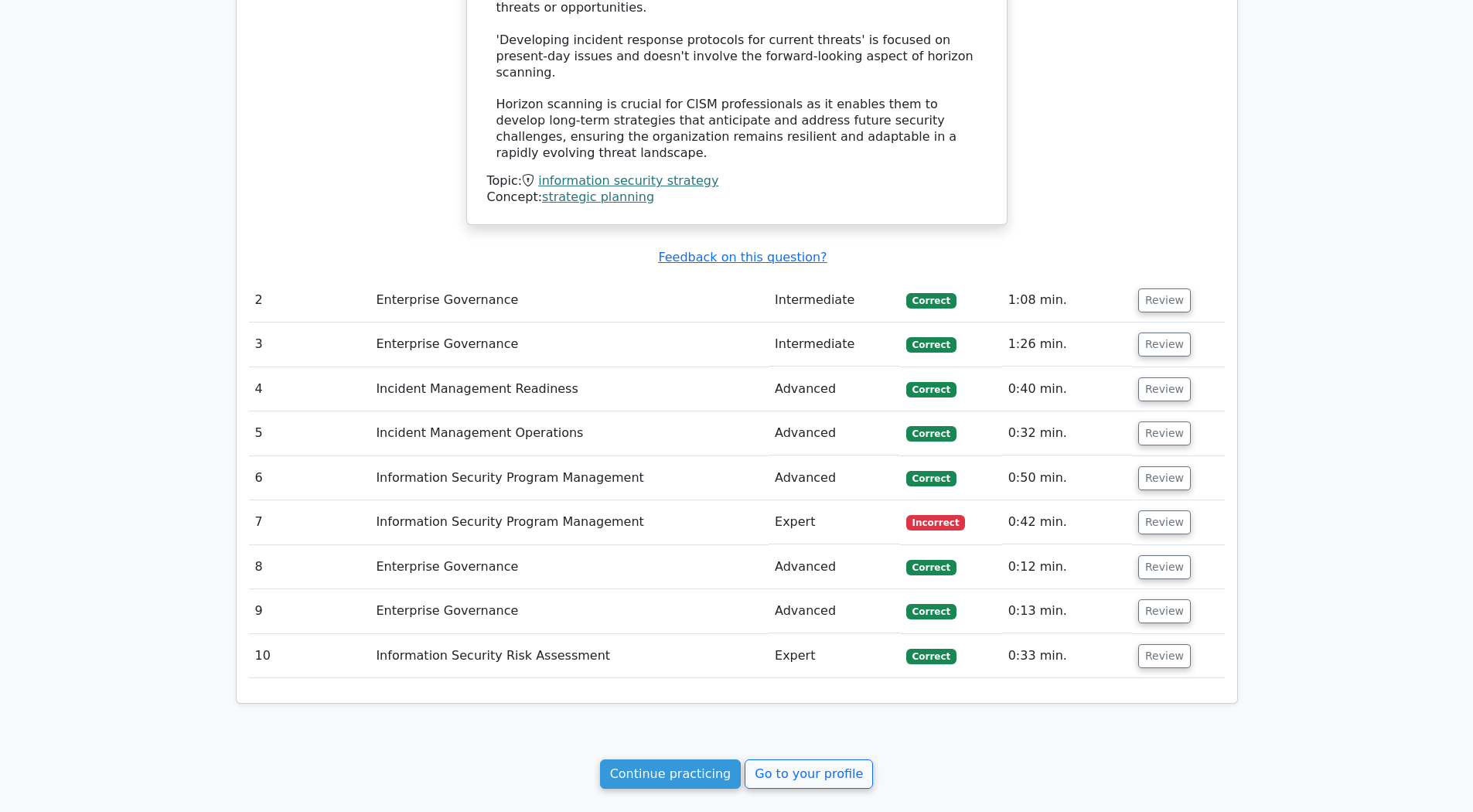
scroll to position [1798, 0]
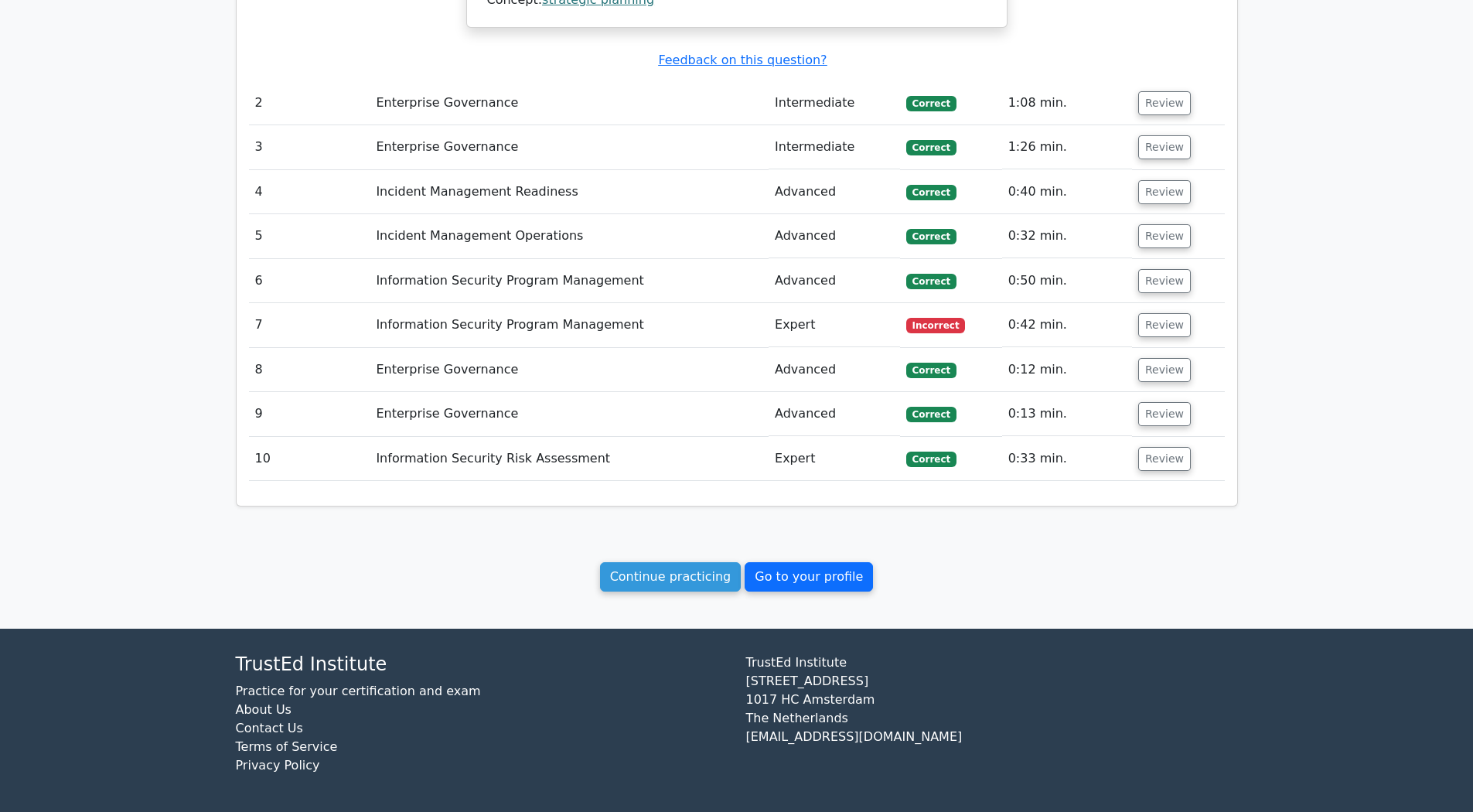
click at [806, 580] on link "Go to your profile" at bounding box center [808, 576] width 128 height 29
